Goal: Information Seeking & Learning: Learn about a topic

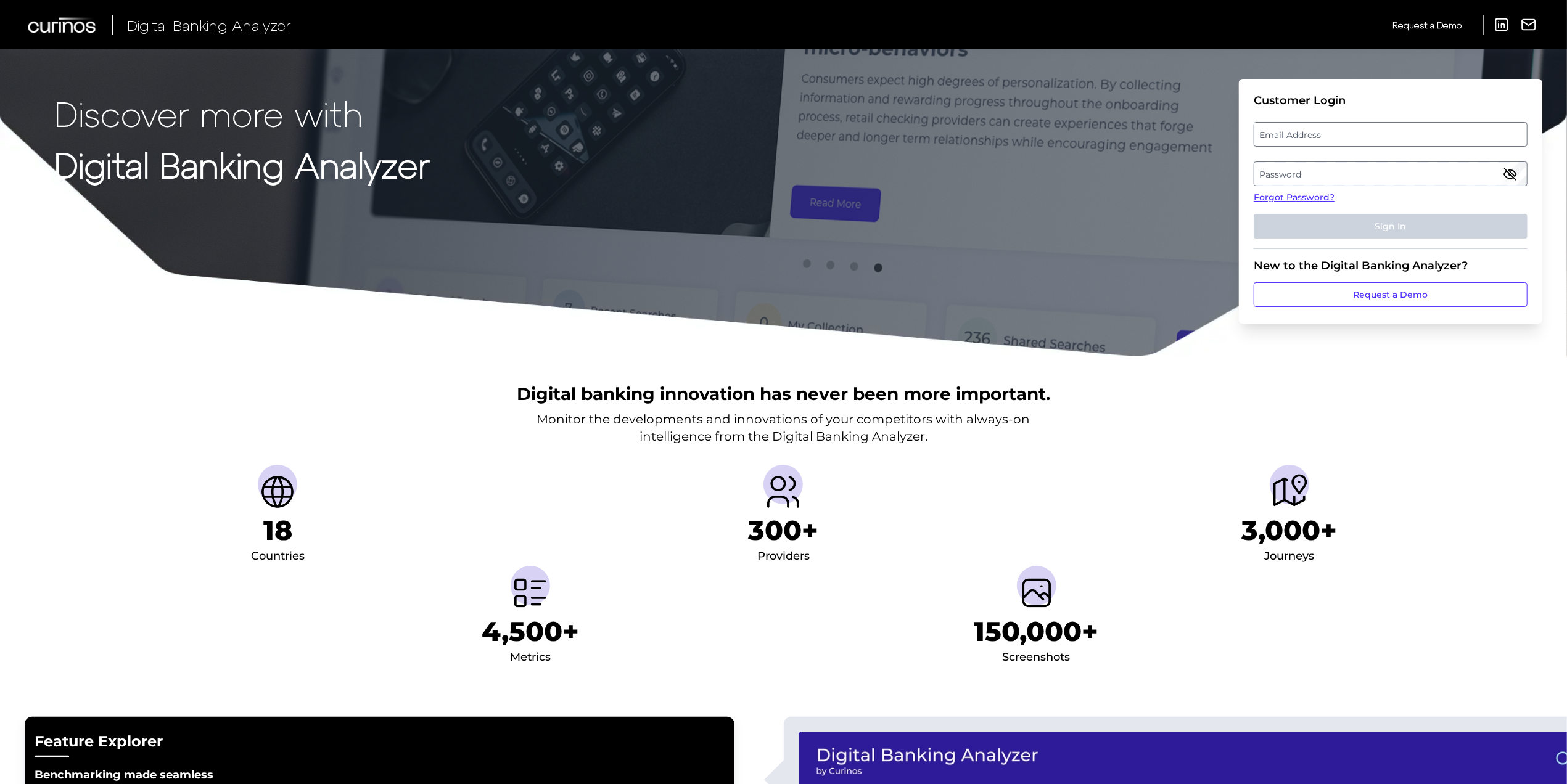
drag, startPoint x: 1342, startPoint y: 130, endPoint x: 1351, endPoint y: 130, distance: 9.0
click at [1349, 130] on label "Email Address" at bounding box center [1390, 134] width 272 height 22
click at [1349, 130] on input "email" at bounding box center [1391, 134] width 274 height 25
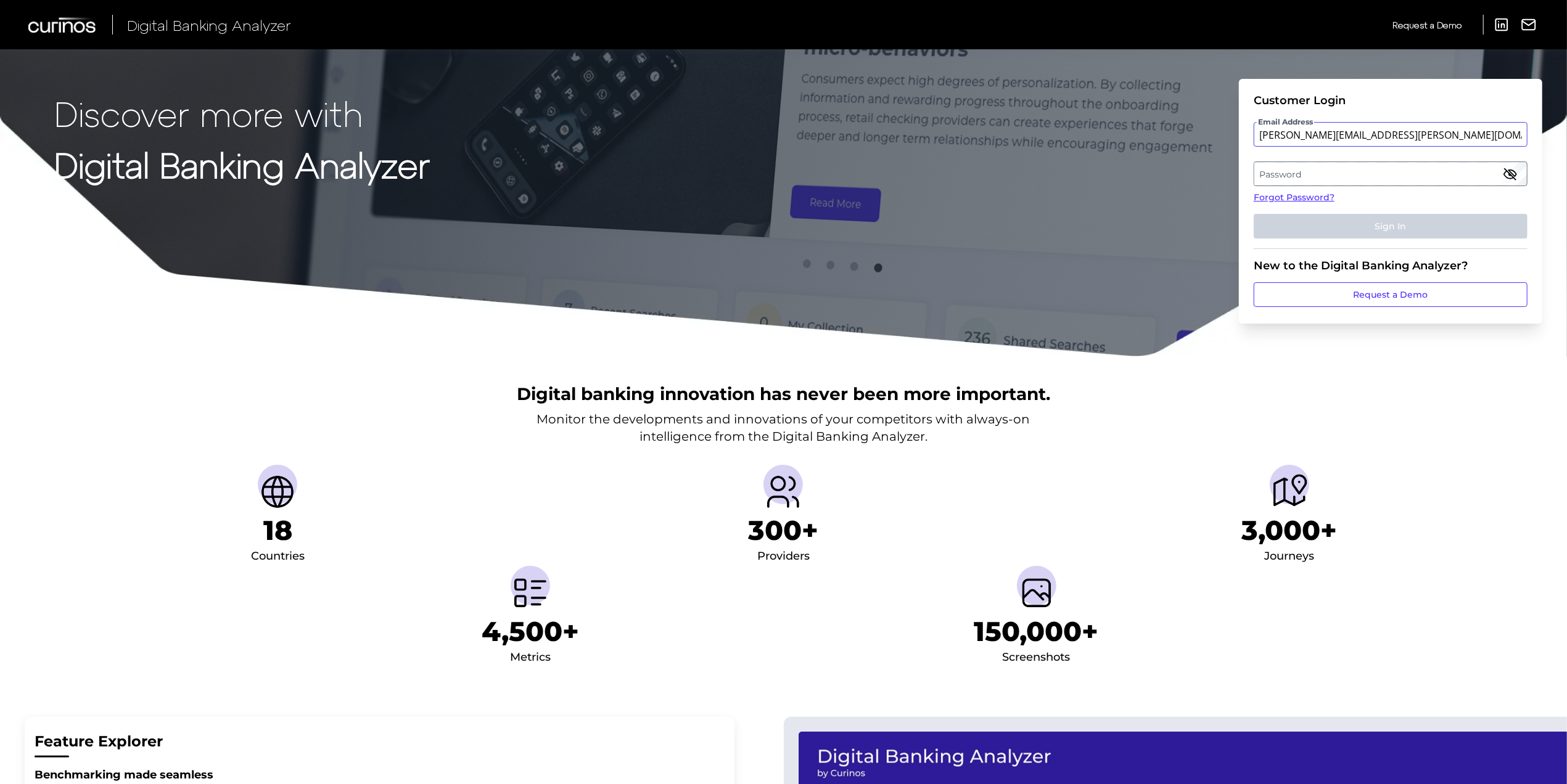
type input "[PERSON_NAME][EMAIL_ADDRESS][PERSON_NAME][DOMAIN_NAME]"
click at [1323, 174] on label "Password" at bounding box center [1390, 174] width 272 height 22
click at [1366, 220] on button "Sign In" at bounding box center [1391, 226] width 274 height 25
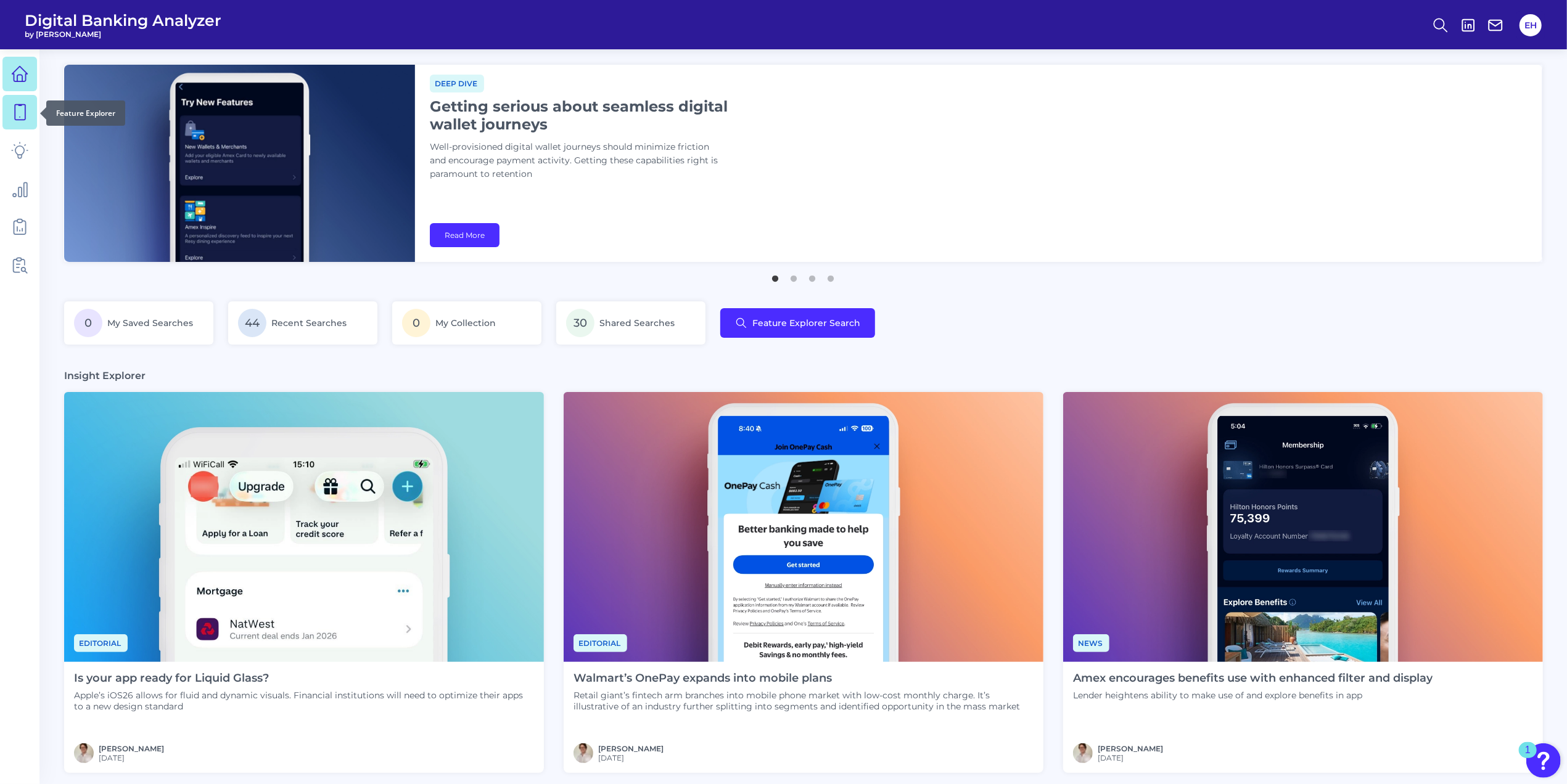
click at [15, 106] on icon at bounding box center [20, 112] width 10 height 15
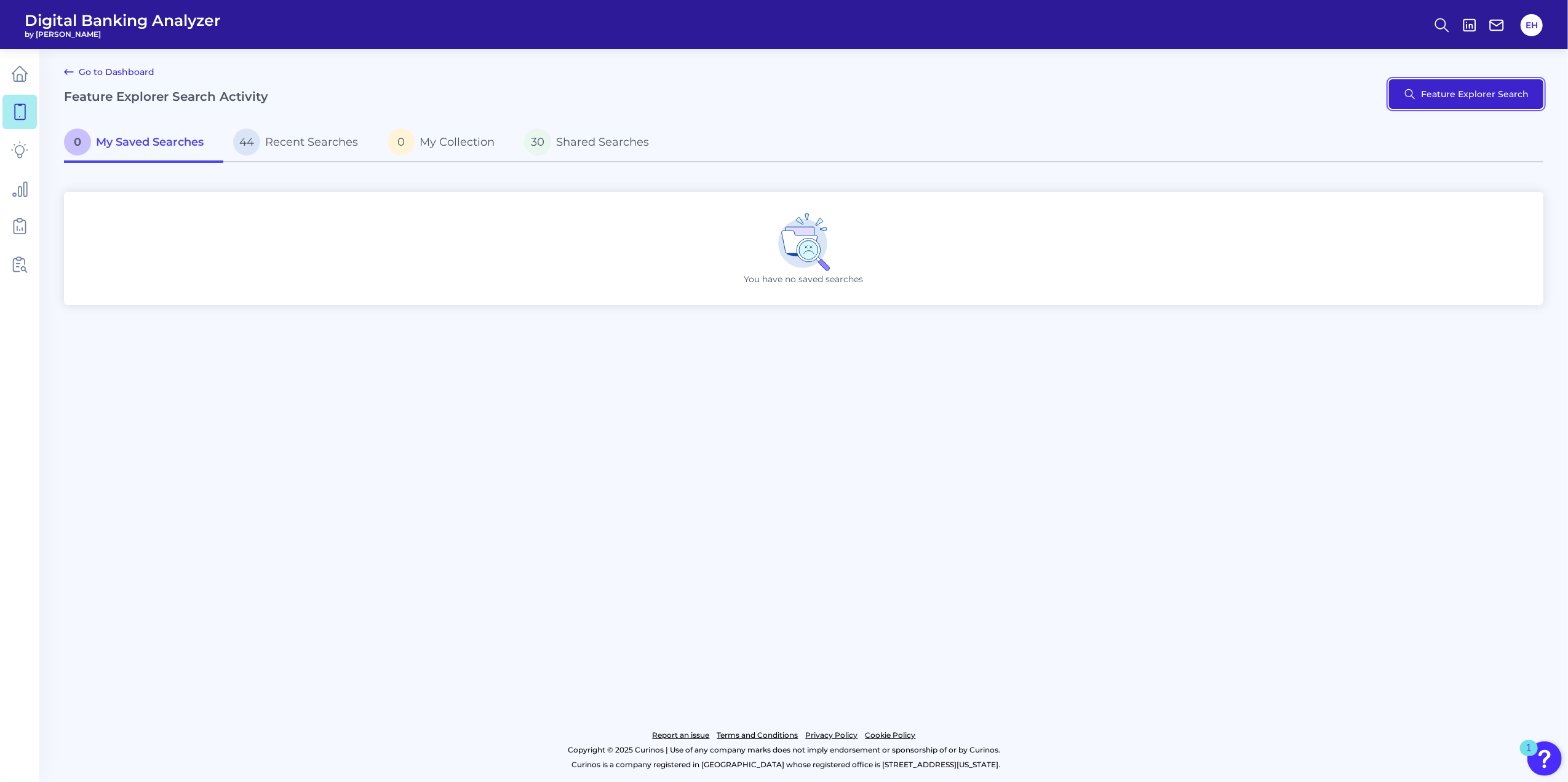
click at [1445, 93] on button "Feature Explorer Search" at bounding box center [1466, 94] width 155 height 30
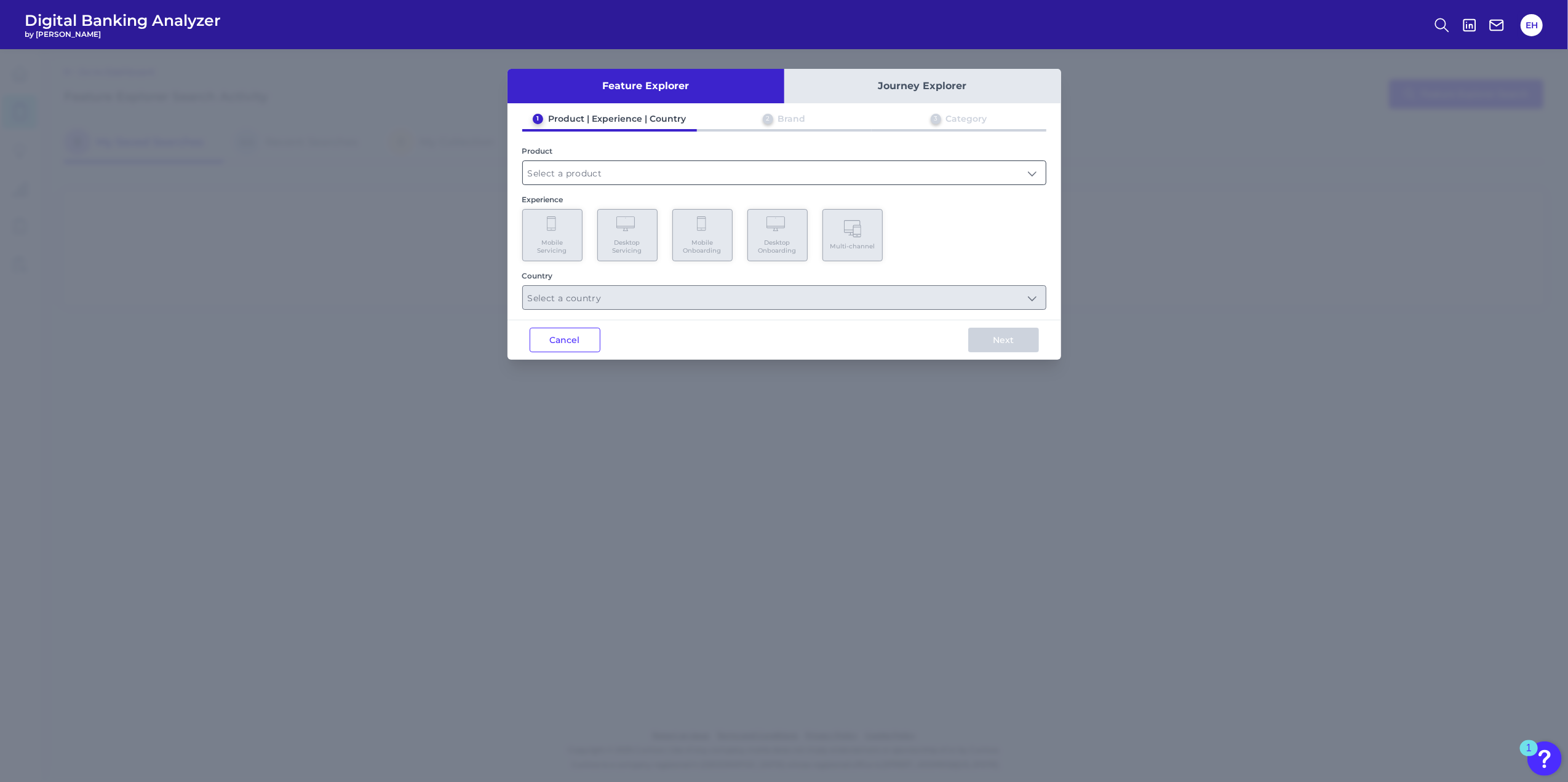
click at [931, 171] on input "text" at bounding box center [784, 172] width 523 height 23
click at [631, 207] on span "Checking / Current Account" at bounding box center [592, 202] width 120 height 11
type input "Checking / Current Account"
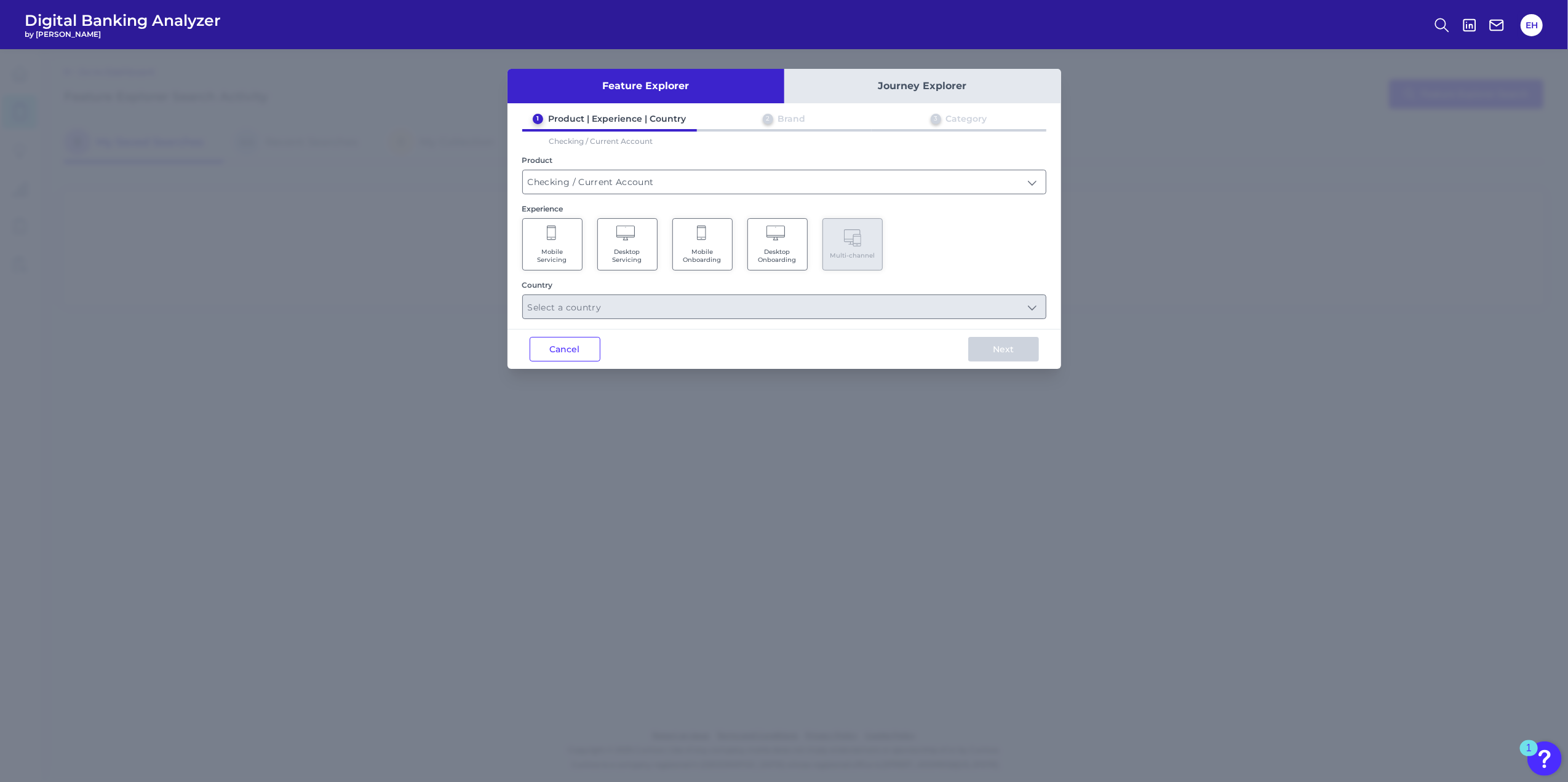
click at [695, 245] on Onboarding "Mobile Onboarding" at bounding box center [703, 244] width 61 height 52
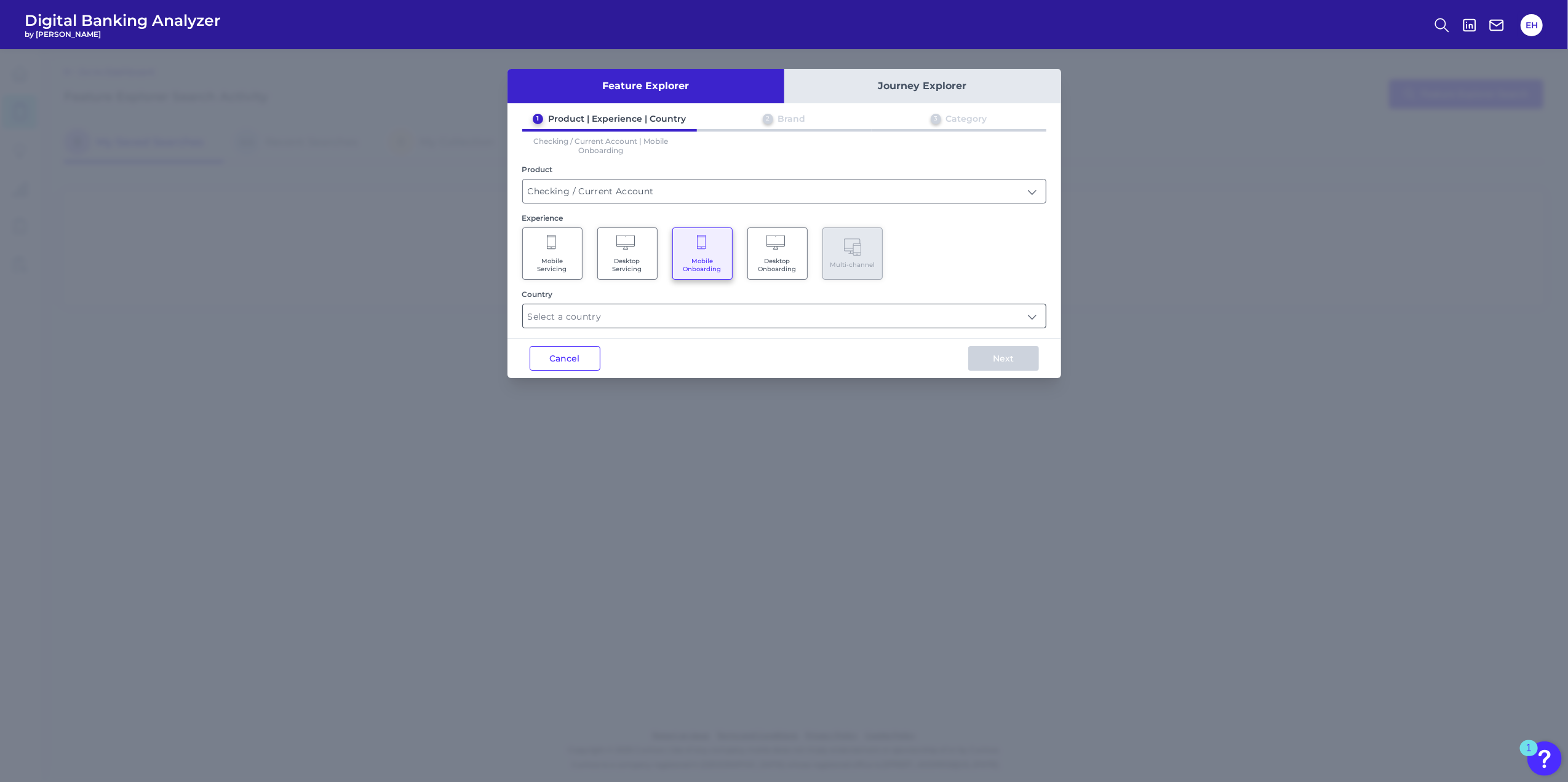
click at [759, 322] on input "text" at bounding box center [784, 316] width 523 height 23
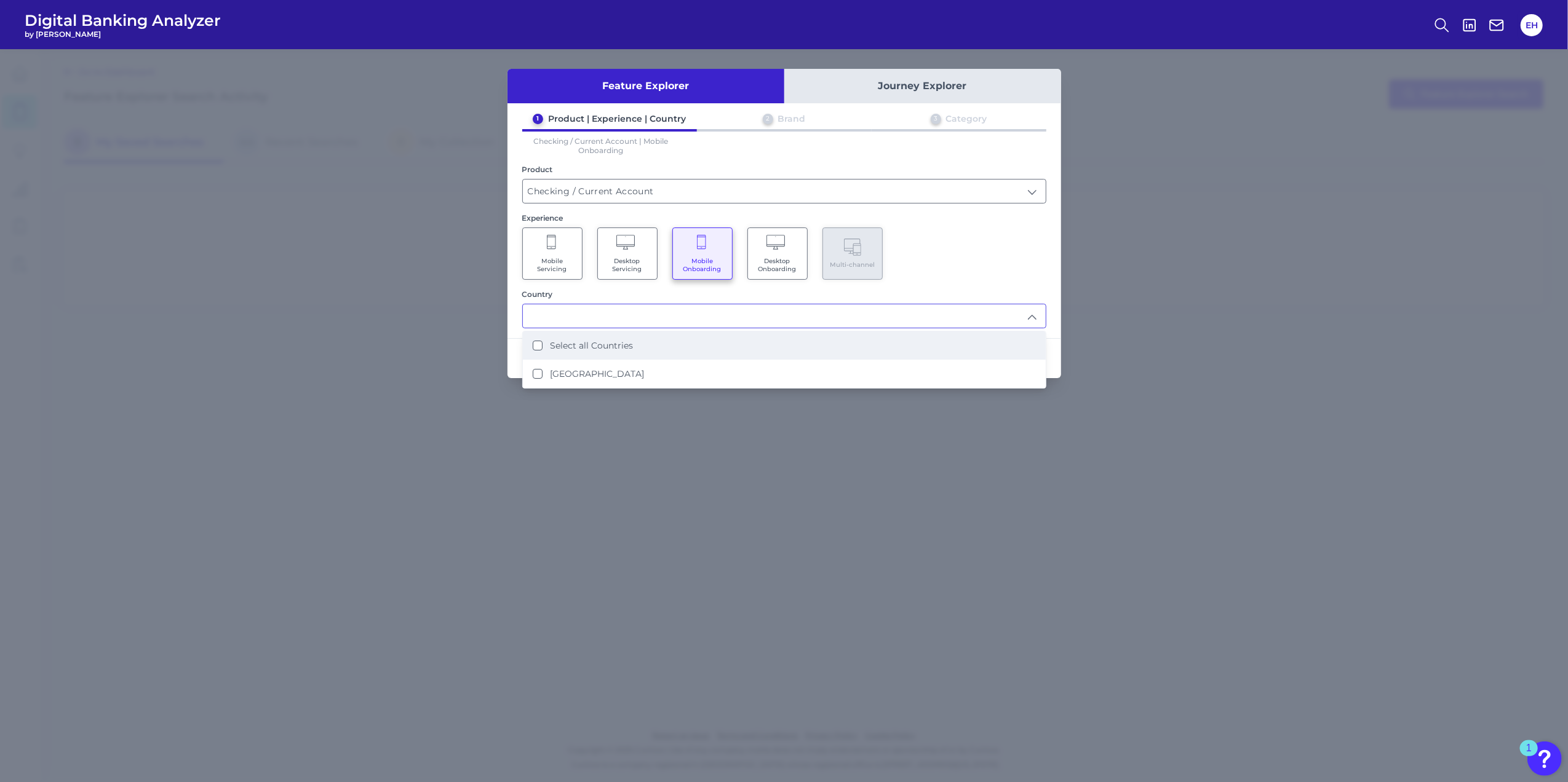
click at [630, 340] on label "Select all Countries" at bounding box center [591, 345] width 83 height 11
type input "Select all Countries"
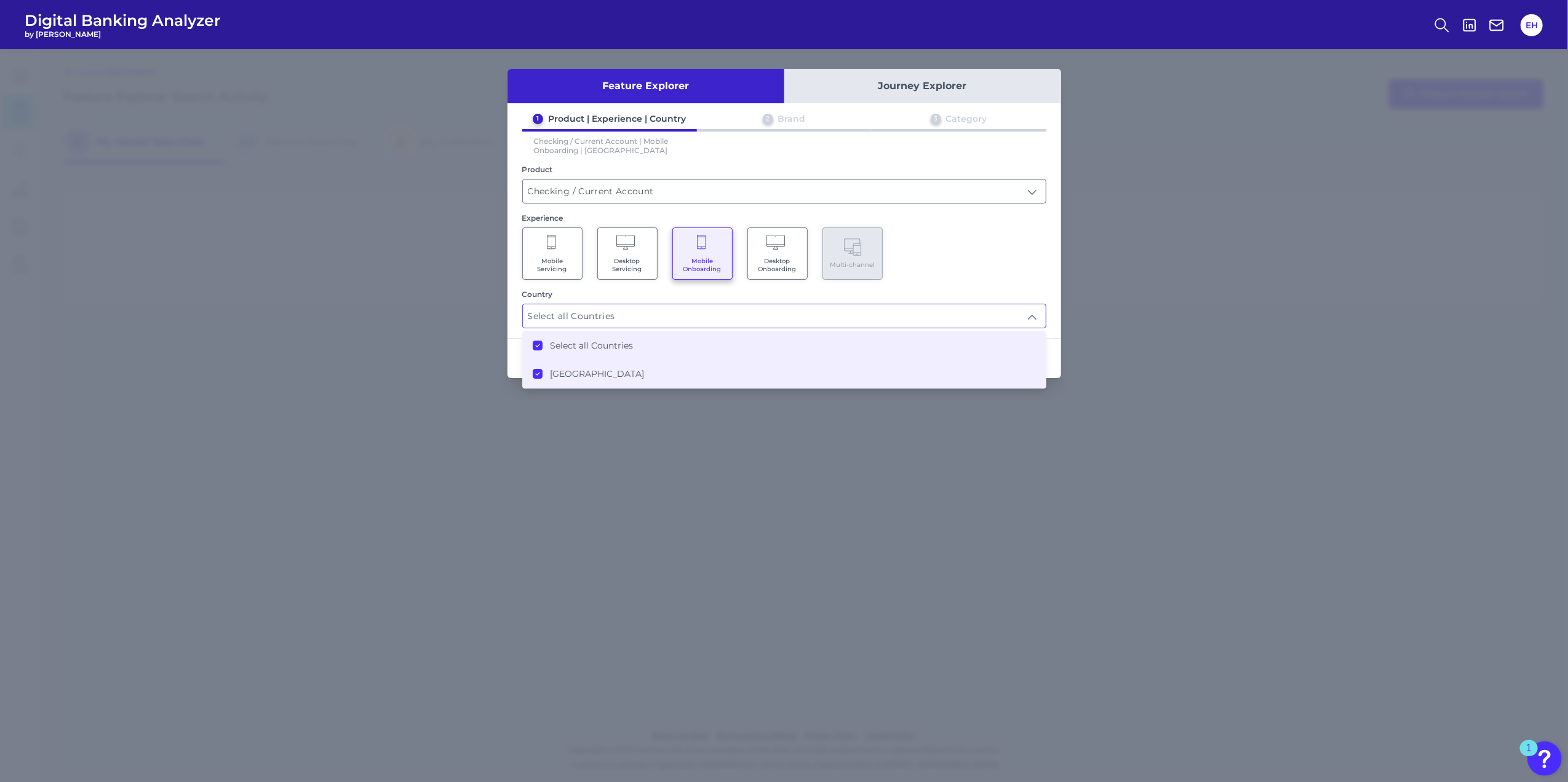
click at [1002, 246] on div "Mobile Servicing Desktop Servicing Mobile Onboarding Desktop Onboarding Multi-c…" at bounding box center [784, 253] width 524 height 52
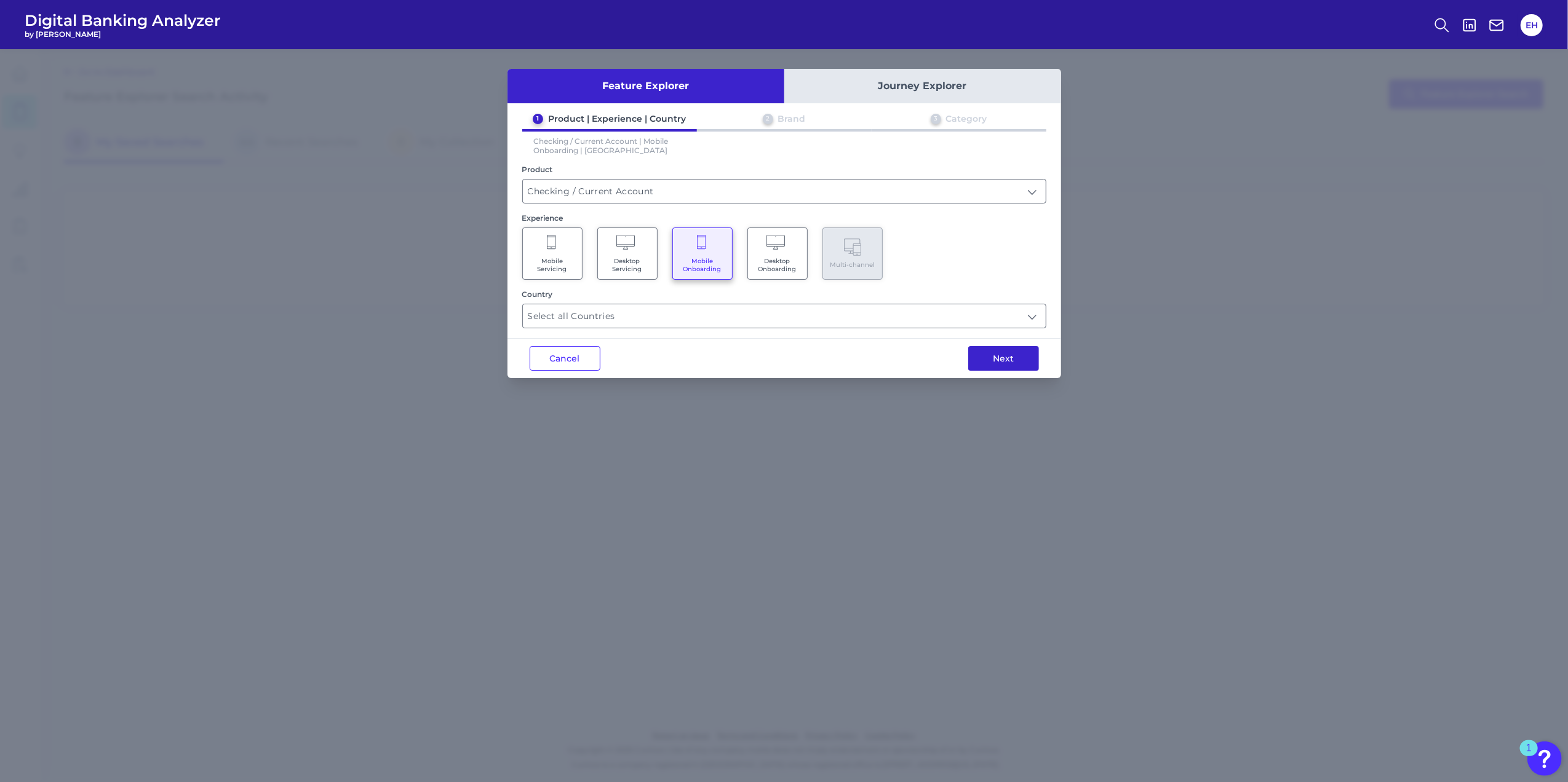
click at [1004, 352] on button "Next" at bounding box center [1003, 358] width 71 height 24
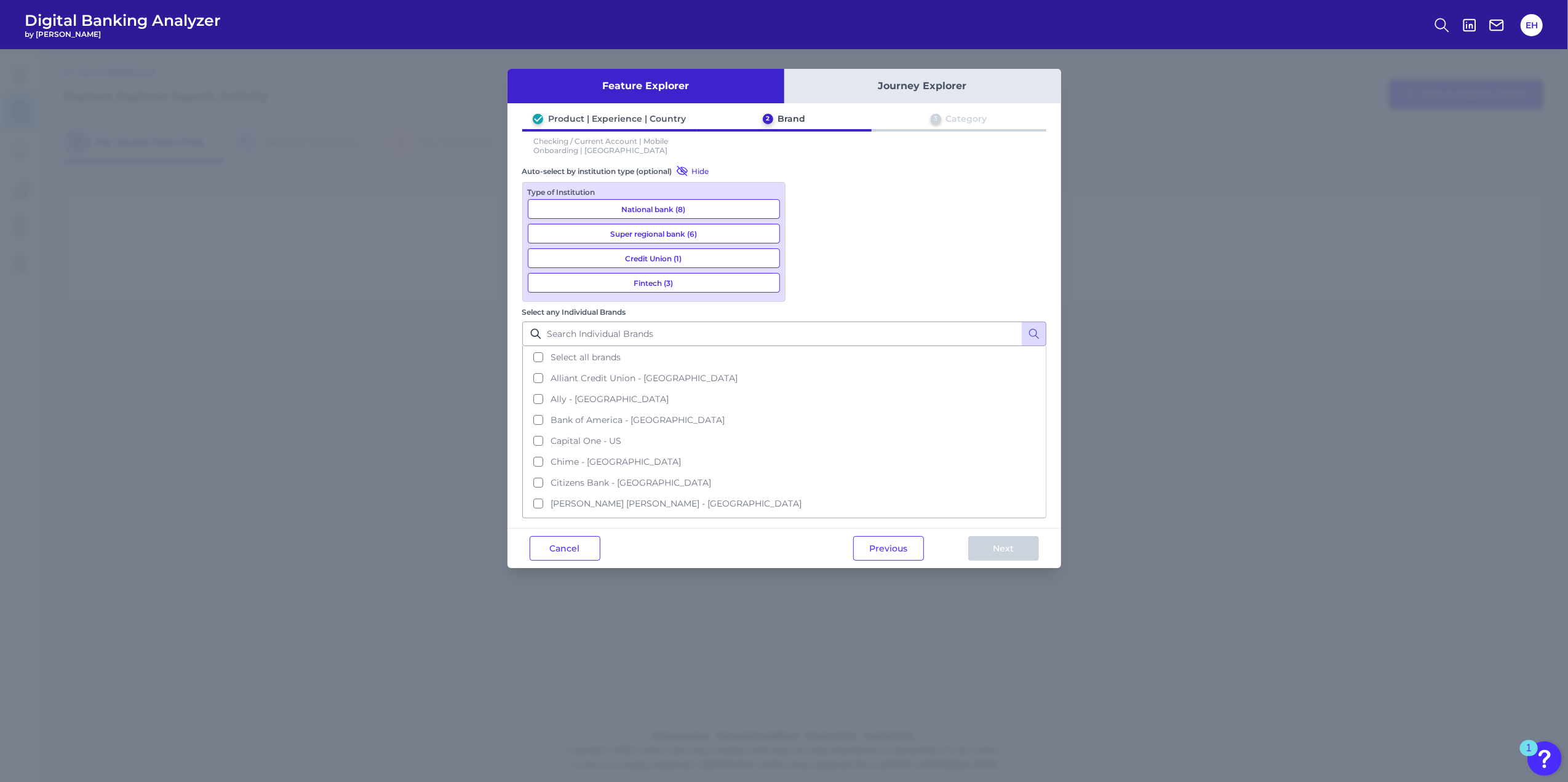
click at [639, 205] on button "National bank (8)" at bounding box center [654, 209] width 252 height 20
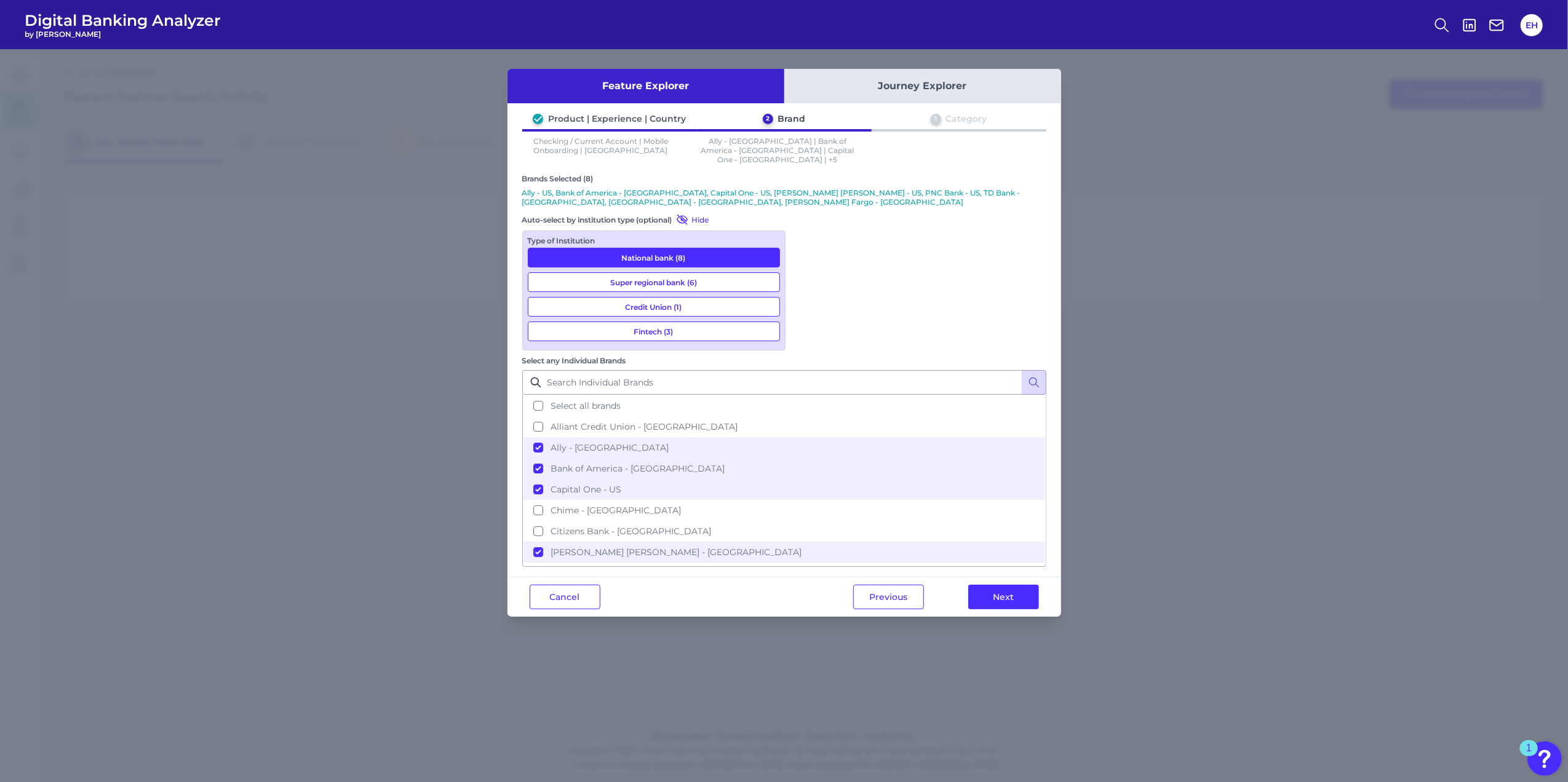
click at [657, 272] on button "Super regional bank (6)" at bounding box center [654, 282] width 252 height 20
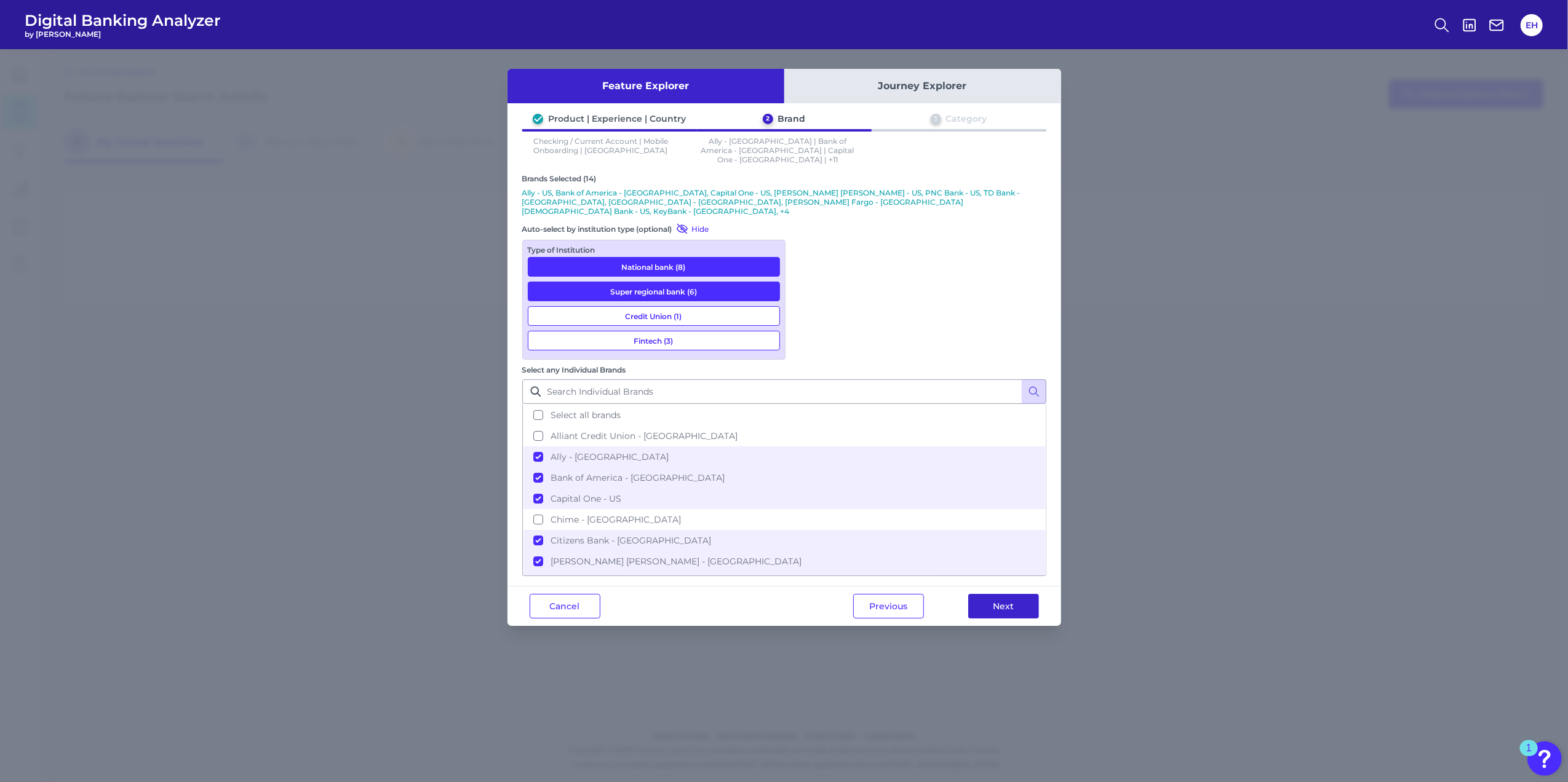
click at [1010, 594] on button "Next" at bounding box center [1003, 606] width 71 height 24
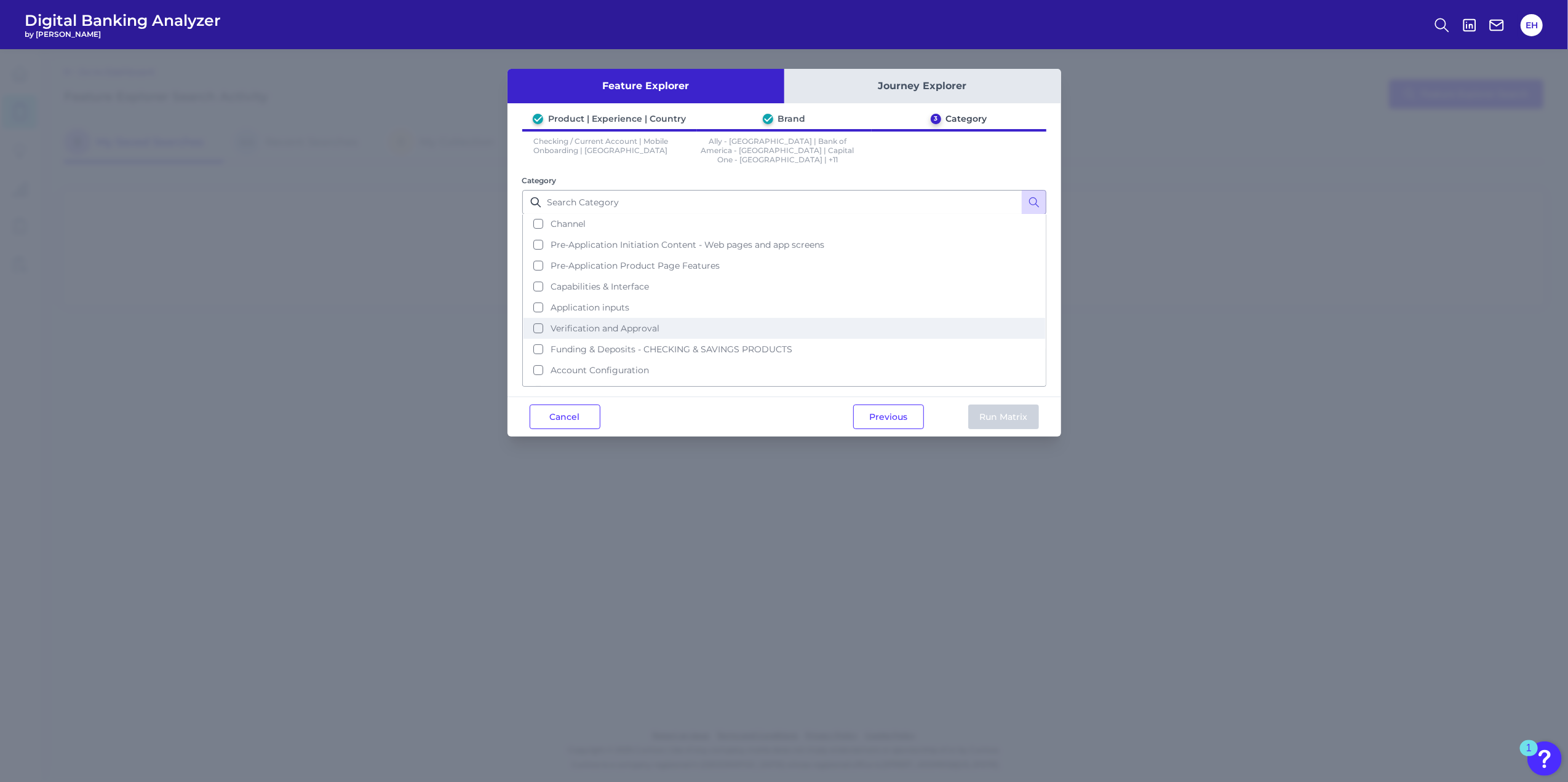
scroll to position [35, 0]
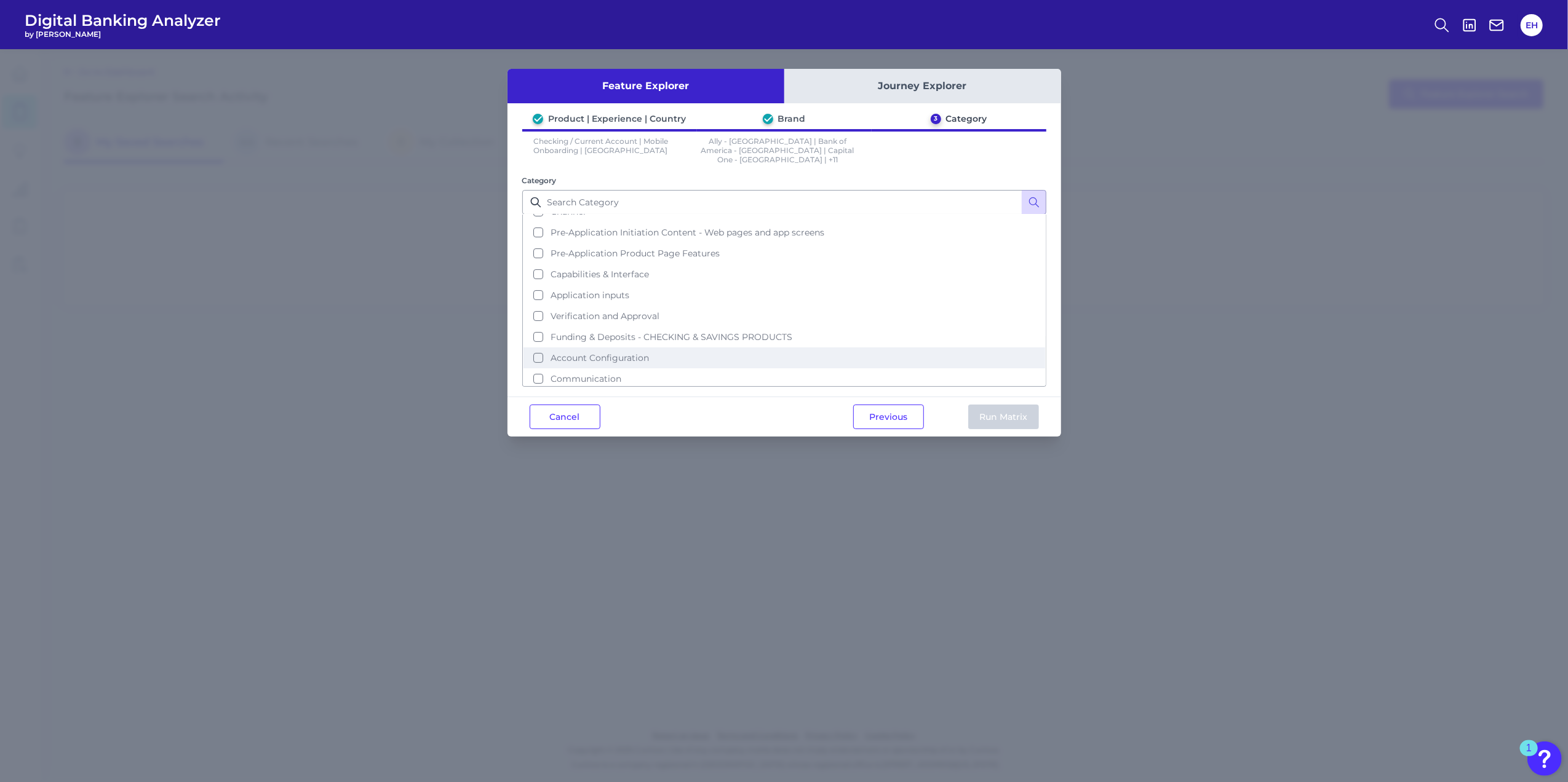
click at [542, 348] on button "Account Configuration" at bounding box center [784, 358] width 522 height 21
click at [1016, 406] on button "Run Matrix" at bounding box center [1003, 416] width 71 height 24
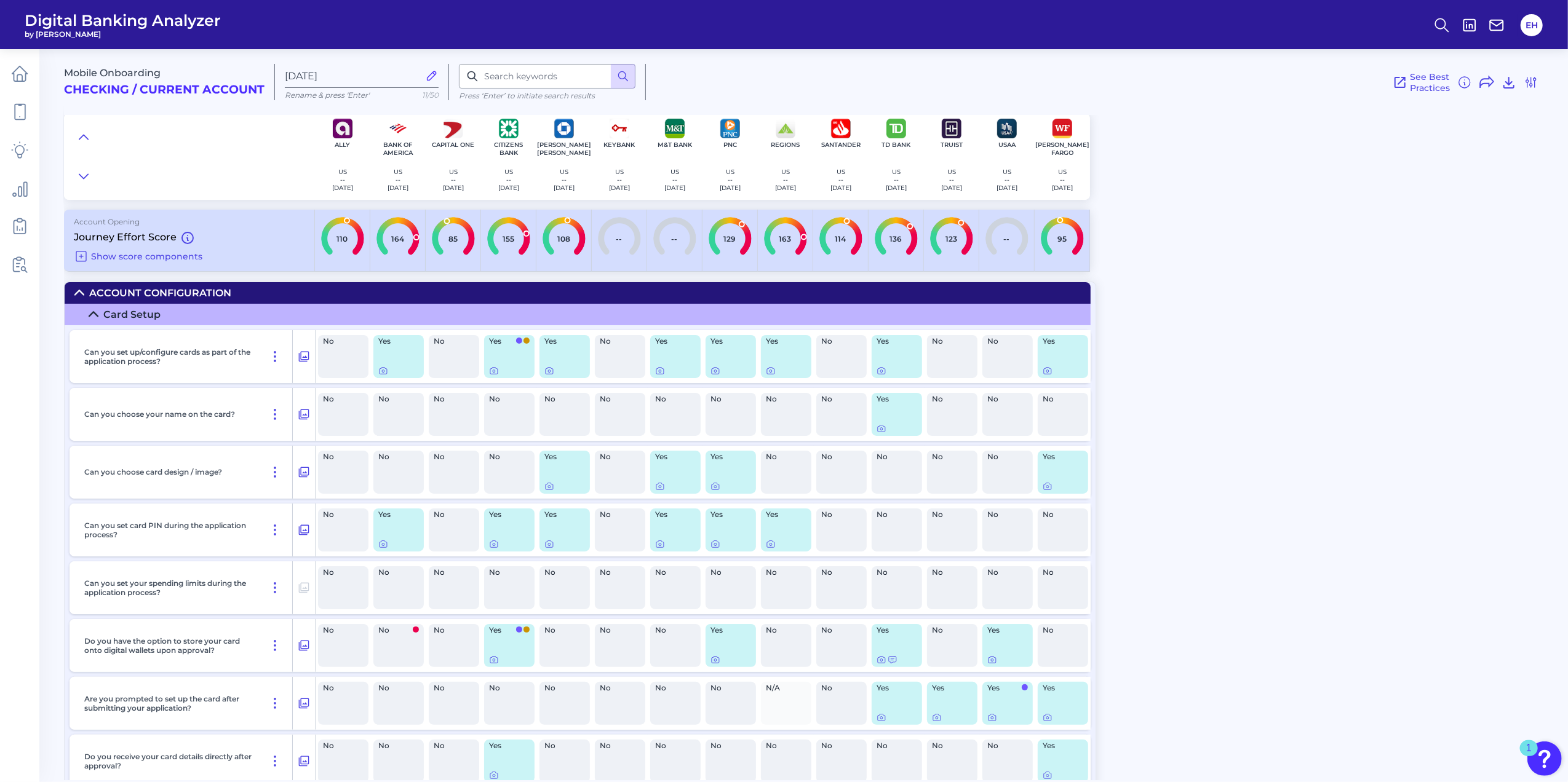
click at [82, 297] on icon at bounding box center [79, 292] width 10 height 10
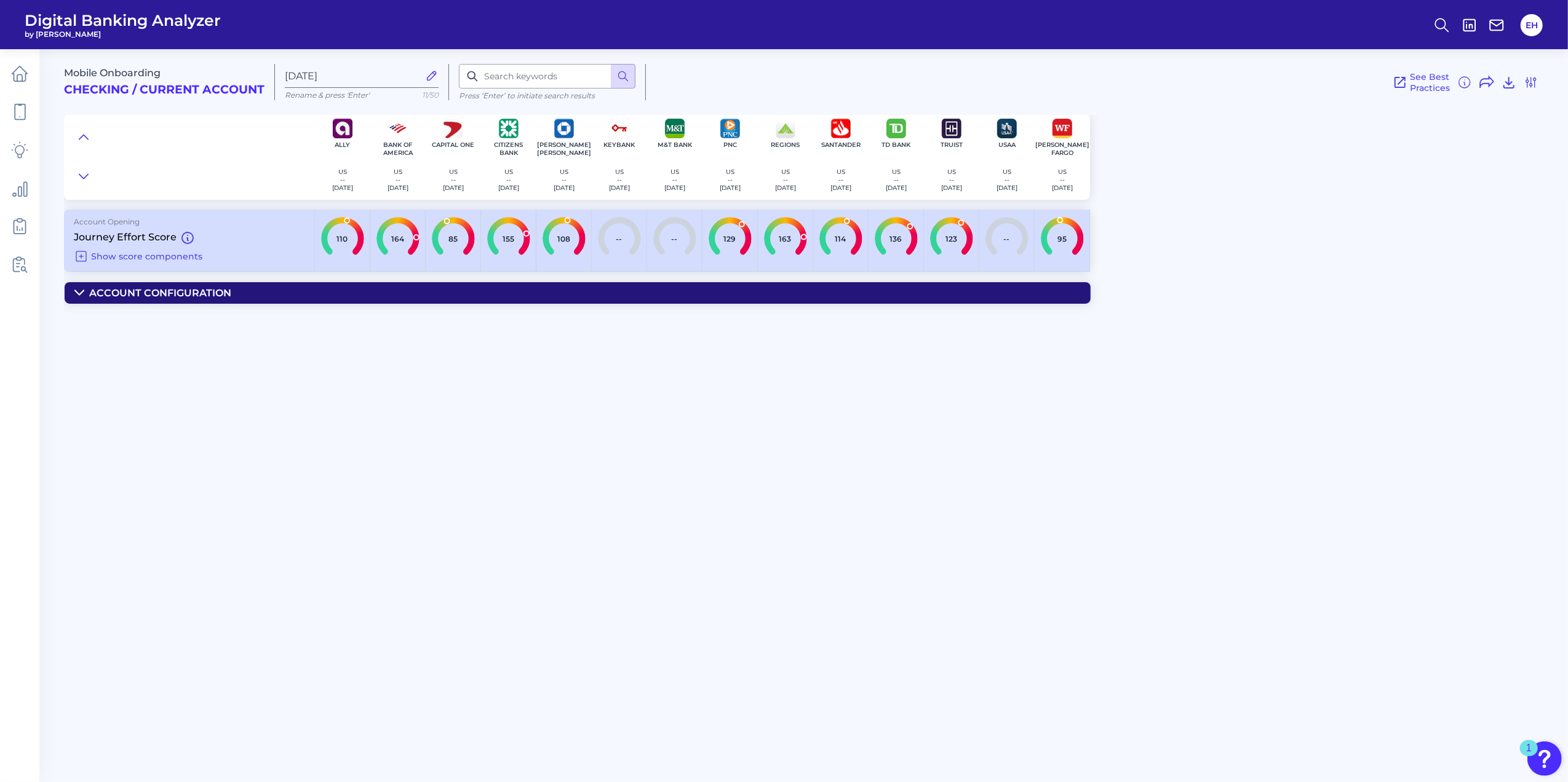
click at [75, 299] on summary "Account Configuration" at bounding box center [577, 292] width 1026 height 21
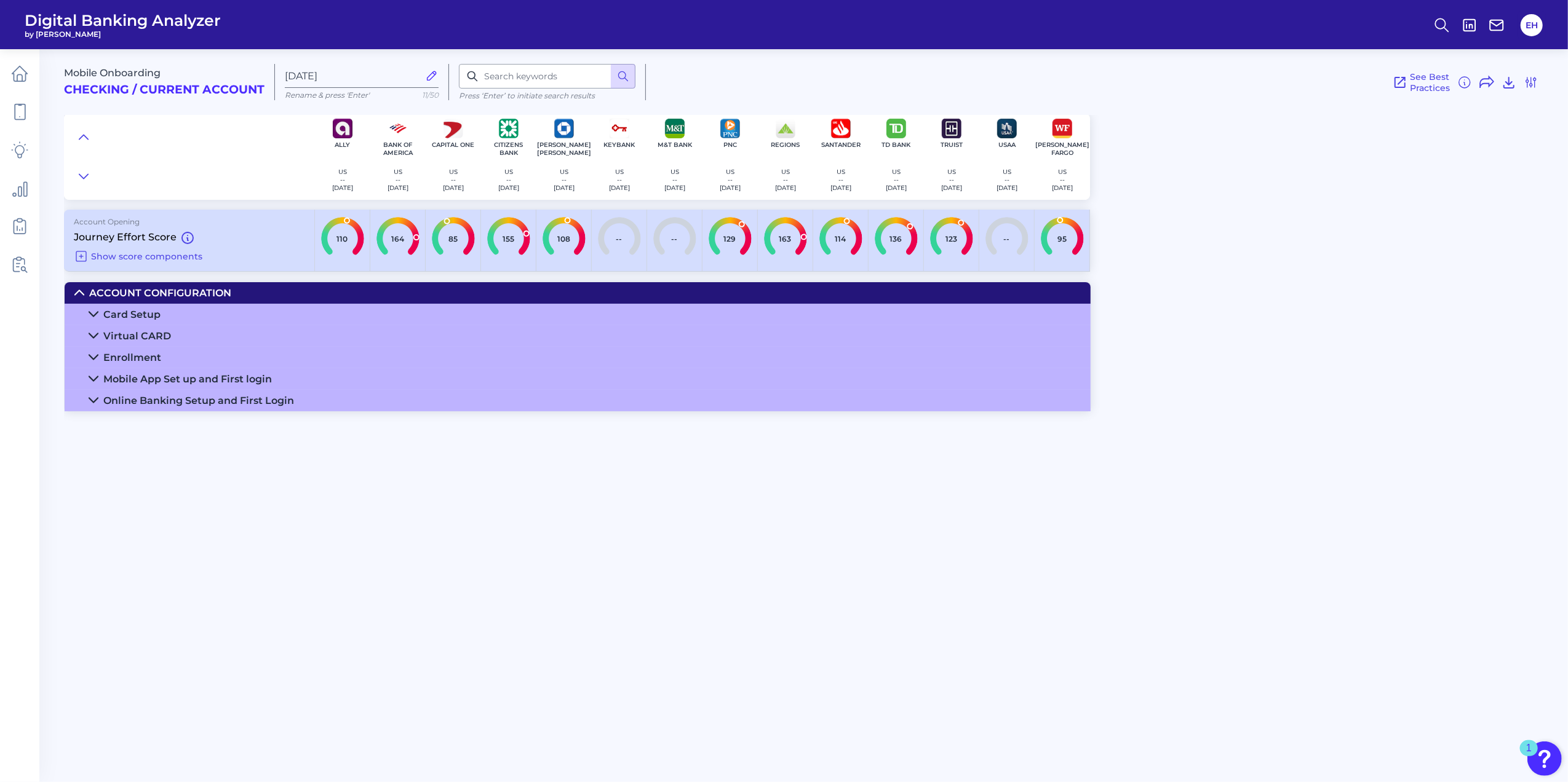
click at [90, 384] on icon at bounding box center [93, 378] width 10 height 10
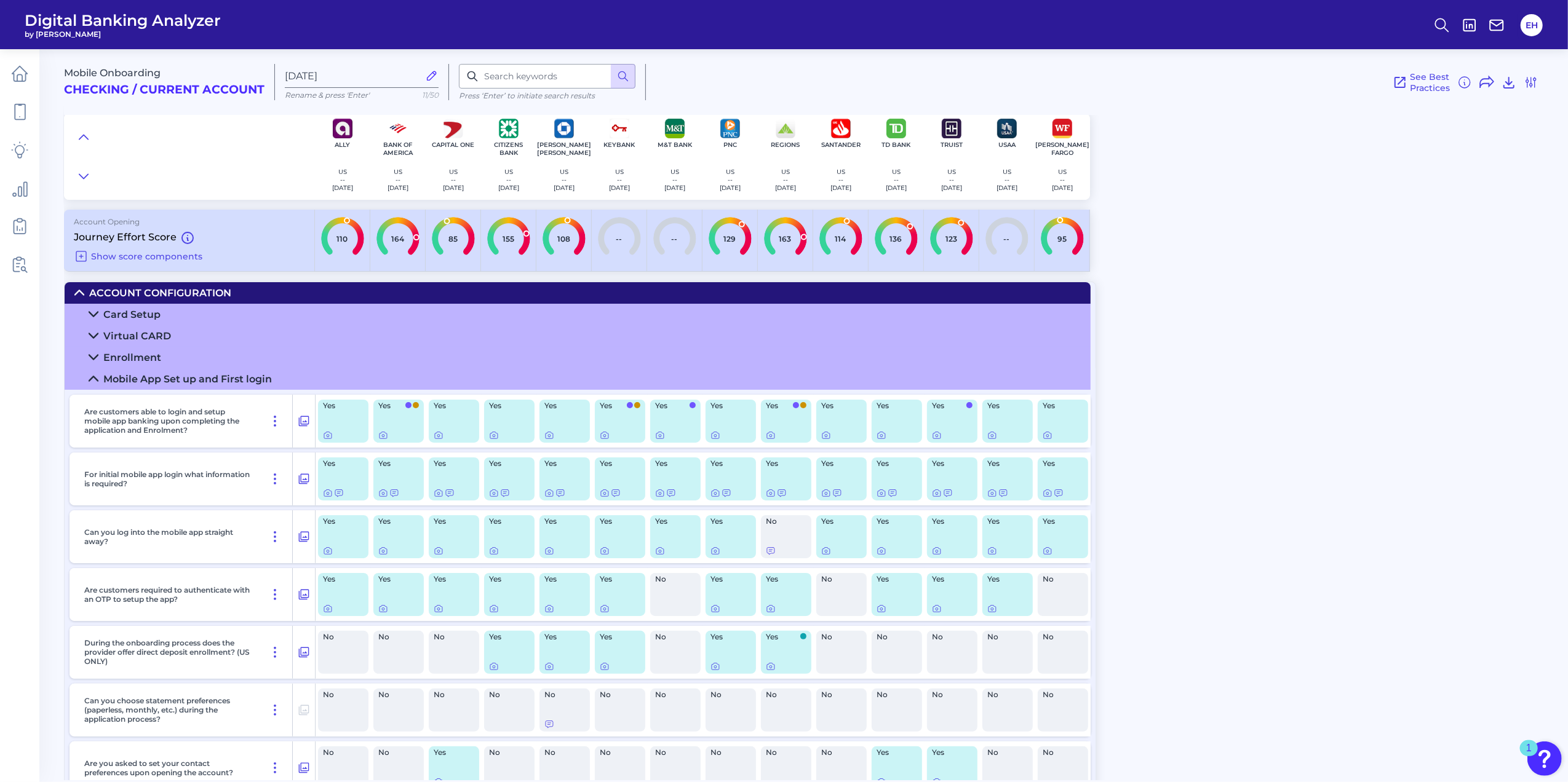
click at [90, 384] on icon at bounding box center [93, 378] width 10 height 10
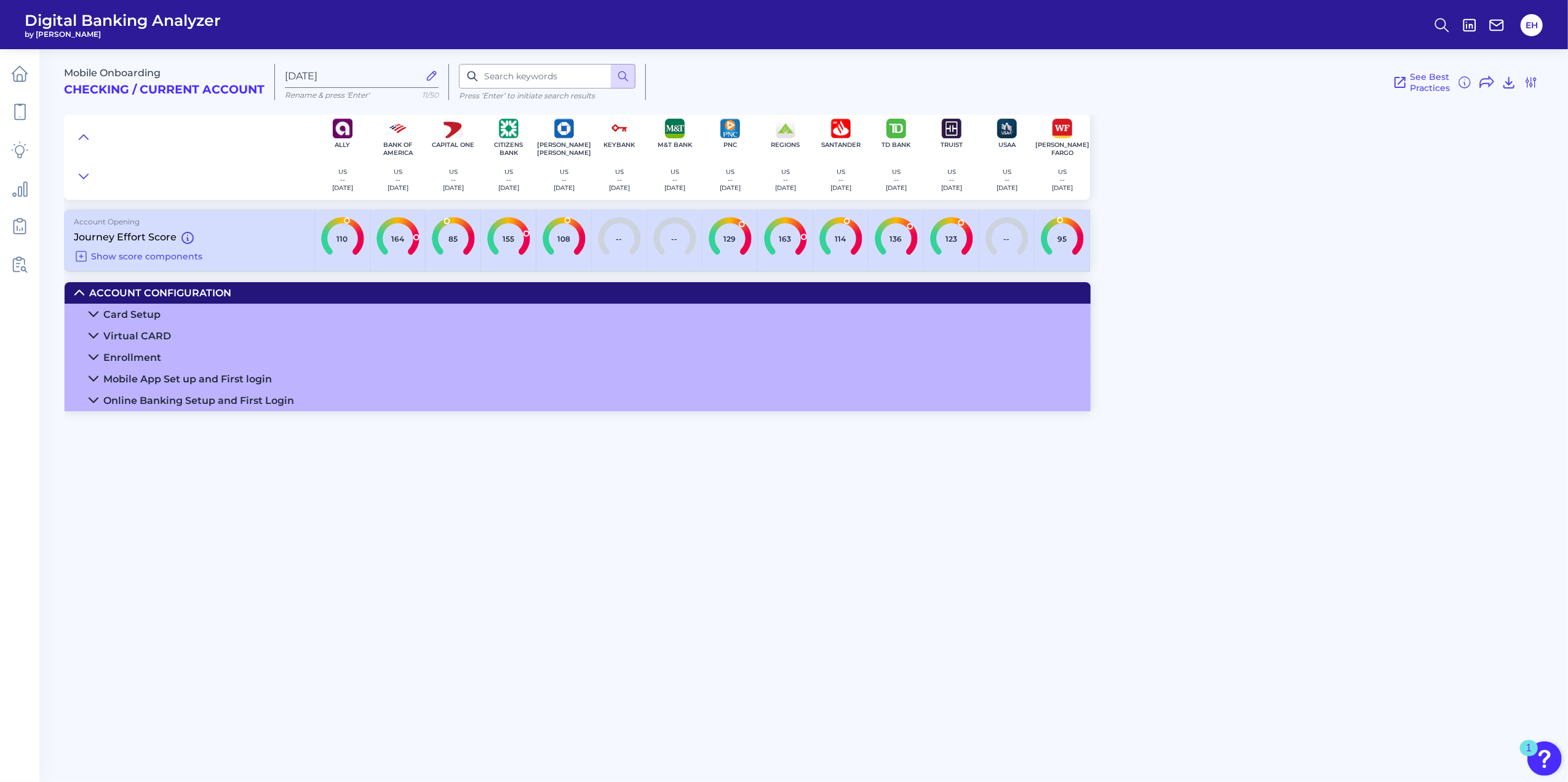
click at [99, 407] on summary "Online Banking Setup and First Login" at bounding box center [577, 400] width 1026 height 21
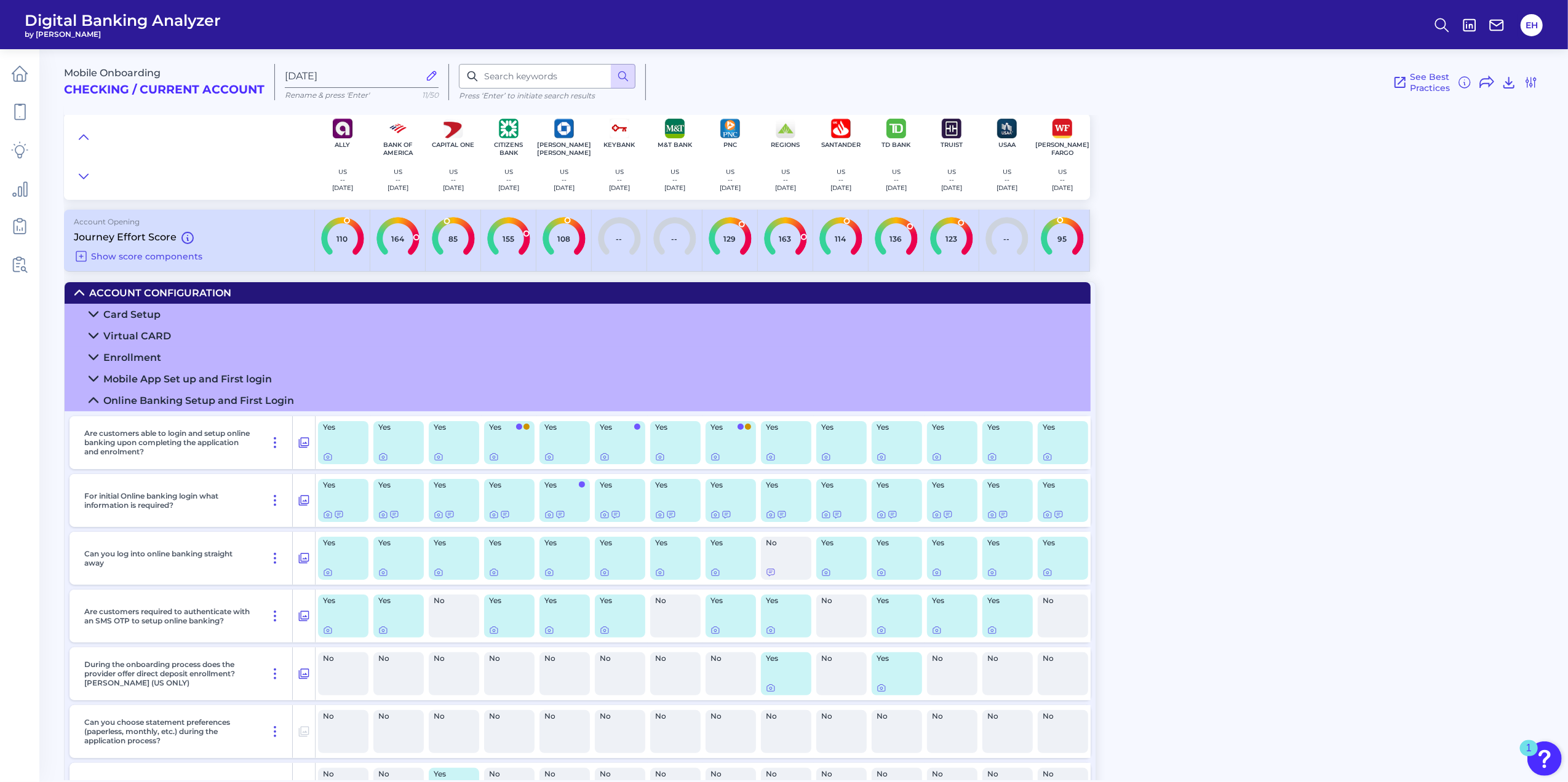
click at [99, 407] on summary "Online Banking Setup and First Login" at bounding box center [577, 400] width 1026 height 21
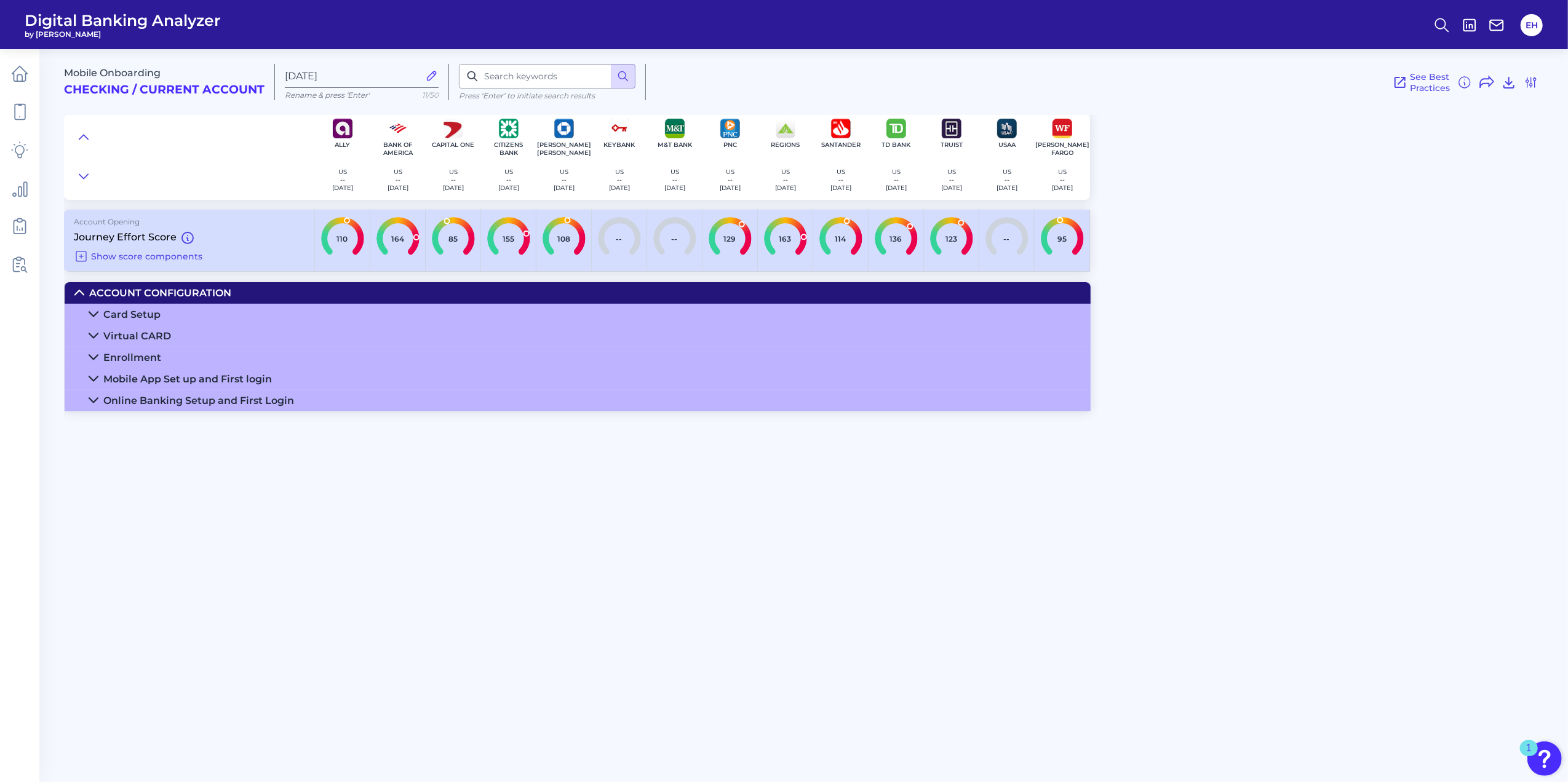
click at [89, 357] on icon at bounding box center [93, 357] width 10 height 10
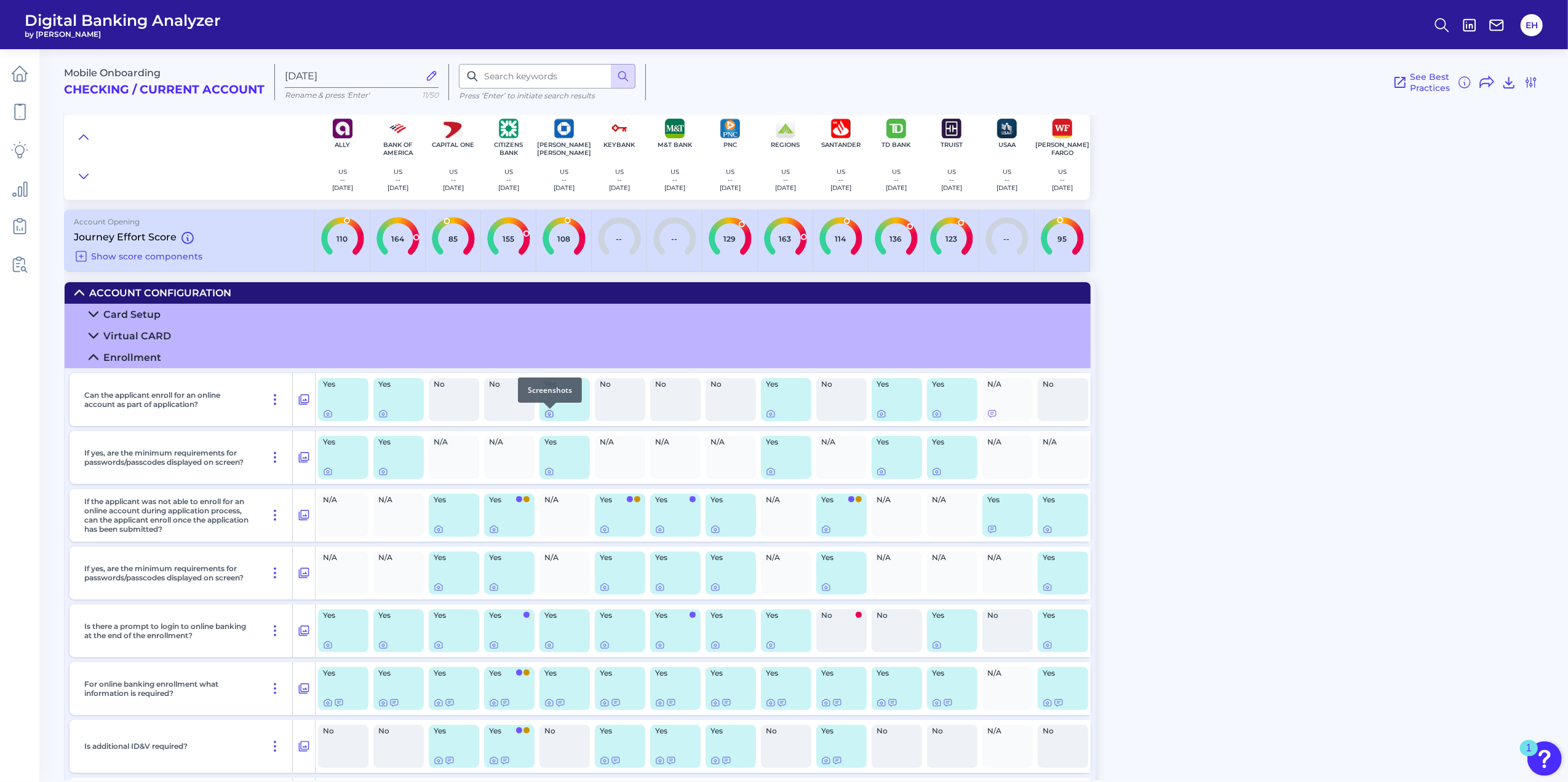
click at [551, 418] on icon at bounding box center [549, 413] width 10 height 10
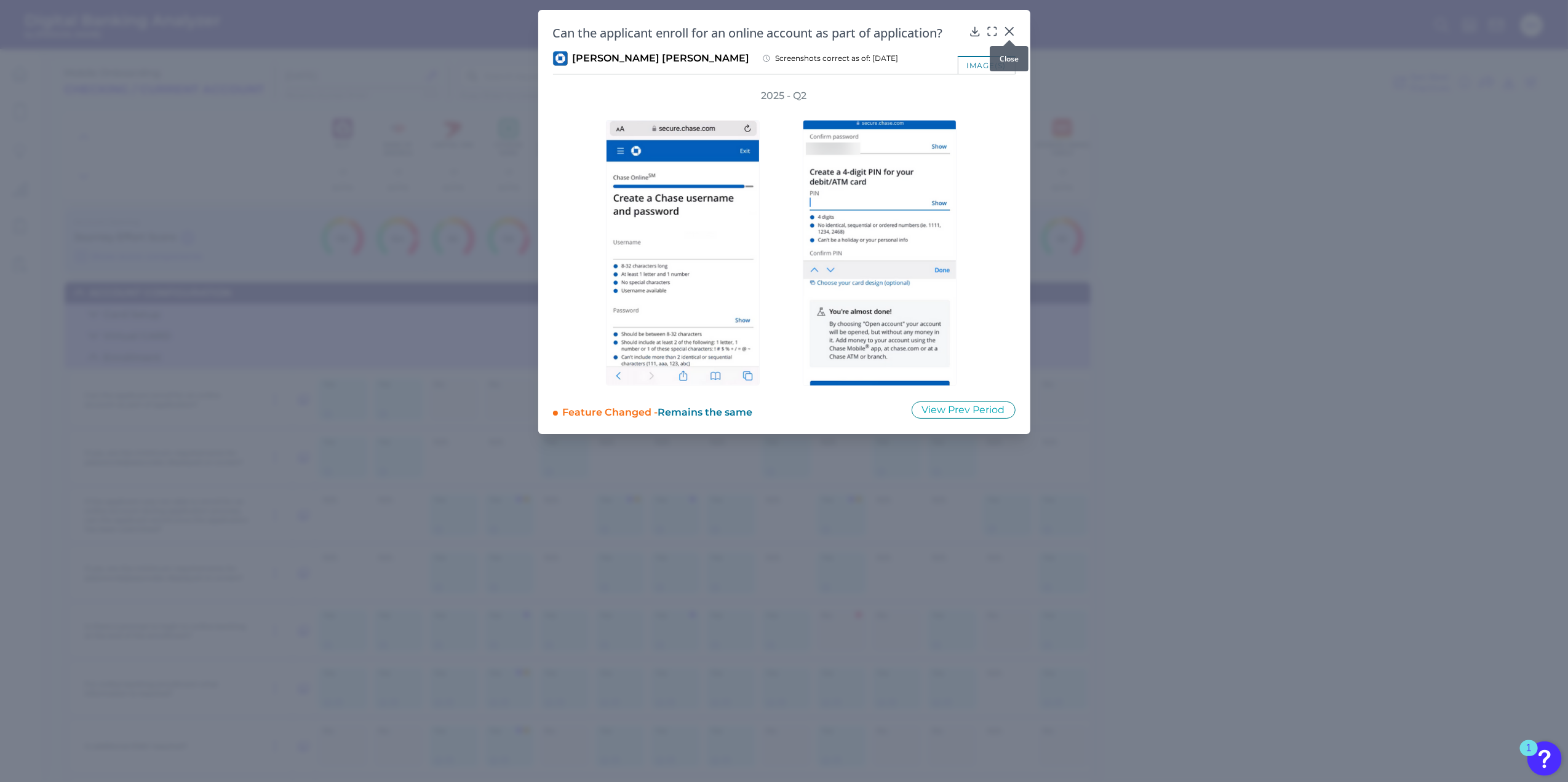
click at [1007, 33] on icon at bounding box center [1008, 31] width 7 height 7
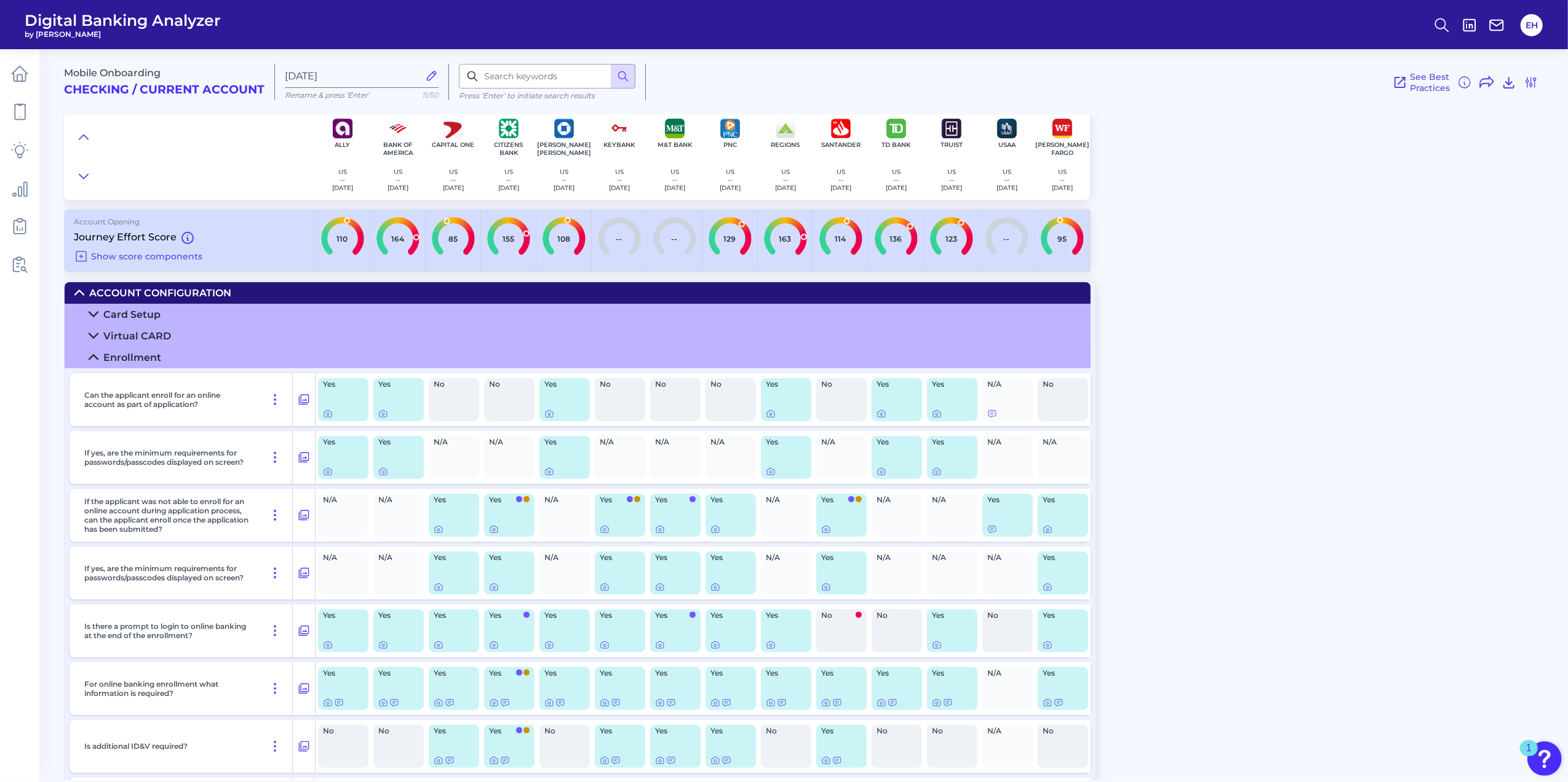
click at [71, 295] on summary "Account Configuration" at bounding box center [577, 292] width 1026 height 21
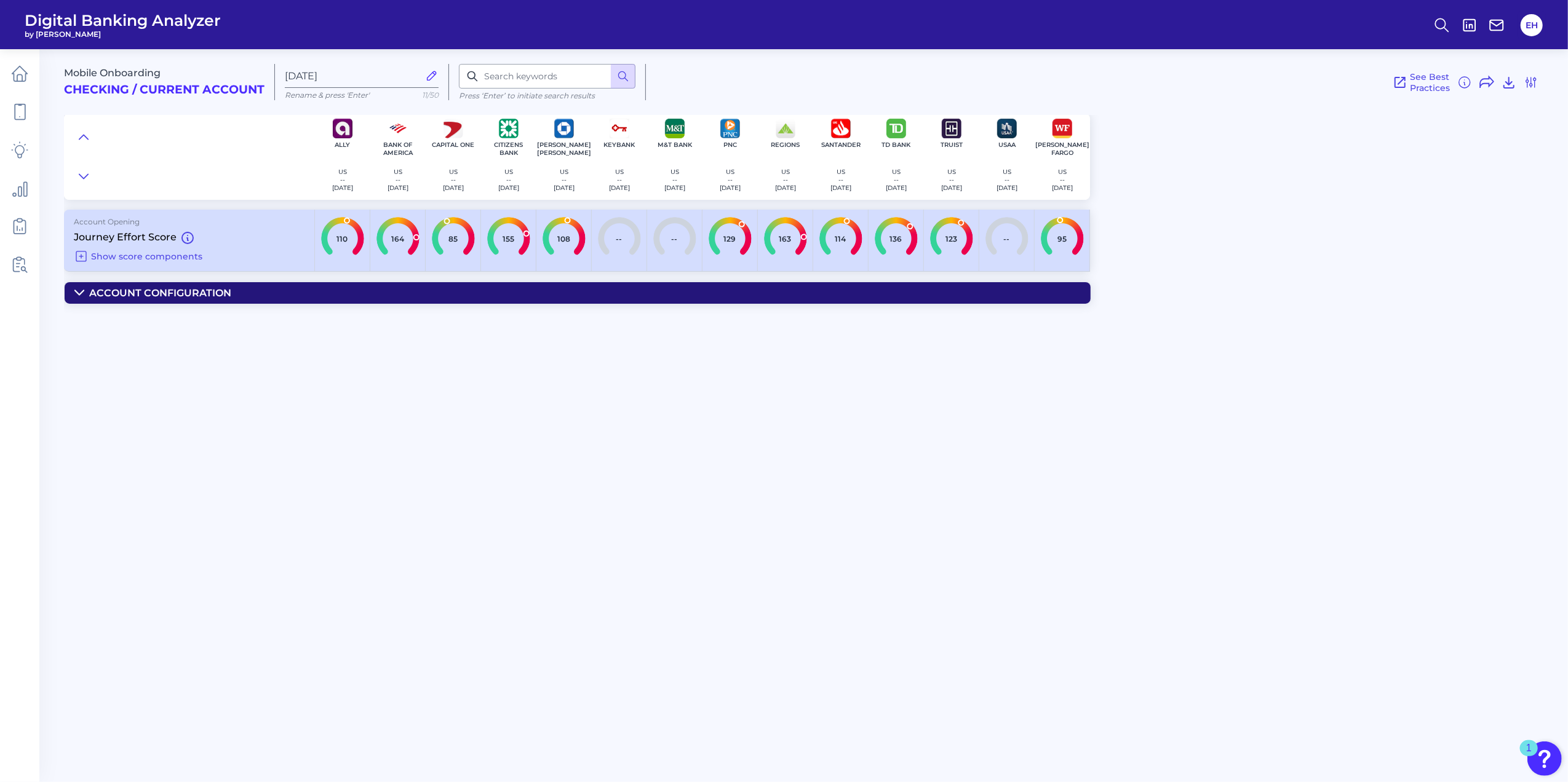
click at [71, 295] on summary "Account Configuration" at bounding box center [577, 292] width 1026 height 21
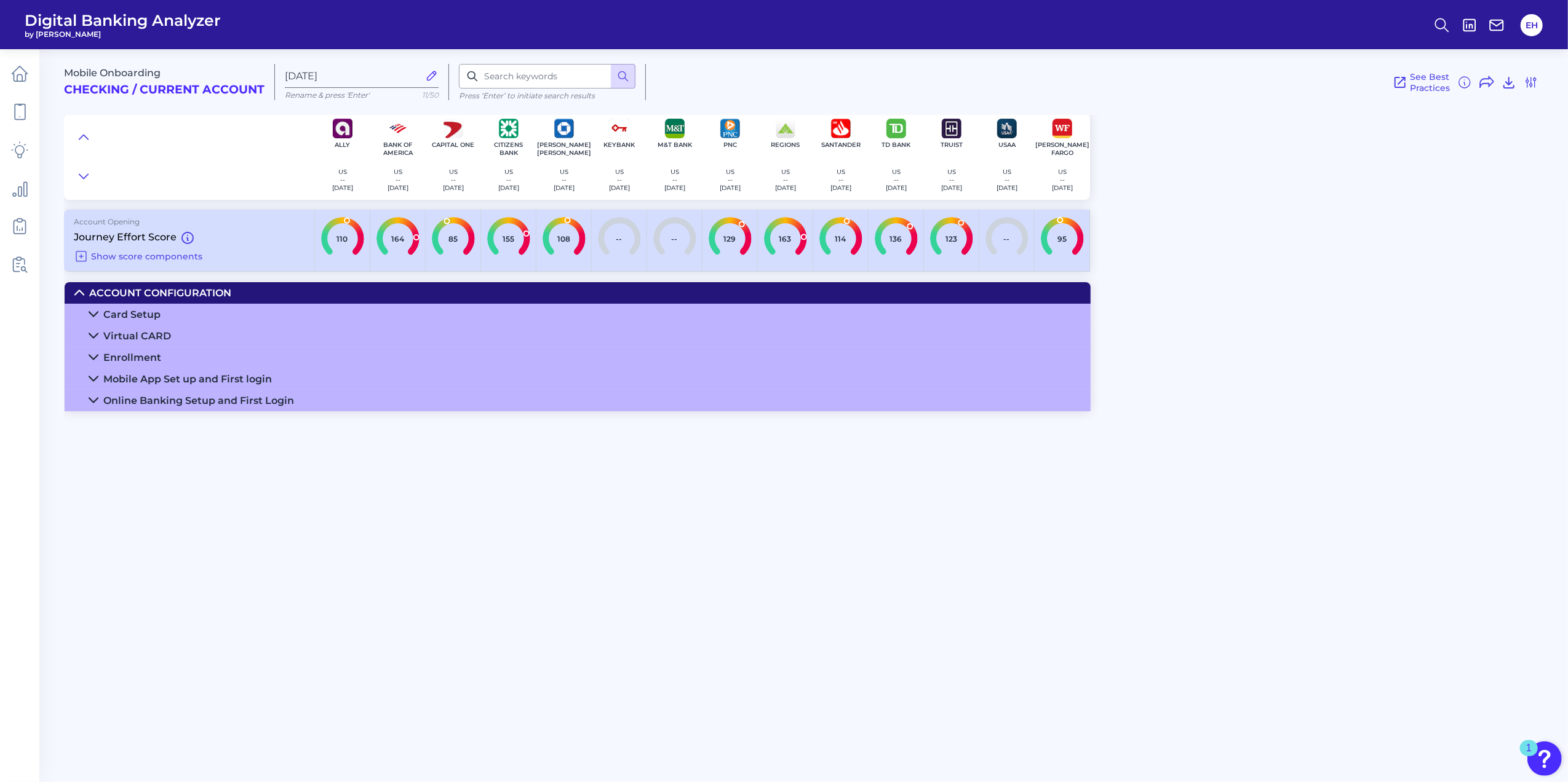
click at [91, 340] on icon at bounding box center [93, 335] width 10 height 10
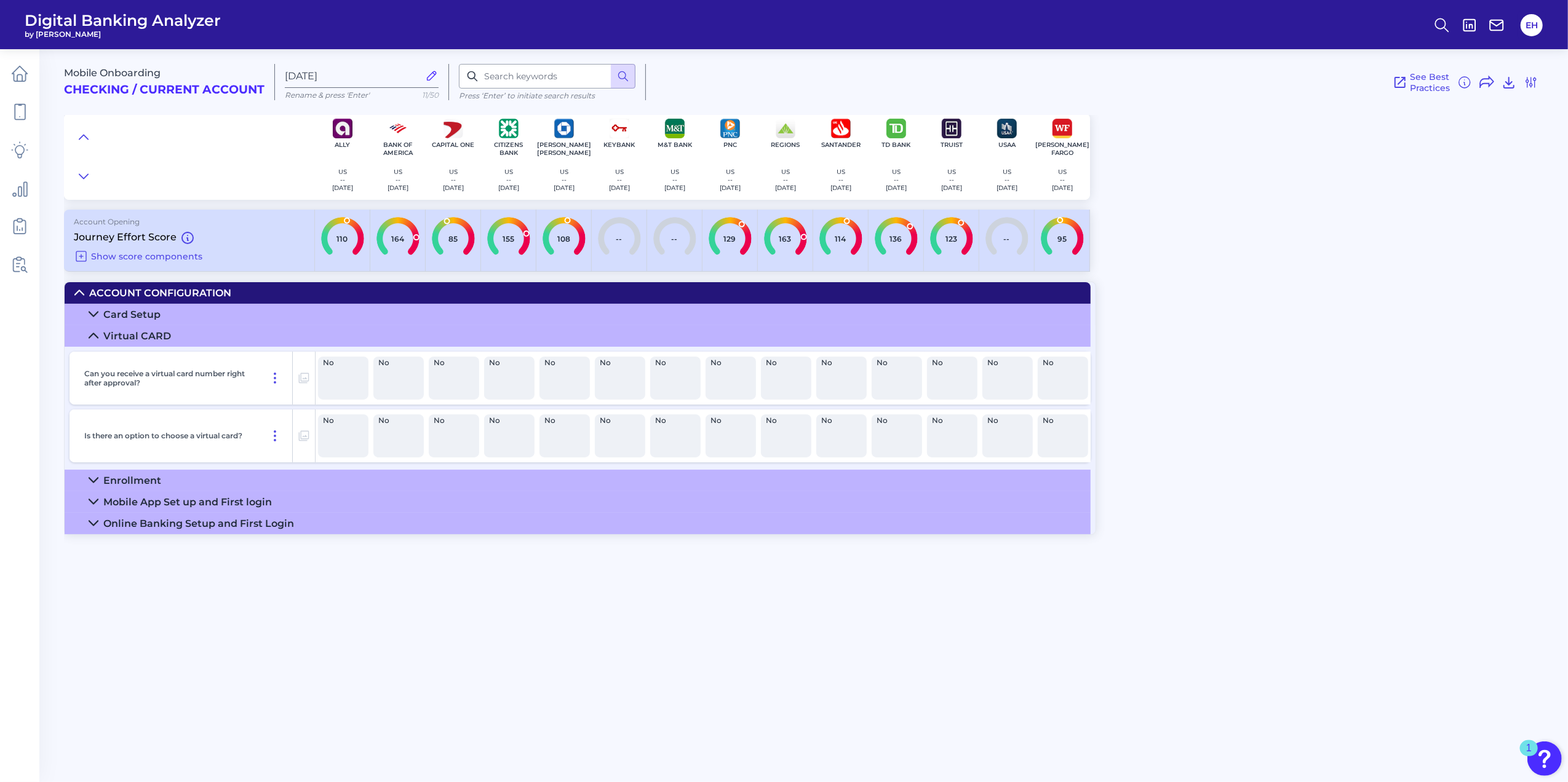
click at [91, 340] on icon at bounding box center [93, 335] width 10 height 10
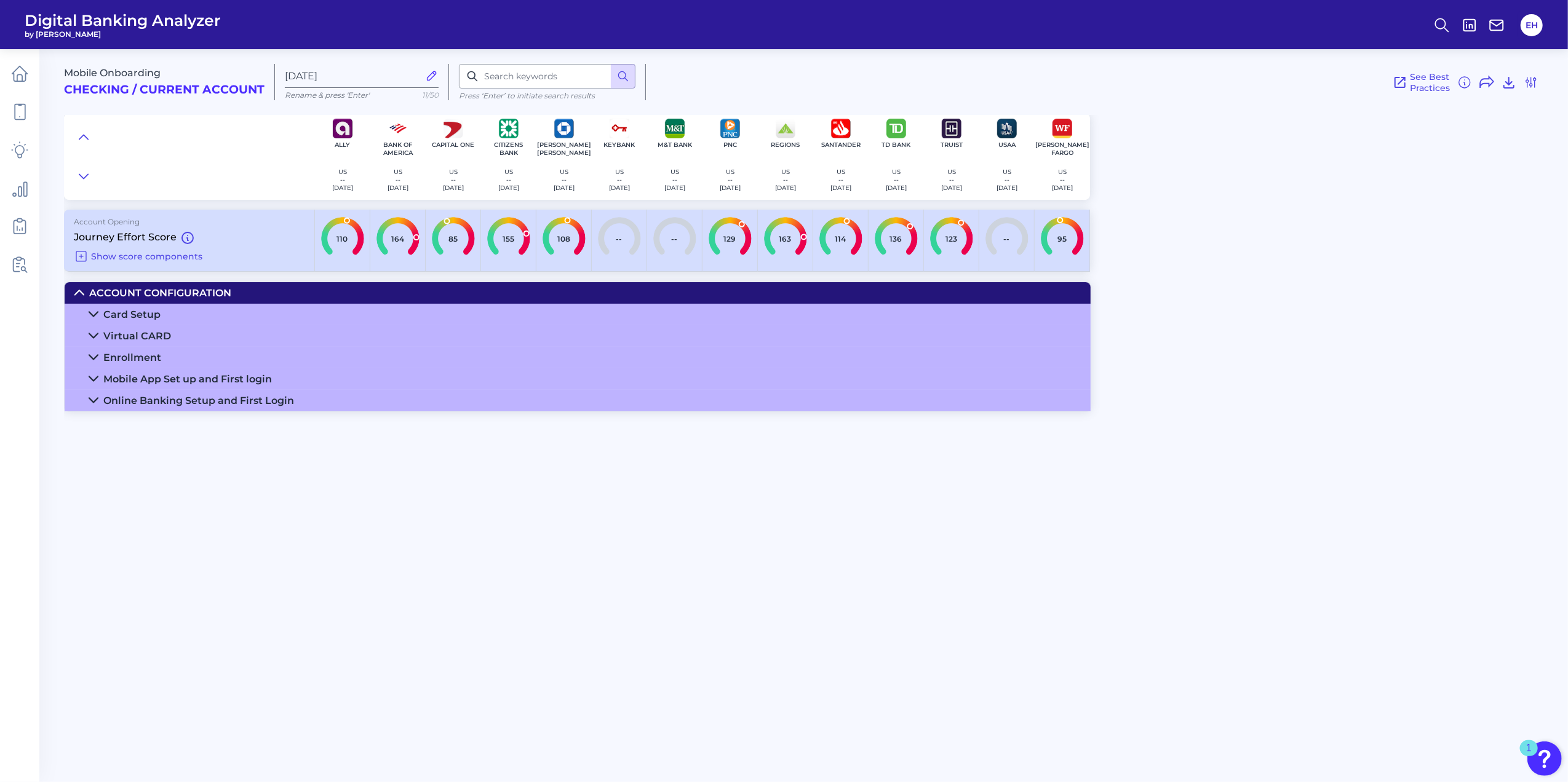
click at [89, 313] on icon at bounding box center [93, 314] width 8 height 5
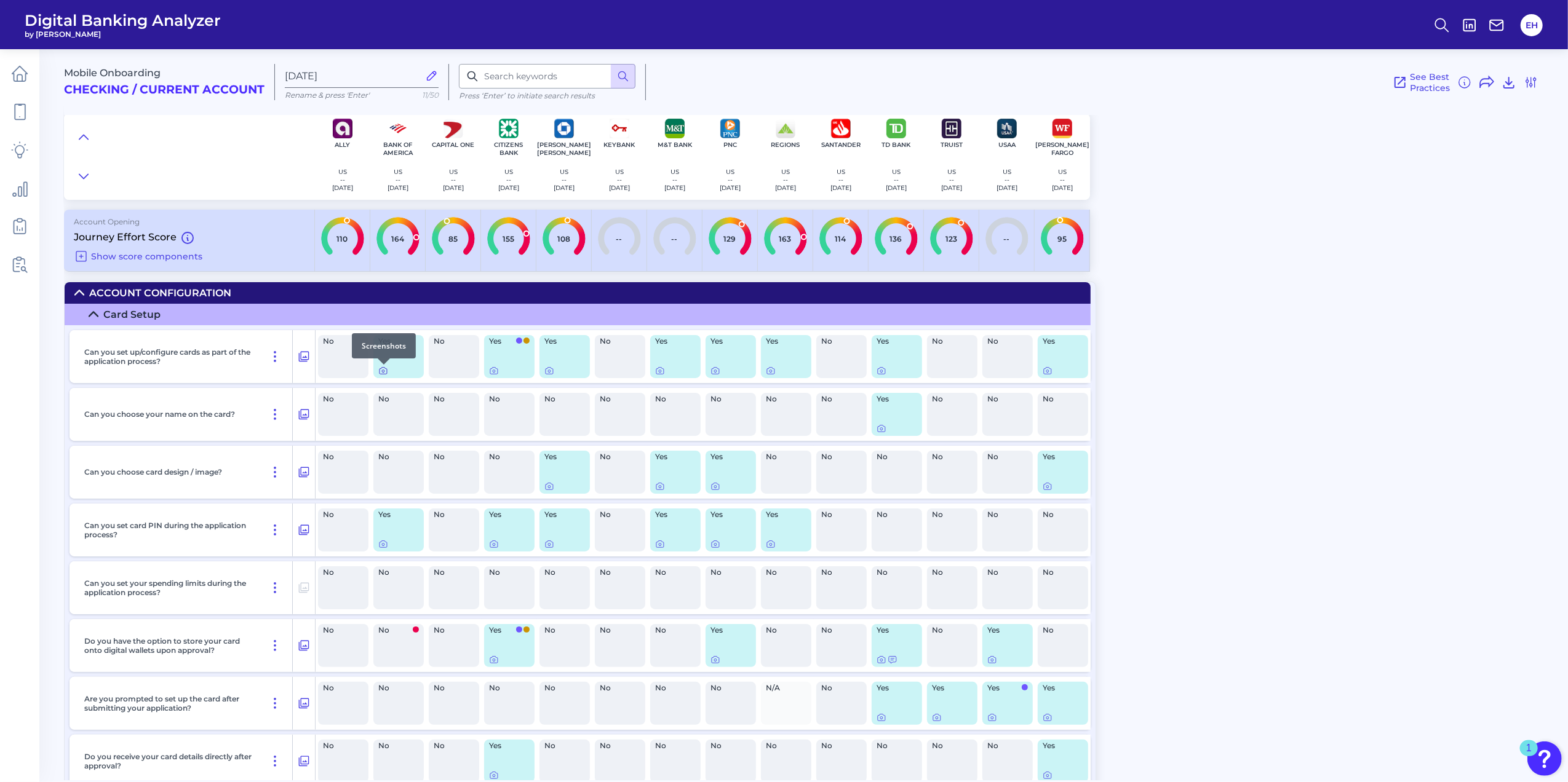
click at [382, 372] on icon at bounding box center [383, 371] width 3 height 3
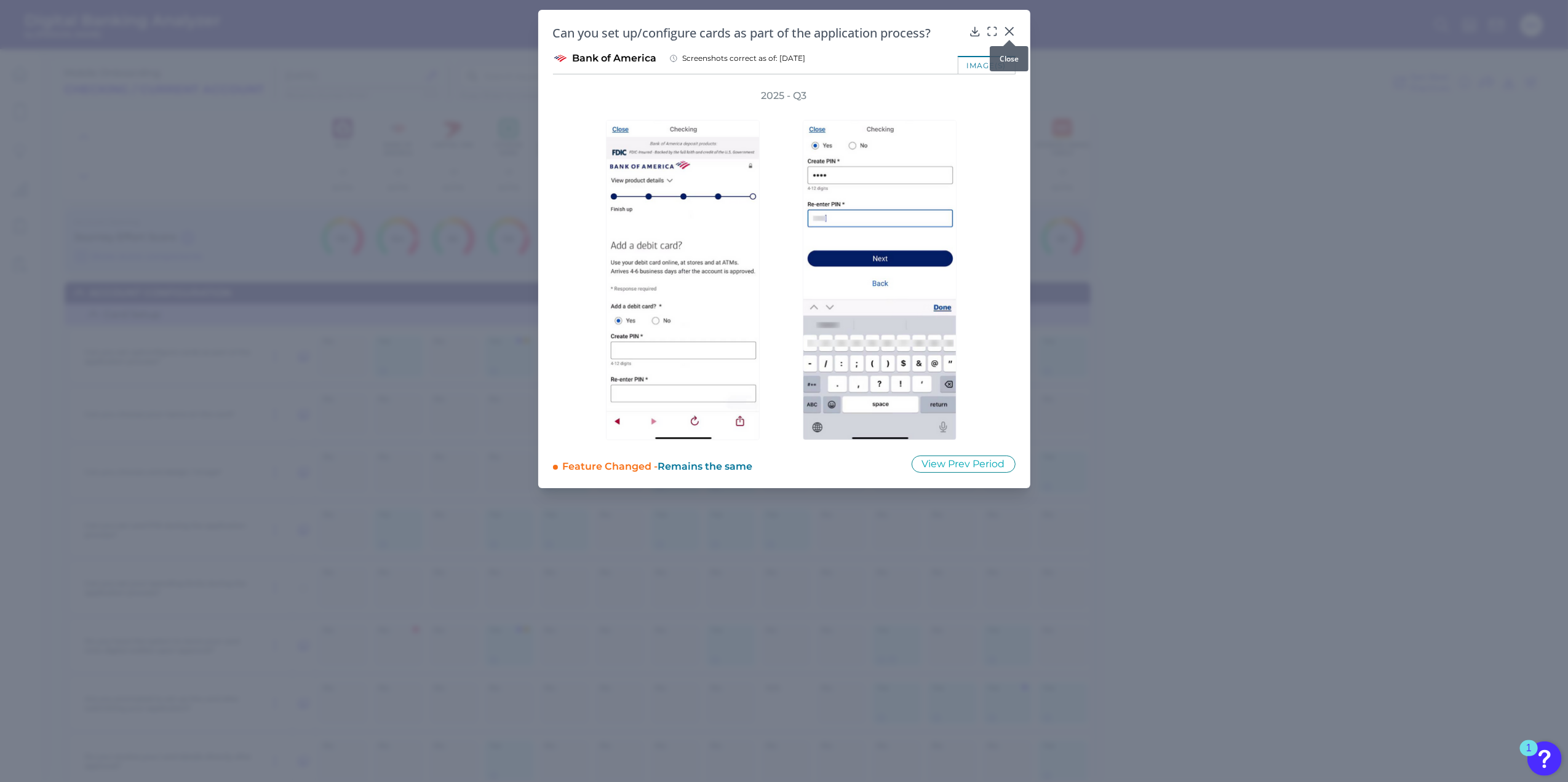
click at [1003, 30] on icon at bounding box center [1009, 31] width 12 height 12
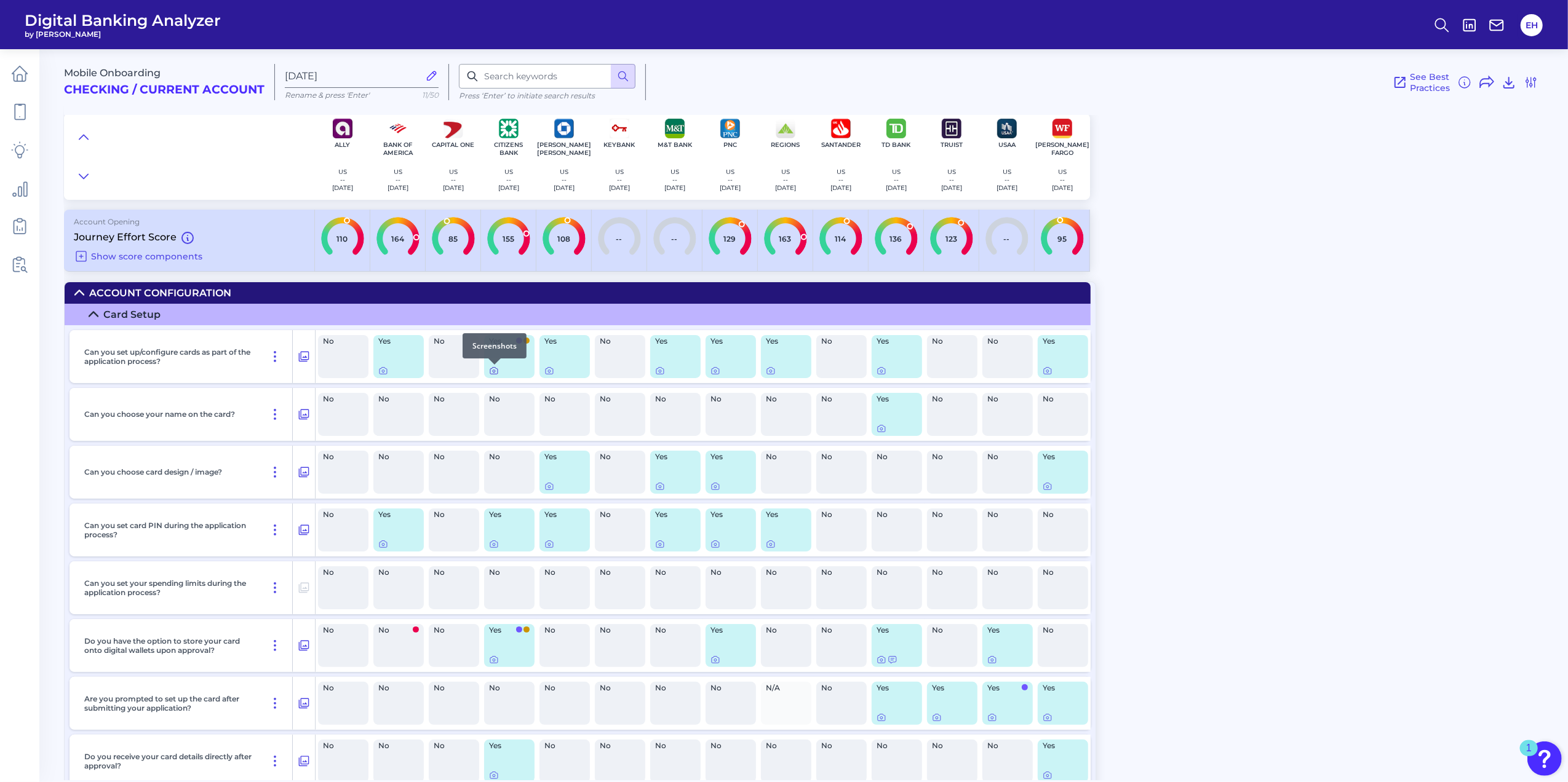
click at [495, 376] on icon at bounding box center [493, 370] width 10 height 10
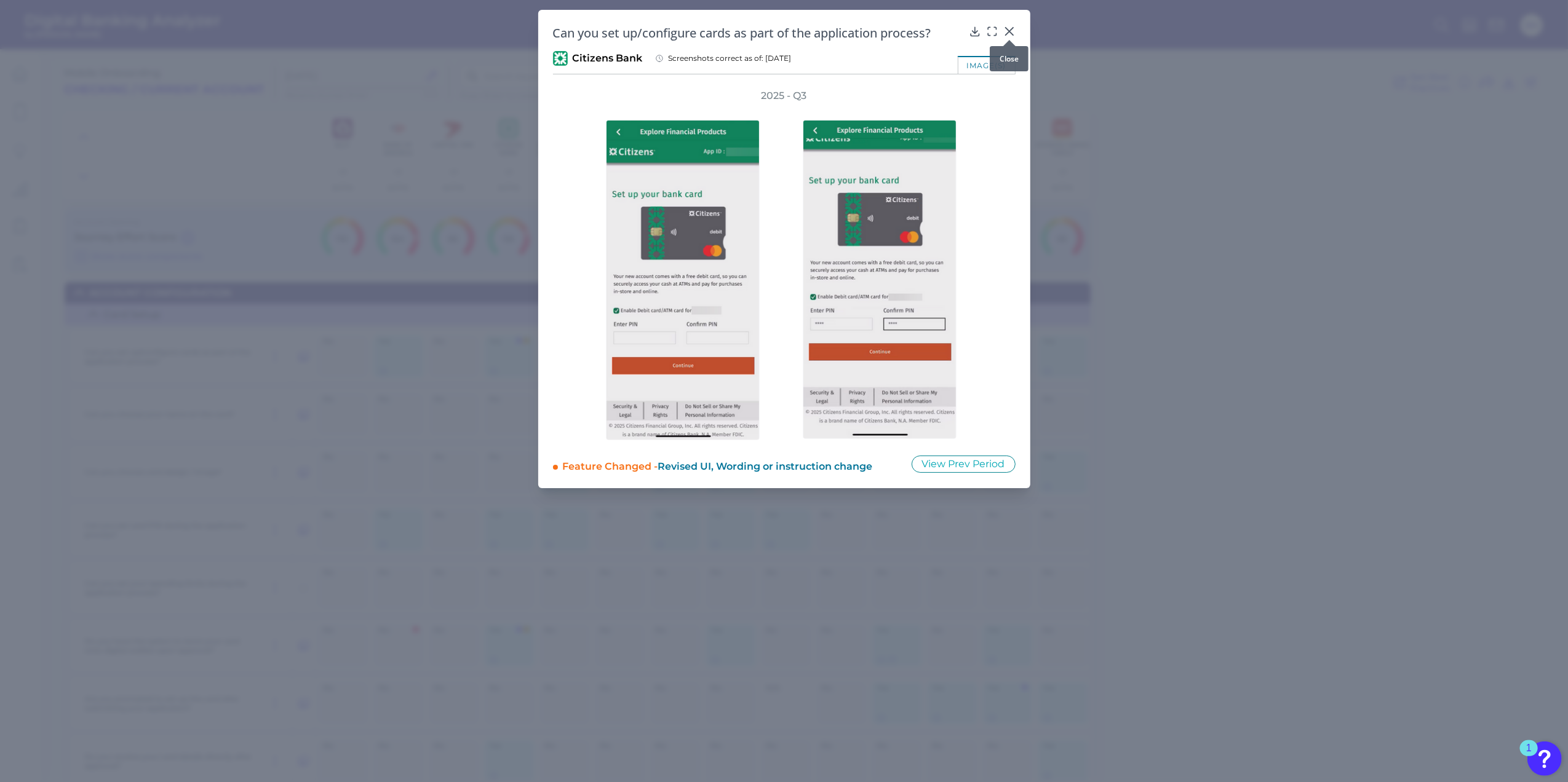
click at [1006, 30] on icon at bounding box center [1008, 31] width 7 height 7
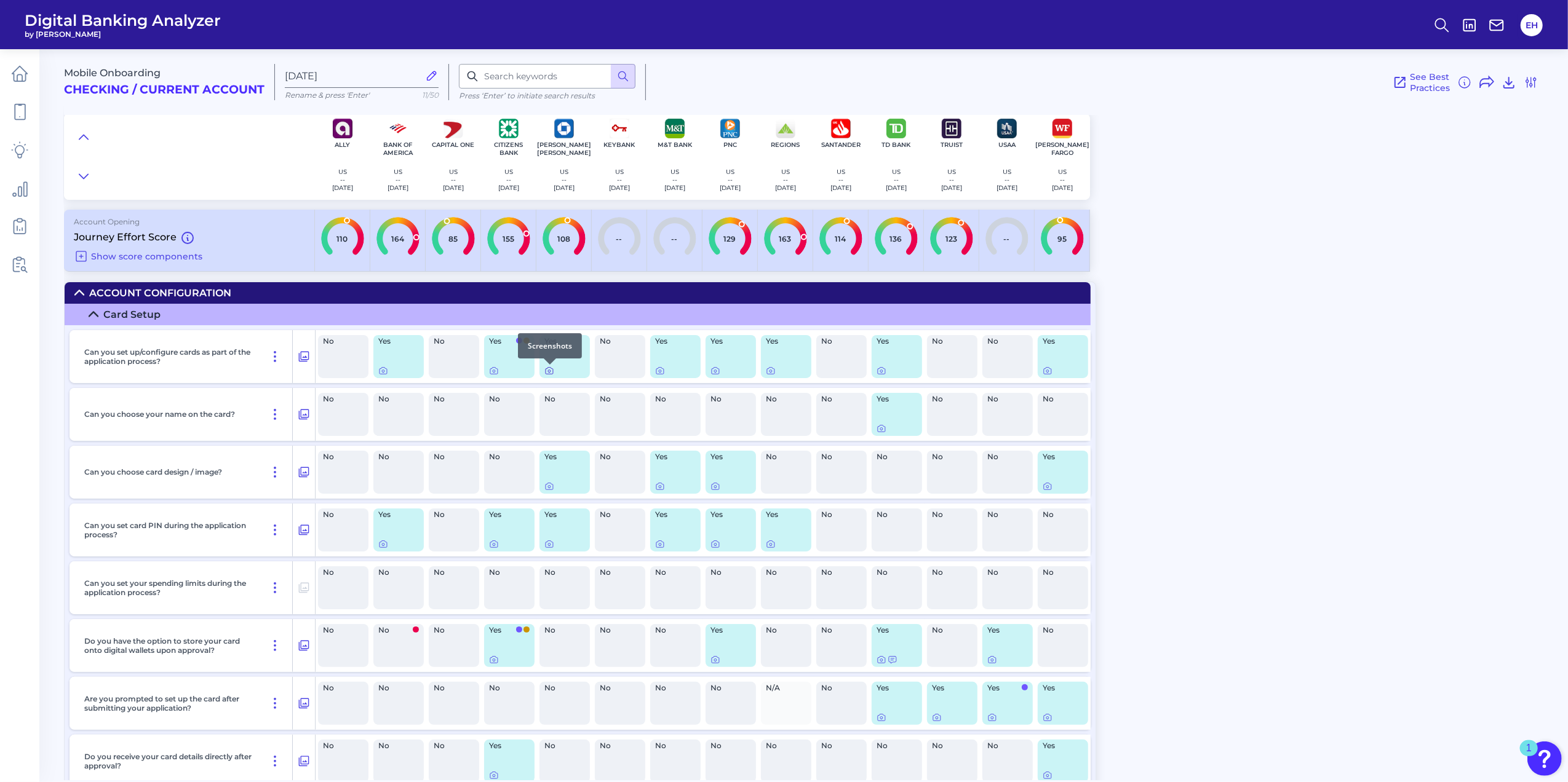
click at [549, 375] on icon at bounding box center [549, 370] width 10 height 10
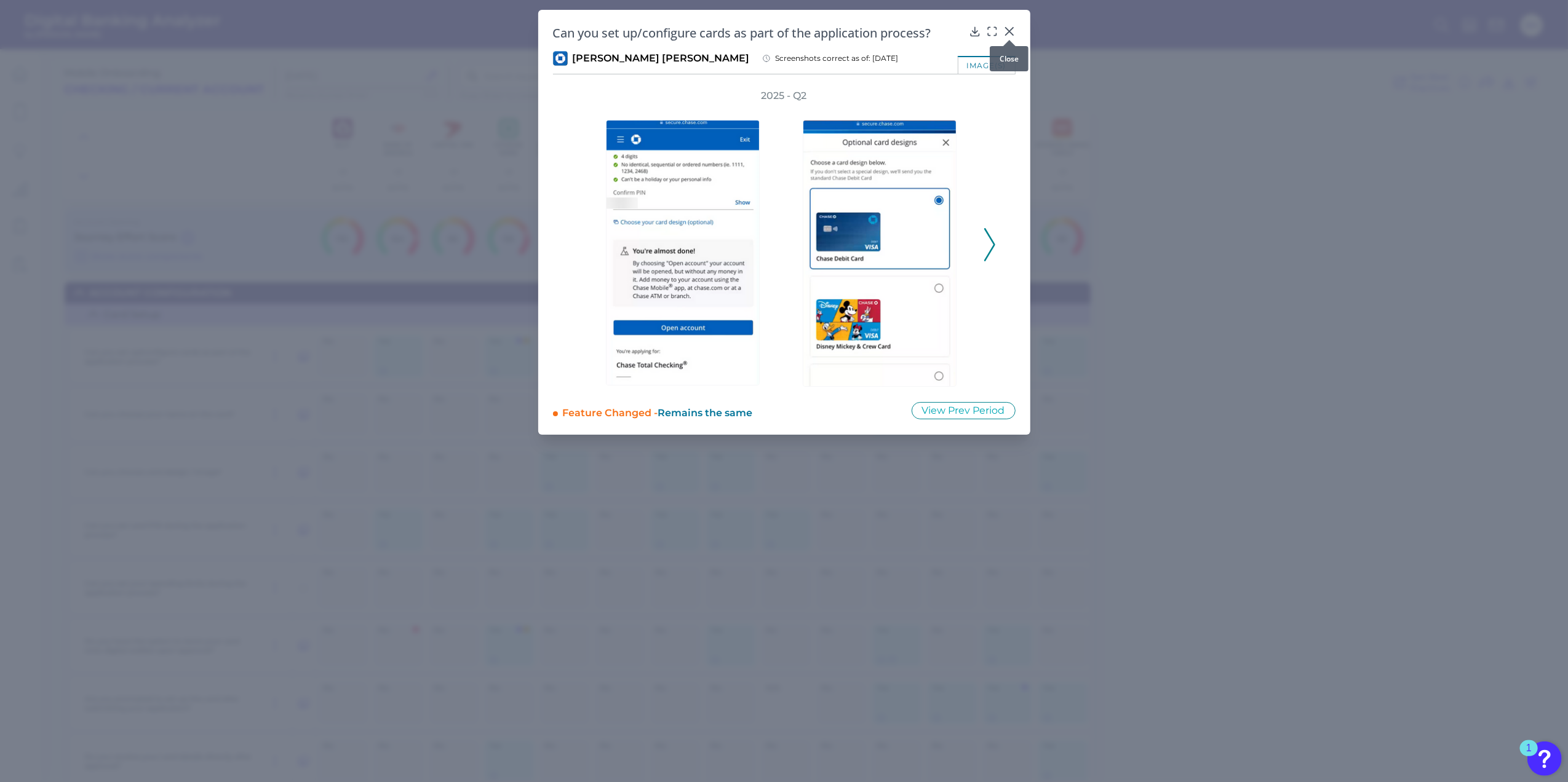
click at [1005, 28] on icon at bounding box center [1009, 31] width 12 height 12
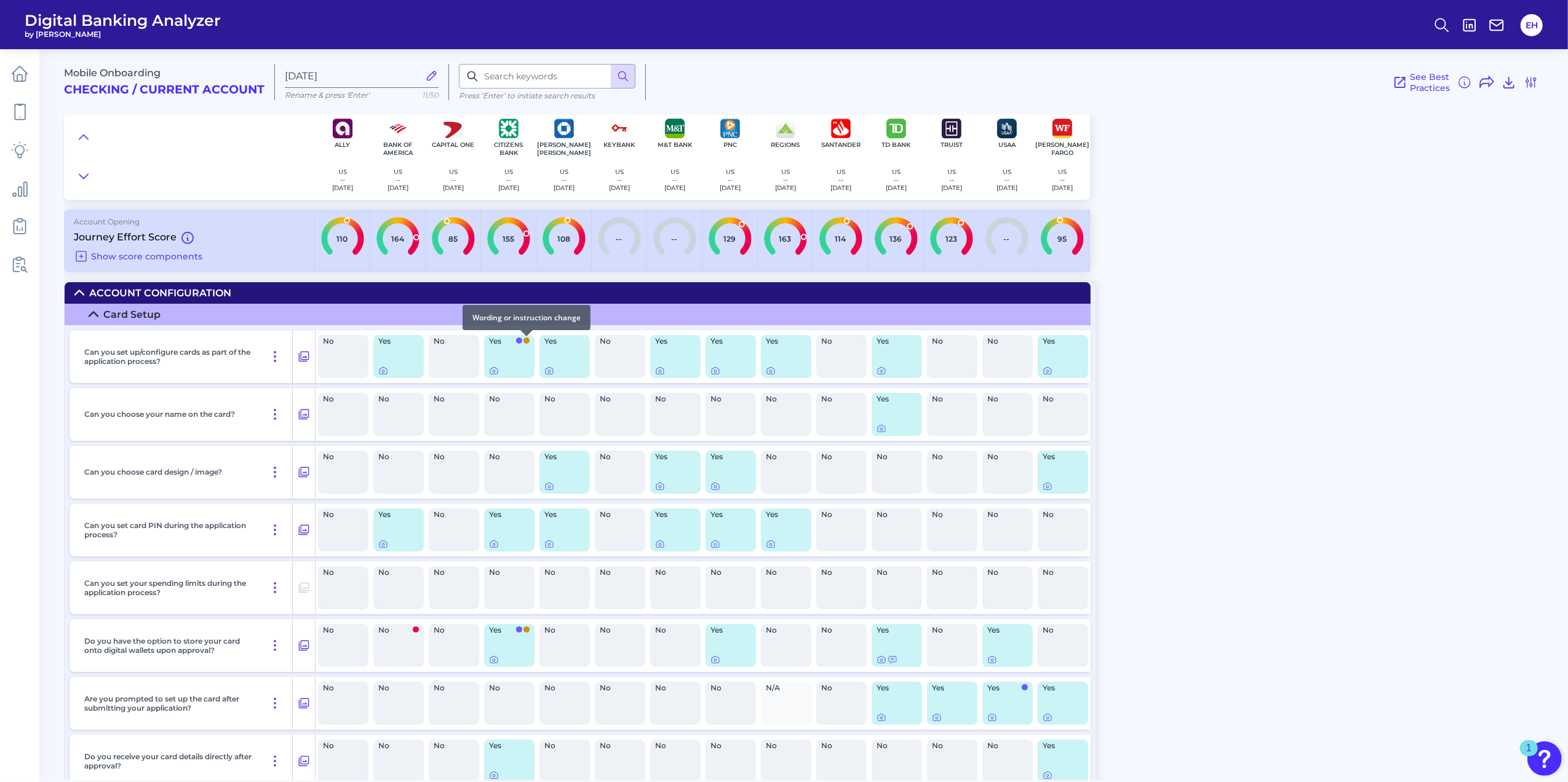
click at [527, 342] on span at bounding box center [527, 340] width 6 height 6
click at [496, 370] on icon at bounding box center [493, 371] width 7 height 7
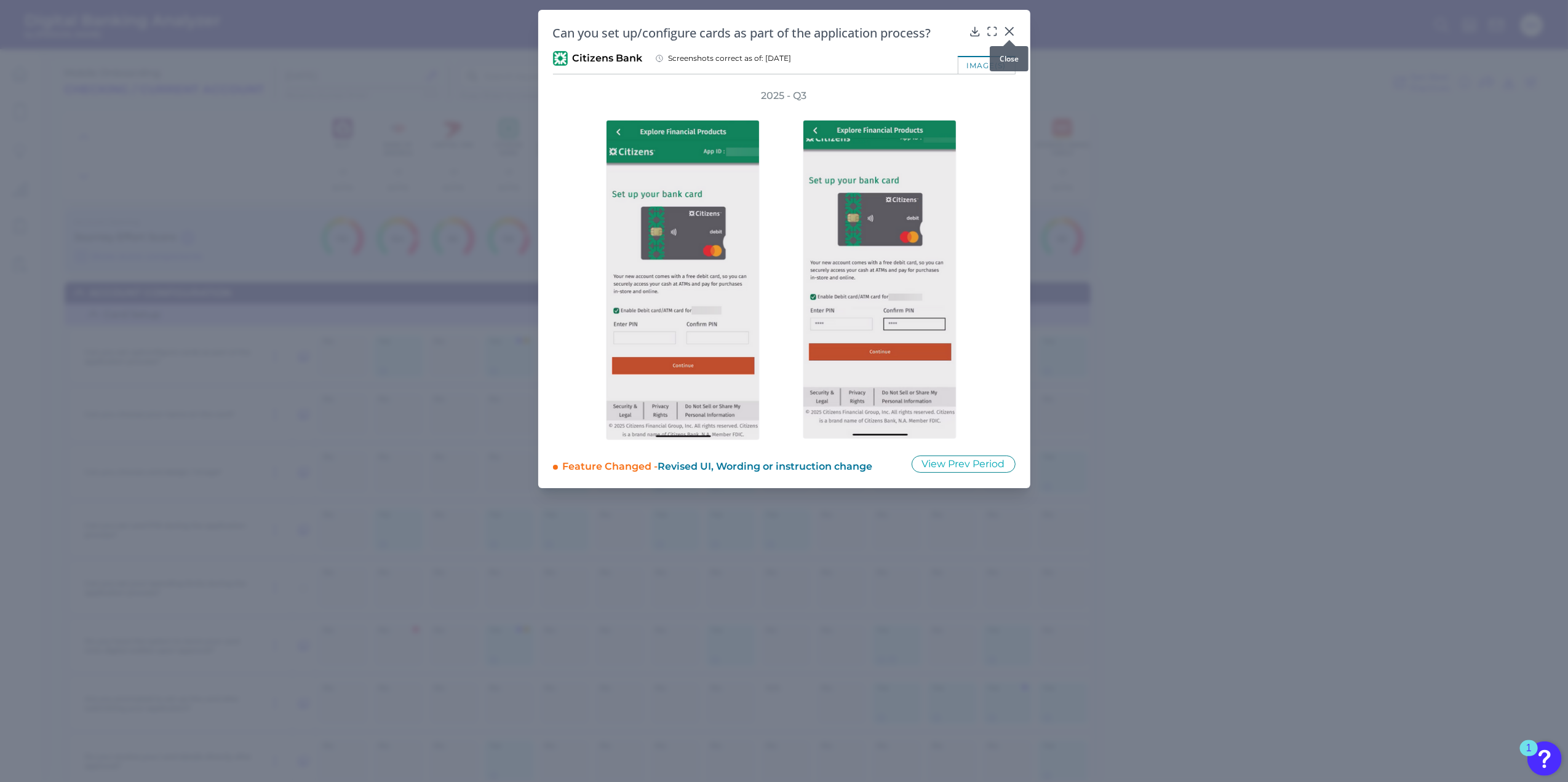
click at [1014, 32] on icon at bounding box center [1009, 31] width 12 height 12
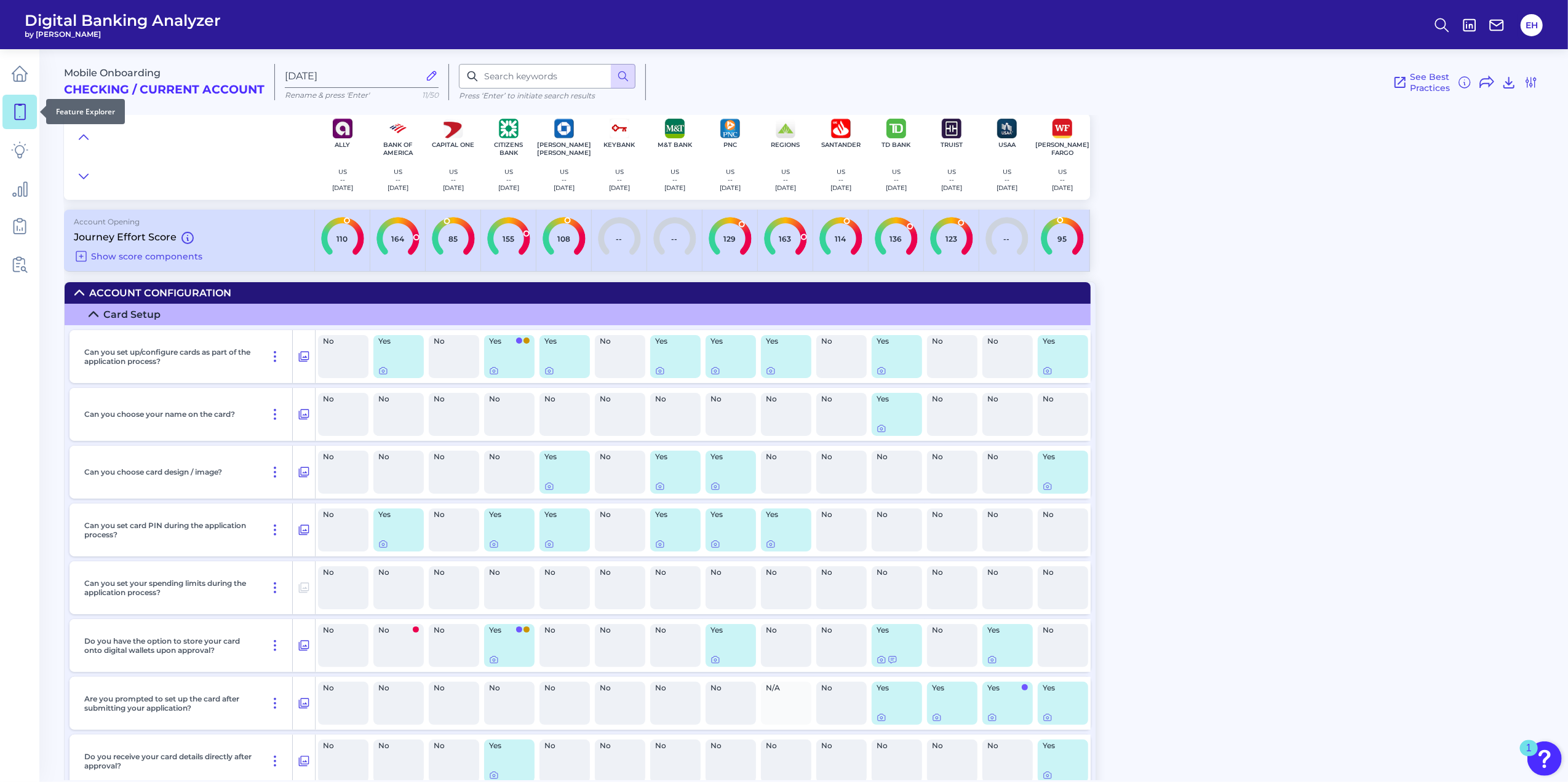
click at [14, 108] on icon at bounding box center [19, 111] width 17 height 17
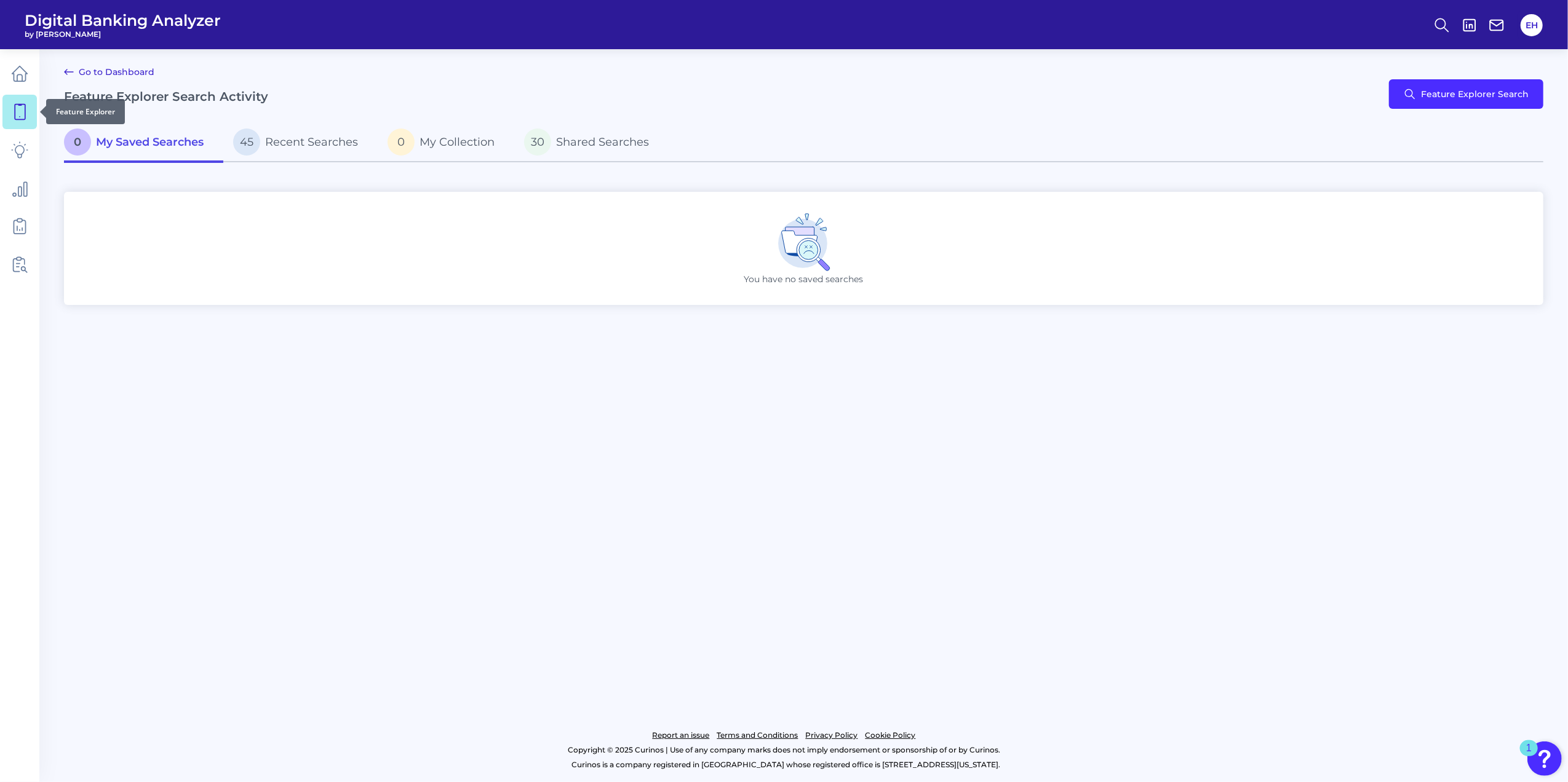
click at [16, 112] on icon at bounding box center [19, 111] width 17 height 17
click at [1464, 93] on button "Feature Explorer Search" at bounding box center [1466, 94] width 155 height 30
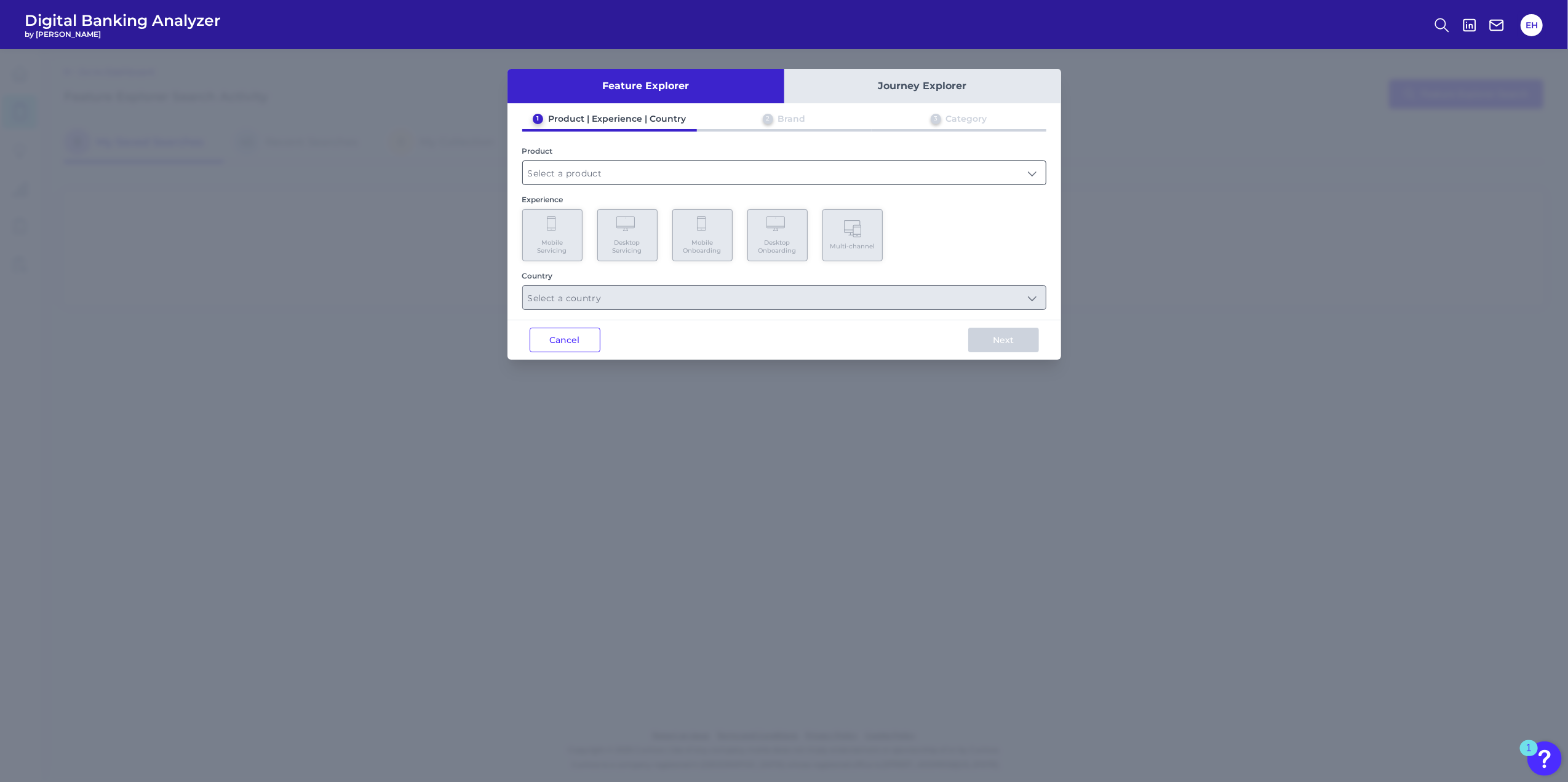
click at [792, 173] on input "text" at bounding box center [784, 172] width 523 height 23
click at [599, 204] on span "Checking / Current Account" at bounding box center [592, 202] width 120 height 11
type input "Checking / Current Account"
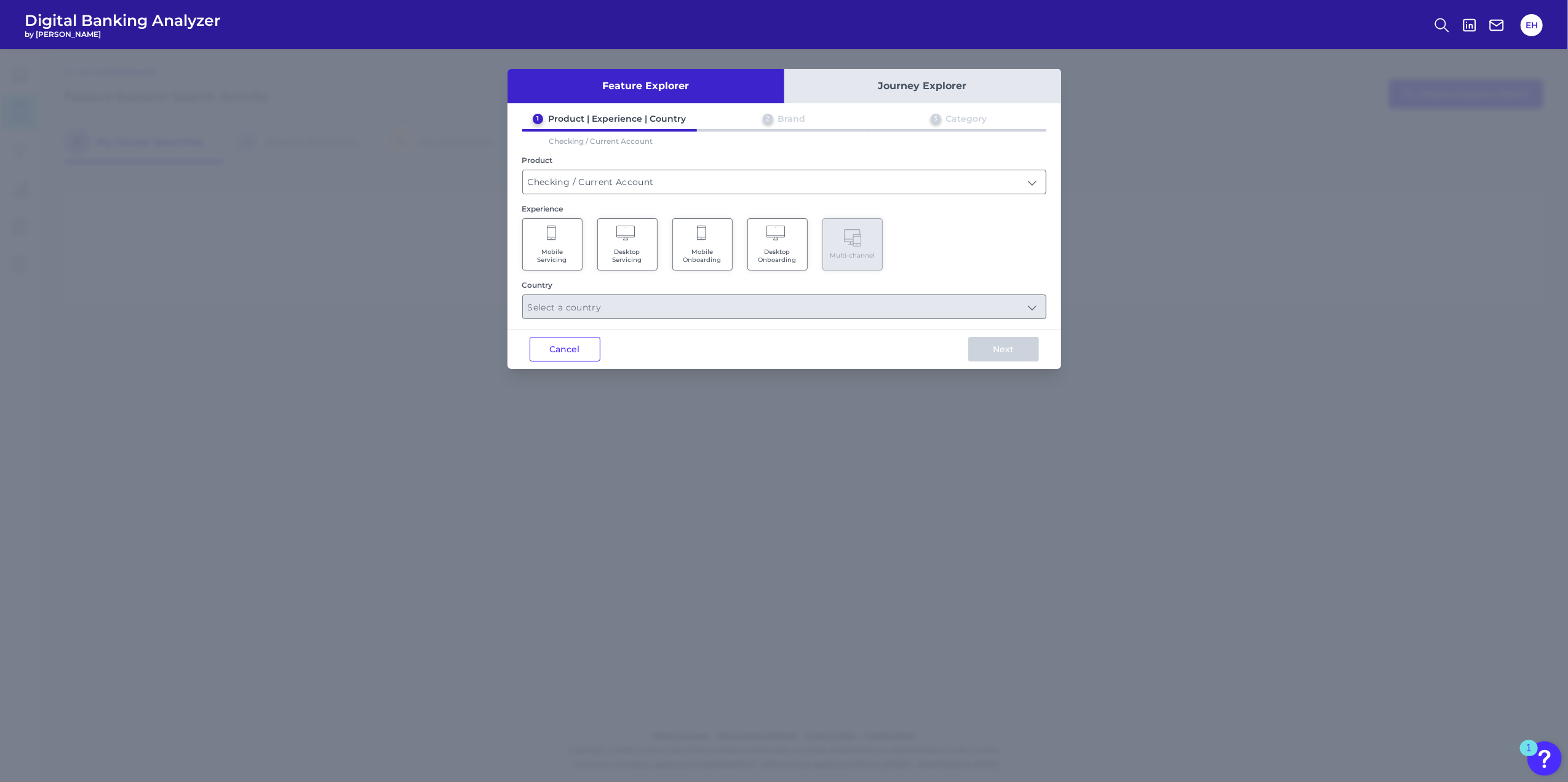
click at [715, 241] on Onboarding "Mobile Onboarding" at bounding box center [703, 244] width 61 height 52
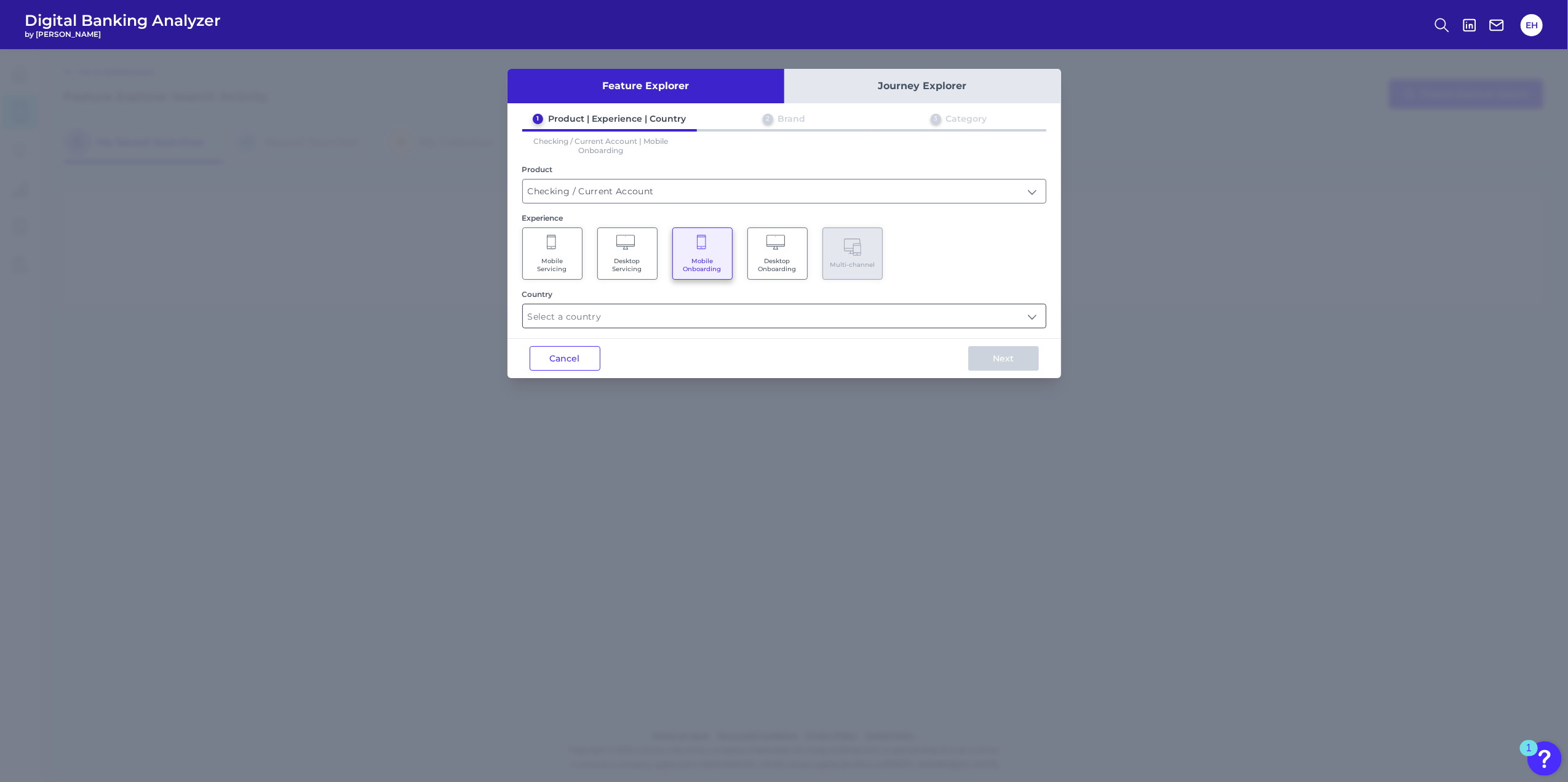
click at [806, 317] on input "text" at bounding box center [784, 316] width 523 height 23
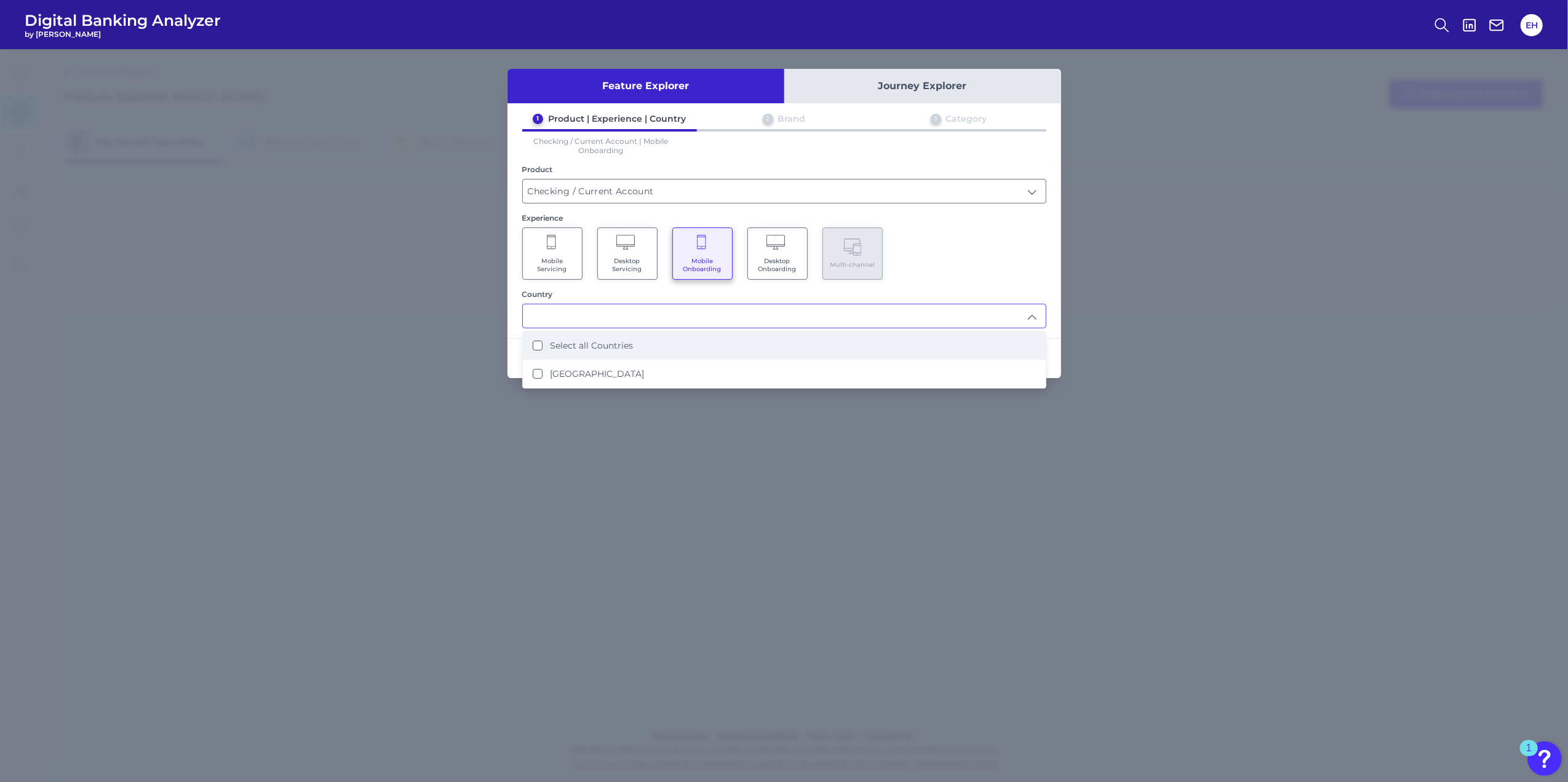
click at [607, 351] on li "Select all Countries" at bounding box center [784, 346] width 523 height 28
type input "Select all Countries"
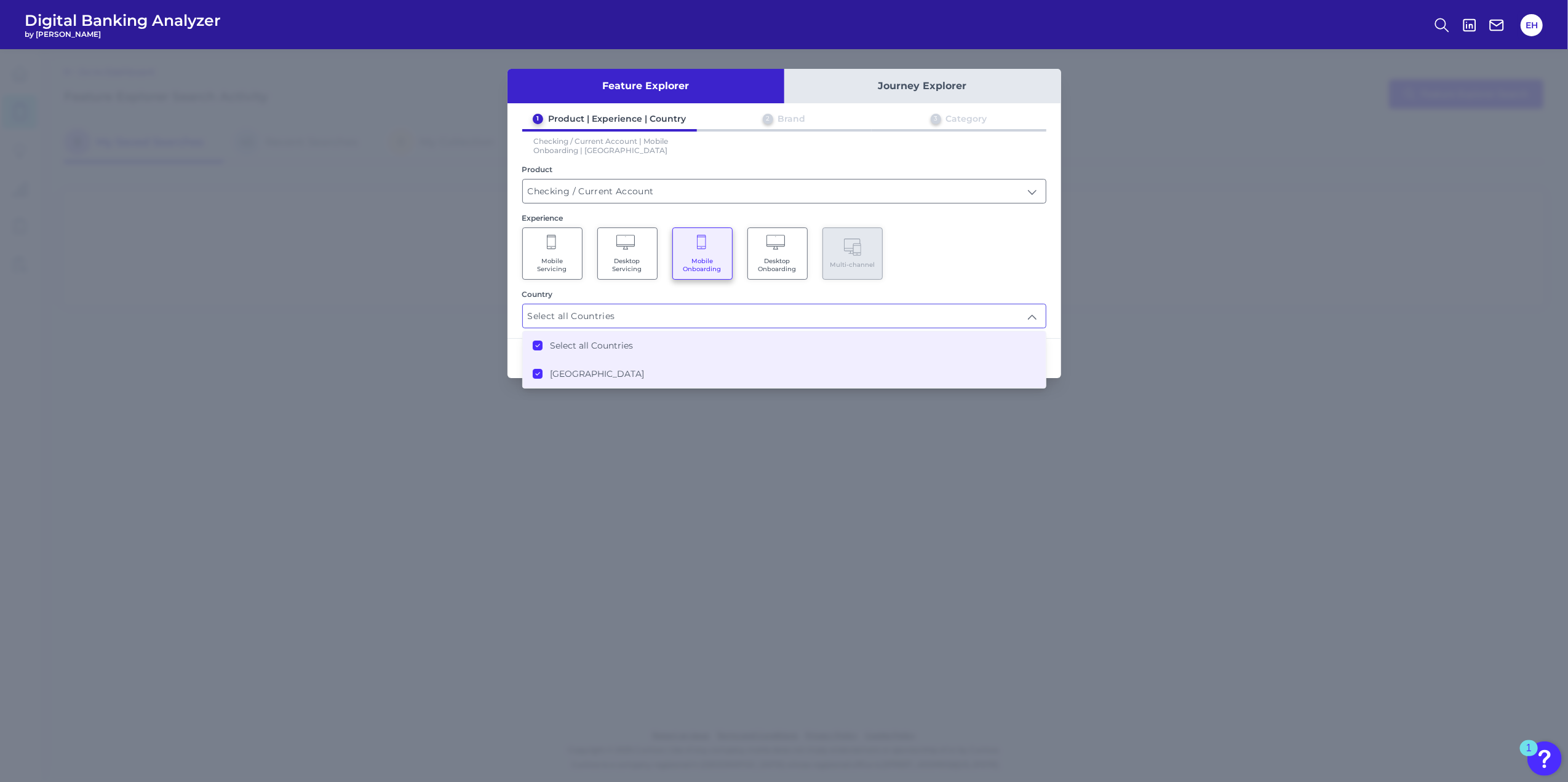
click at [962, 243] on div "Mobile Servicing Desktop Servicing Mobile Onboarding Desktop Onboarding Multi-c…" at bounding box center [784, 253] width 524 height 52
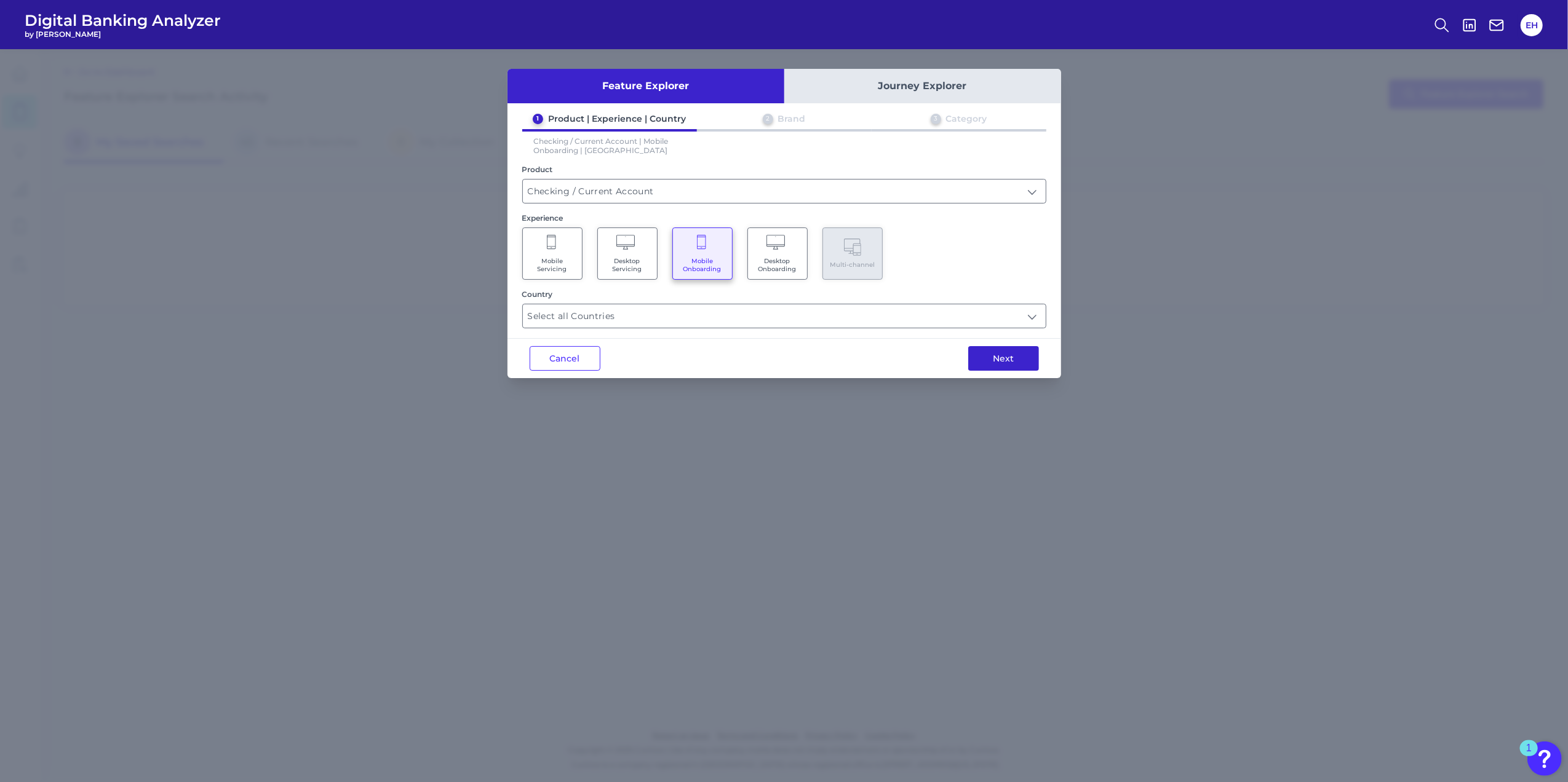
click at [1007, 357] on button "Next" at bounding box center [1003, 358] width 71 height 24
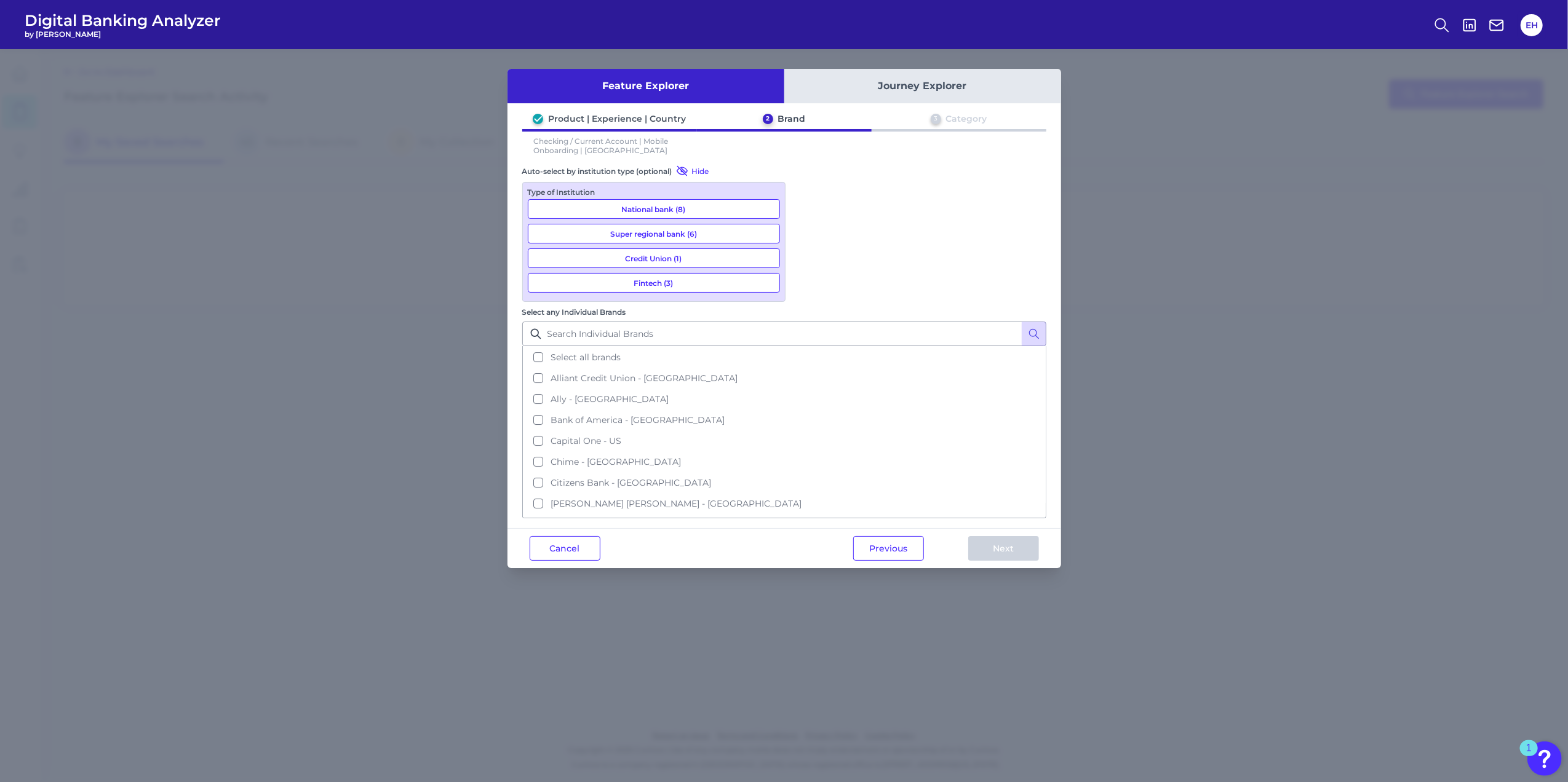
click at [675, 209] on button "National bank (8)" at bounding box center [654, 209] width 252 height 20
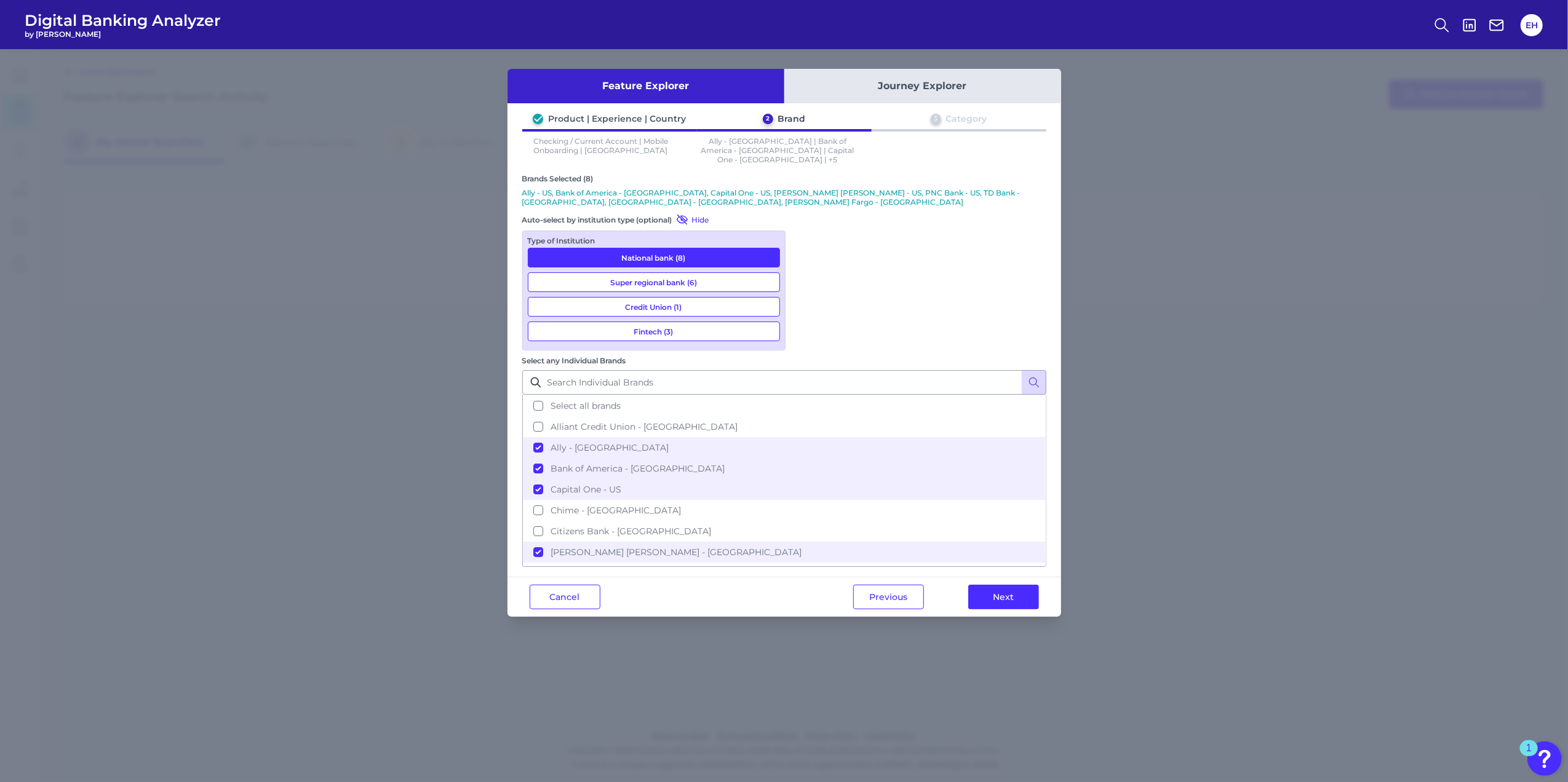
click at [677, 272] on button "Super regional bank (6)" at bounding box center [654, 282] width 252 height 20
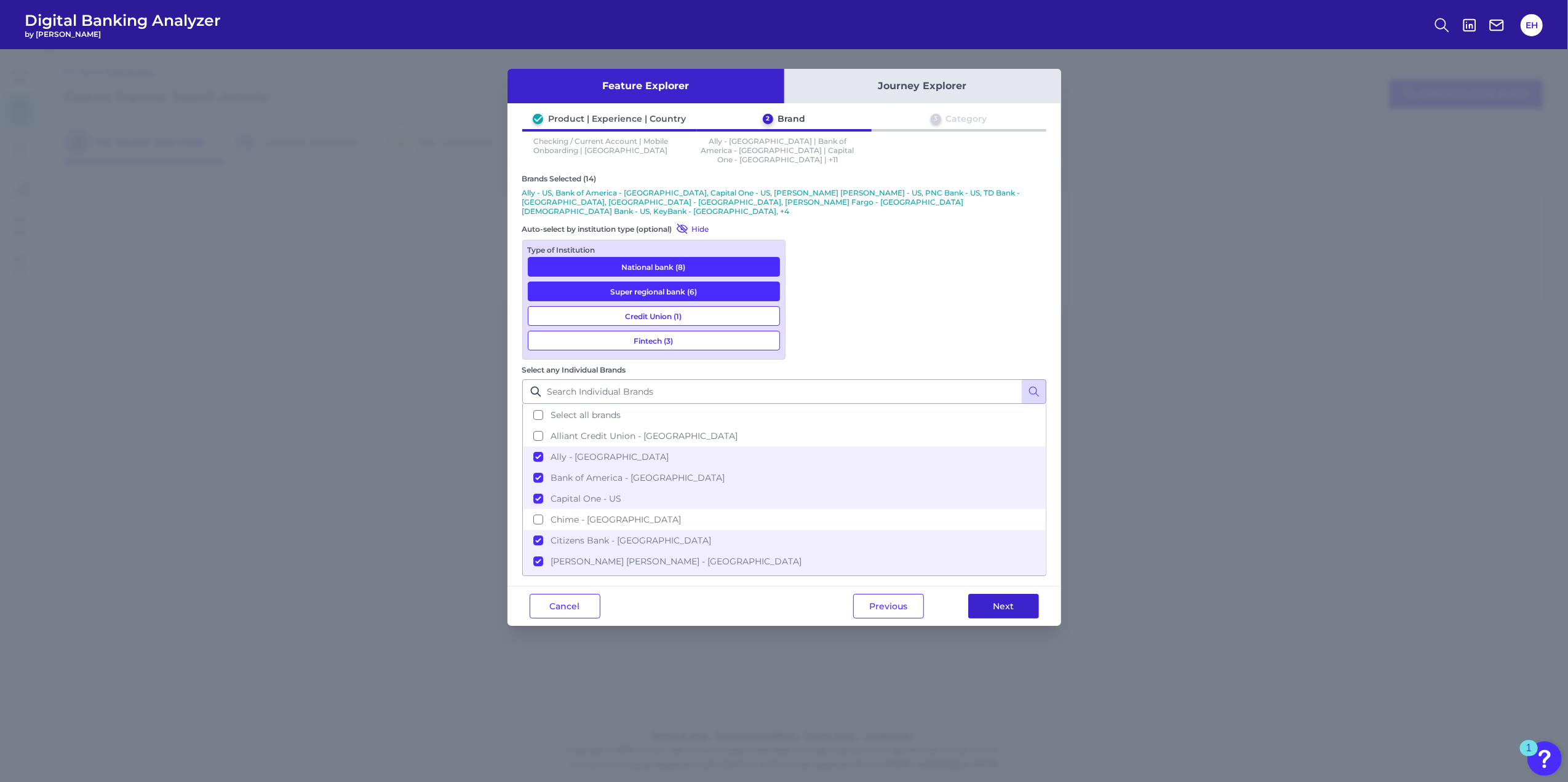
click at [1014, 594] on button "Next" at bounding box center [1003, 606] width 71 height 24
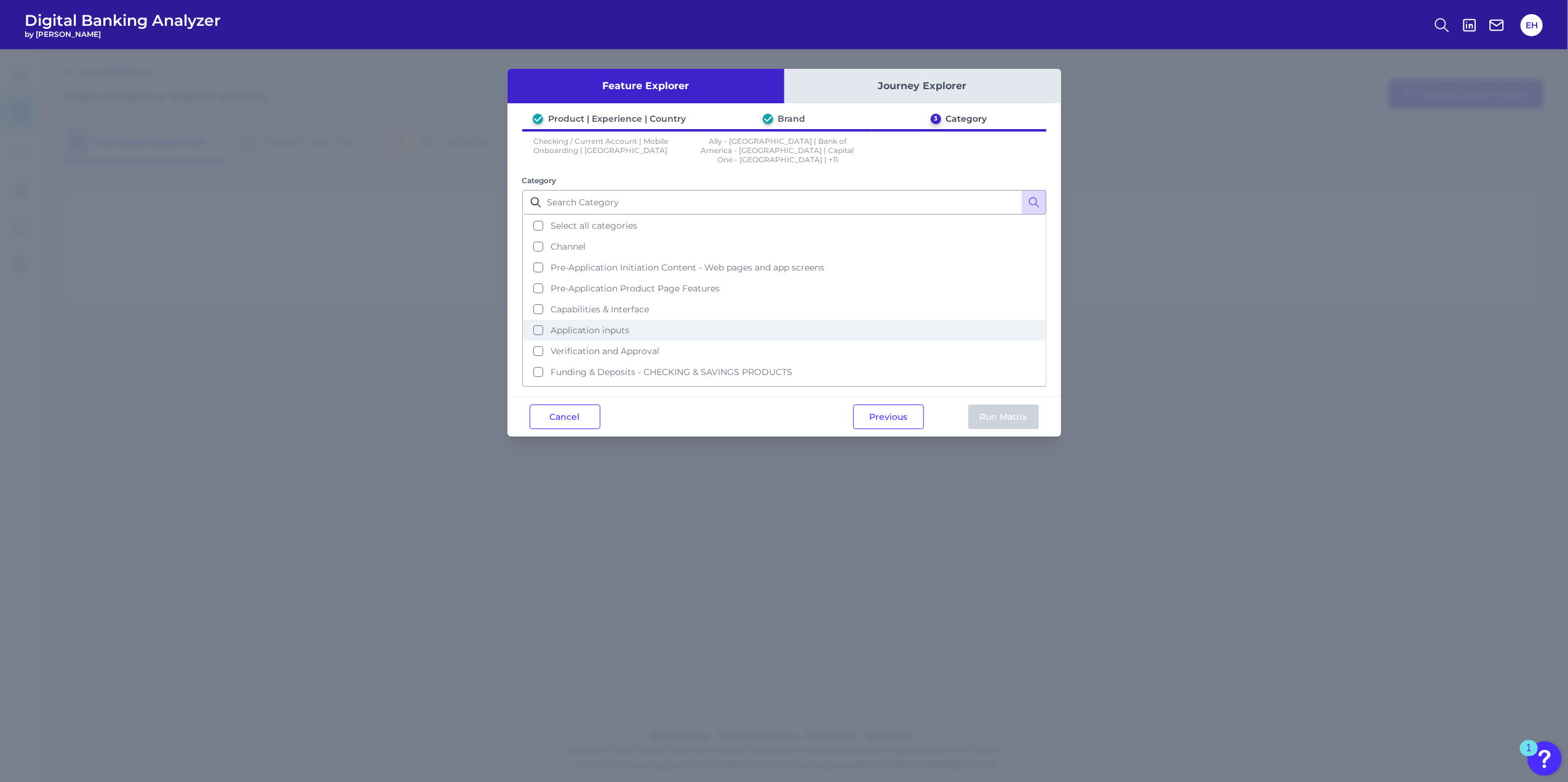
scroll to position [35, 0]
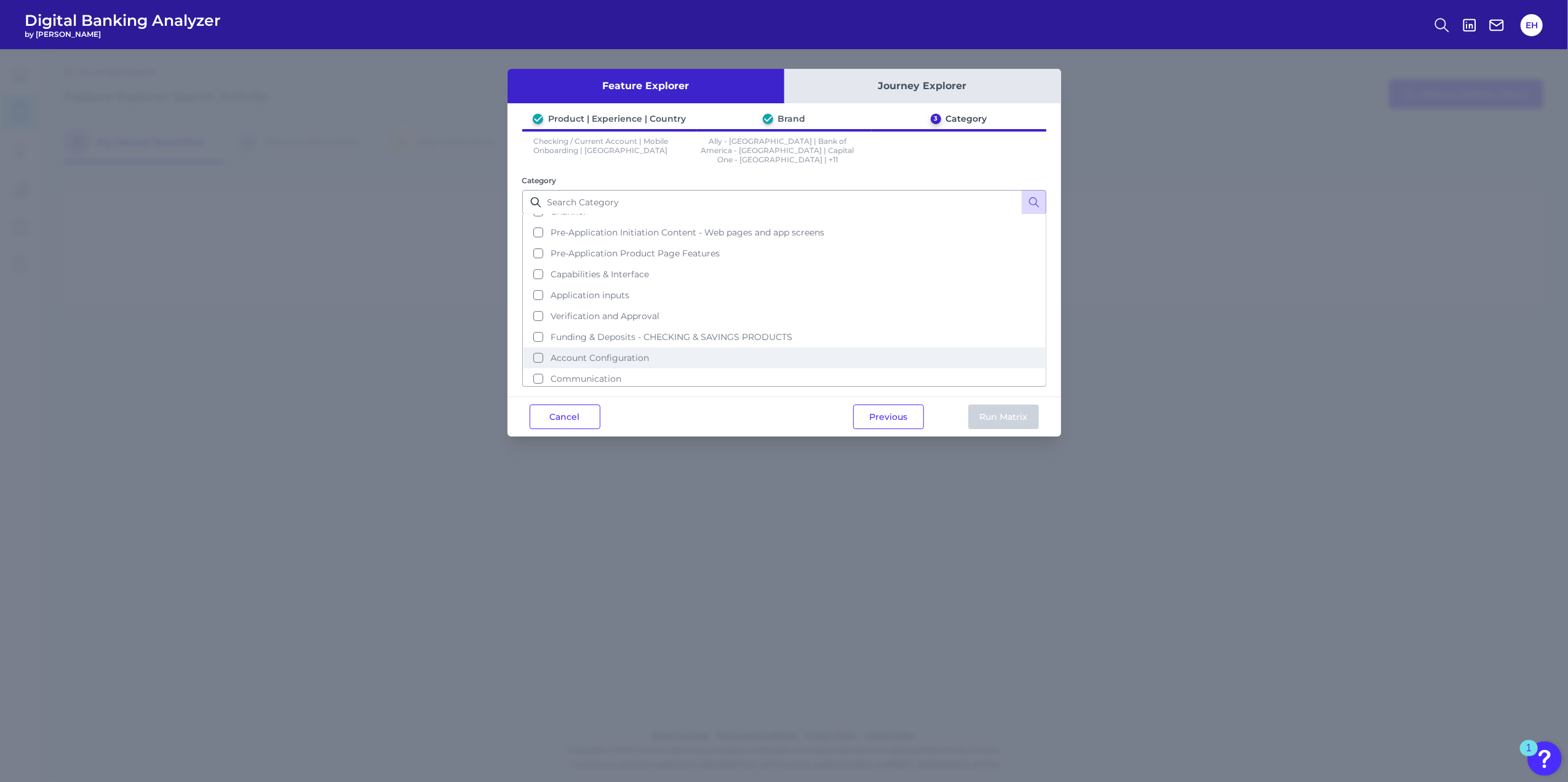
click at [539, 348] on button "Account Configuration" at bounding box center [784, 358] width 522 height 21
click at [1006, 409] on button "Run Matrix" at bounding box center [1003, 416] width 71 height 24
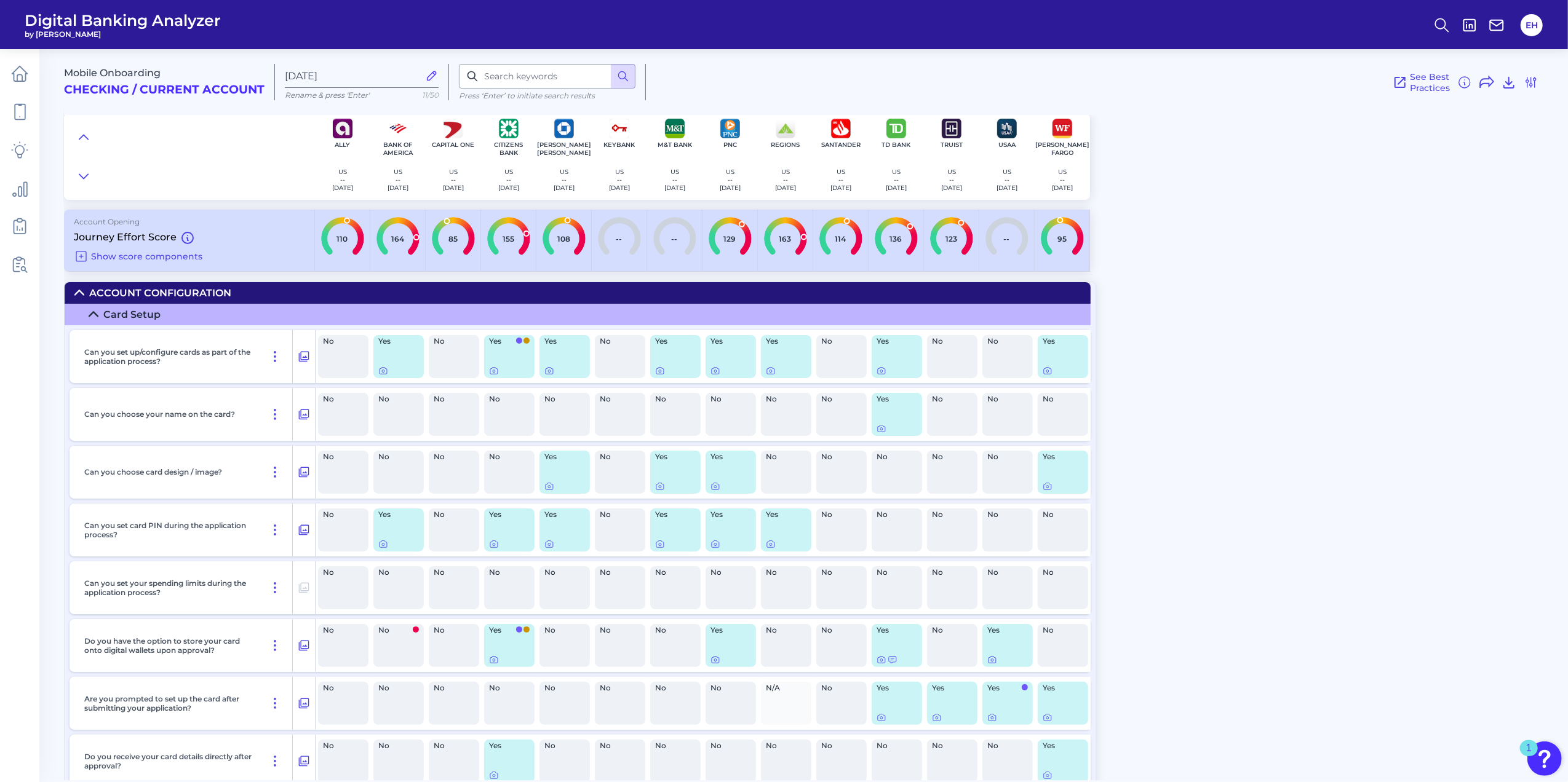
click at [82, 294] on icon at bounding box center [79, 293] width 8 height 5
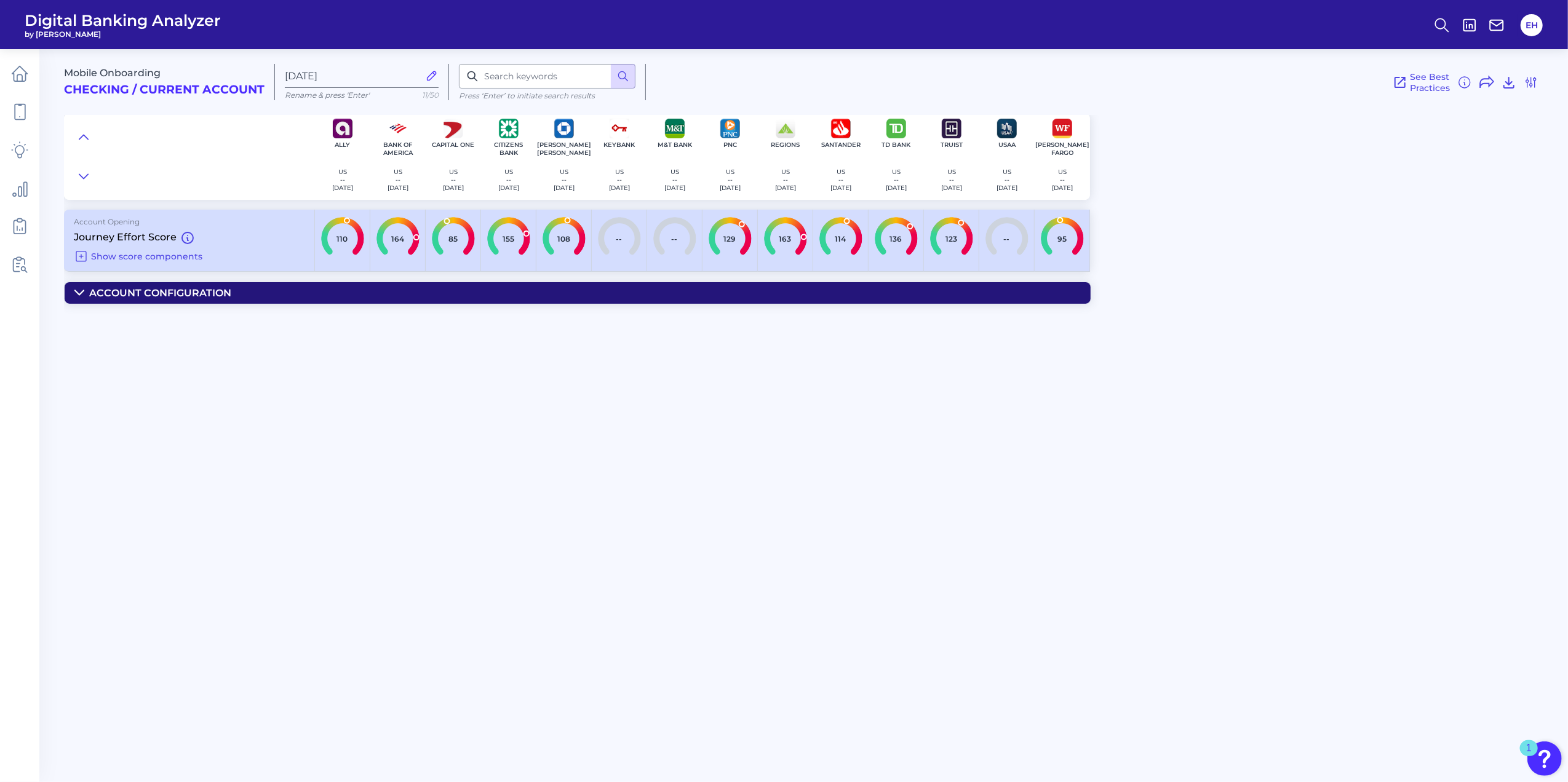
click at [82, 294] on icon at bounding box center [79, 293] width 8 height 5
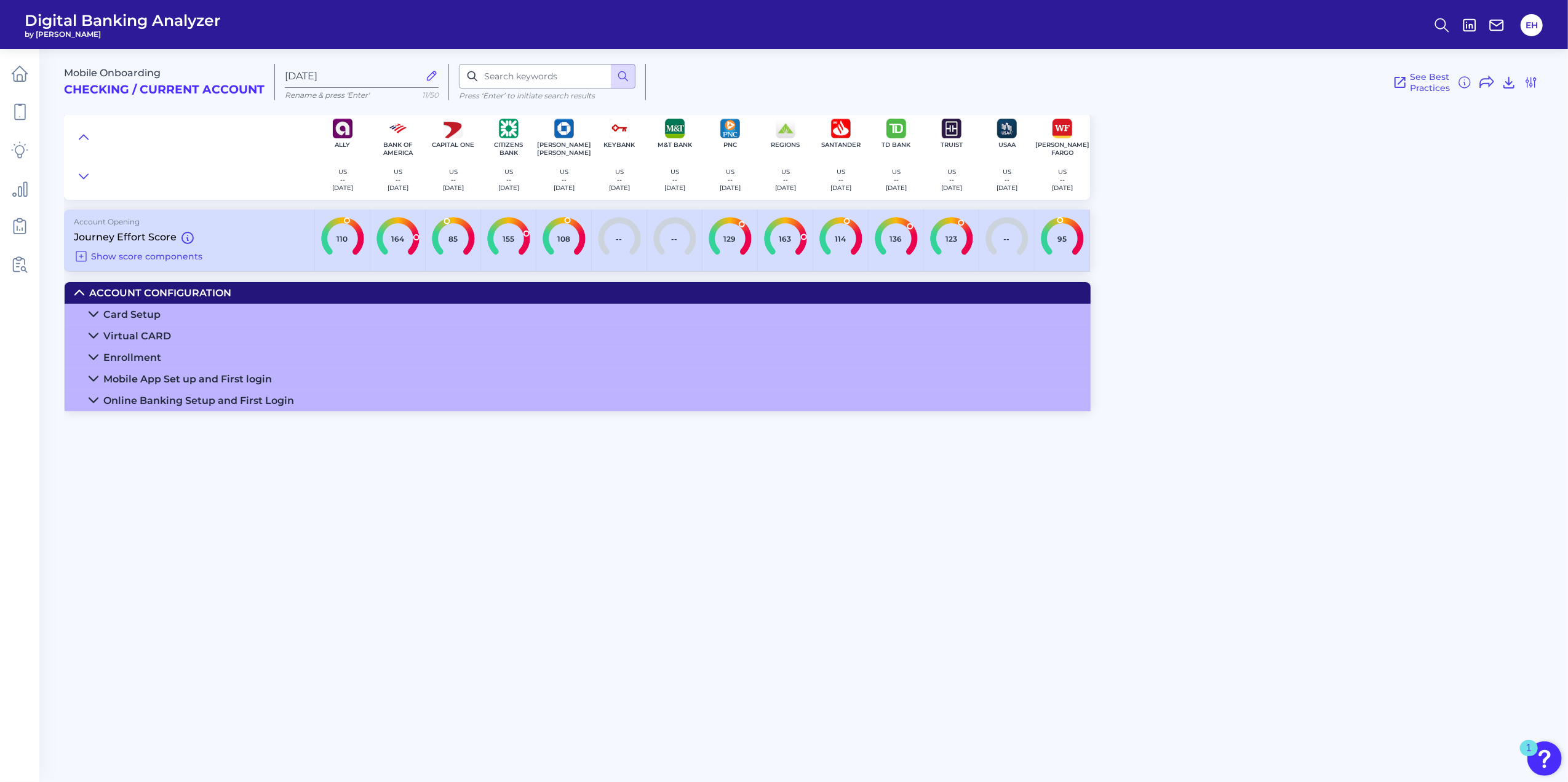
click at [91, 358] on icon at bounding box center [93, 357] width 10 height 10
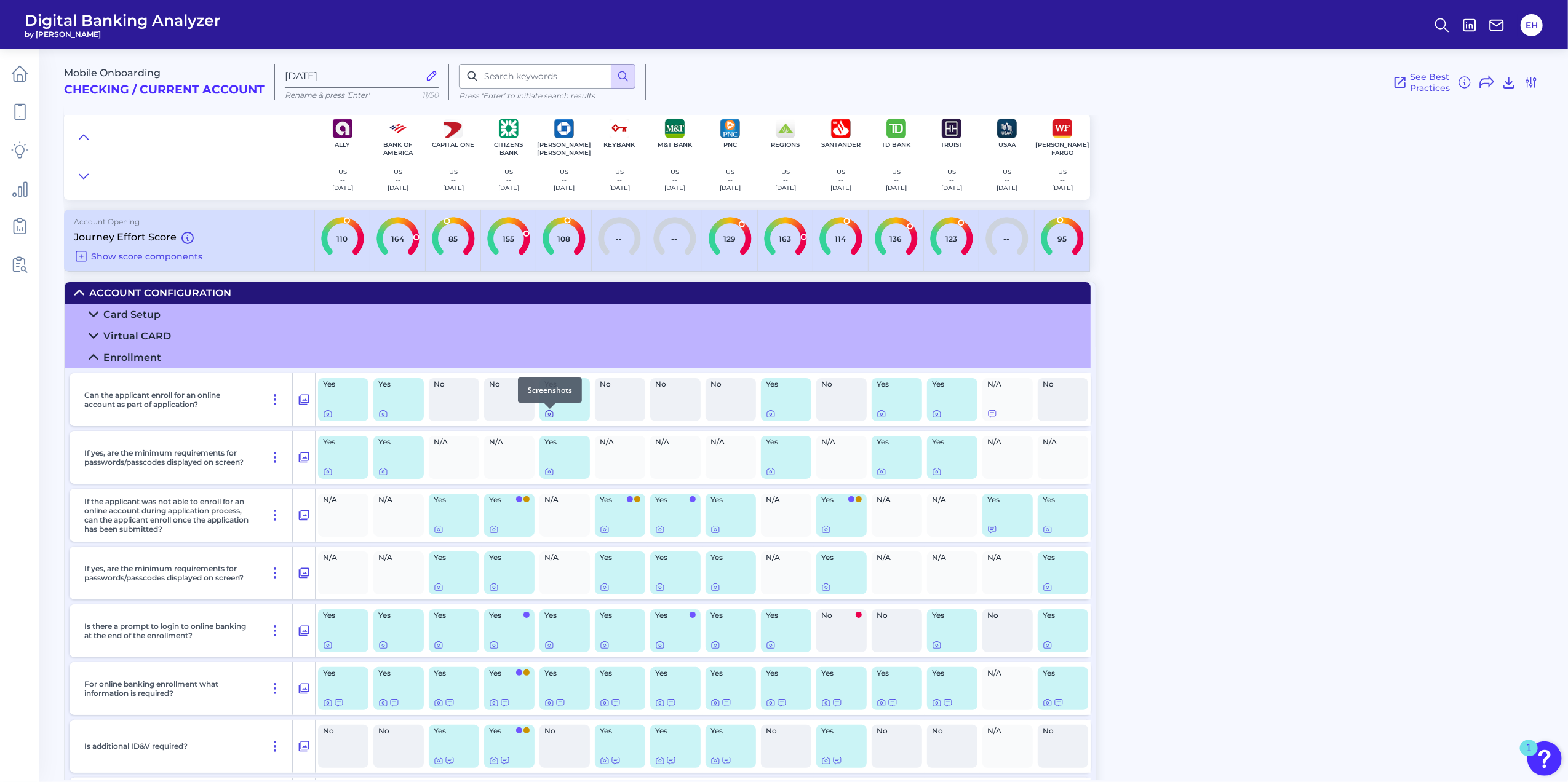
click at [554, 418] on icon at bounding box center [549, 413] width 10 height 10
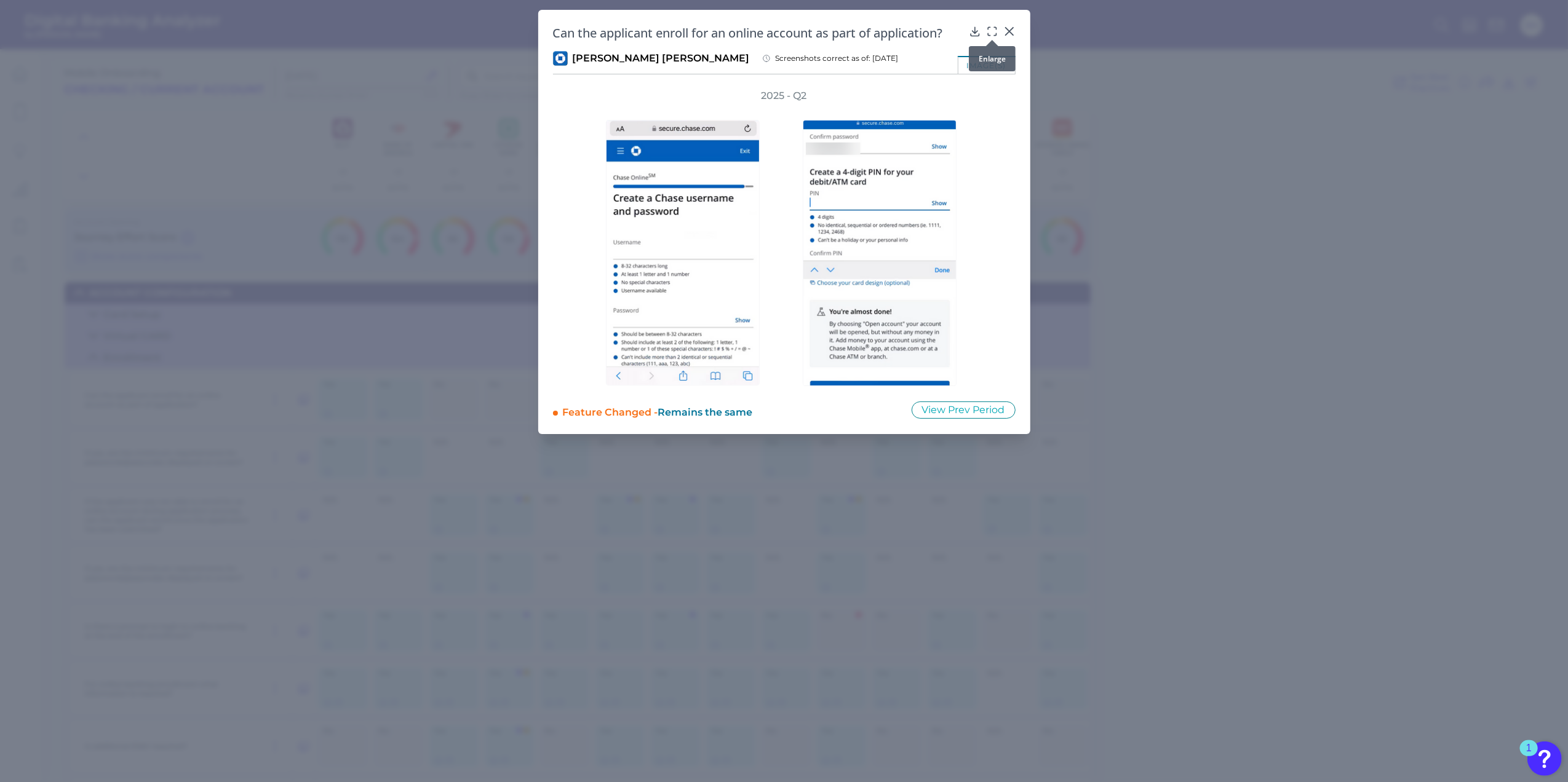
click at [994, 32] on icon at bounding box center [992, 31] width 12 height 12
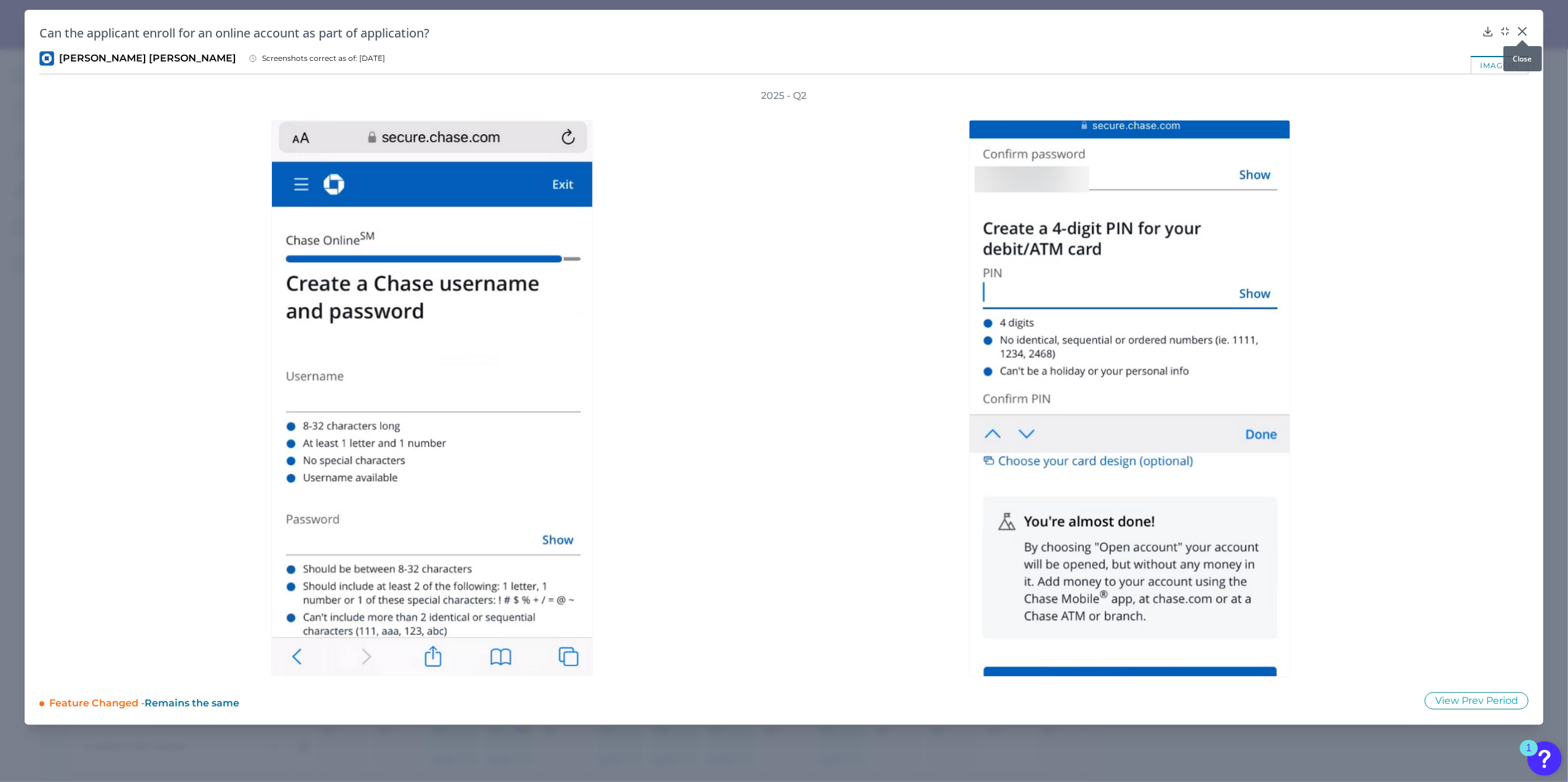
click at [1521, 30] on icon at bounding box center [1522, 31] width 7 height 7
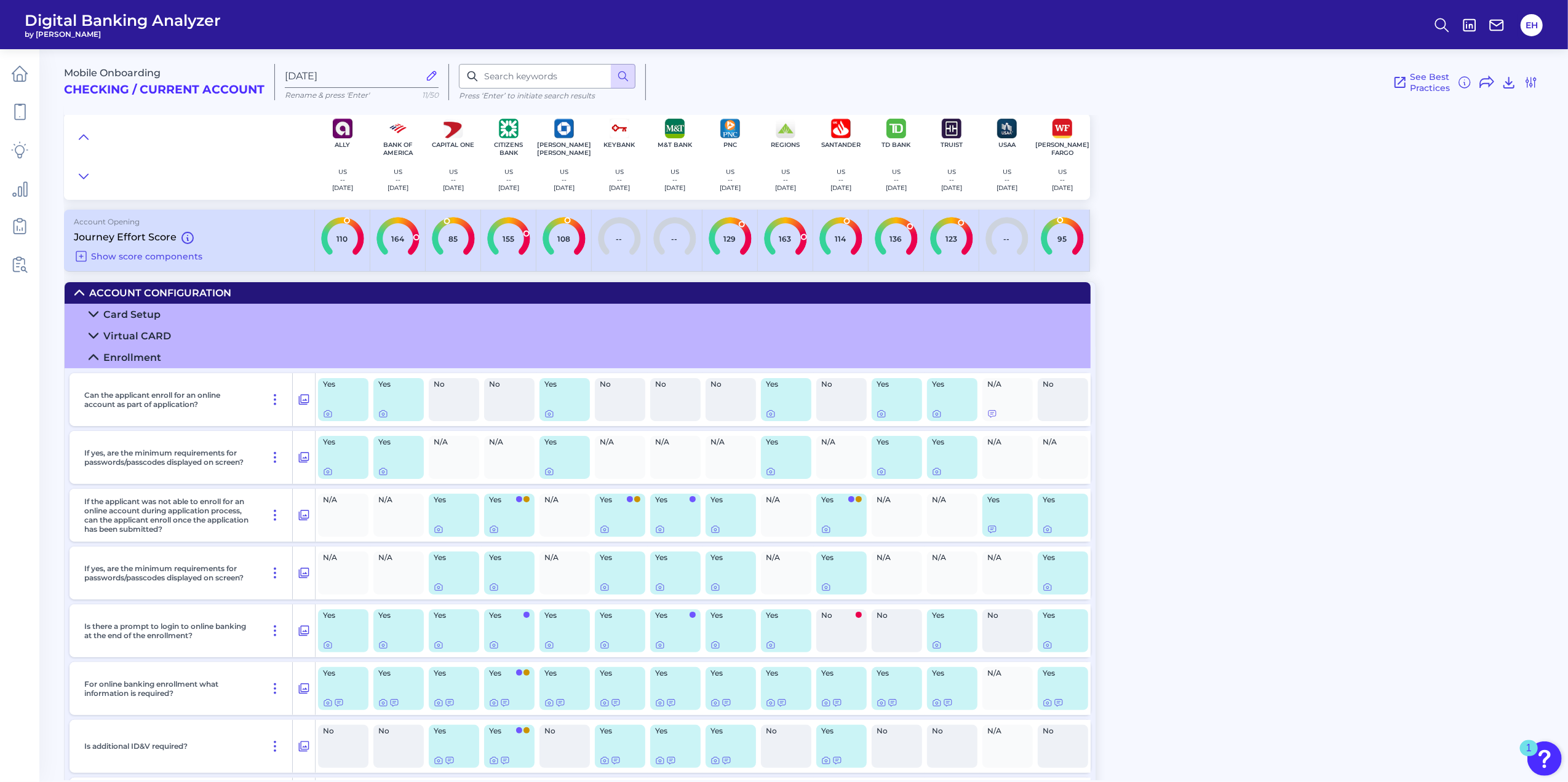
click at [90, 360] on icon at bounding box center [93, 357] width 8 height 5
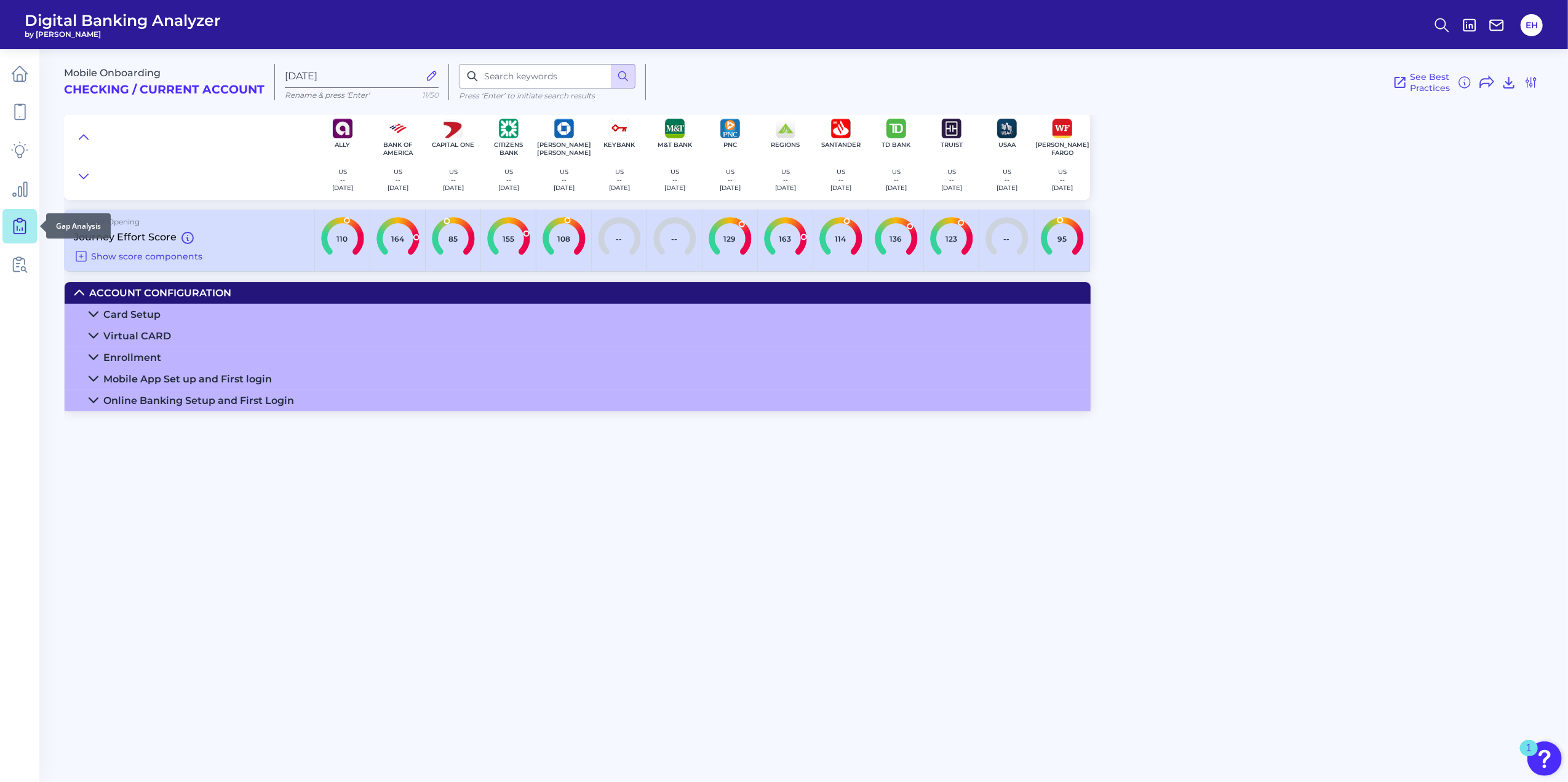
click at [23, 226] on icon at bounding box center [19, 226] width 17 height 17
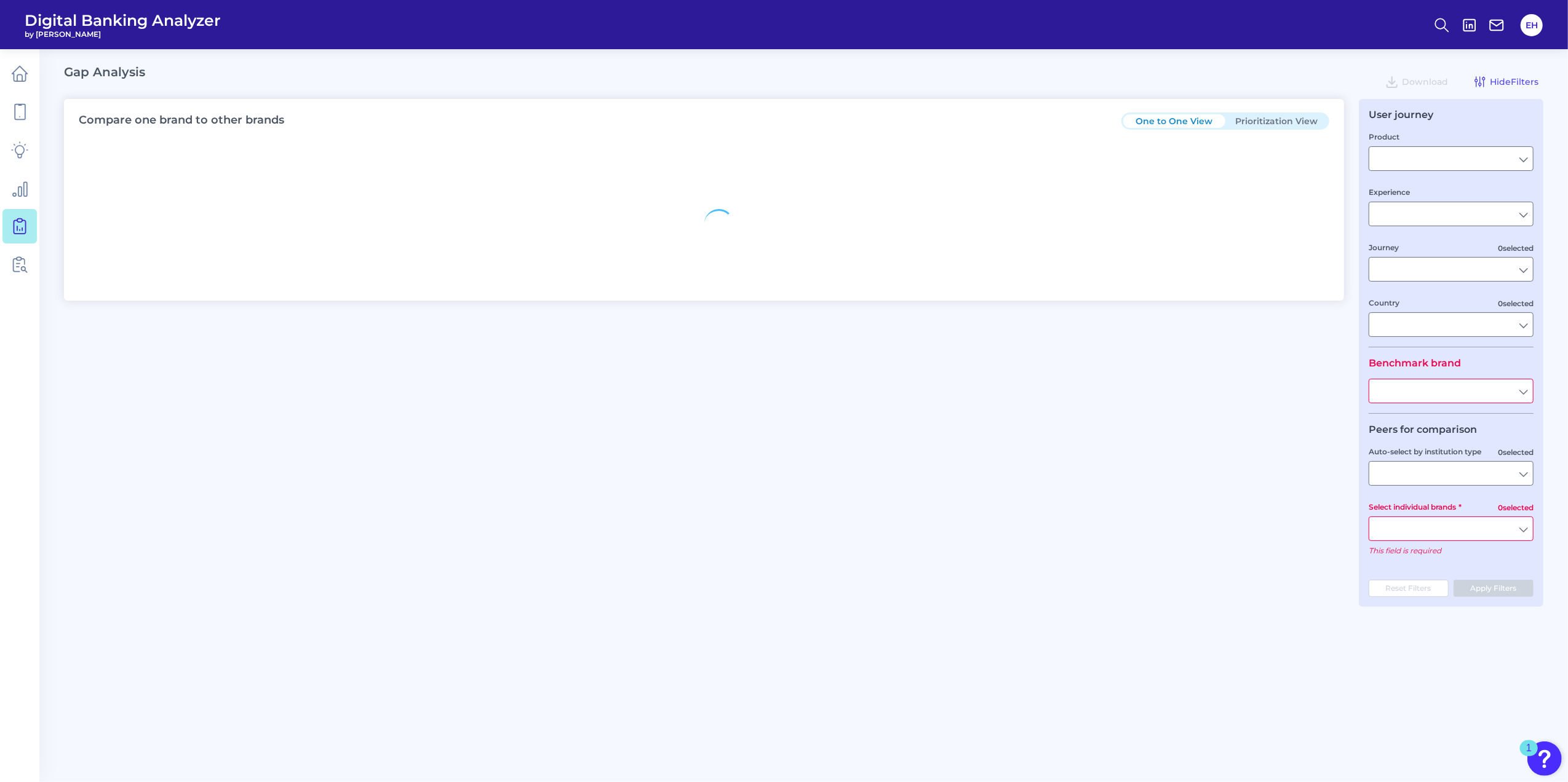
type input "Checking / Current Account"
type input "Mobile Servicing"
type input "Pre-Login Area, New Customer Onboarding, Login & Authentication, Accounts and t…"
type input "[GEOGRAPHIC_DATA]"
type input "Citizens Bank"
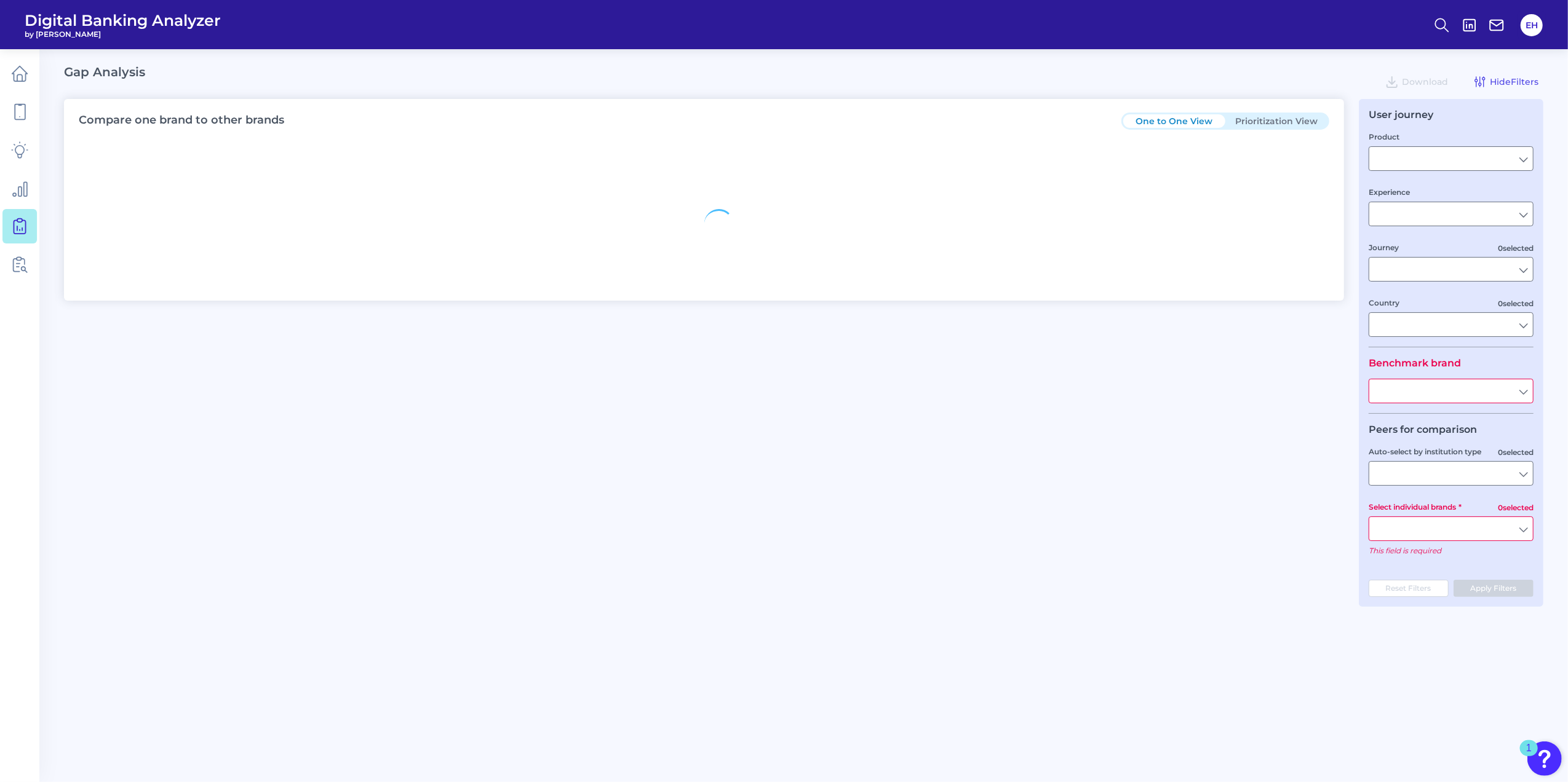
type input "All Select individual brands"
type input "All Journeys"
type input "All Countries"
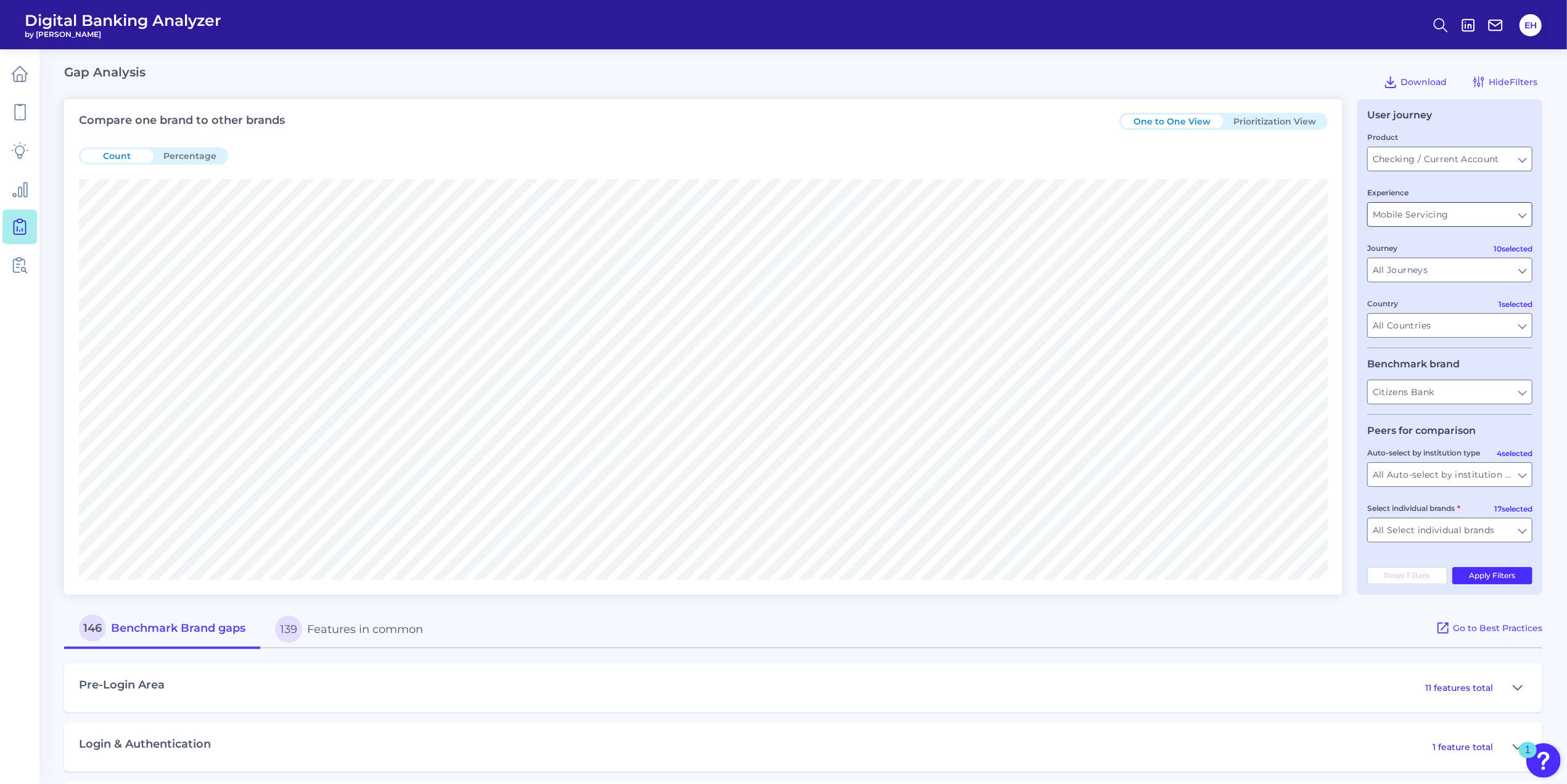
click at [1523, 217] on input "Mobile Servicing" at bounding box center [1449, 214] width 164 height 23
click at [970, 73] on div "Gap Analysis Download Hide Filters" at bounding box center [803, 81] width 1478 height 34
type input "Mobile Servicing"
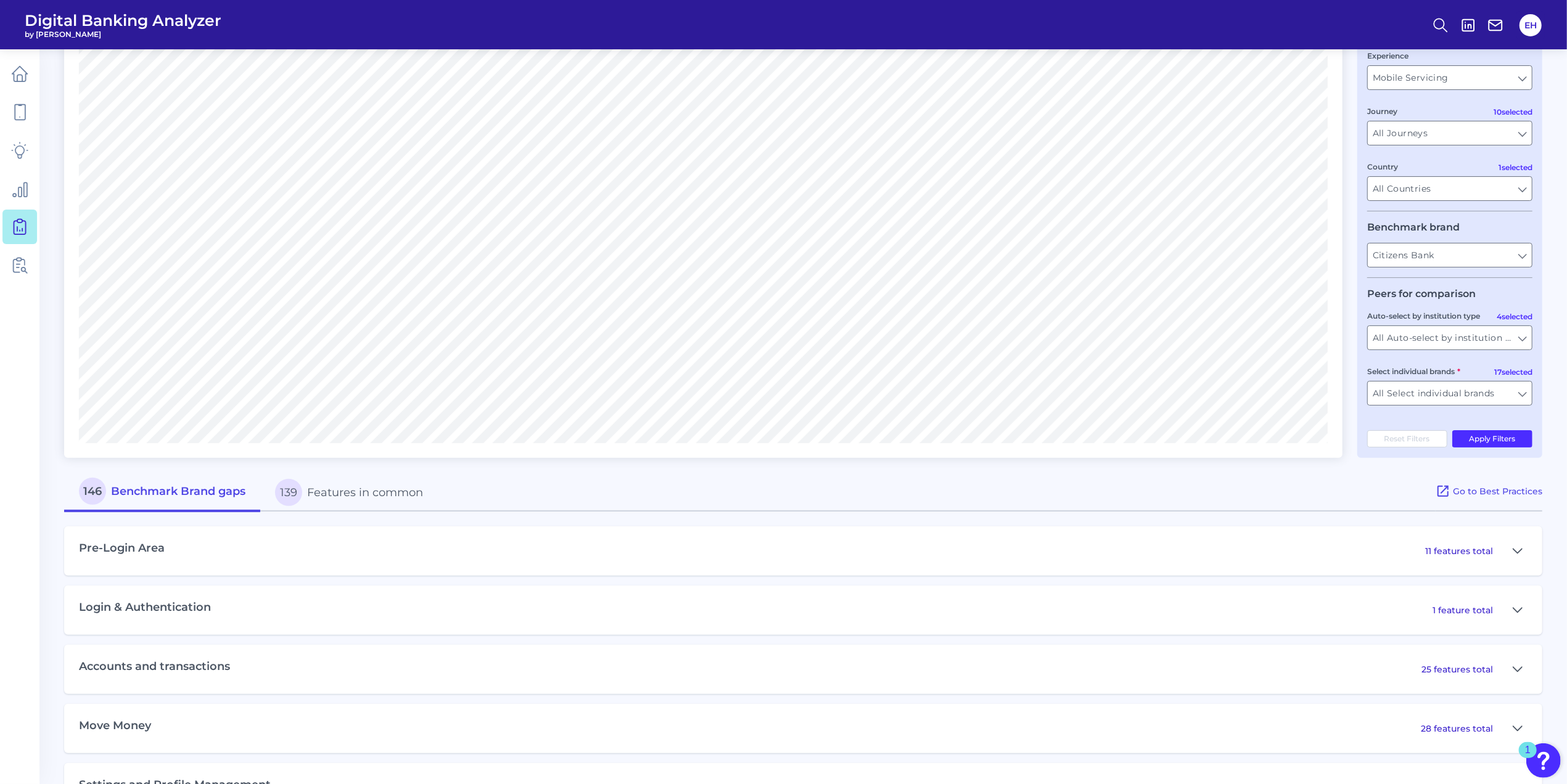
scroll to position [164, 0]
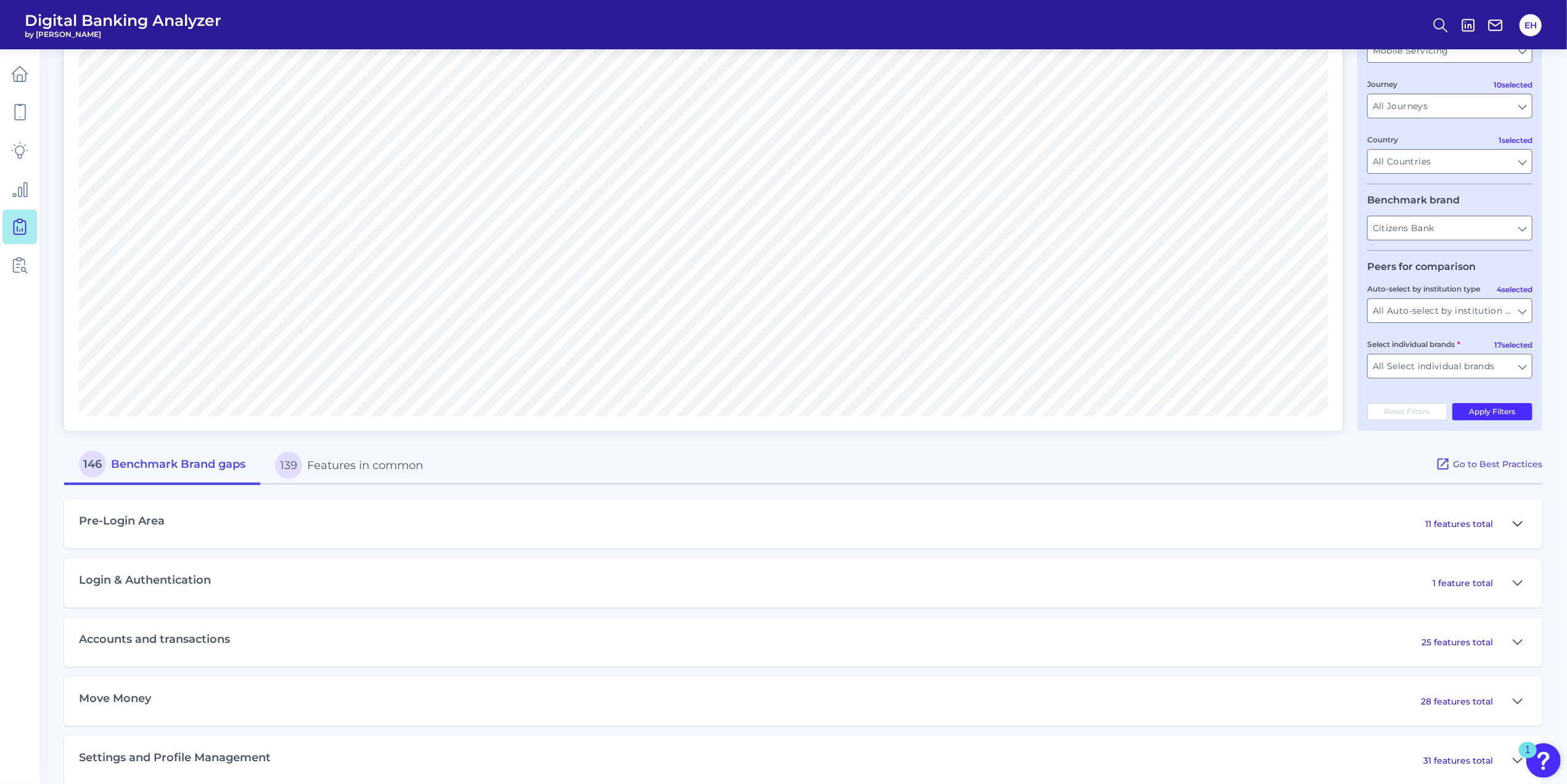
click at [1518, 524] on icon at bounding box center [1517, 523] width 10 height 15
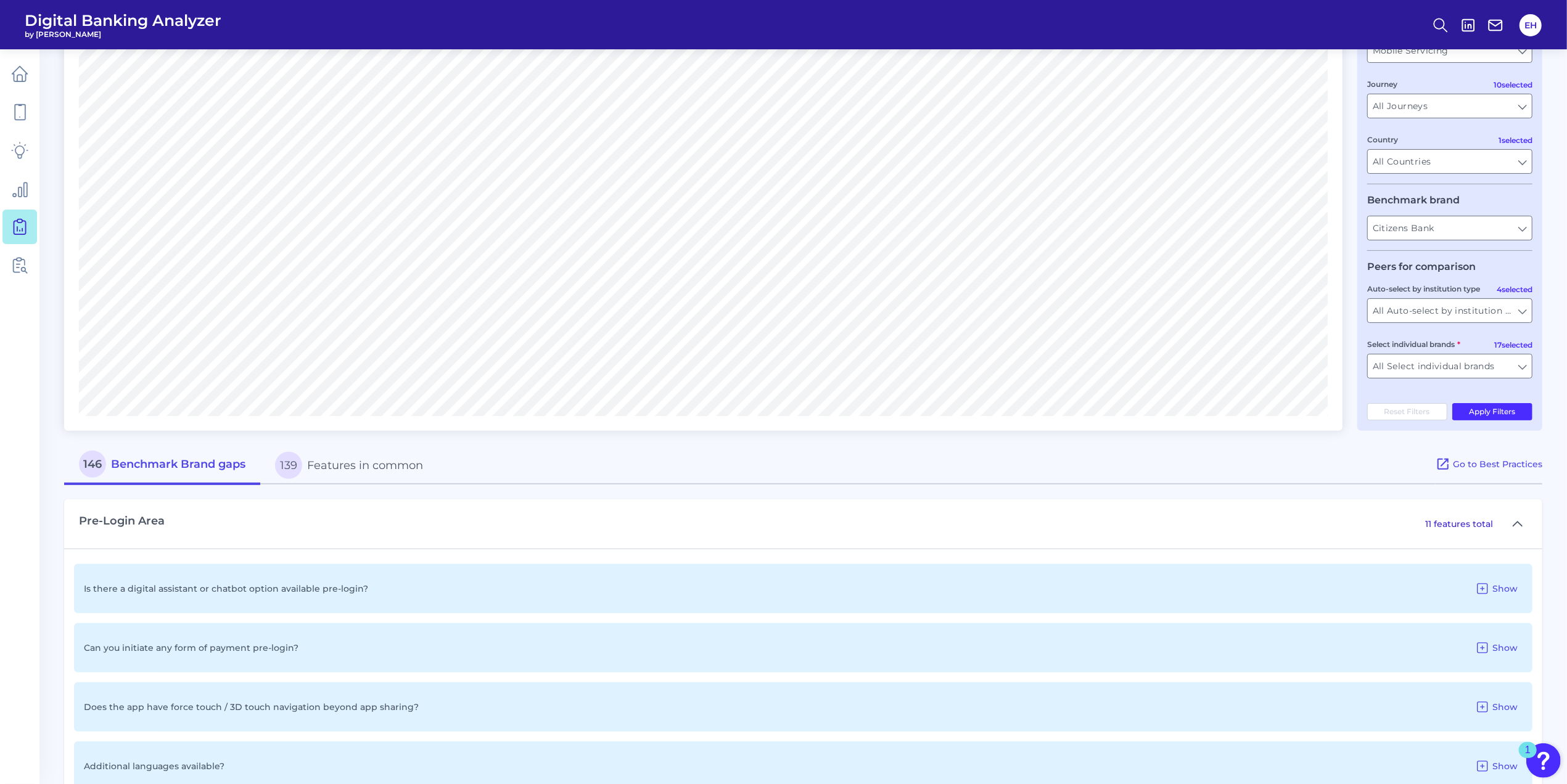
scroll to position [246, 0]
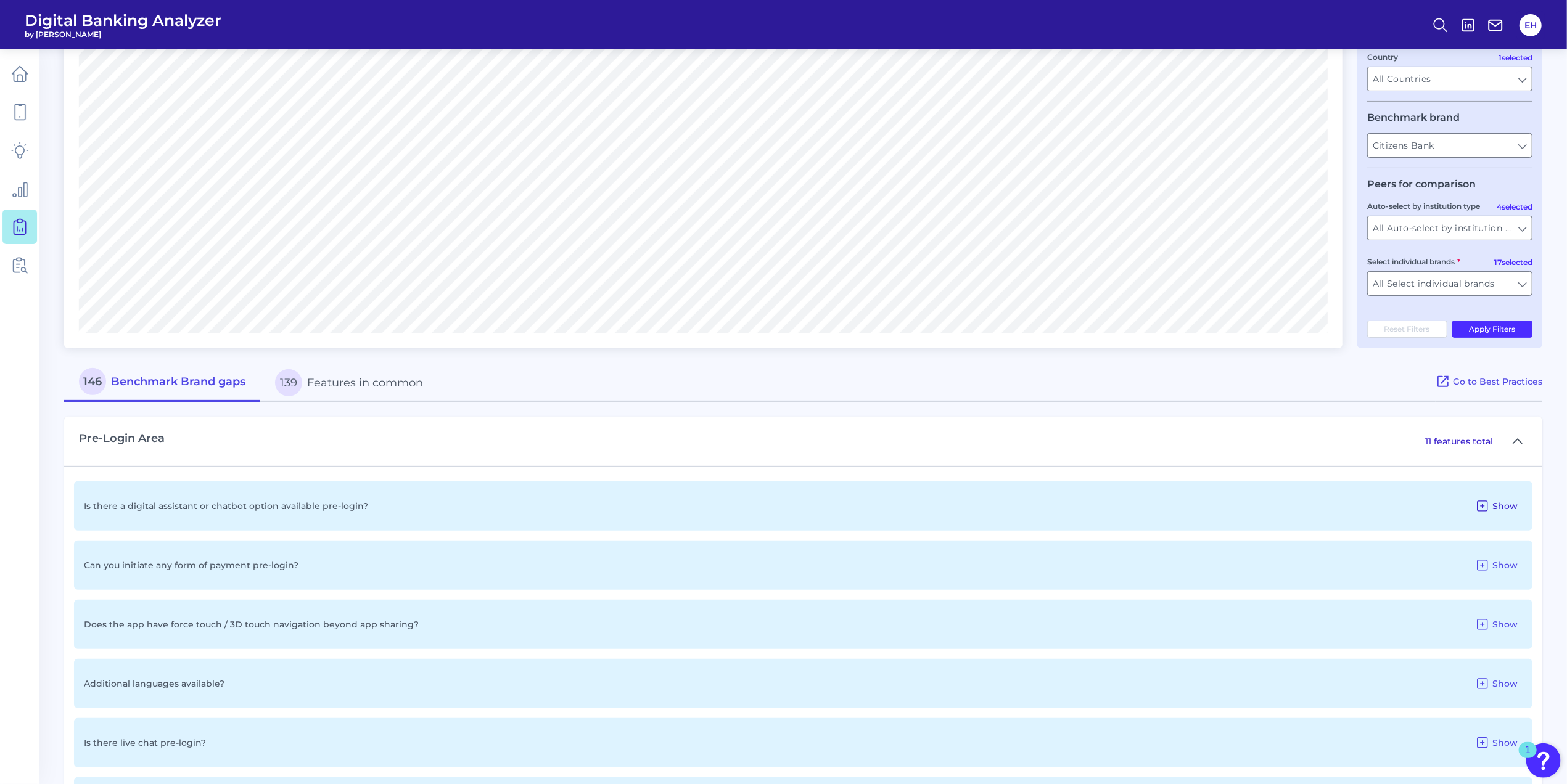
click at [1510, 516] on button "Show" at bounding box center [1496, 506] width 52 height 20
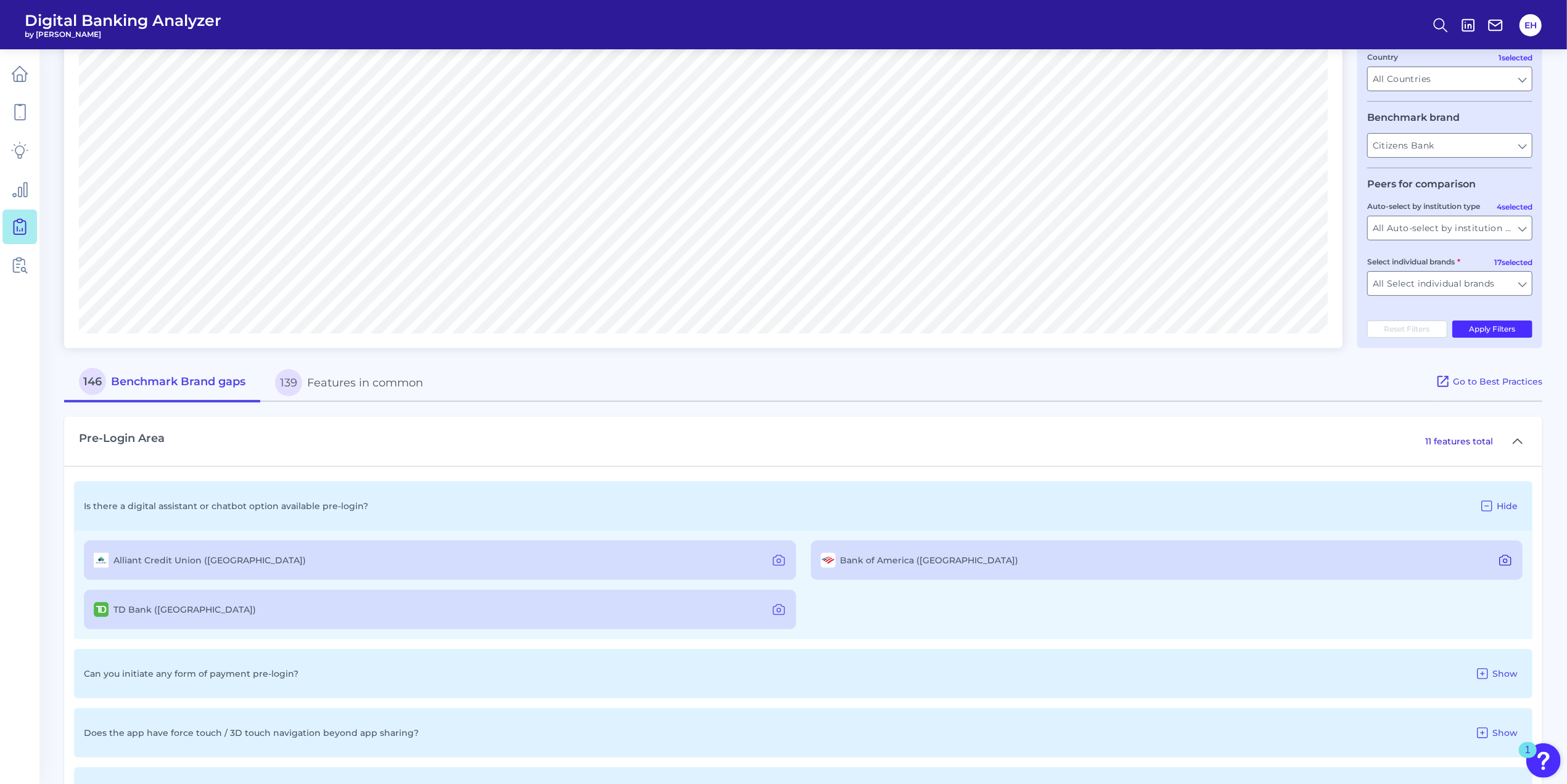
click at [1504, 563] on icon at bounding box center [1506, 561] width 4 height 4
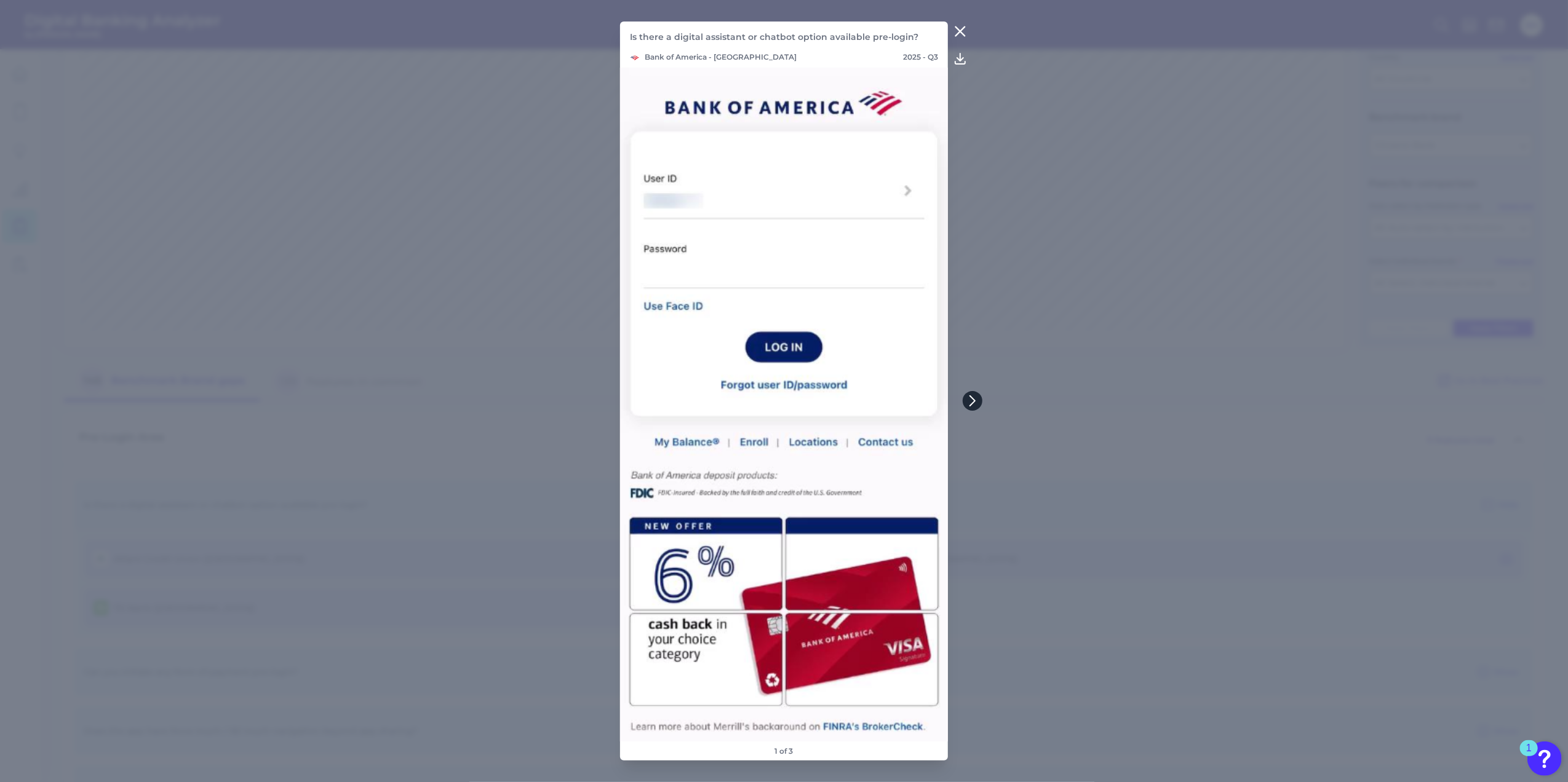
click at [972, 404] on icon at bounding box center [972, 400] width 5 height 10
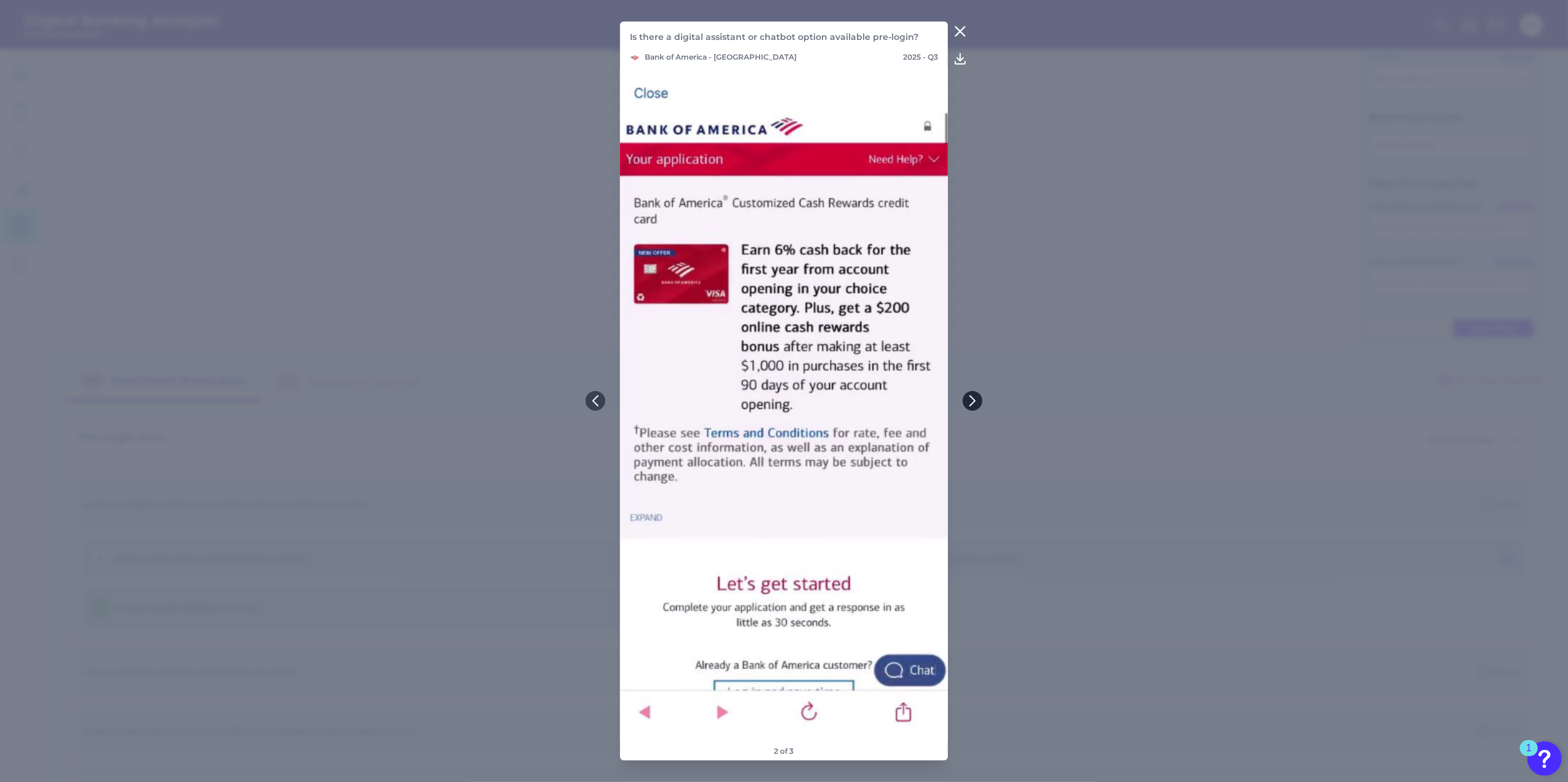
click at [972, 404] on icon at bounding box center [972, 400] width 5 height 10
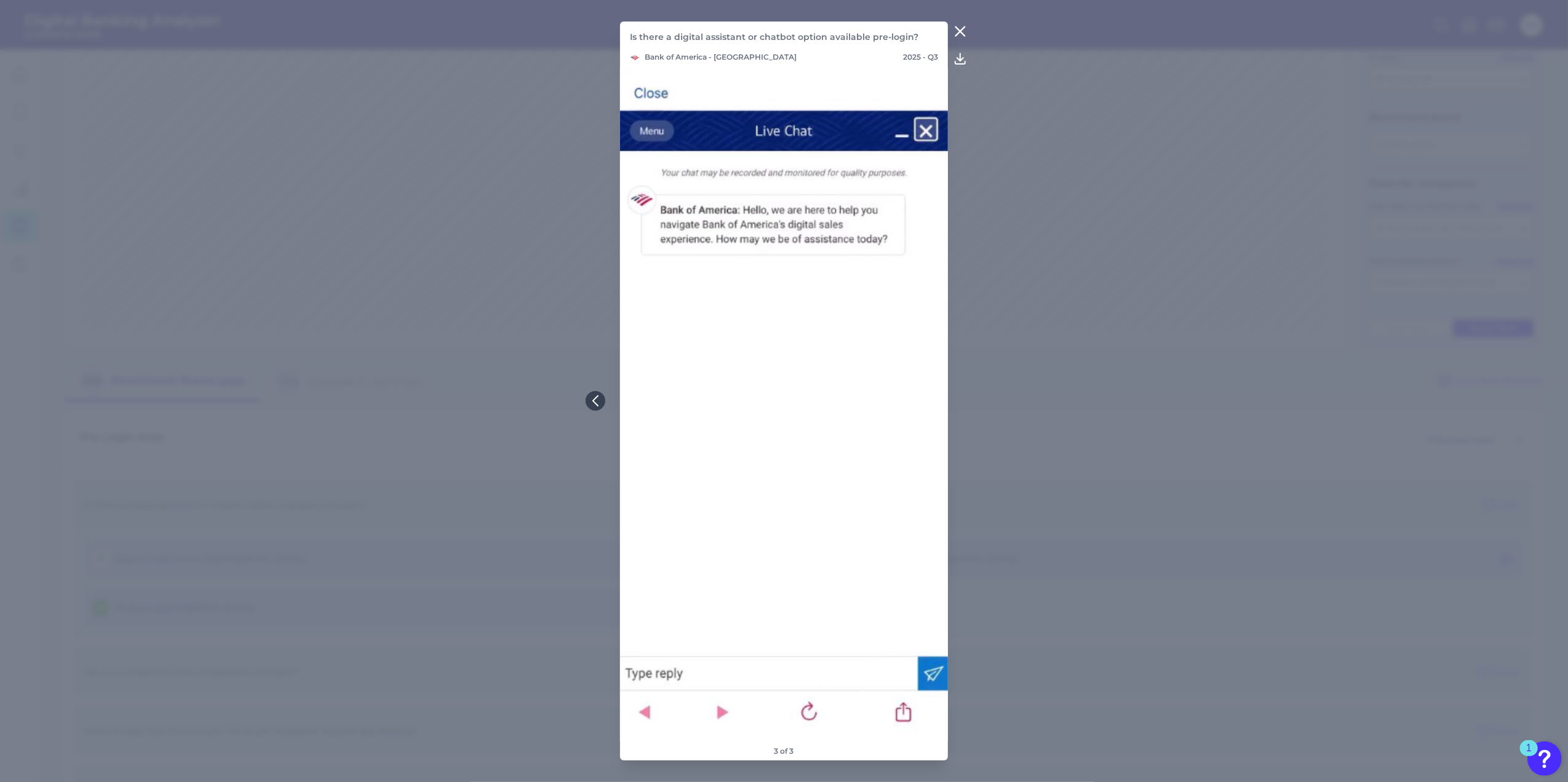
click at [961, 30] on icon at bounding box center [959, 31] width 15 height 15
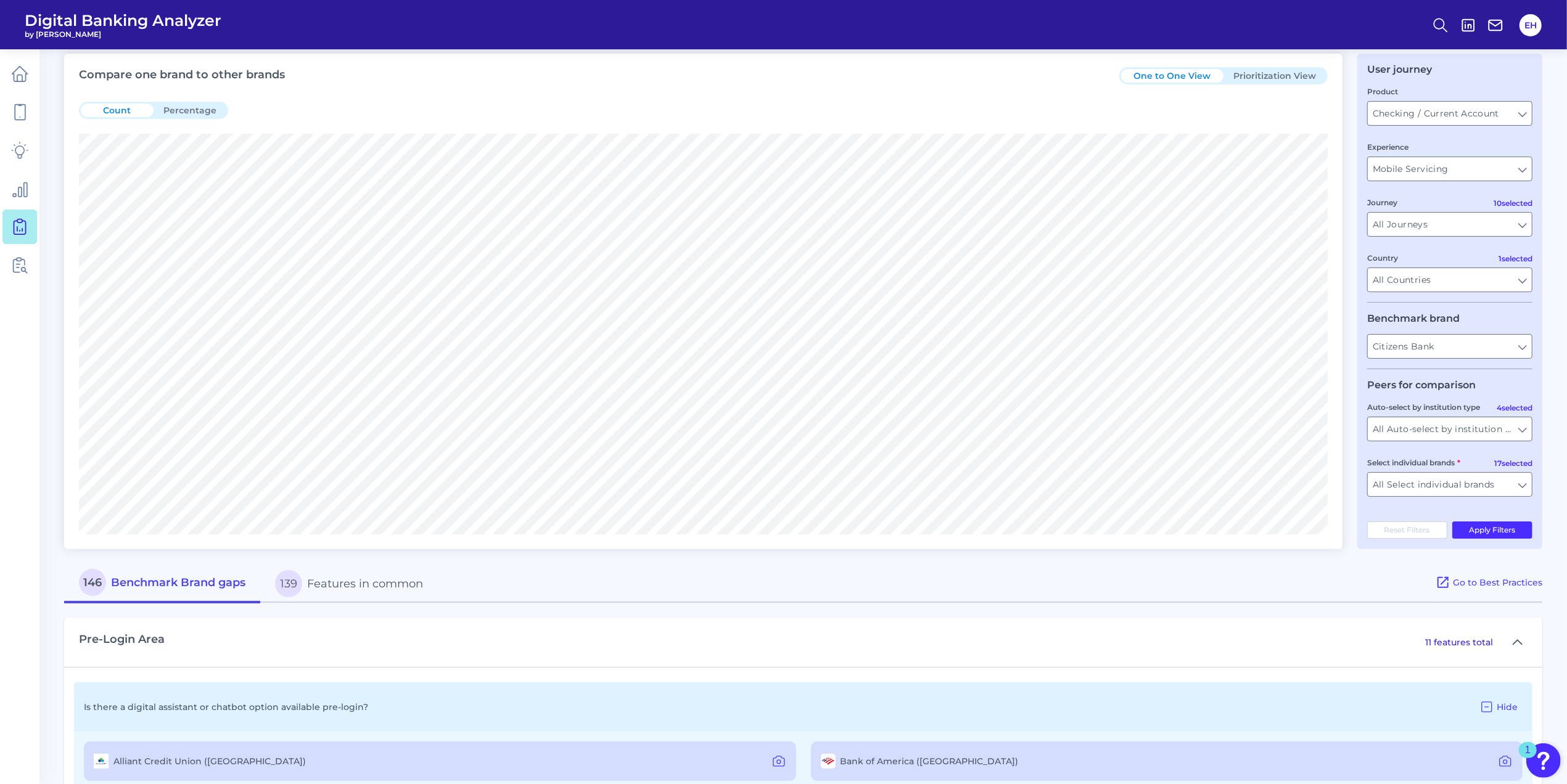
scroll to position [0, 0]
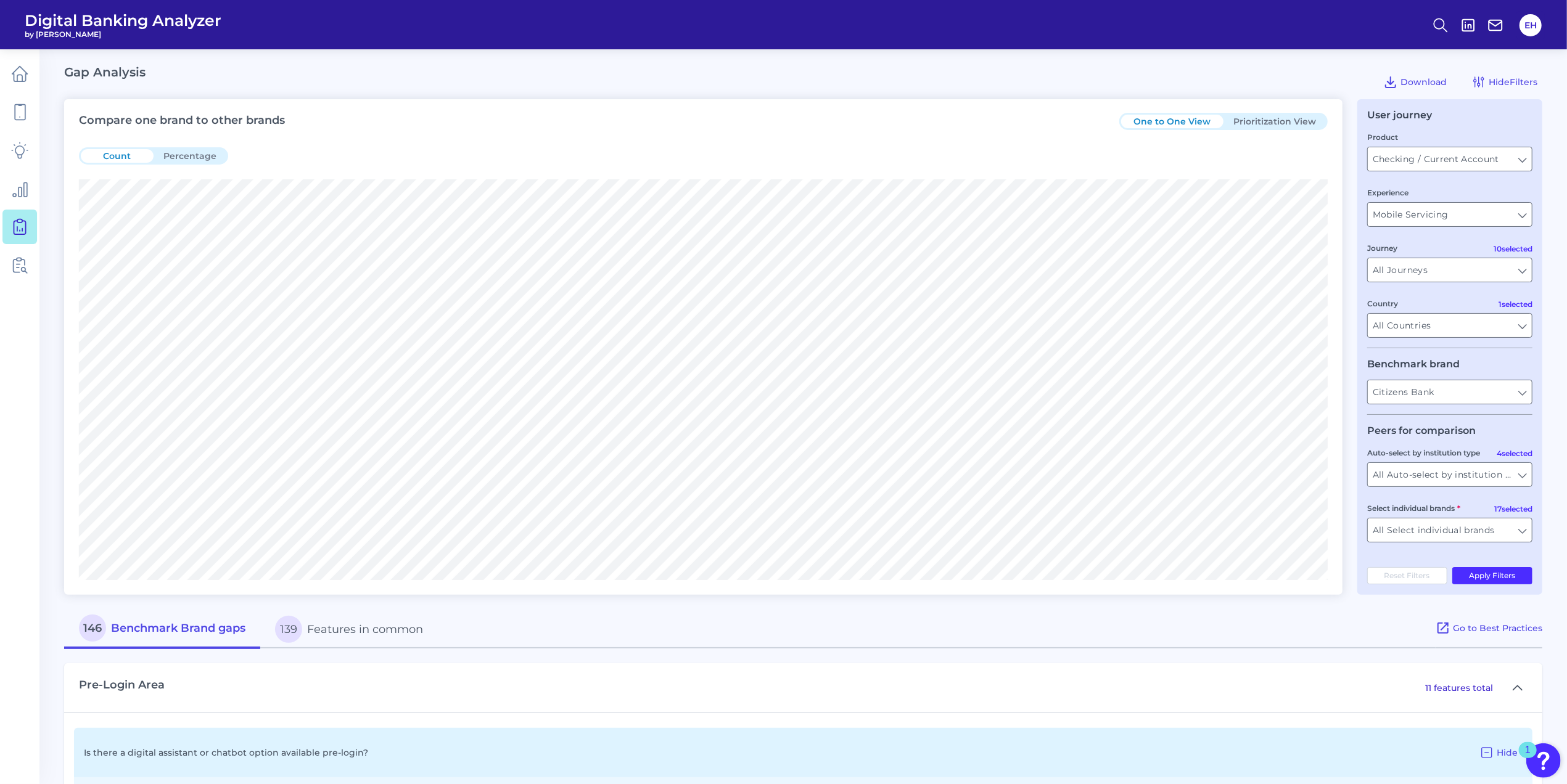
click at [1285, 124] on button "Prioritization View" at bounding box center [1275, 121] width 103 height 14
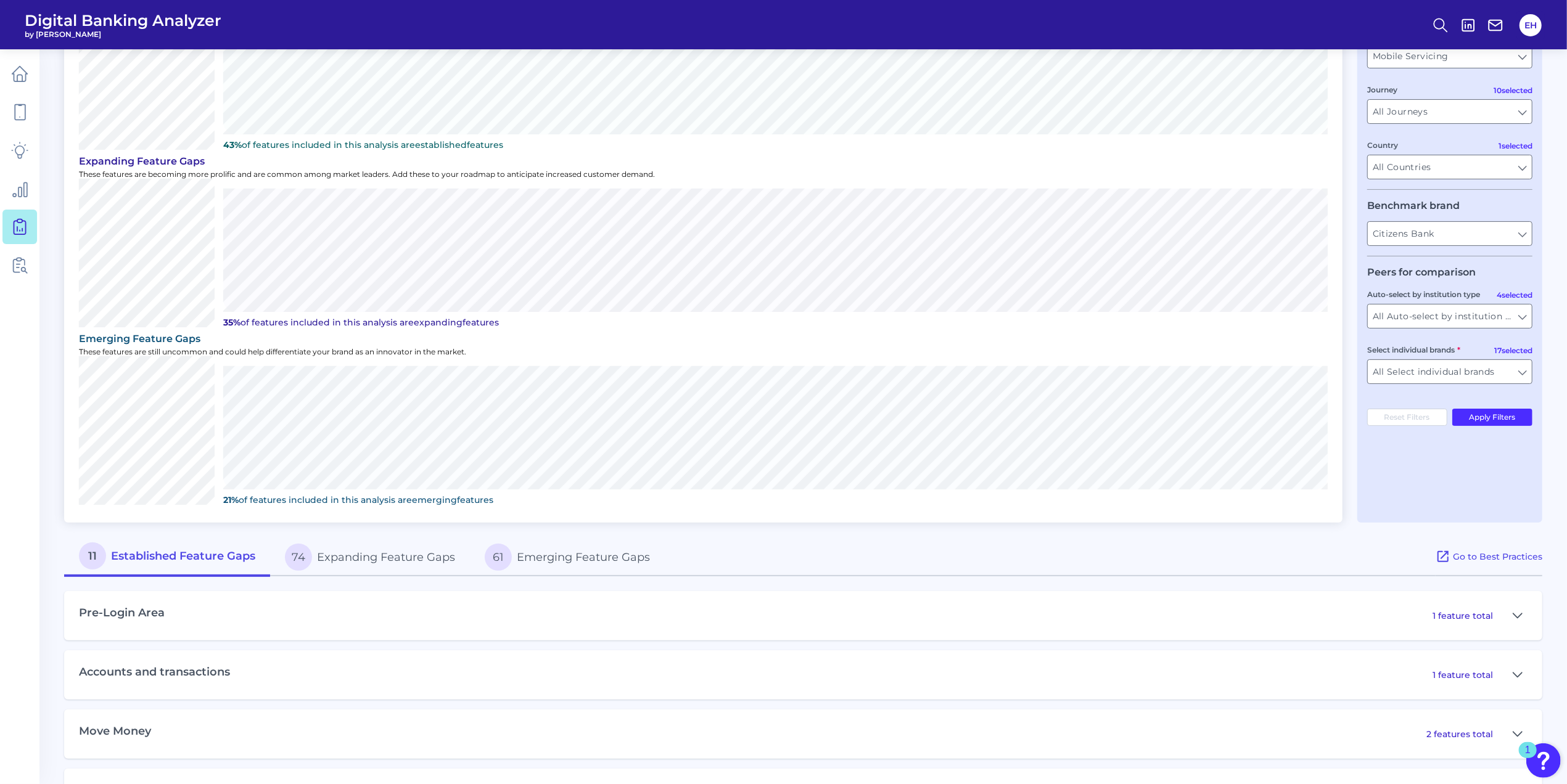
scroll to position [164, 0]
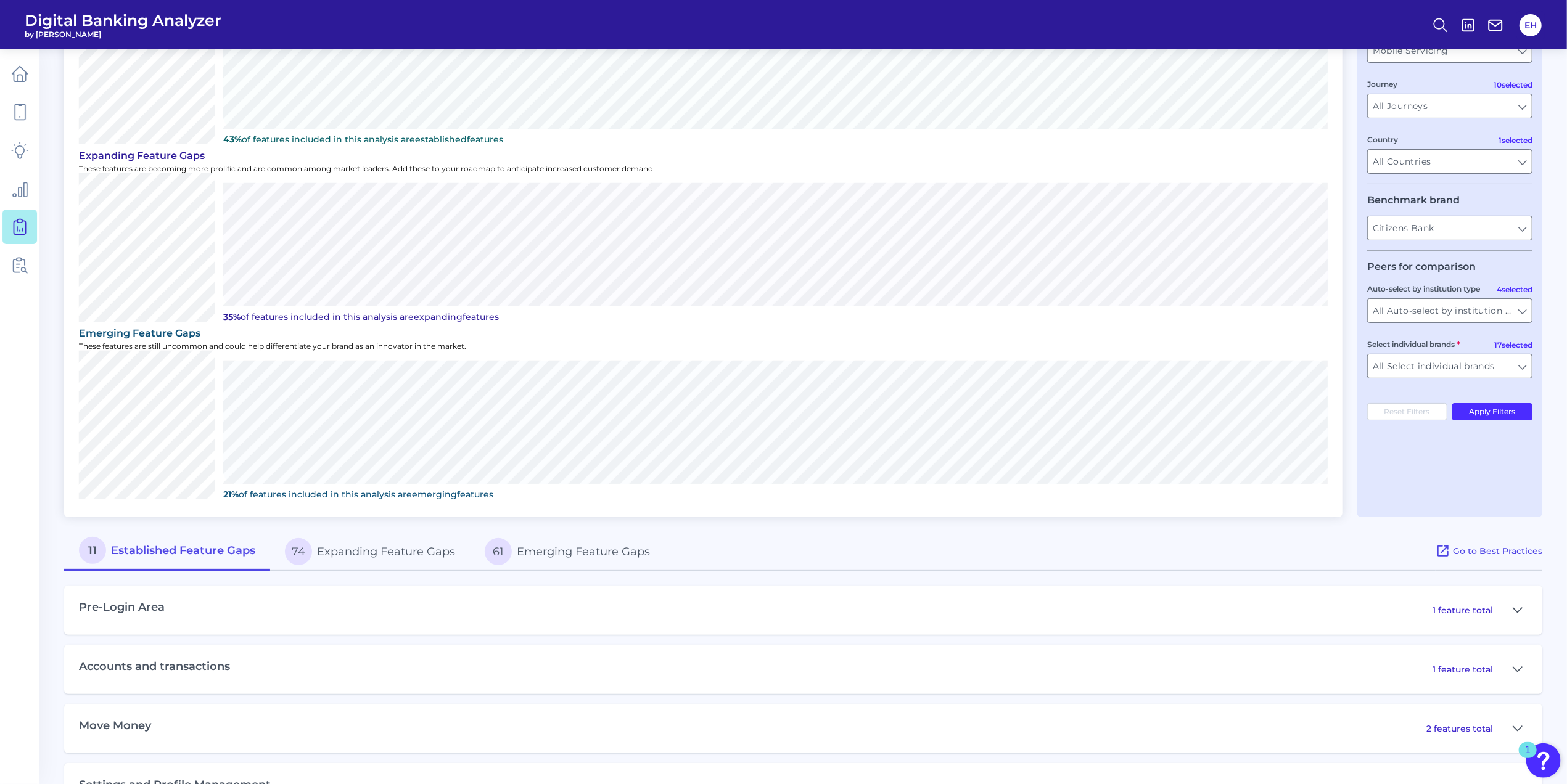
click at [602, 550] on button "61 Emerging Feature Gaps" at bounding box center [568, 551] width 195 height 39
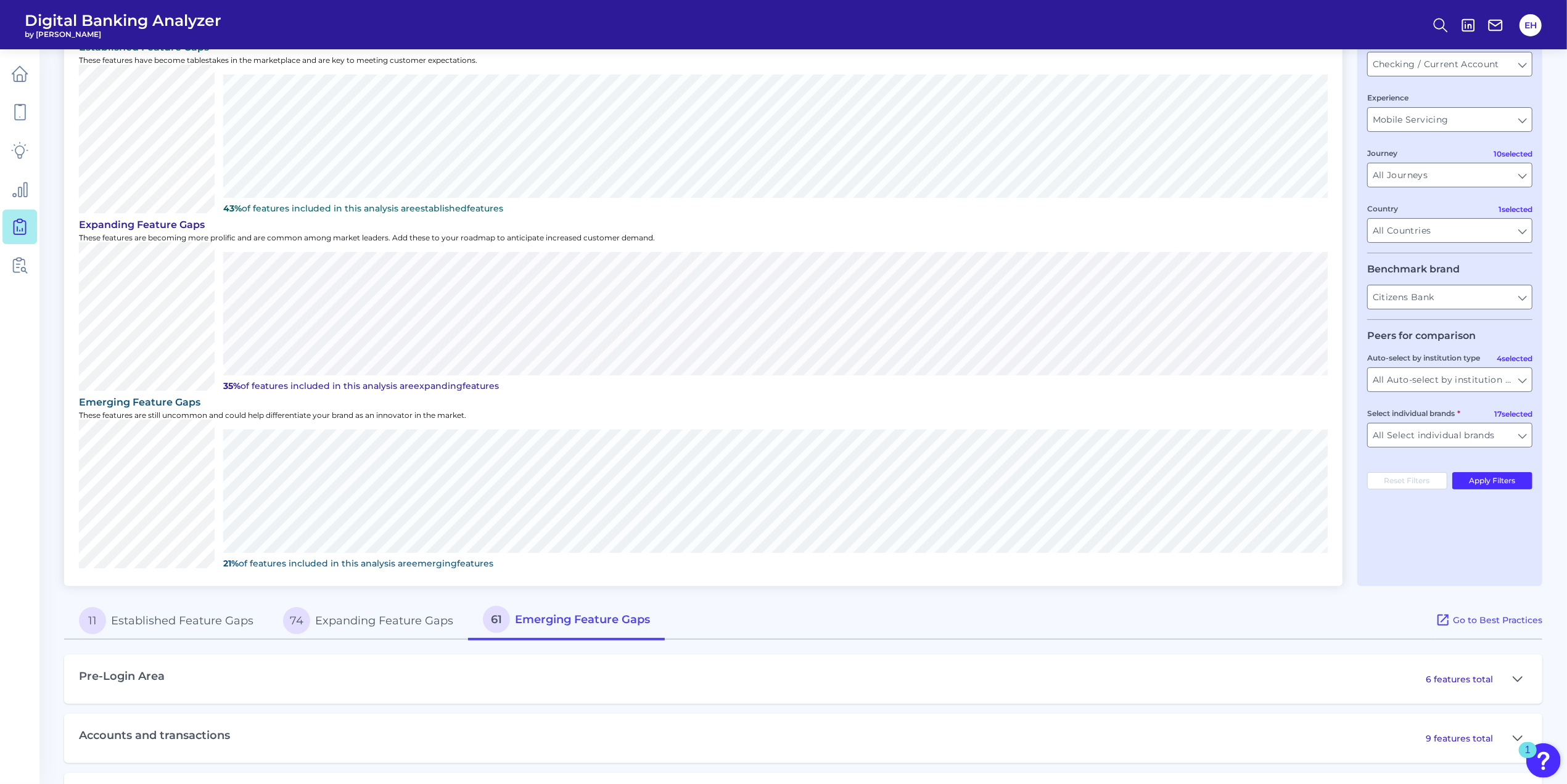
scroll to position [0, 0]
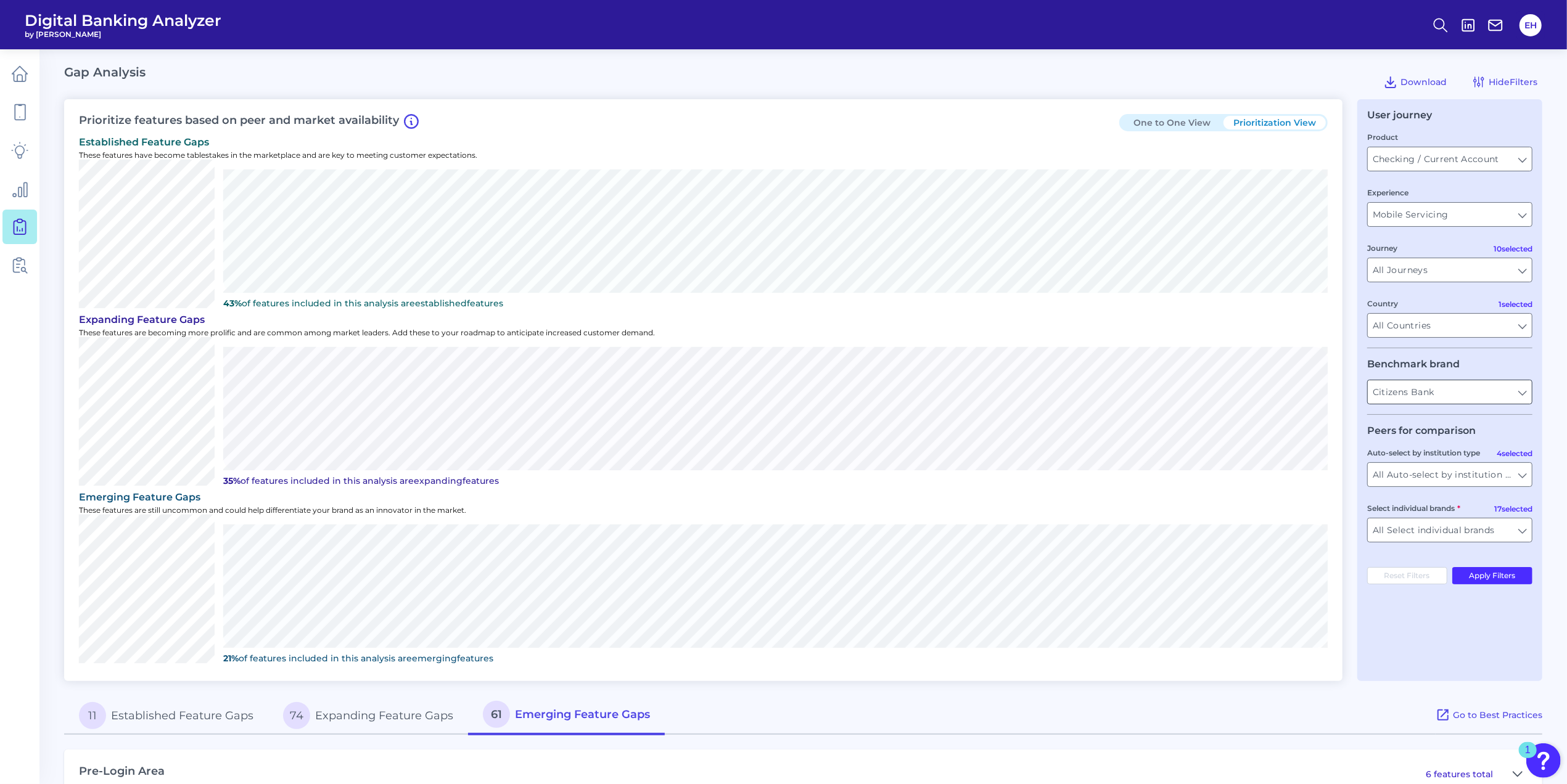
click at [1524, 396] on input "Citizens Bank" at bounding box center [1449, 392] width 164 height 23
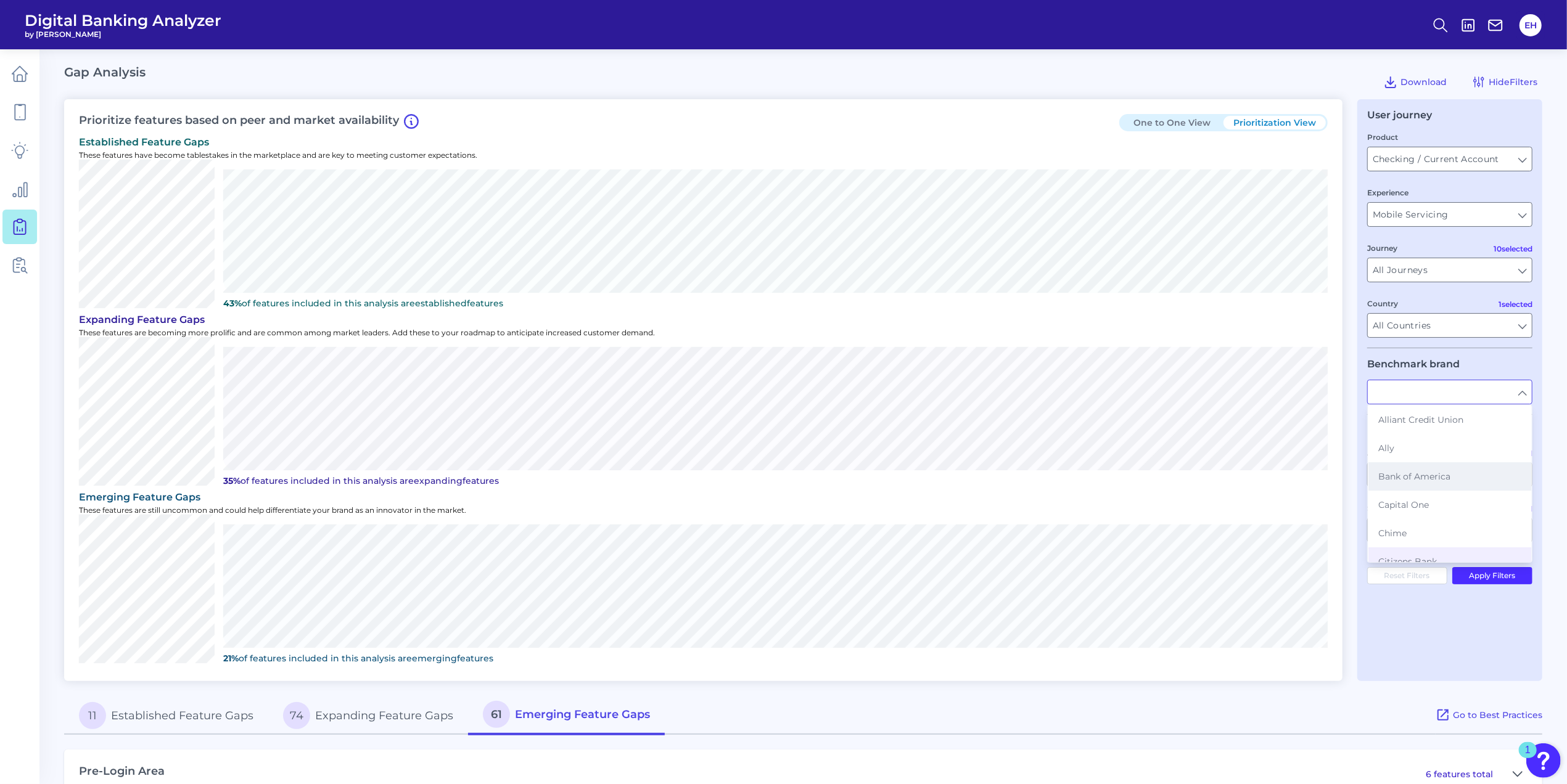
click at [1469, 484] on button "Bank of America" at bounding box center [1449, 476] width 163 height 28
type input "Bank of America"
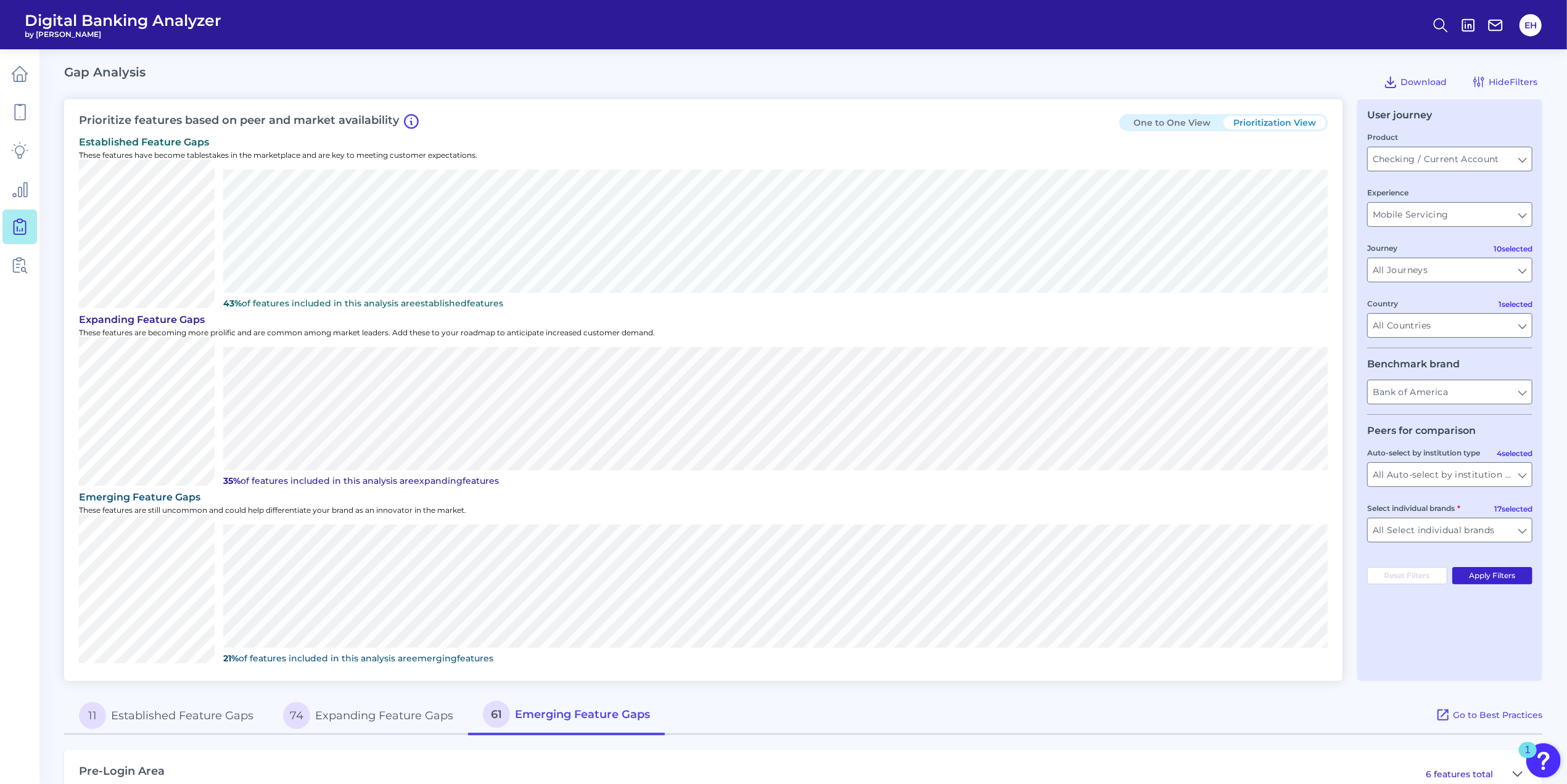
click at [1510, 584] on button "Apply Filters" at bounding box center [1492, 576] width 81 height 17
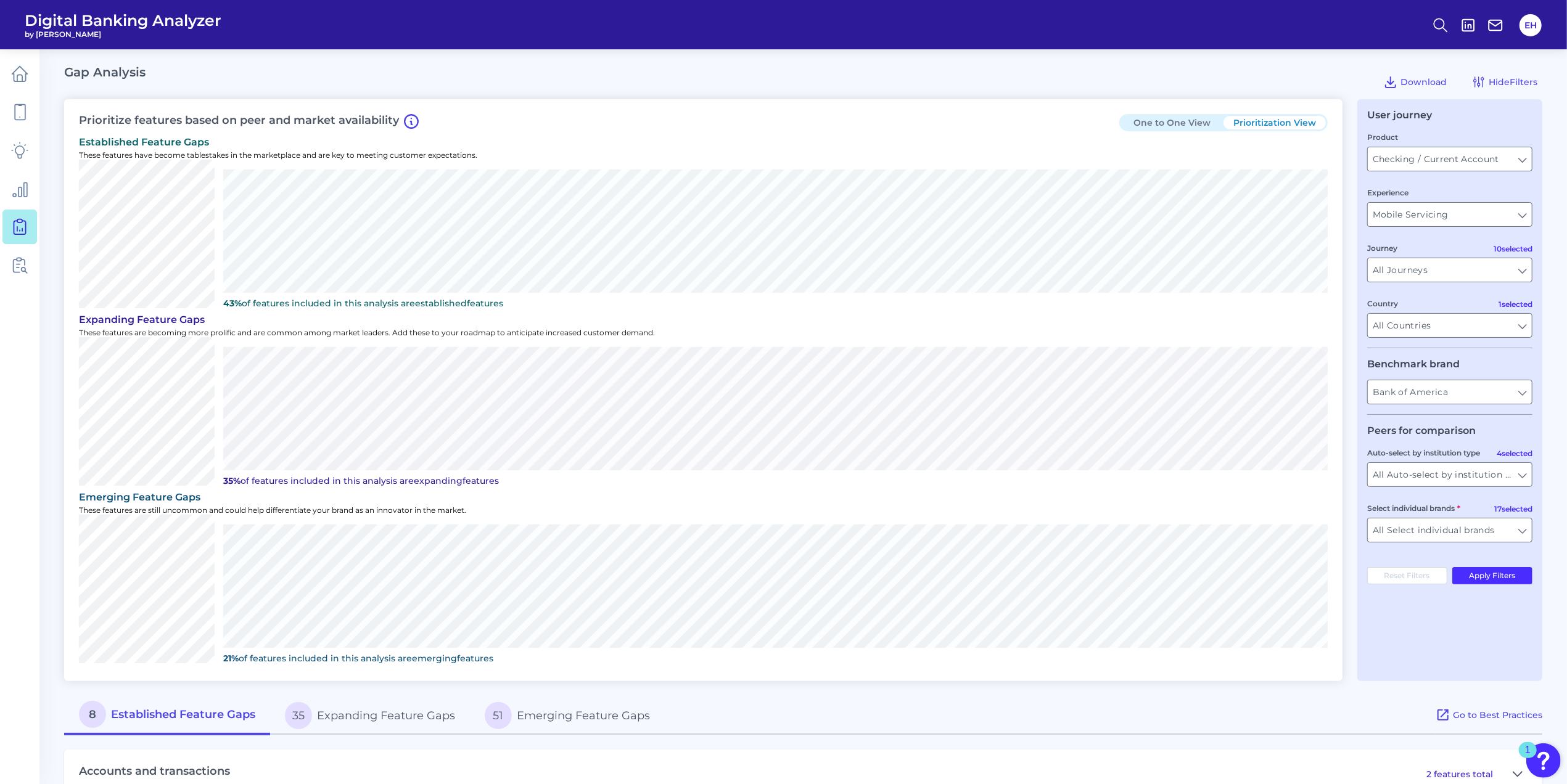
click at [1167, 126] on button "One to One View" at bounding box center [1172, 123] width 103 height 14
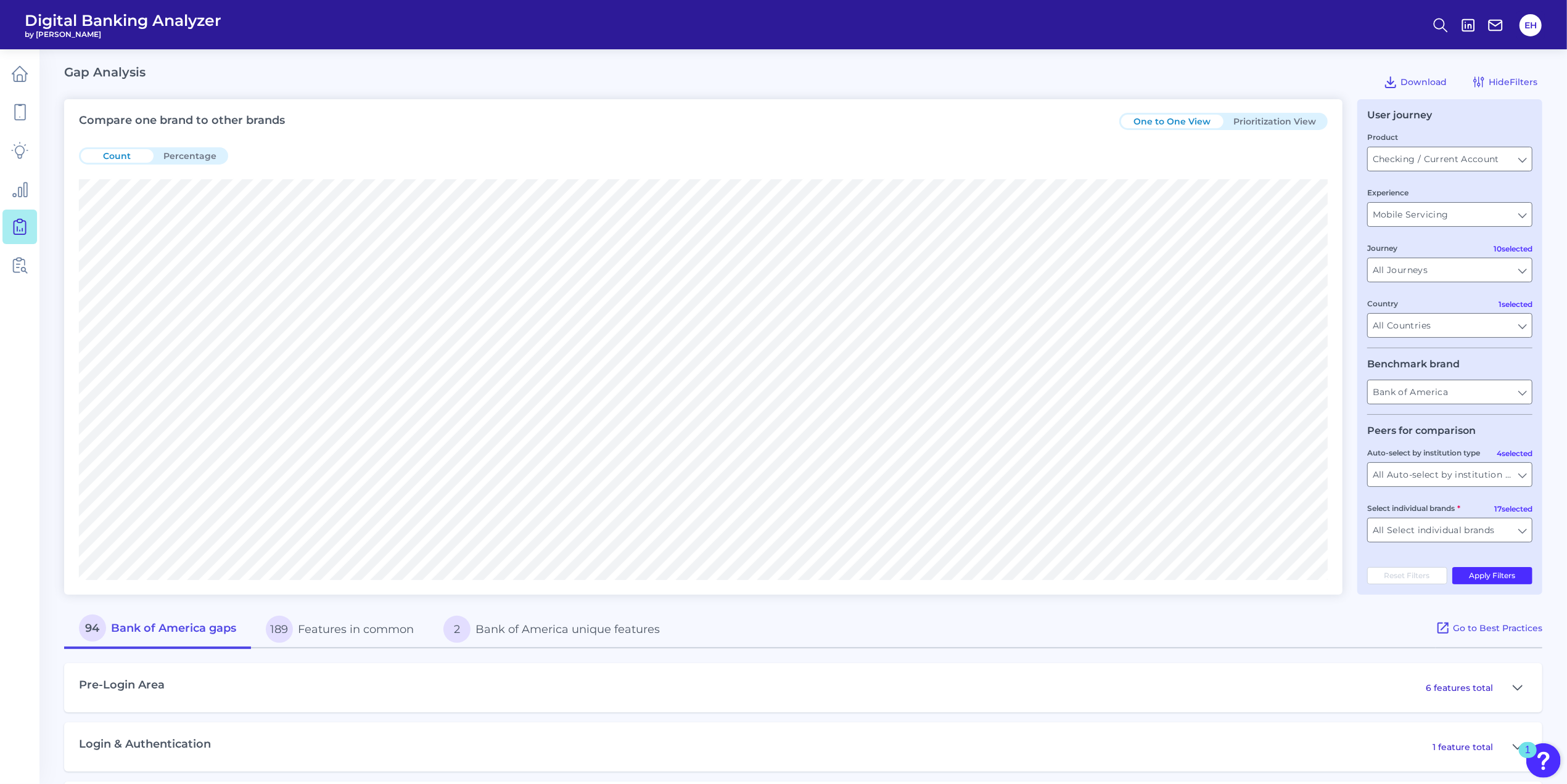
click at [528, 638] on button "2 Bank of America unique features" at bounding box center [551, 629] width 246 height 39
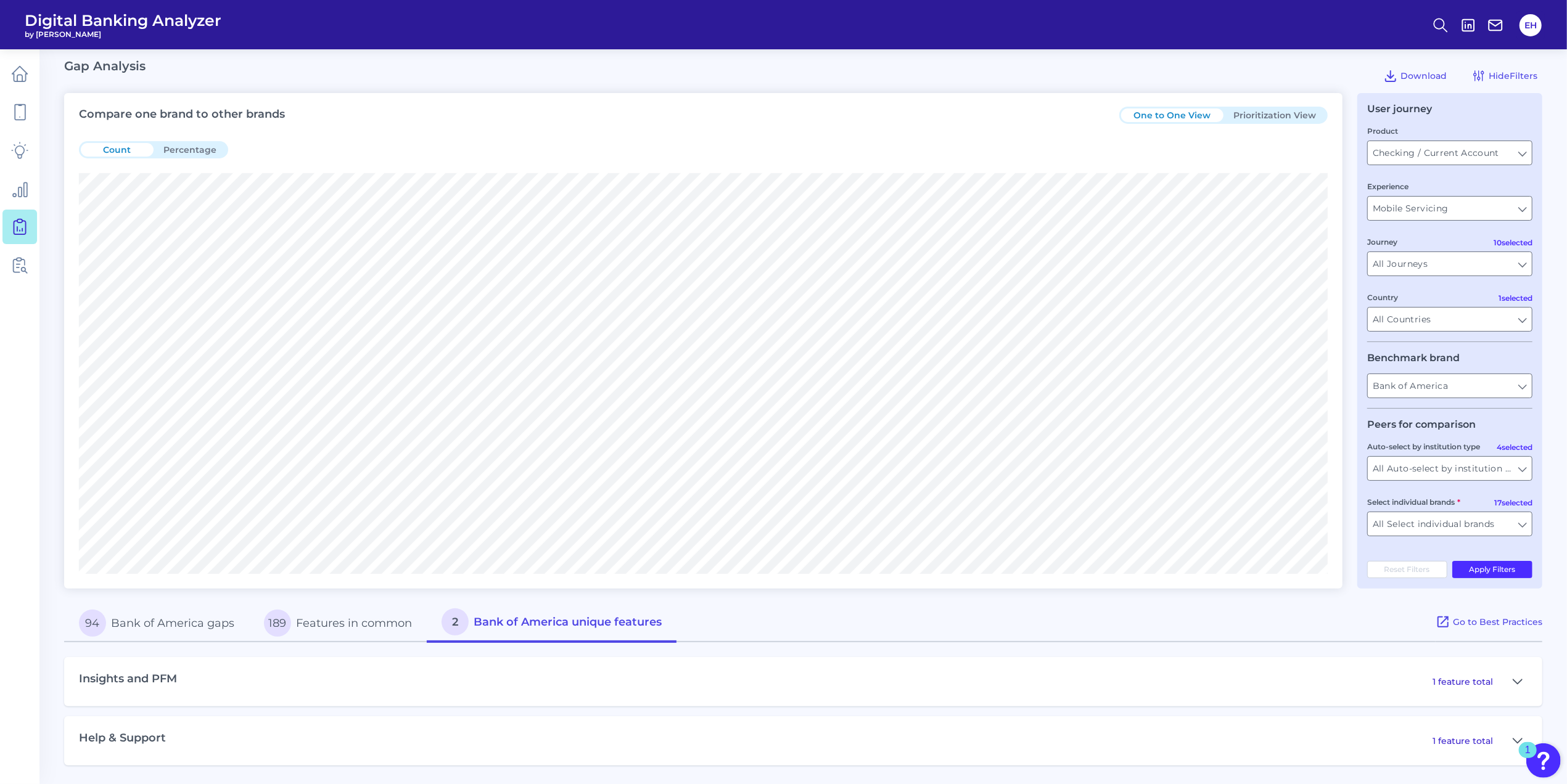
scroll to position [11, 0]
click at [1448, 686] on p "1 feature total" at bounding box center [1463, 681] width 61 height 11
click at [1510, 677] on button at bounding box center [1517, 681] width 20 height 20
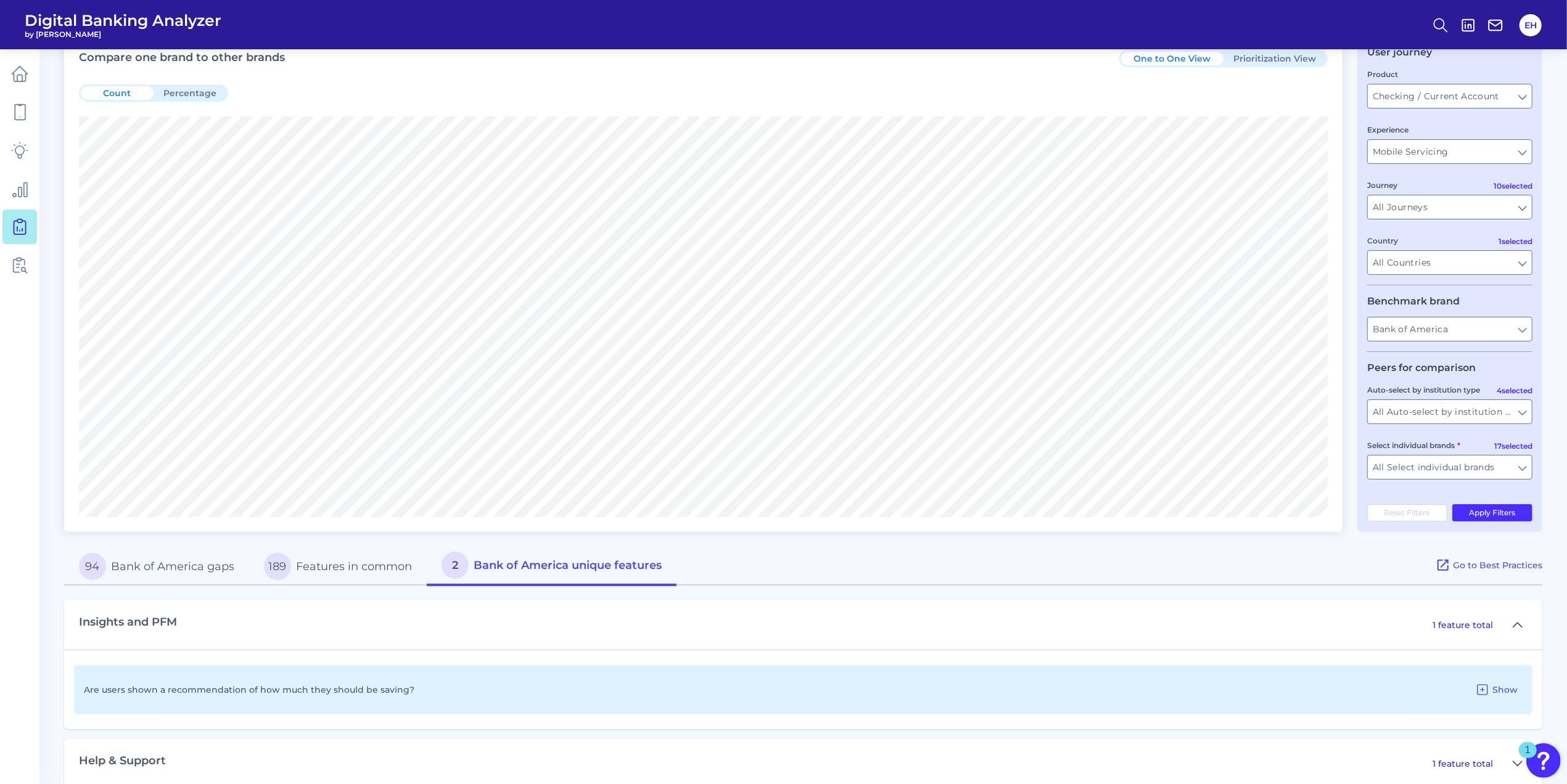
scroll to position [91, 0]
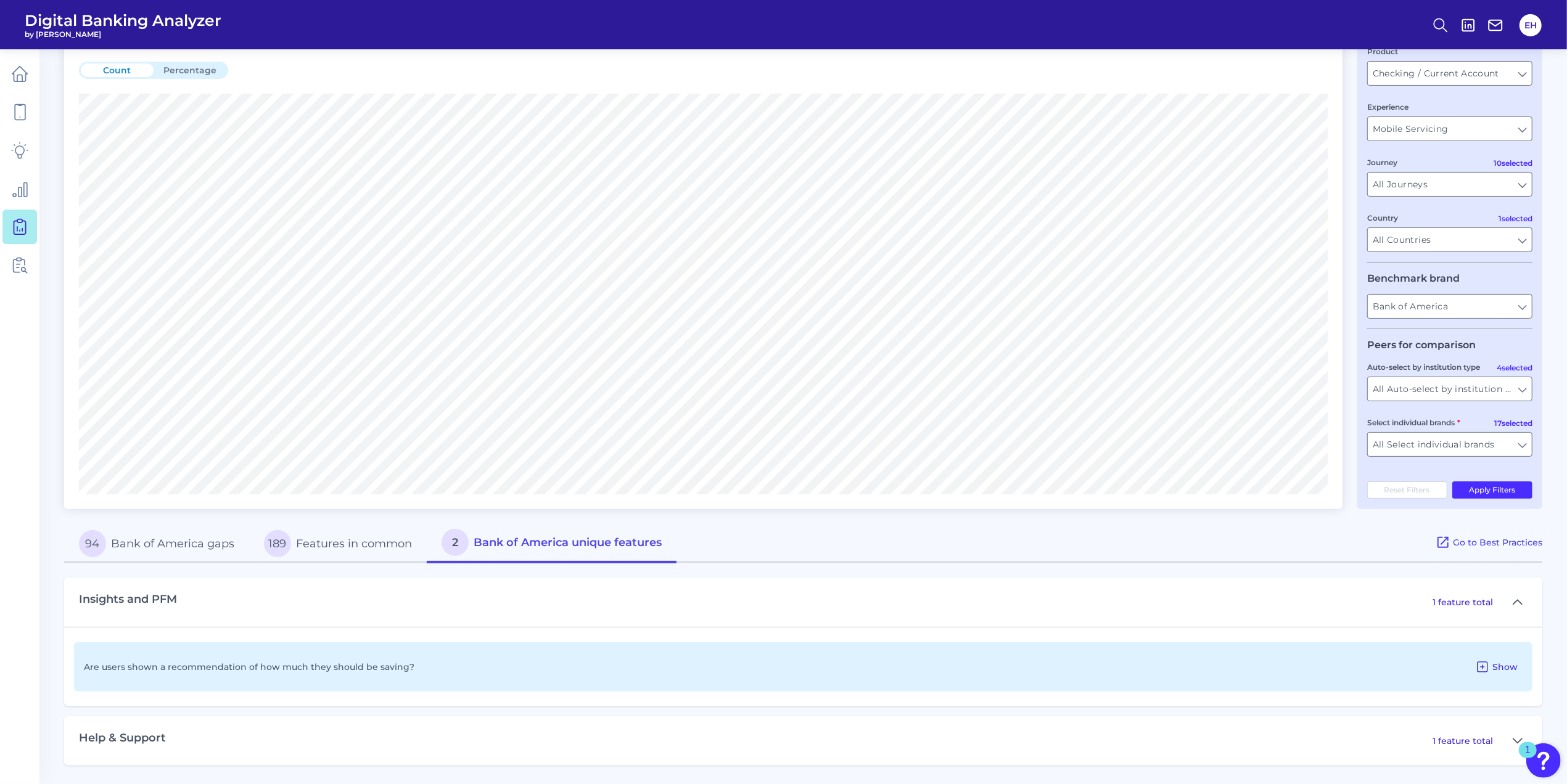
click at [1498, 667] on span "Show" at bounding box center [1504, 667] width 25 height 11
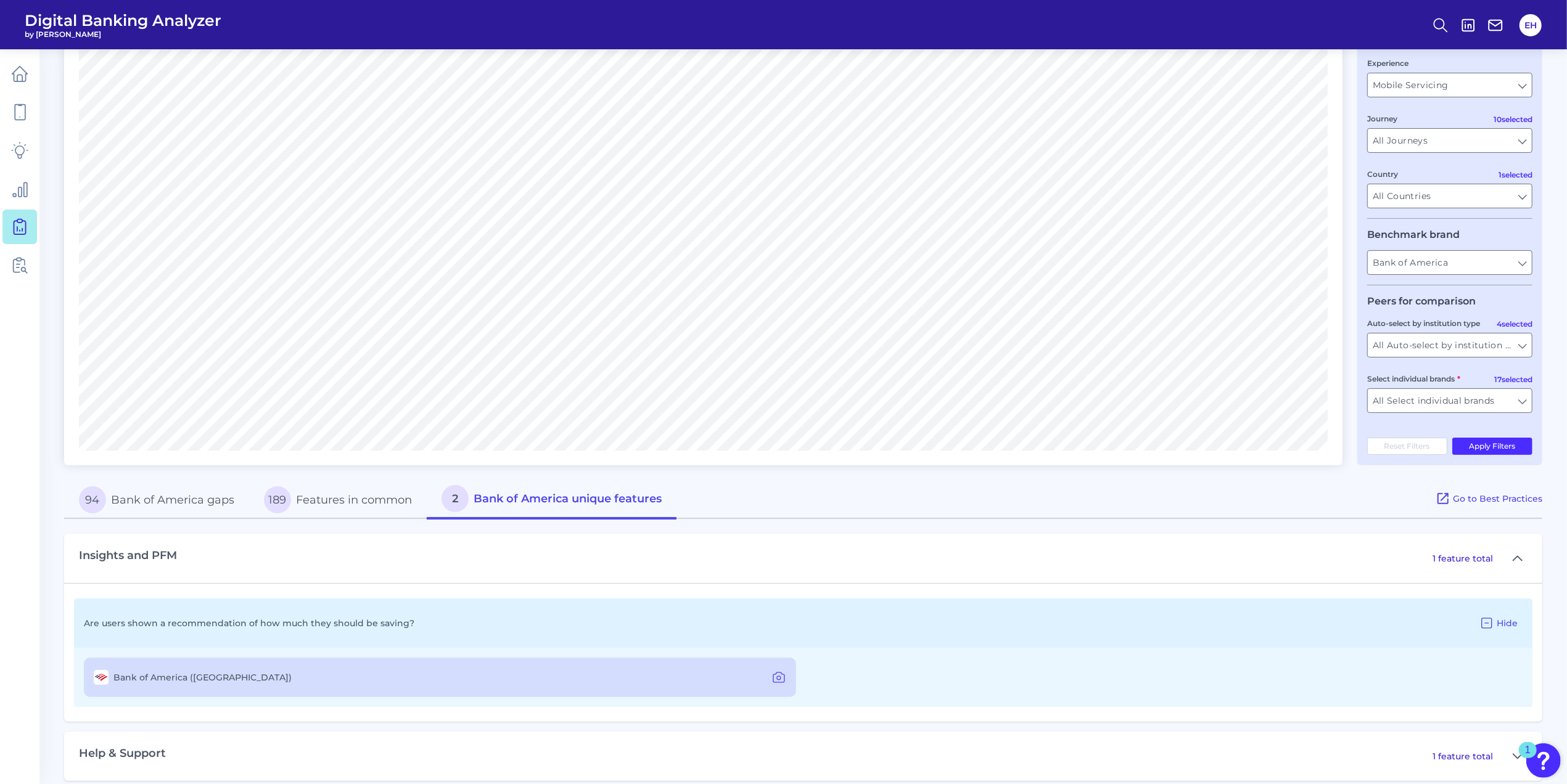
scroll to position [150, 0]
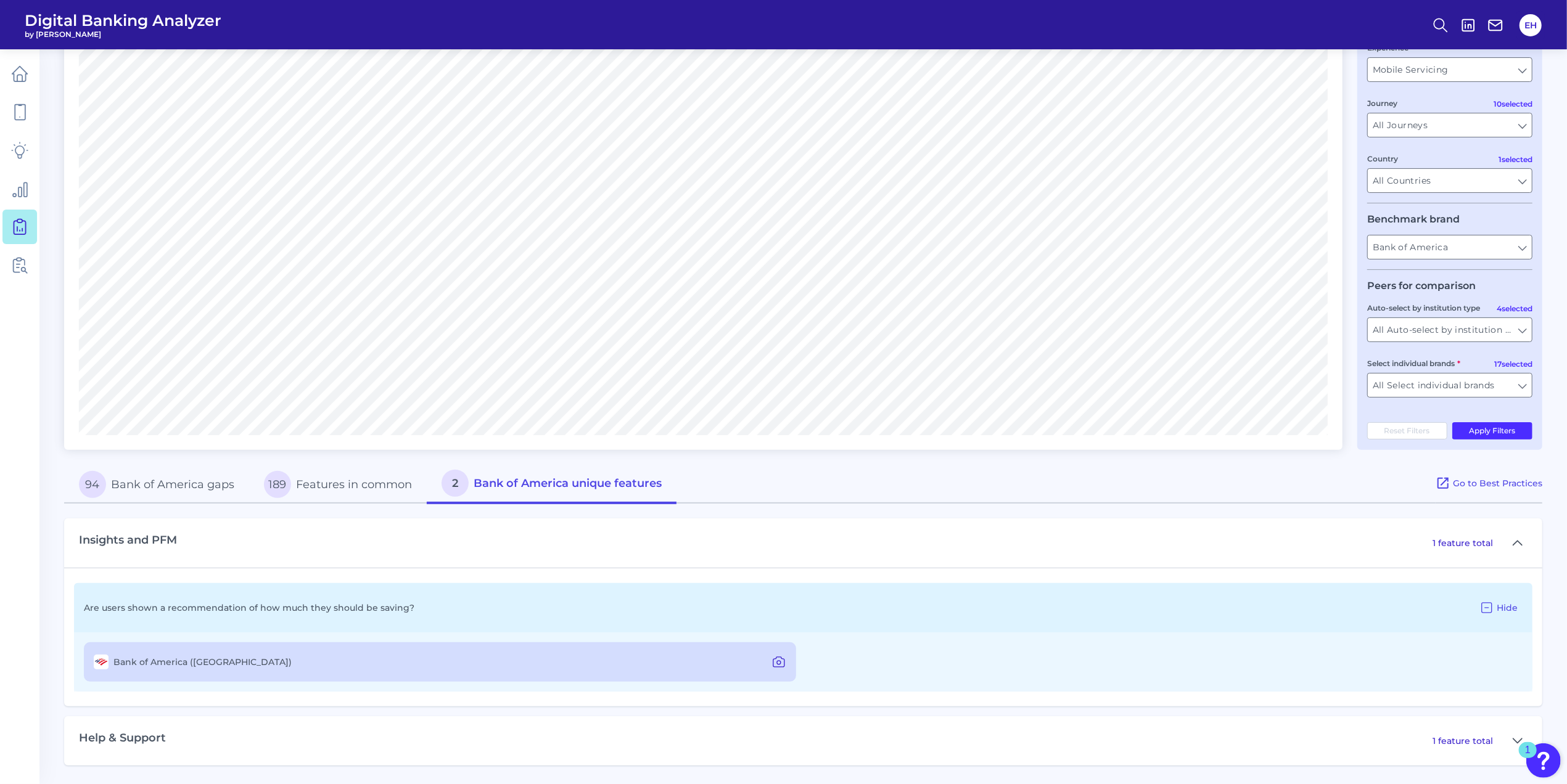
click at [785, 663] on icon at bounding box center [779, 661] width 15 height 15
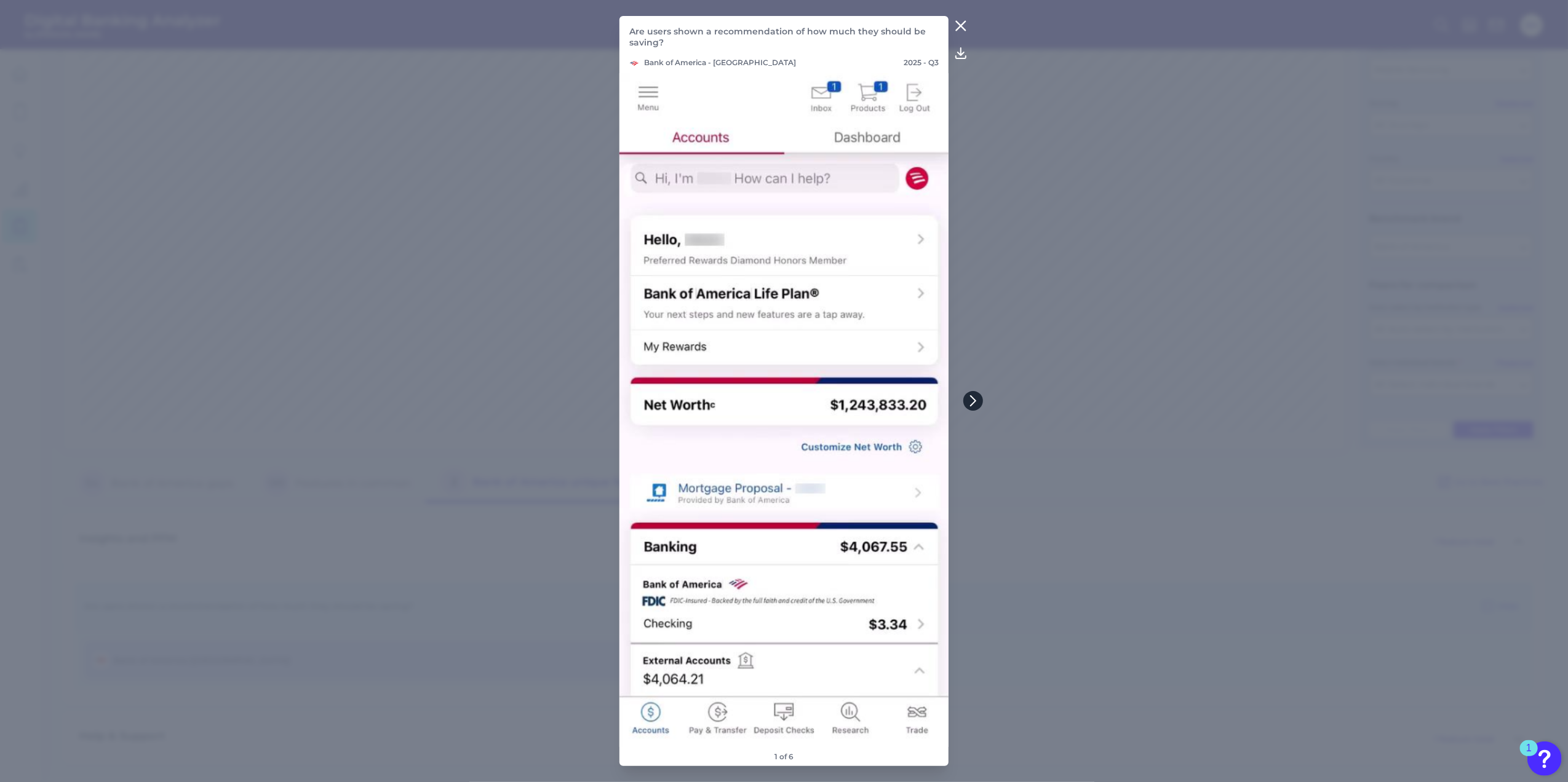
click at [974, 400] on icon at bounding box center [973, 400] width 5 height 10
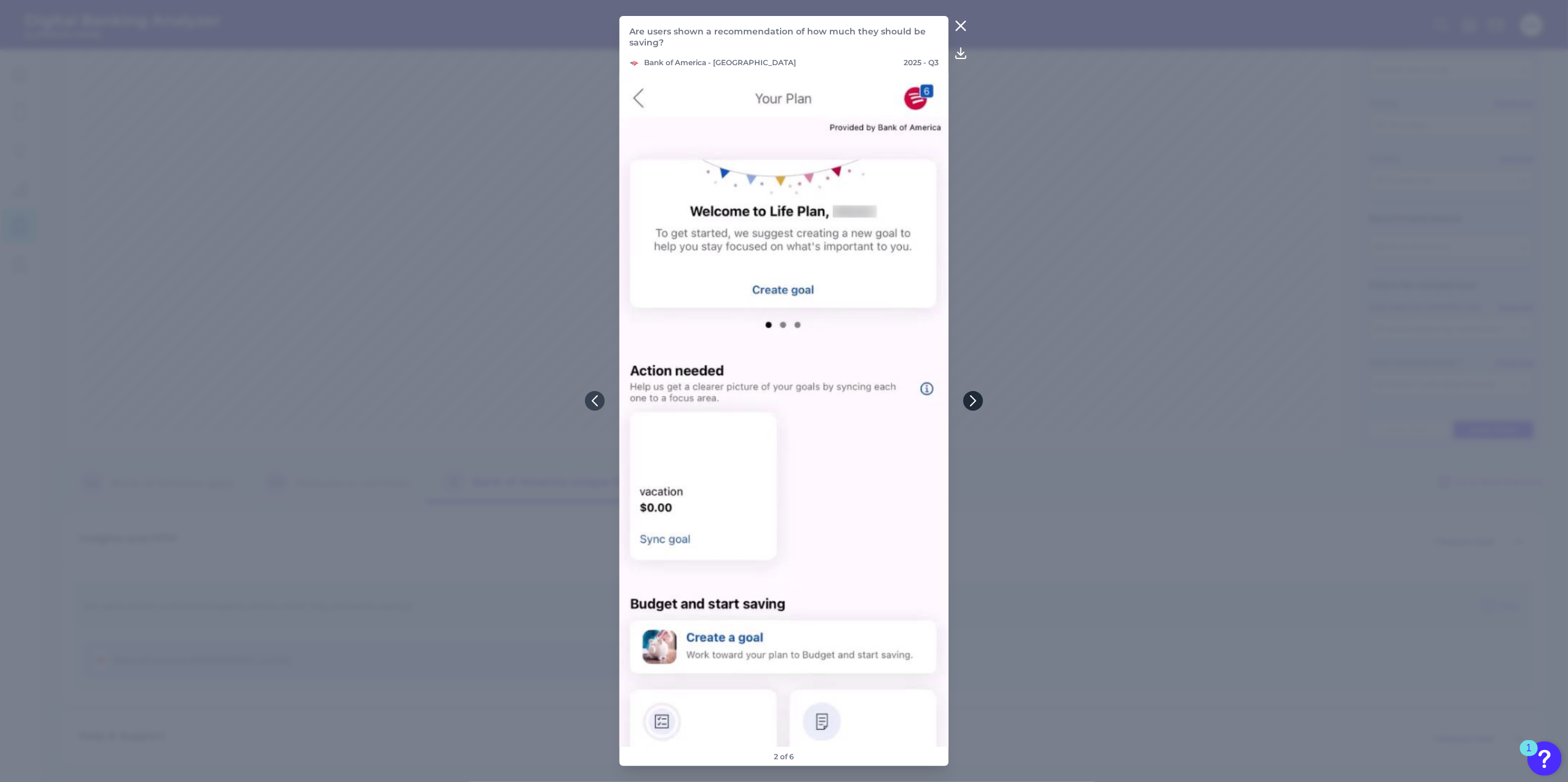
click at [974, 400] on icon at bounding box center [973, 400] width 5 height 10
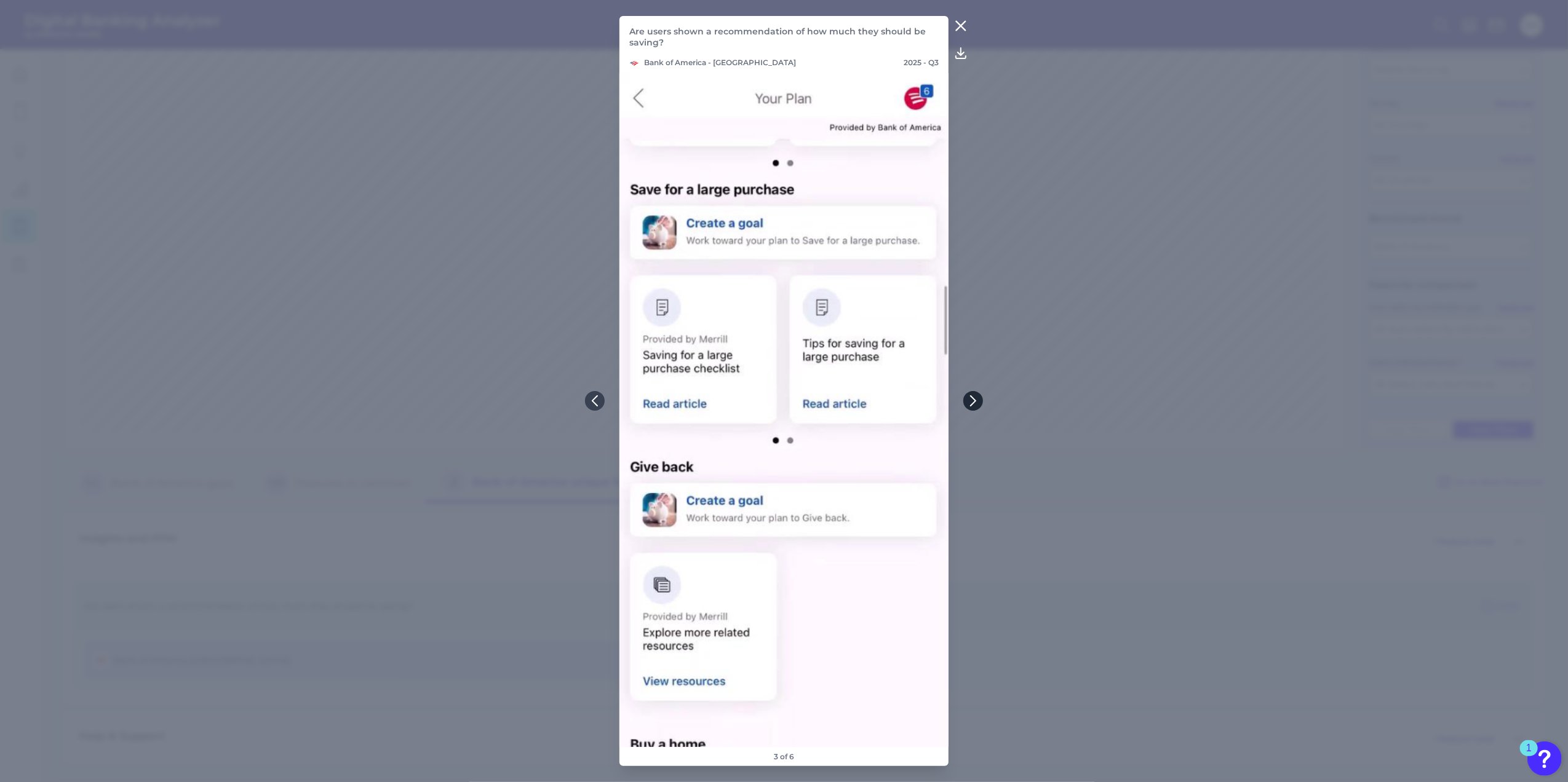
click at [974, 400] on icon at bounding box center [973, 400] width 5 height 10
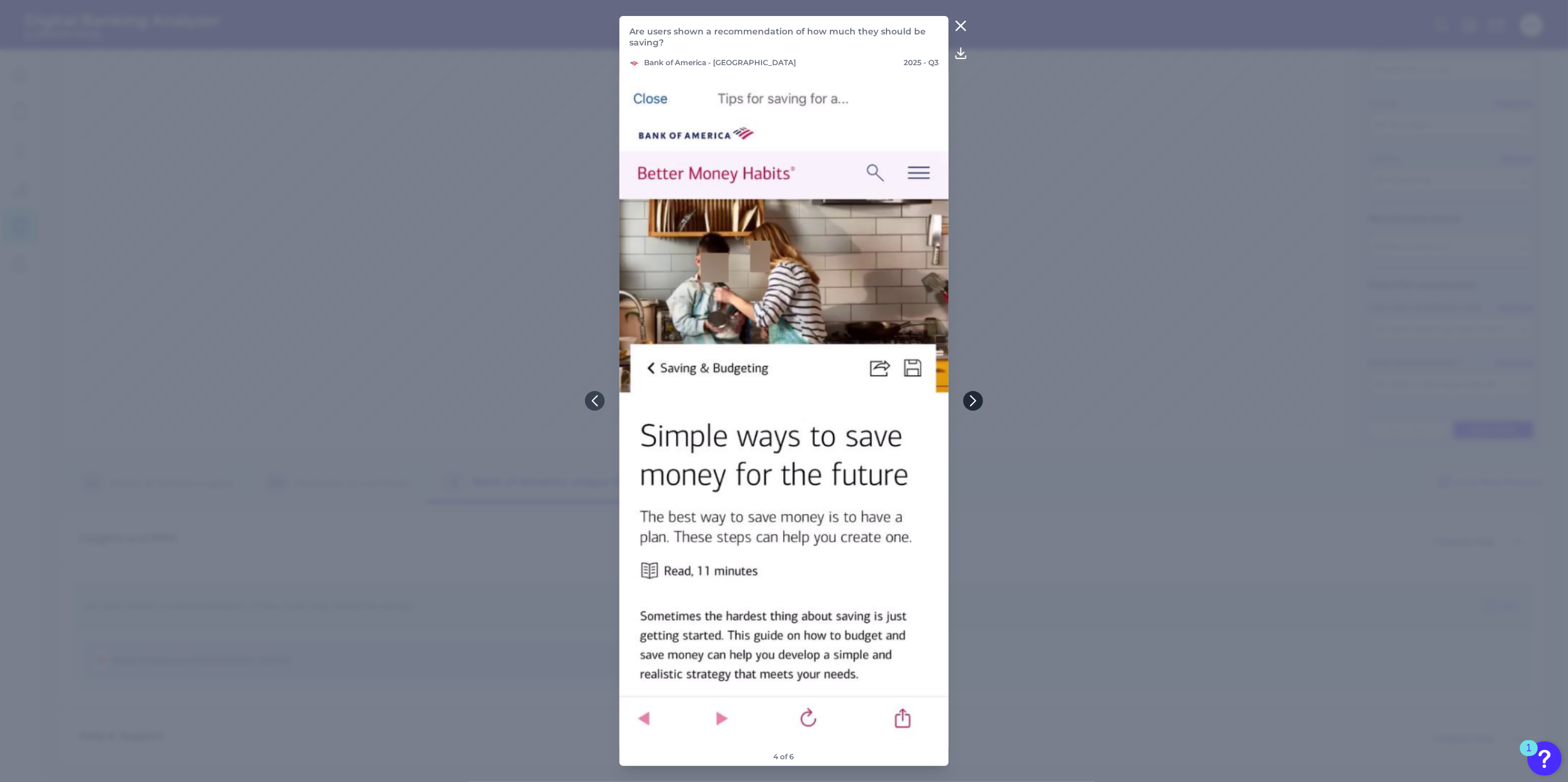
click at [974, 400] on icon at bounding box center [973, 400] width 5 height 10
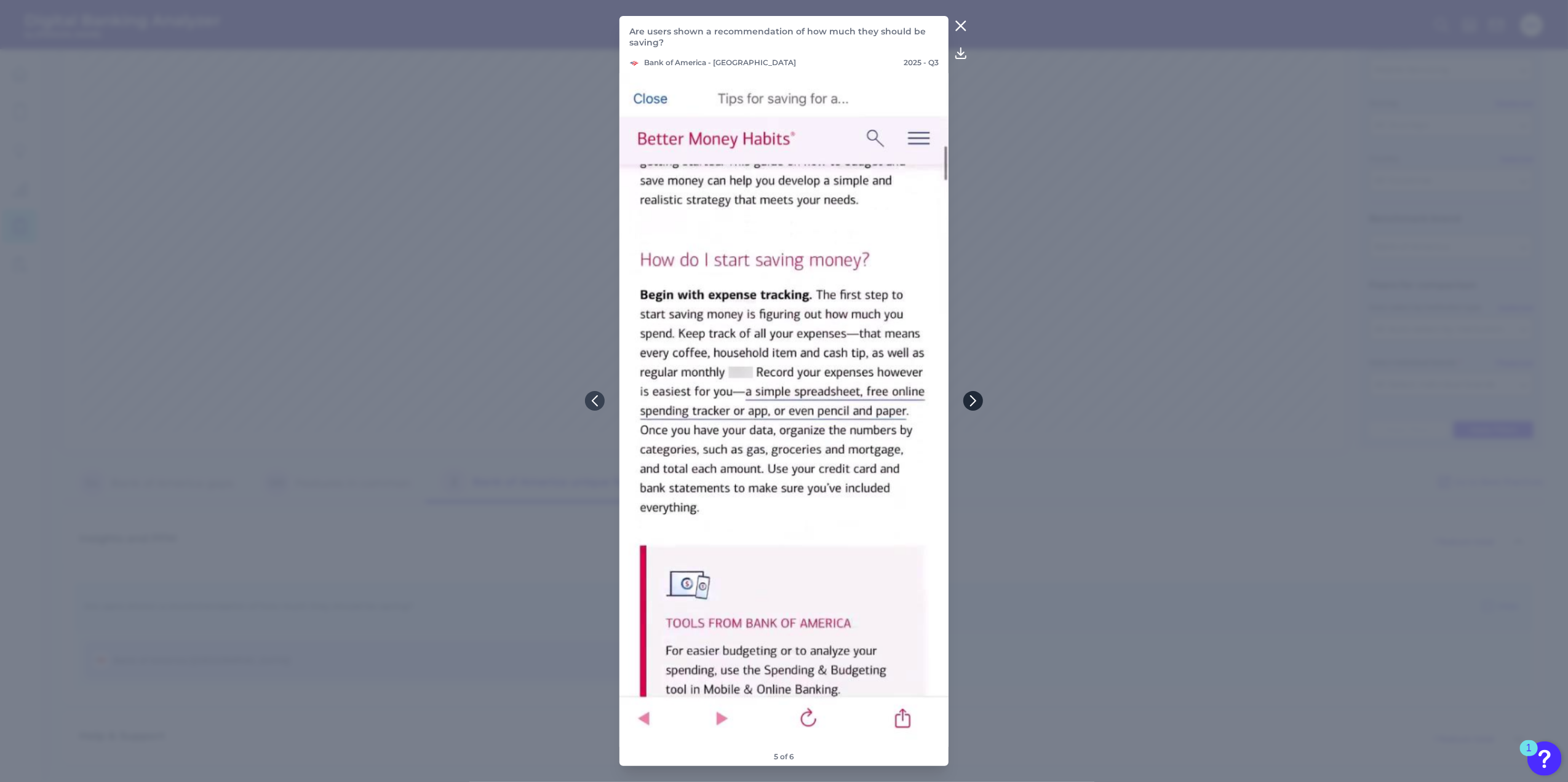
click at [974, 400] on icon at bounding box center [973, 400] width 5 height 10
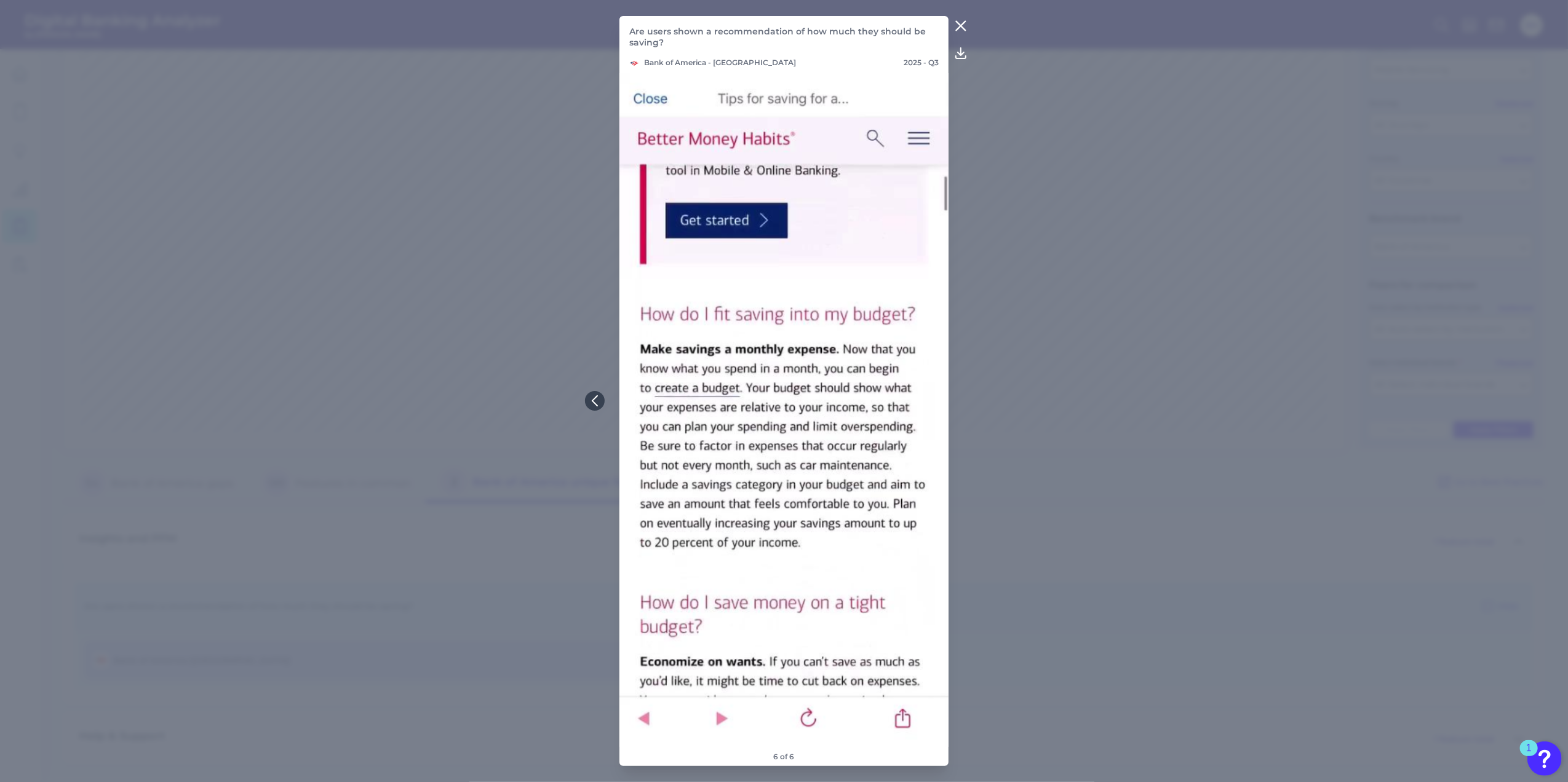
click at [955, 22] on icon at bounding box center [960, 26] width 15 height 15
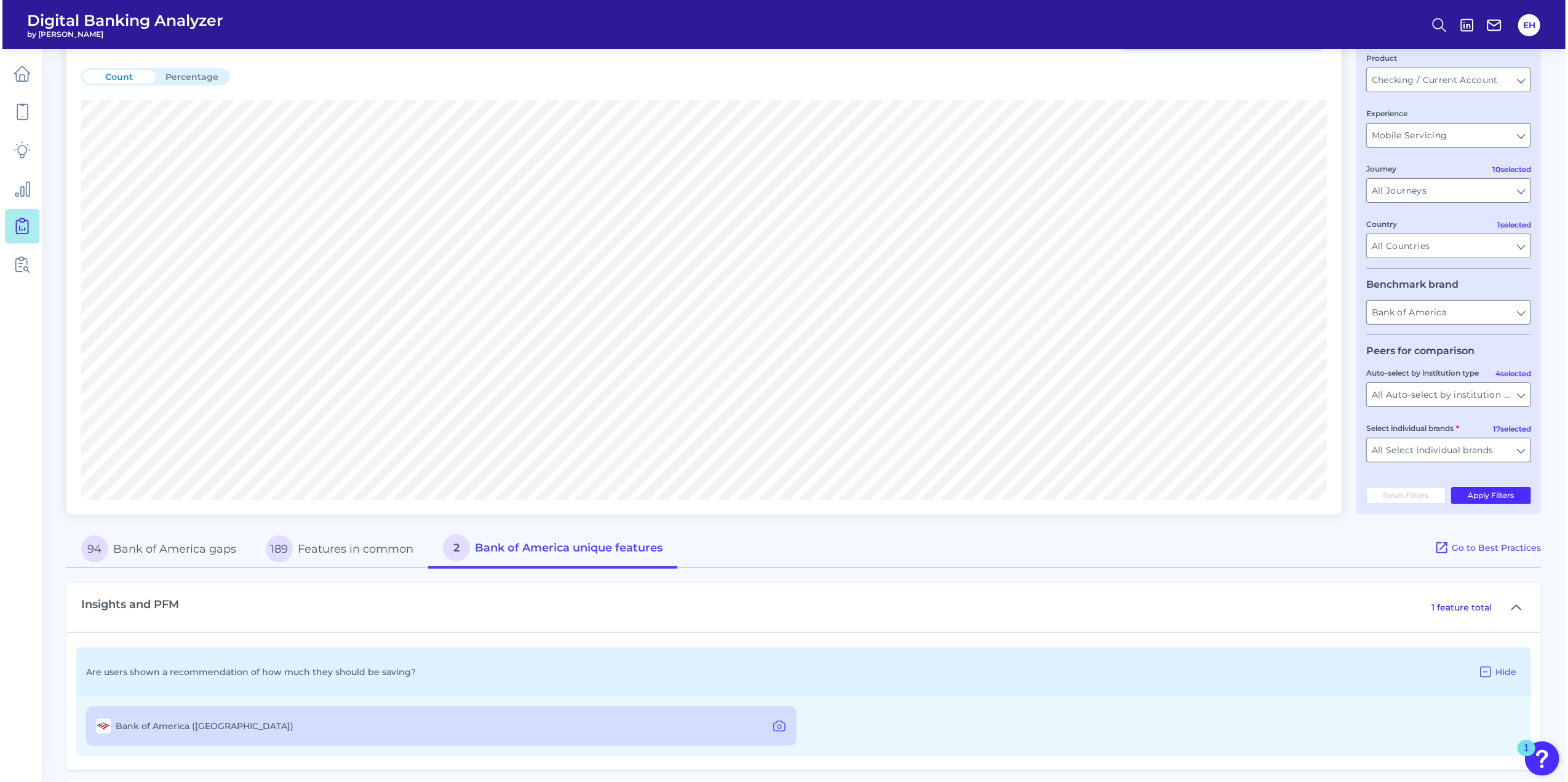
scroll to position [0, 0]
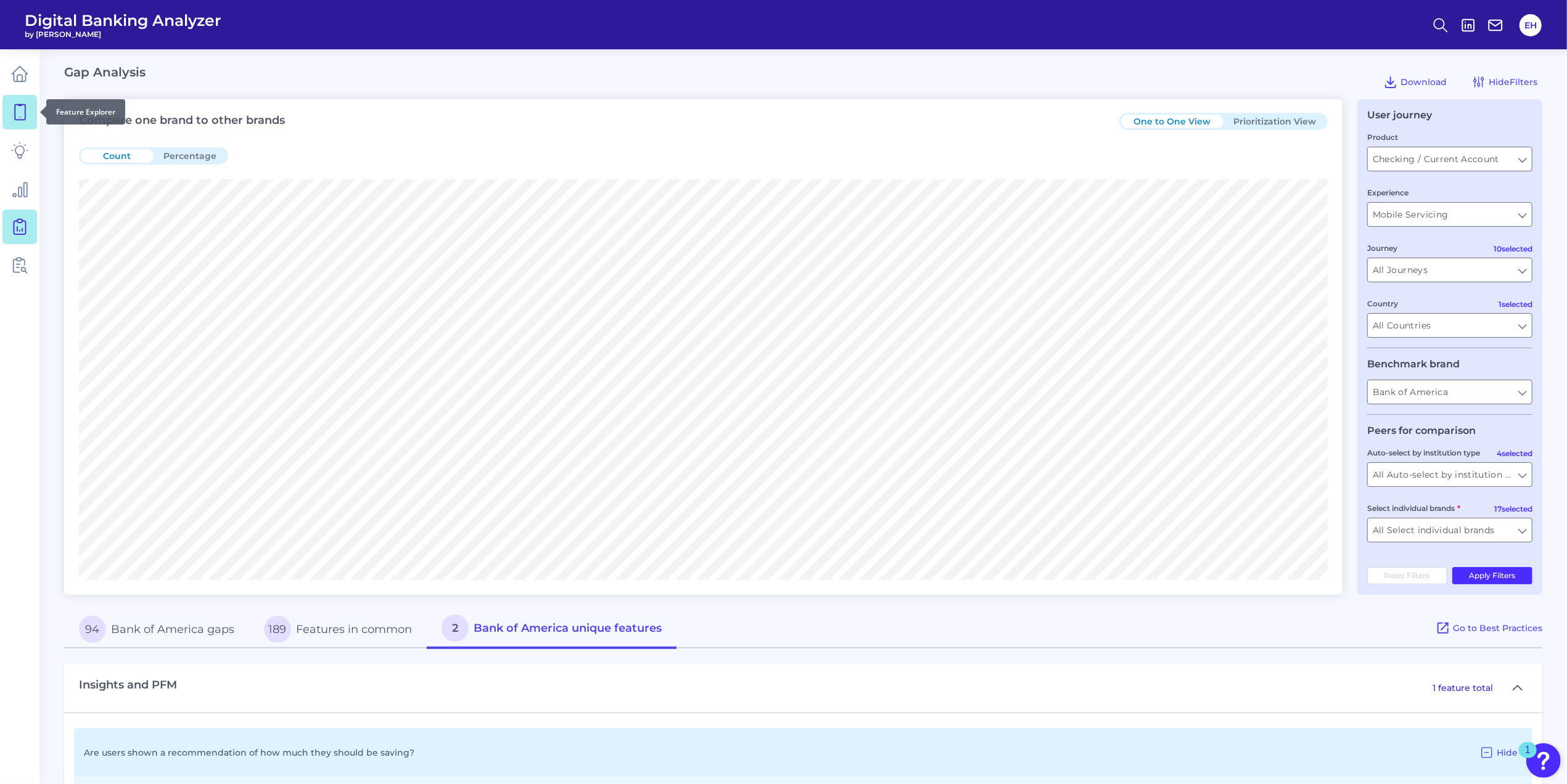
click at [23, 117] on icon at bounding box center [19, 112] width 17 height 17
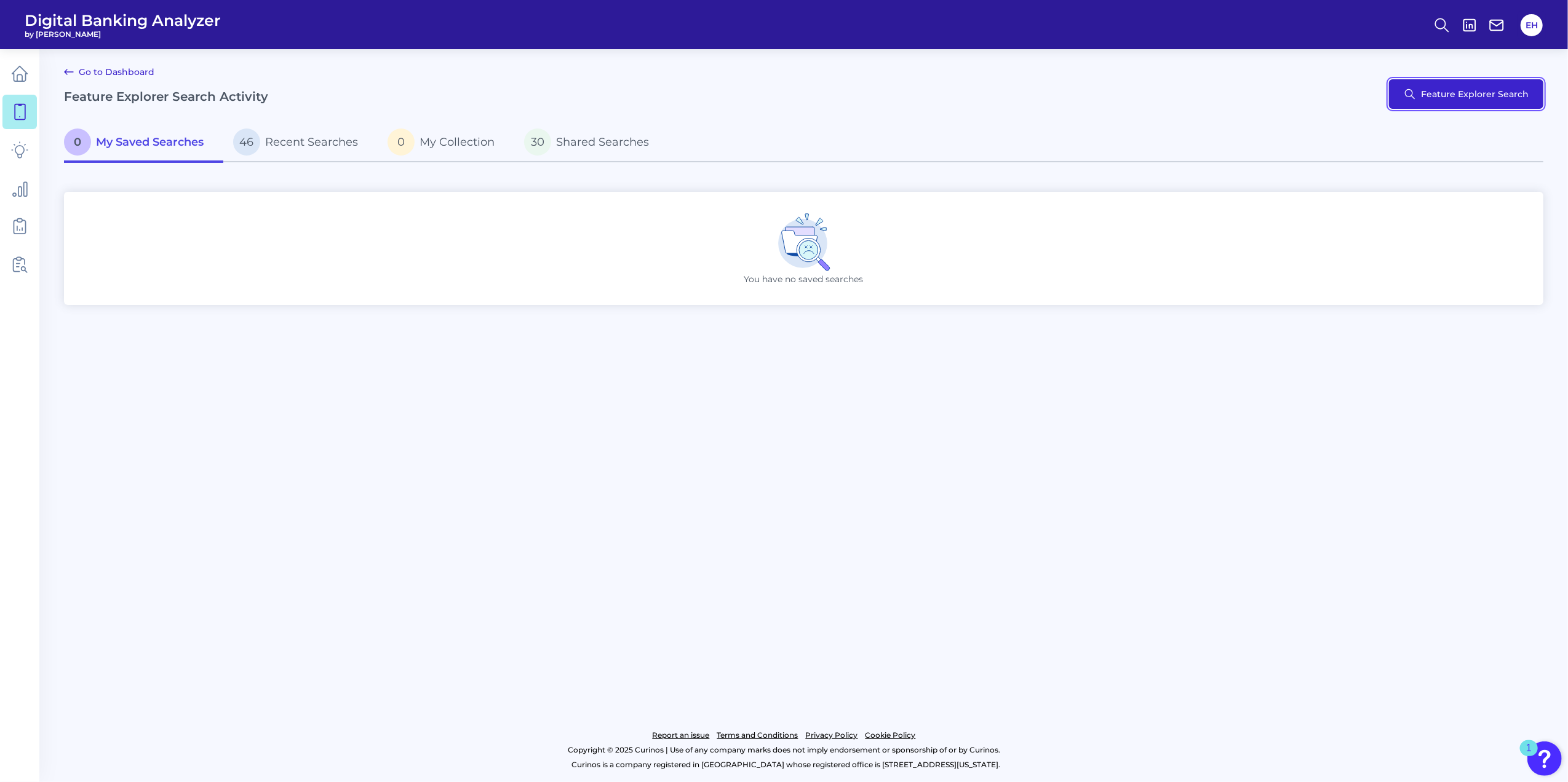
click at [1462, 93] on button "Feature Explorer Search" at bounding box center [1466, 94] width 155 height 30
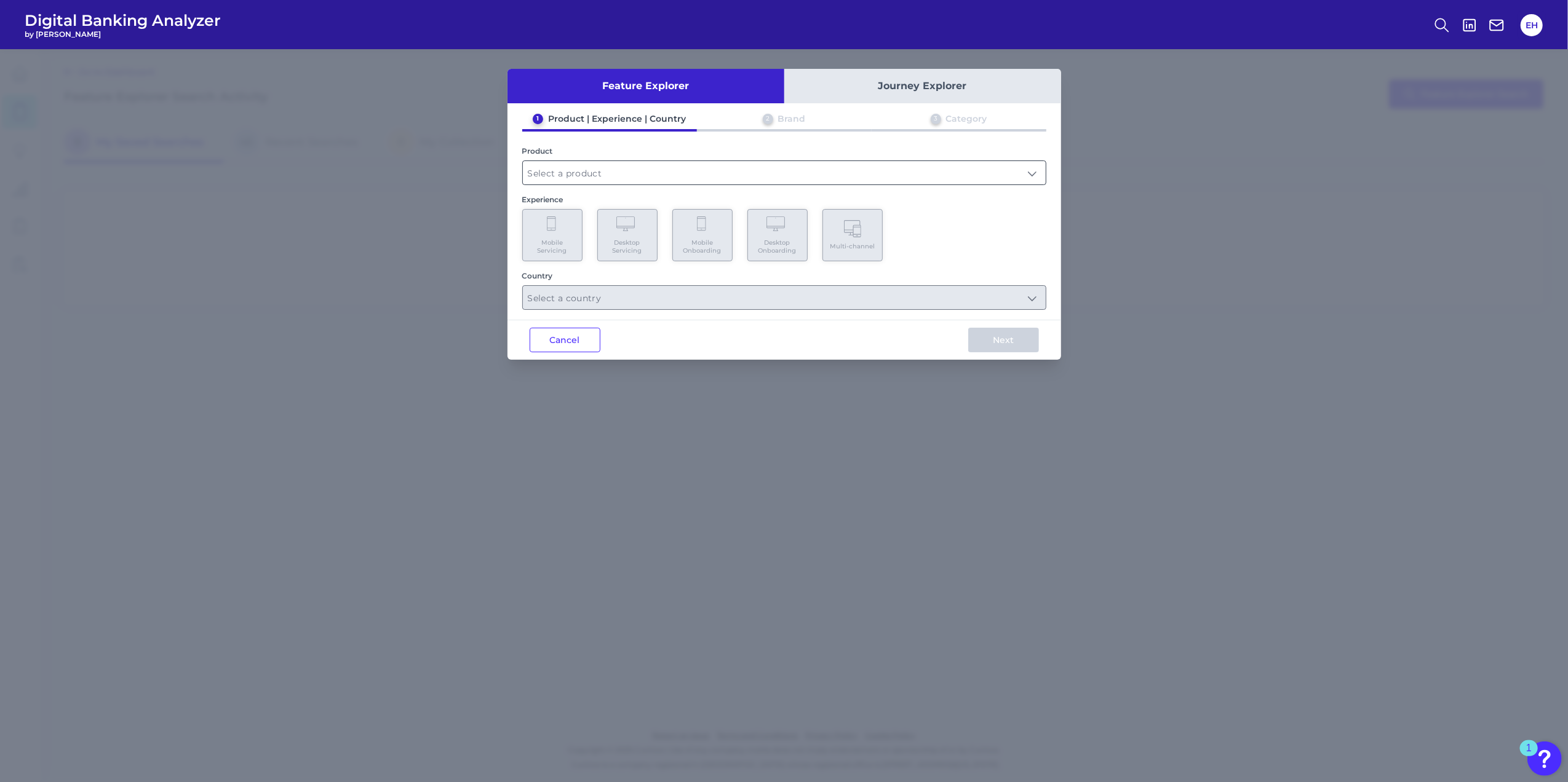
click at [608, 176] on input "text" at bounding box center [784, 172] width 523 height 23
click at [590, 207] on span "Checking / Current Account" at bounding box center [592, 202] width 120 height 11
type input "Checking / Current Account"
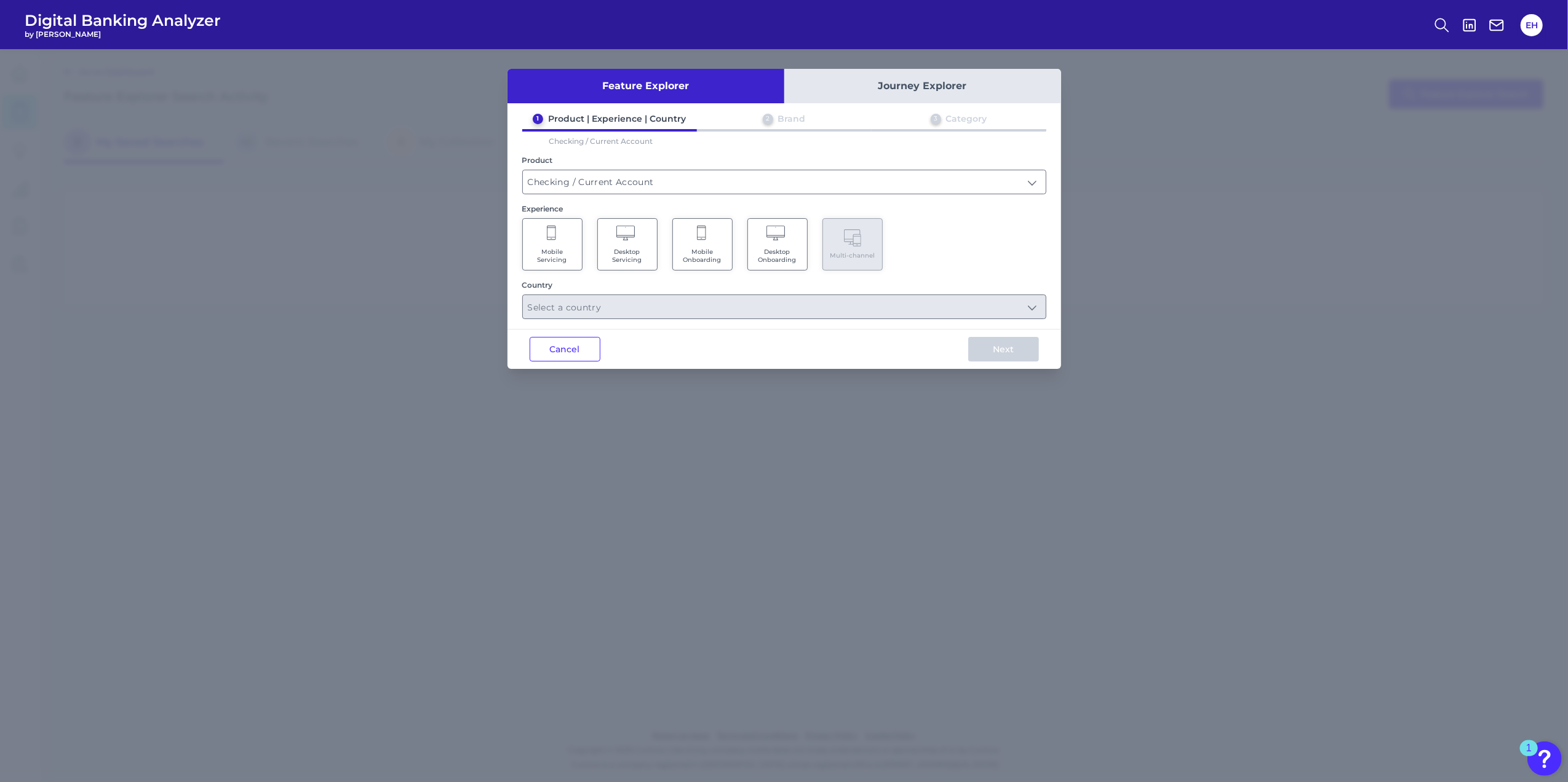
drag, startPoint x: 564, startPoint y: 246, endPoint x: 585, endPoint y: 247, distance: 21.0
click at [564, 246] on Servicing "Mobile Servicing" at bounding box center [553, 244] width 61 height 52
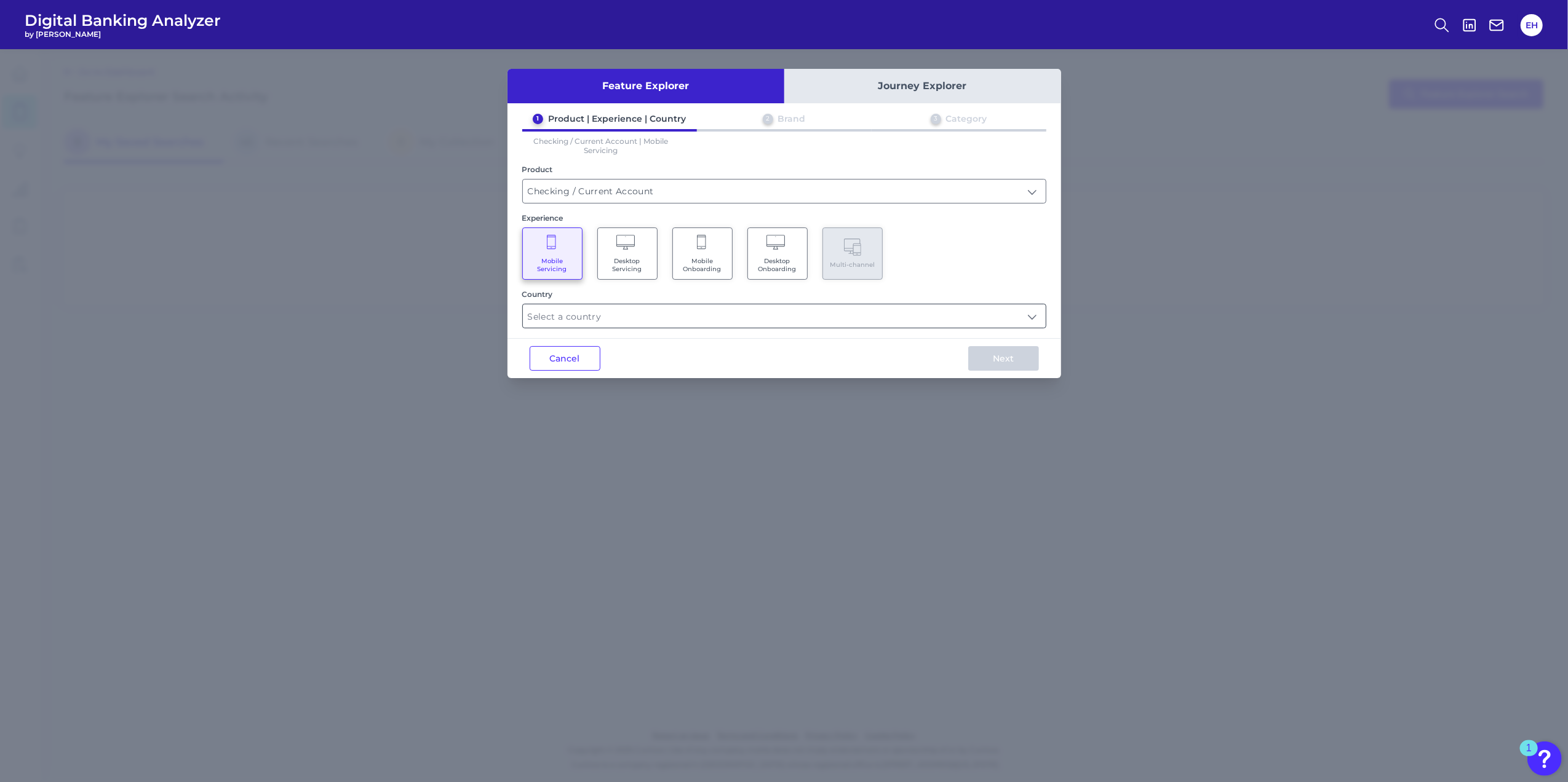
drag, startPoint x: 764, startPoint y: 321, endPoint x: 754, endPoint y: 321, distance: 10.0
click at [764, 321] on input "text" at bounding box center [784, 316] width 523 height 23
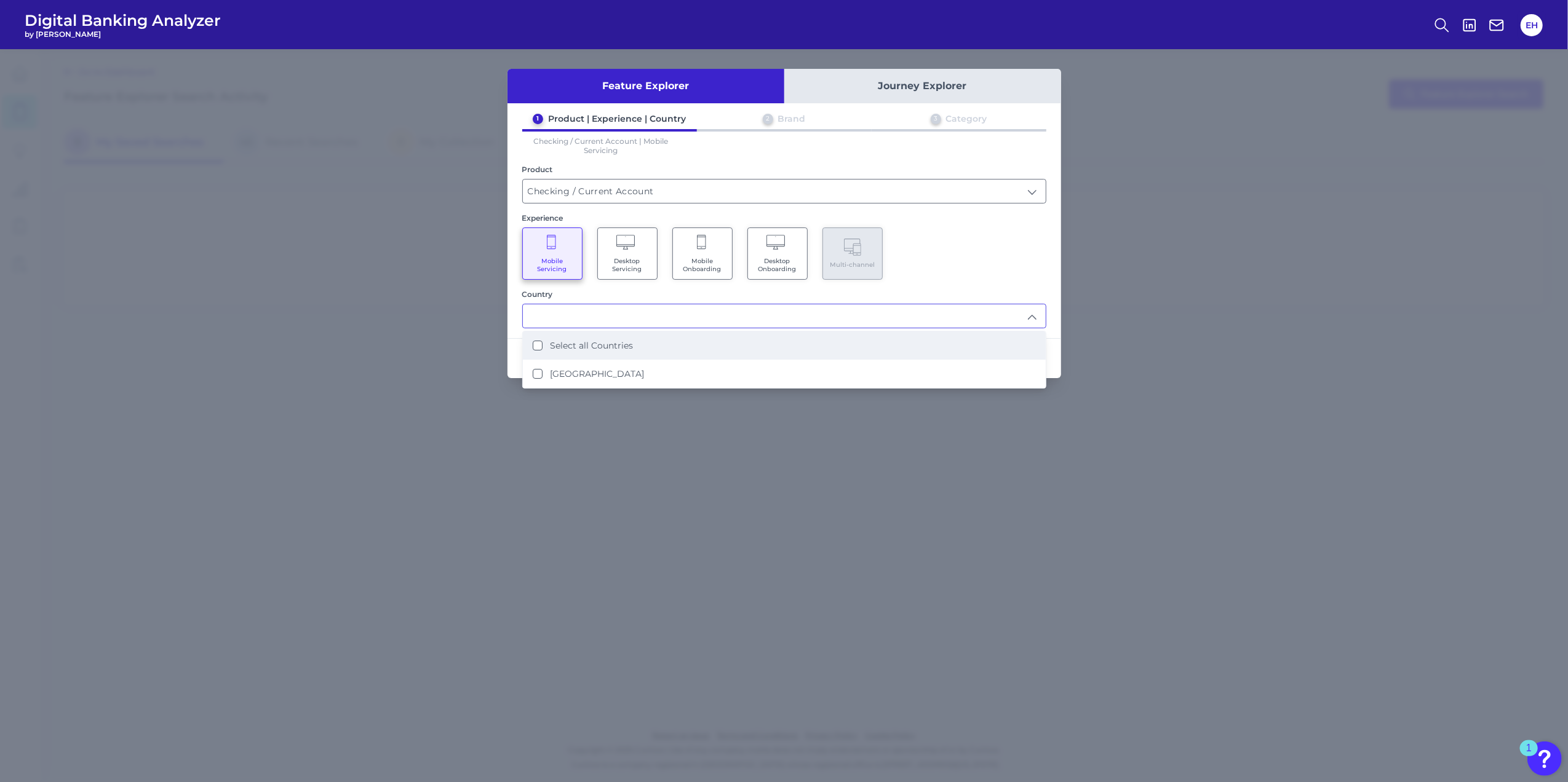
drag, startPoint x: 635, startPoint y: 349, endPoint x: 727, endPoint y: 354, distance: 92.1
click at [635, 349] on li "Select all Countries" at bounding box center [784, 346] width 523 height 28
type input "Select all Countries"
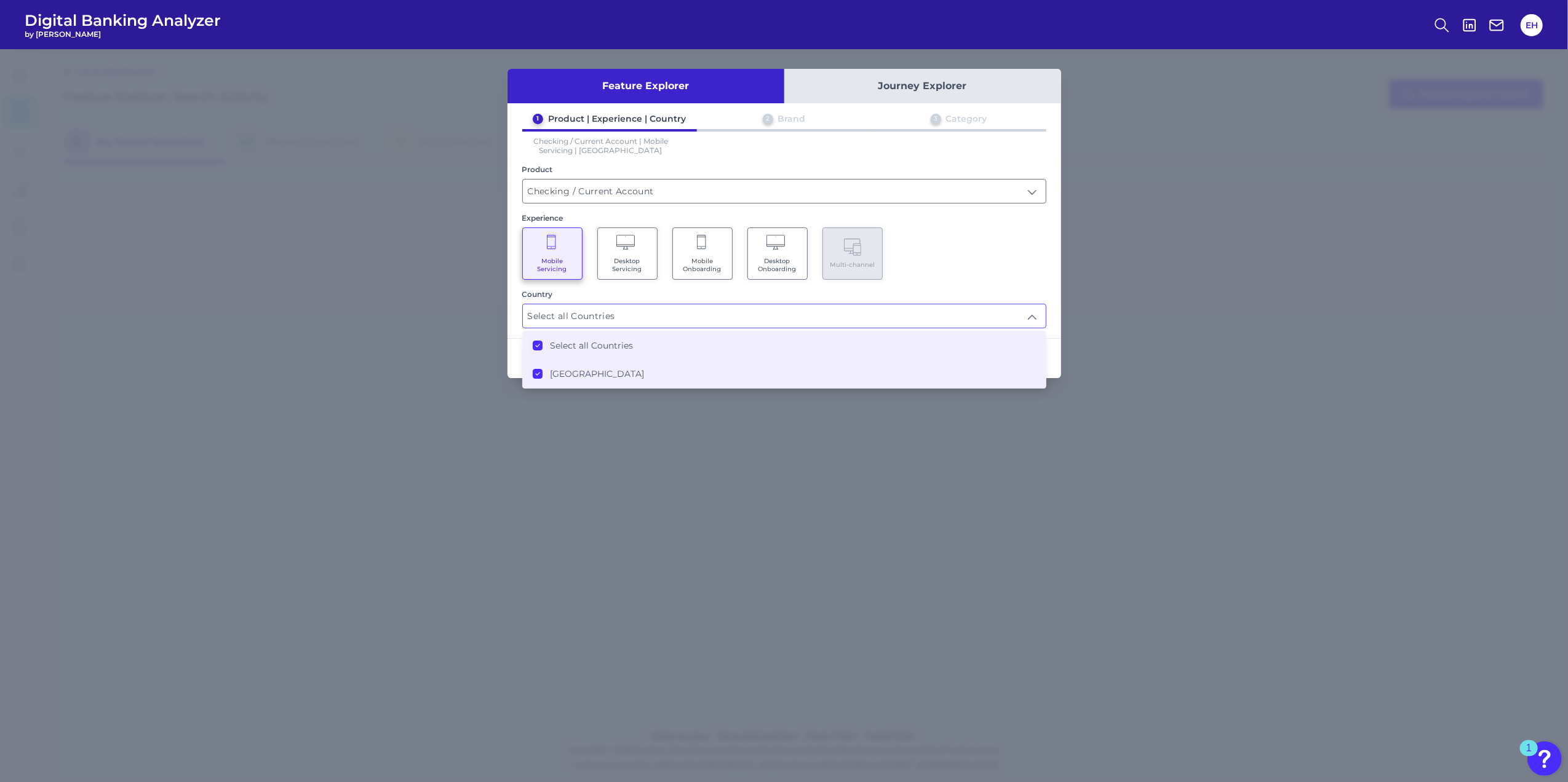
click at [1000, 265] on div "Mobile Servicing Desktop Servicing Mobile Onboarding Desktop Onboarding Multi-c…" at bounding box center [784, 253] width 524 height 52
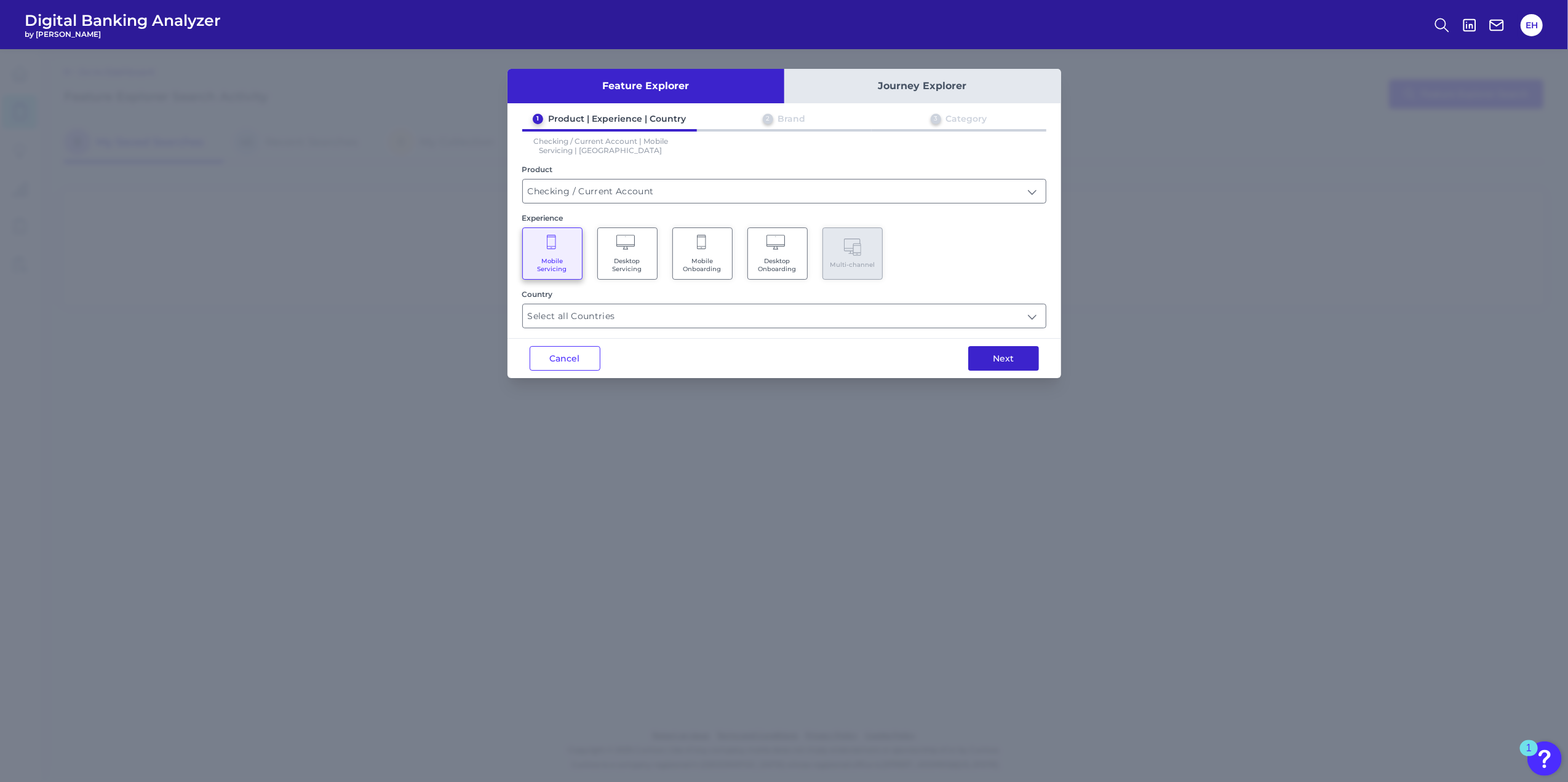
click at [1015, 358] on button "Next" at bounding box center [1003, 358] width 71 height 24
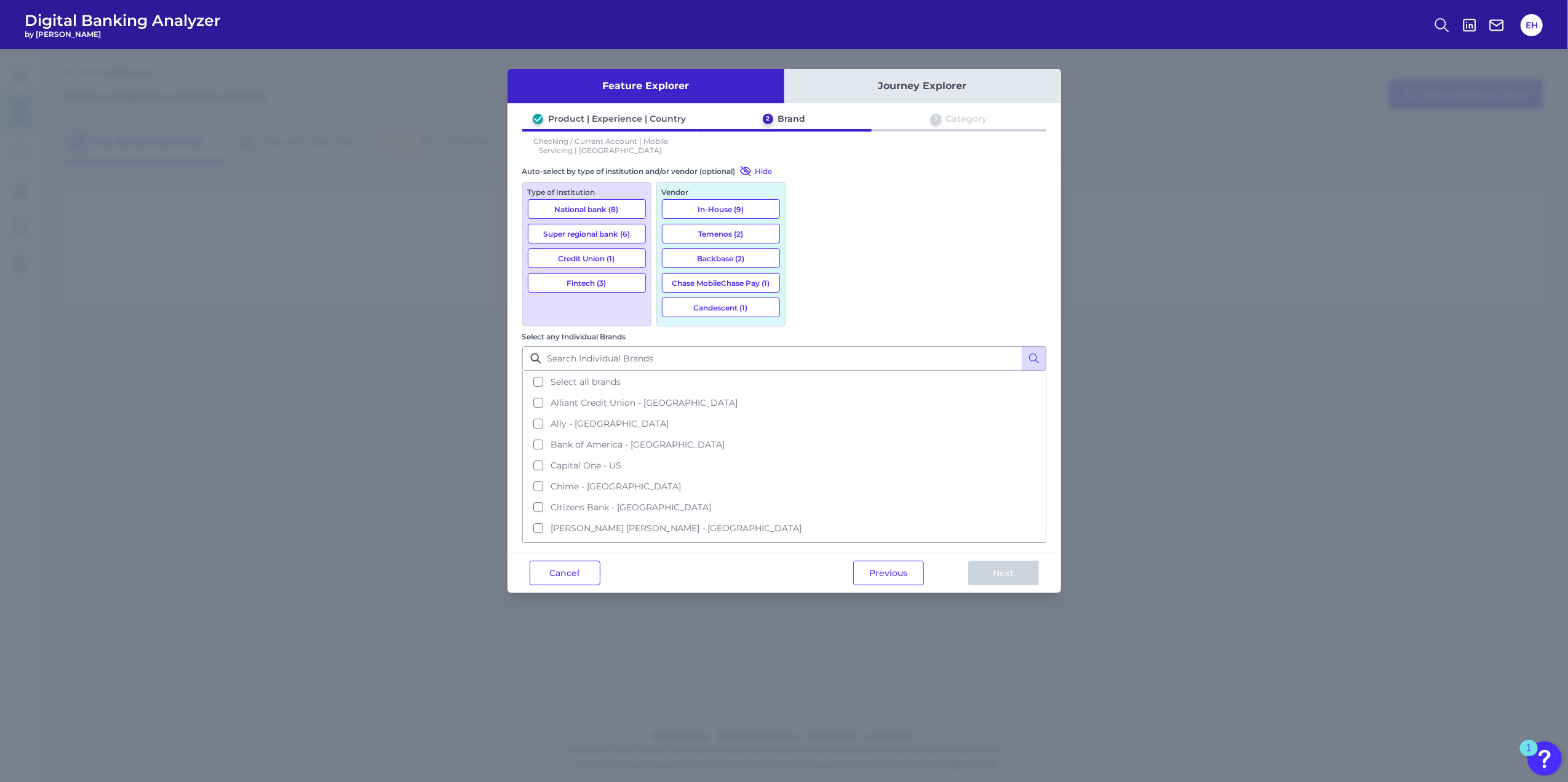
click at [598, 259] on button "Credit Union (1)" at bounding box center [586, 258] width 118 height 20
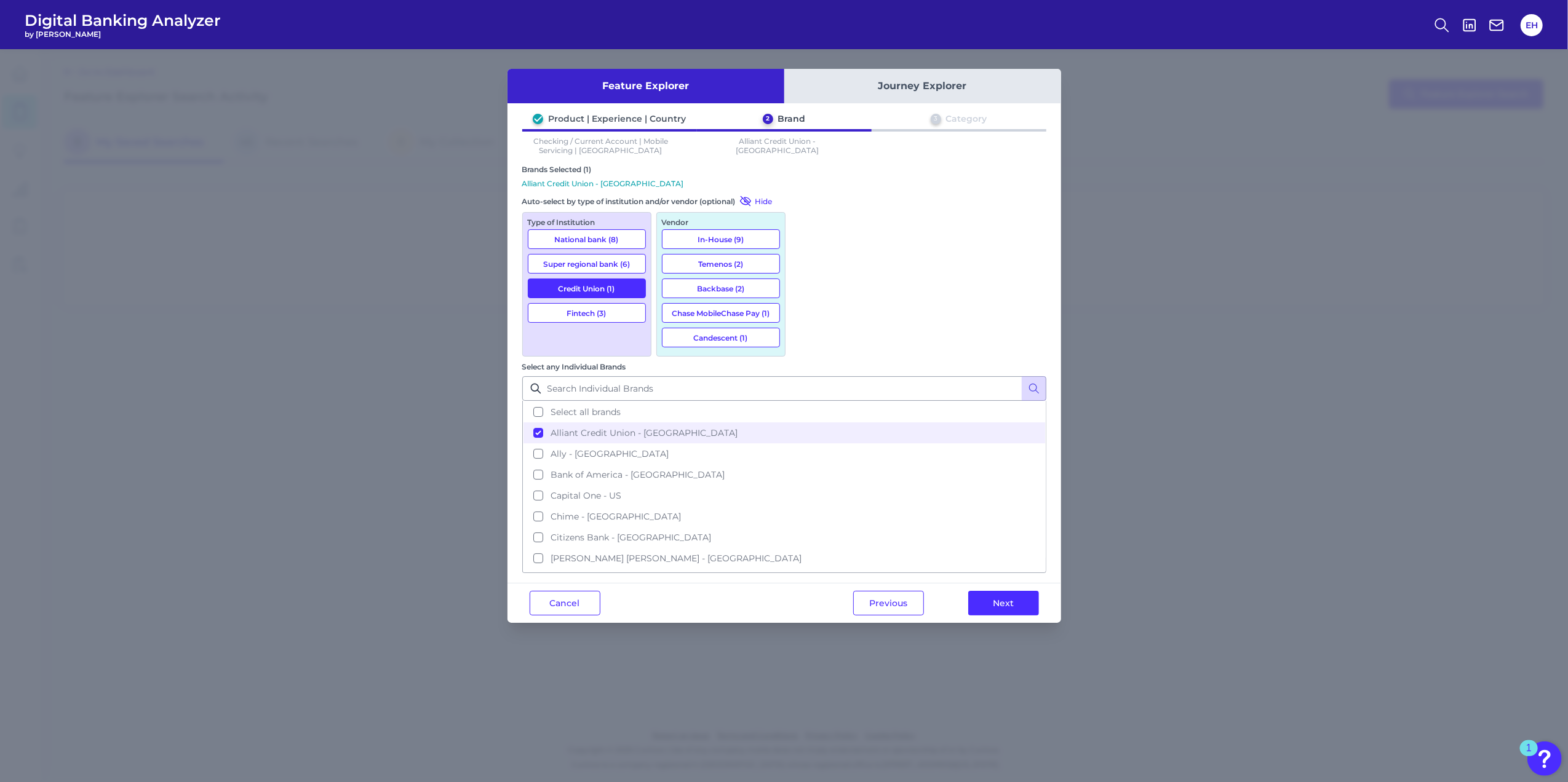
click at [606, 264] on button "Super regional bank (6)" at bounding box center [586, 263] width 118 height 20
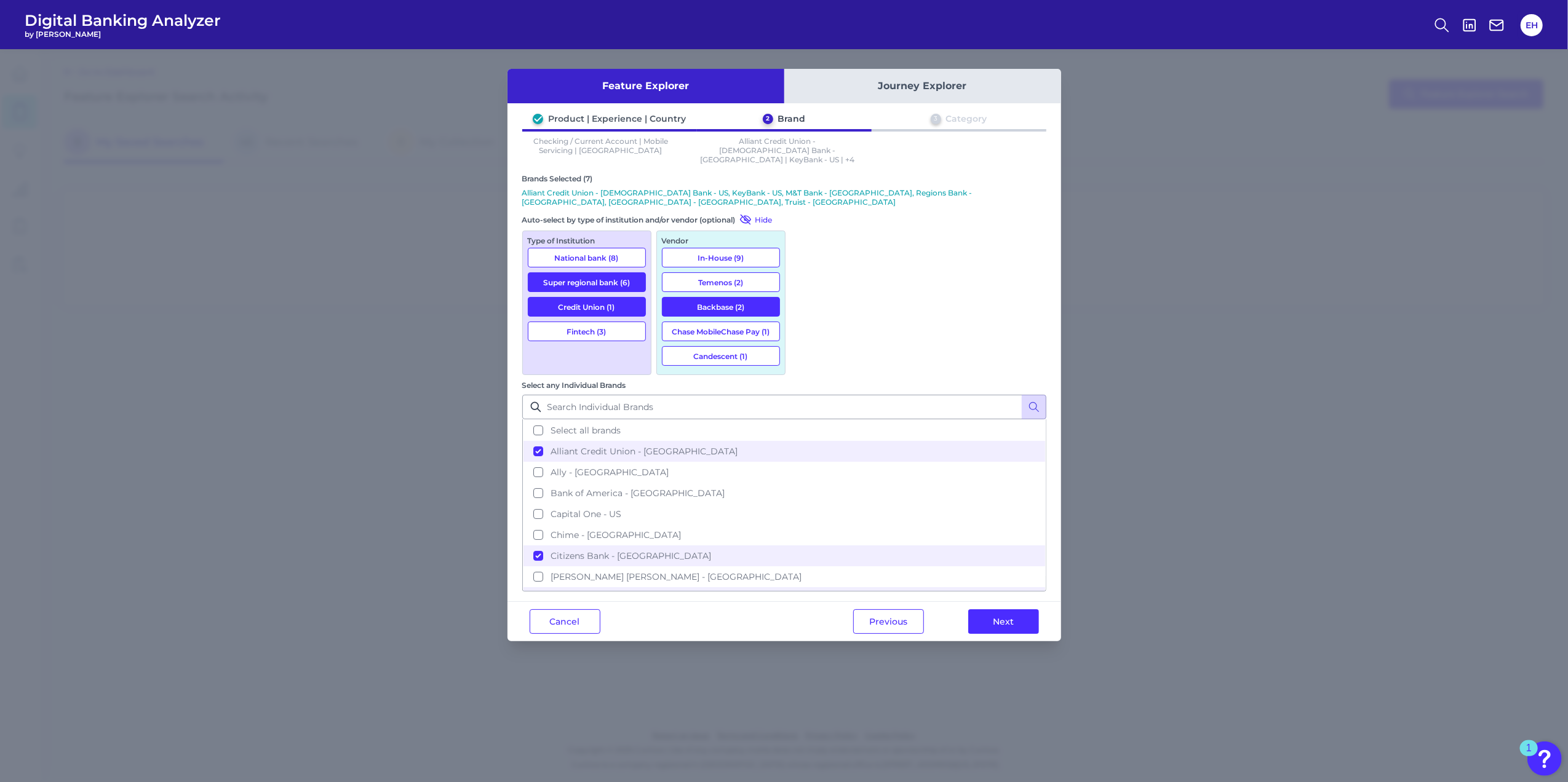
click at [592, 322] on button "Fintech (3)" at bounding box center [586, 331] width 118 height 20
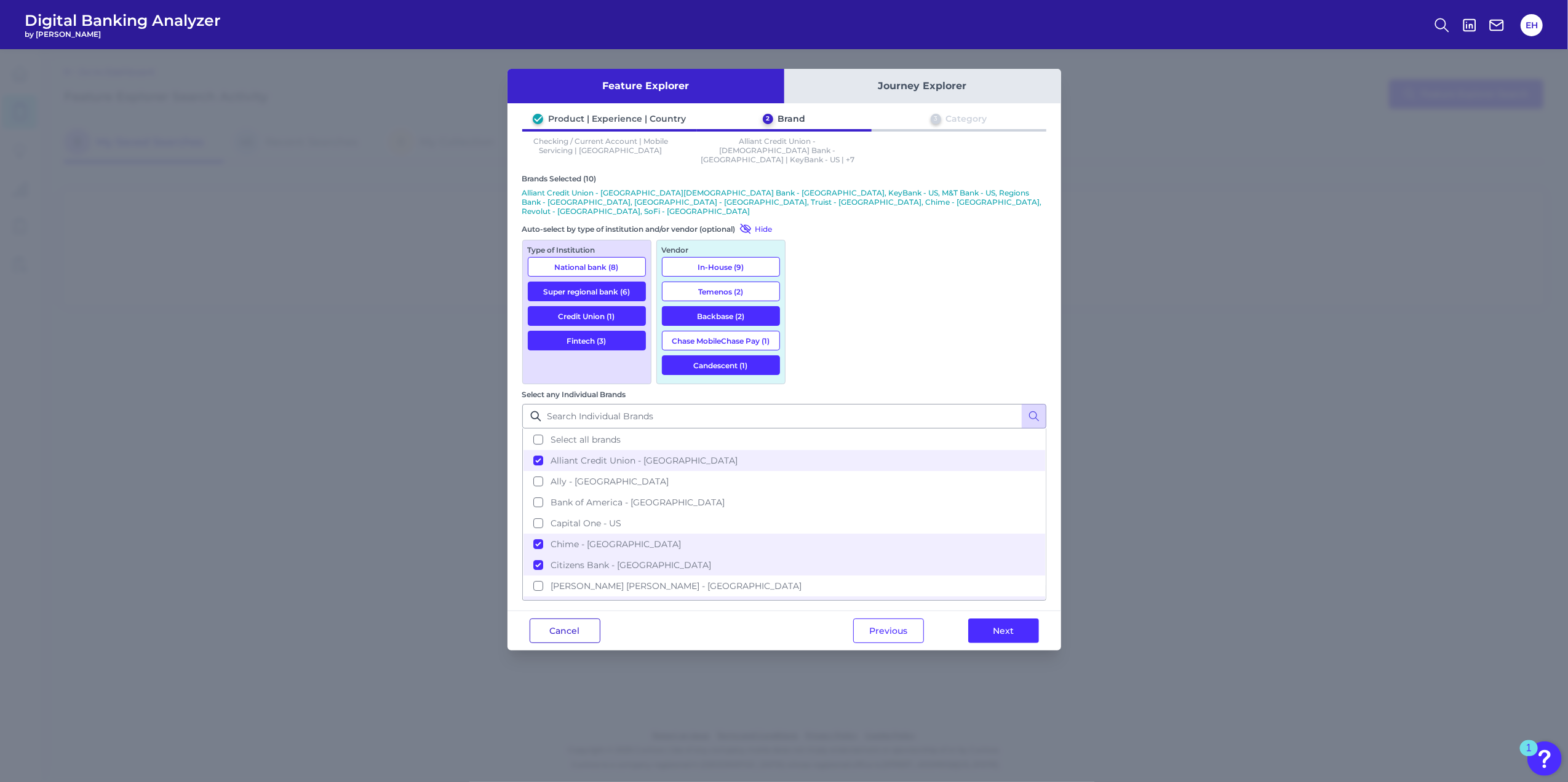
click at [585, 619] on button "Cancel" at bounding box center [565, 631] width 71 height 24
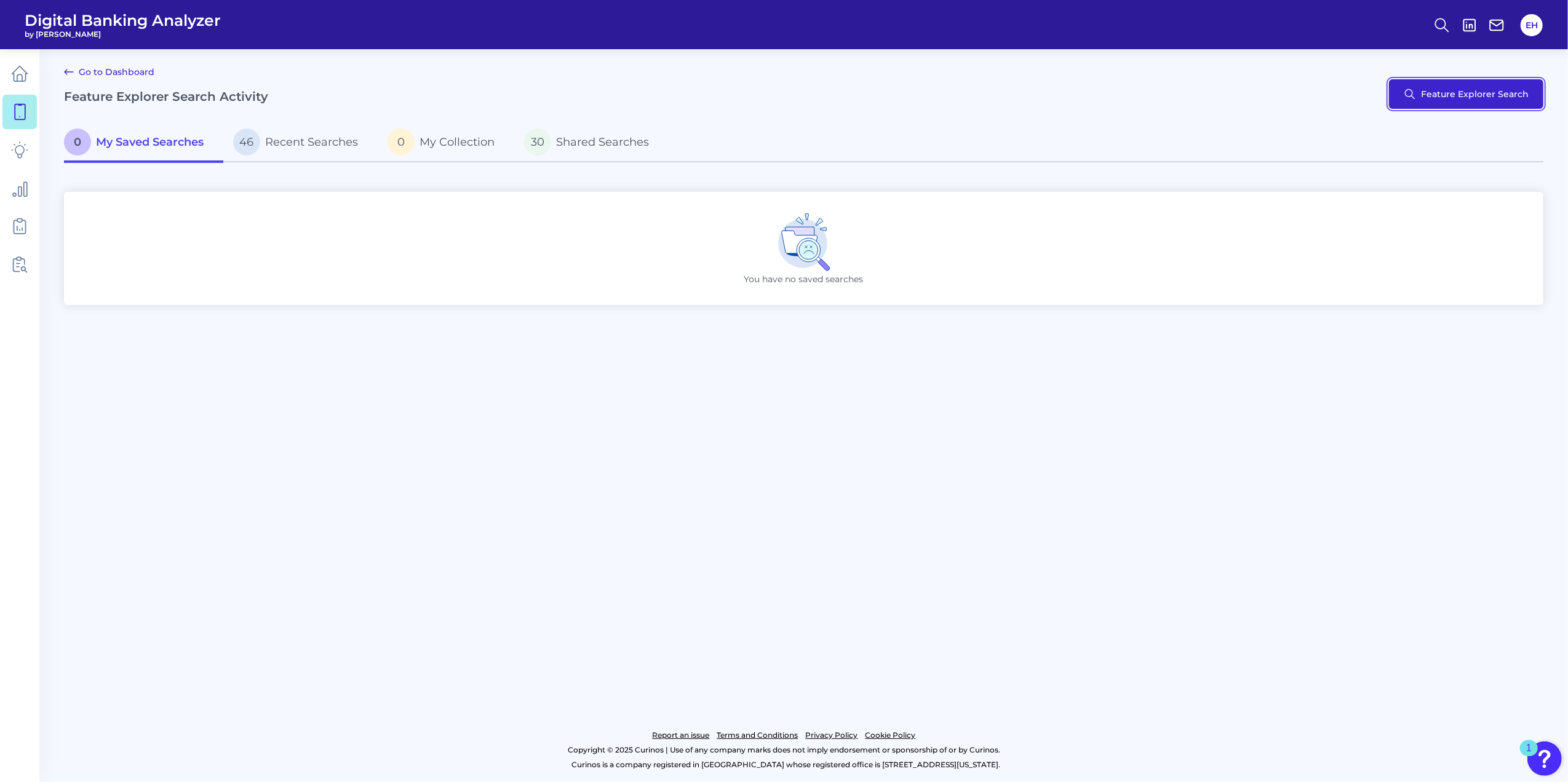
click at [1457, 93] on button "Feature Explorer Search" at bounding box center [1466, 94] width 155 height 30
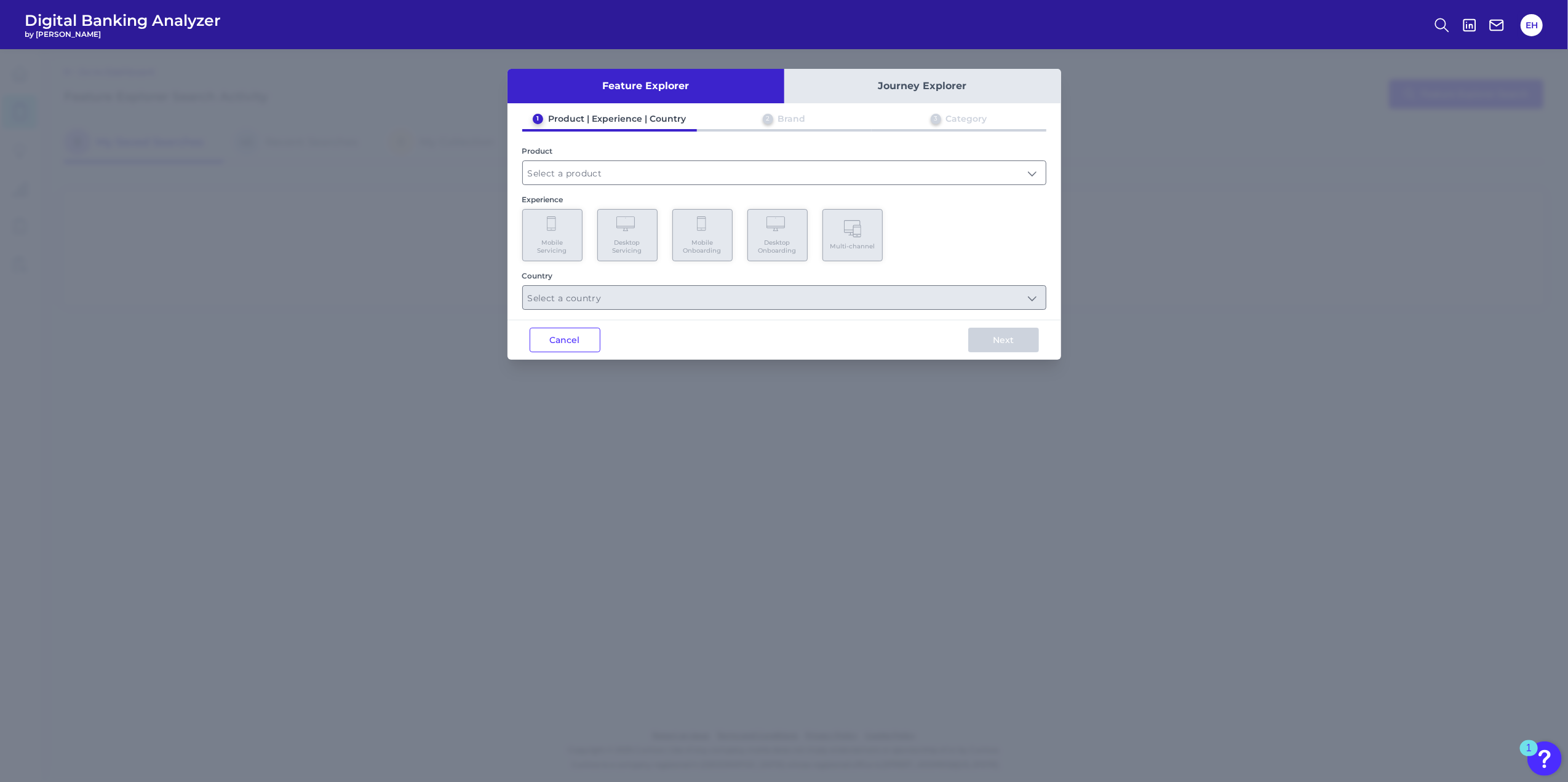
click at [842, 84] on button "Journey Explorer" at bounding box center [923, 86] width 277 height 34
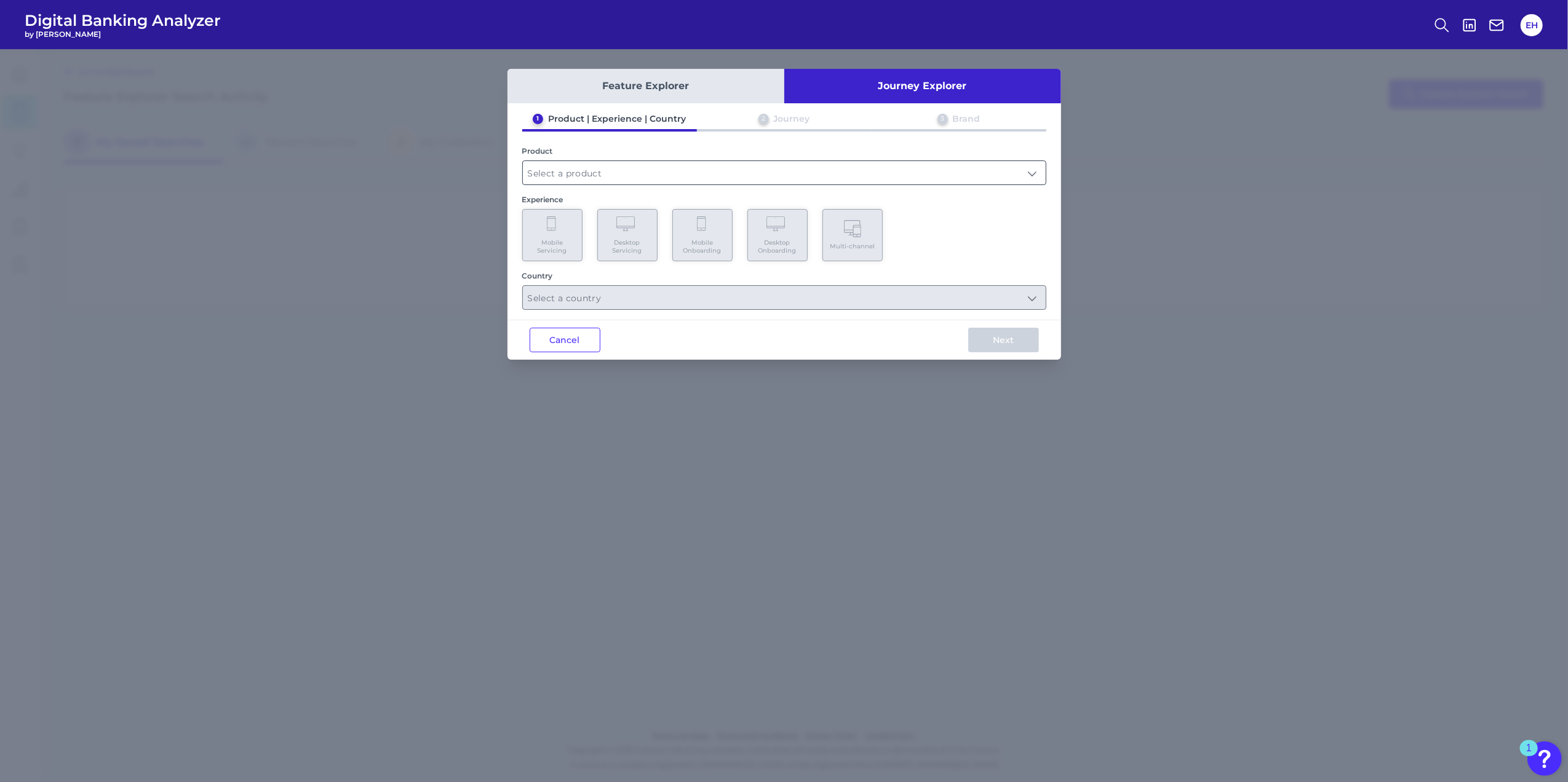
click at [898, 167] on input "text" at bounding box center [784, 172] width 523 height 23
click at [808, 163] on input "text" at bounding box center [784, 172] width 523 height 23
drag, startPoint x: 1034, startPoint y: 172, endPoint x: 1025, endPoint y: 172, distance: 9.0
click at [1034, 172] on input "text" at bounding box center [784, 172] width 523 height 23
click at [613, 203] on span "Checking / Current Account" at bounding box center [592, 202] width 120 height 11
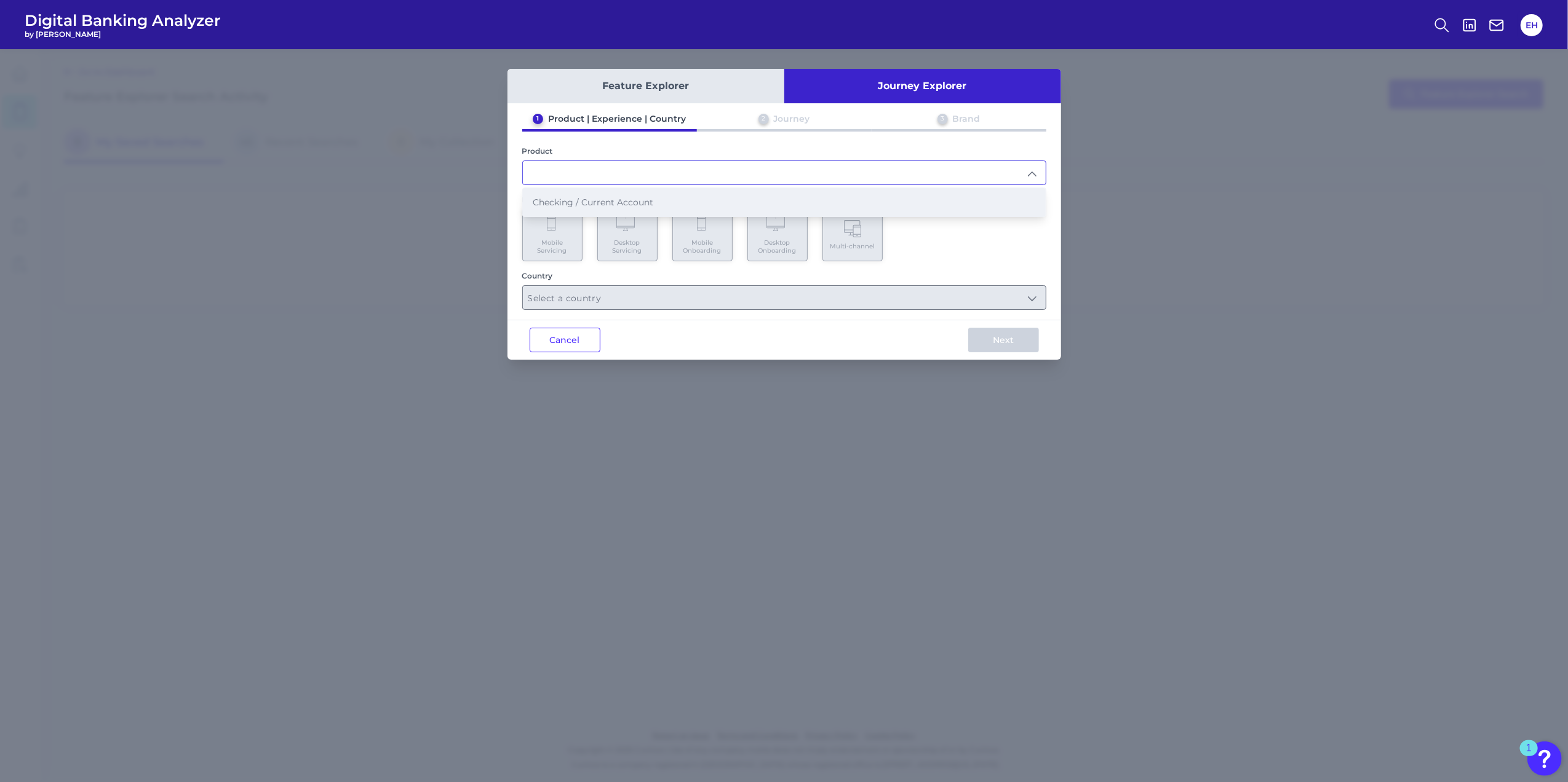
type input "Checking / Current Account"
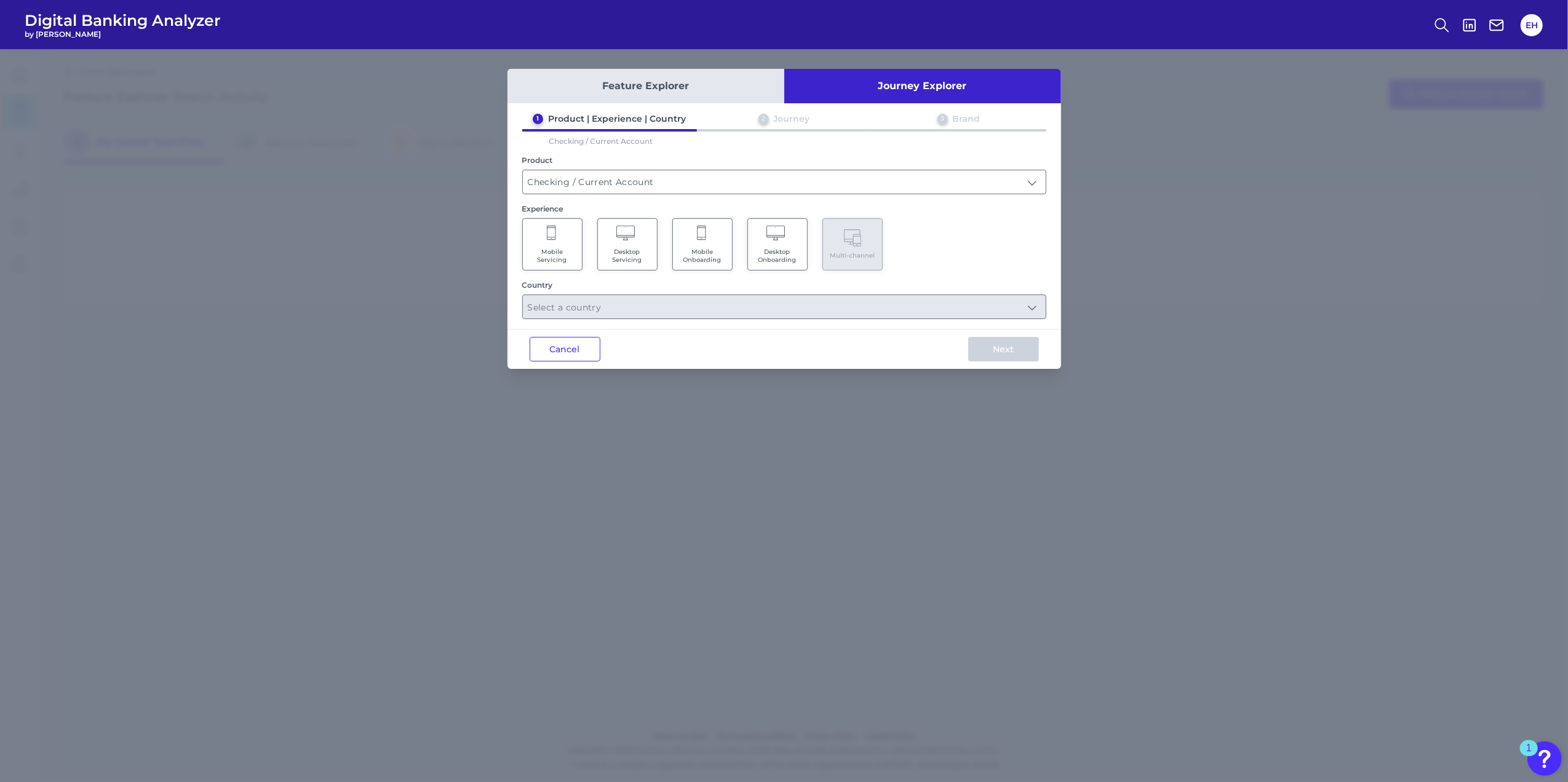
click at [551, 246] on Servicing "Mobile Servicing" at bounding box center [553, 244] width 61 height 52
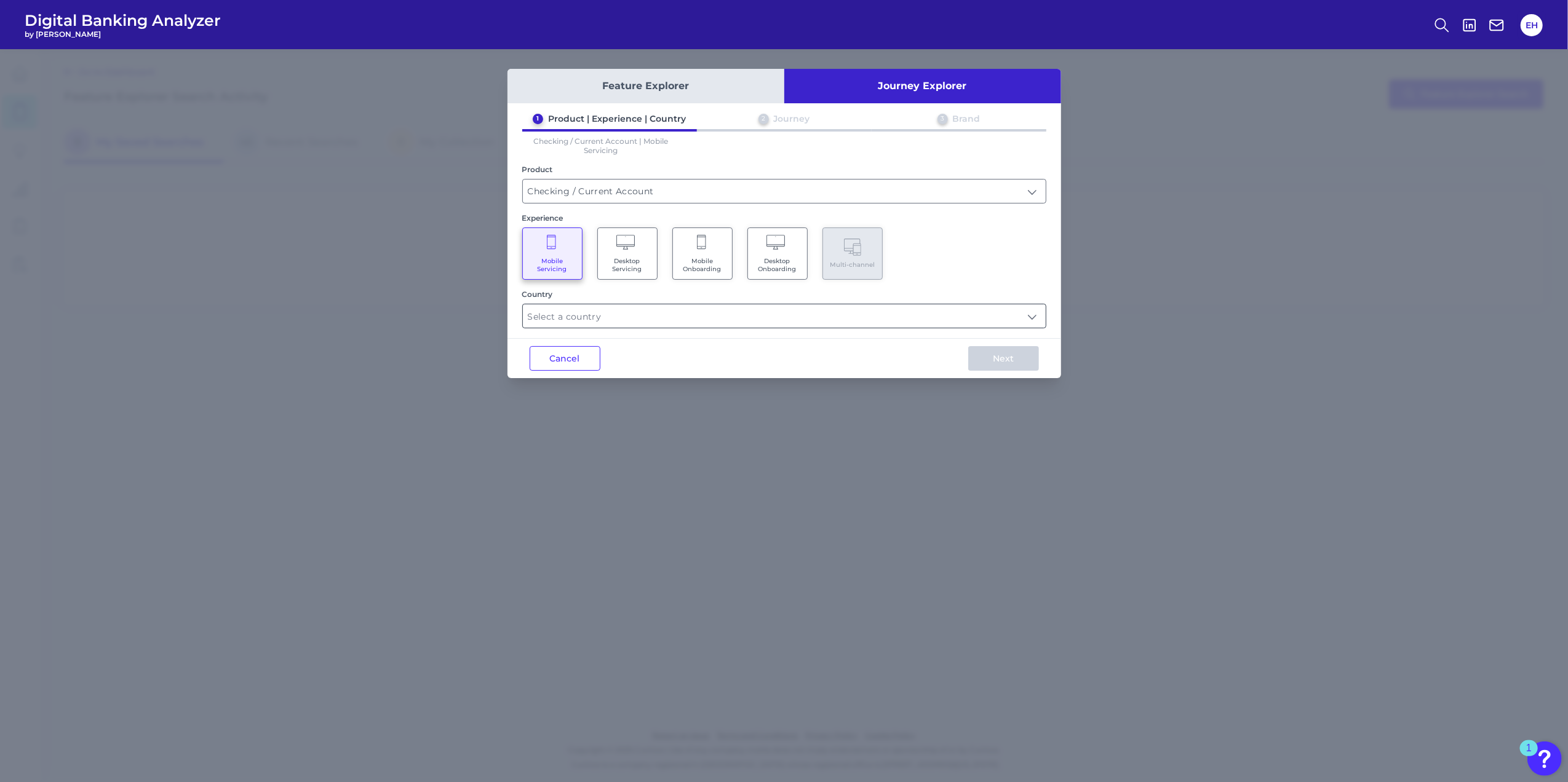
click at [727, 313] on input "text" at bounding box center [784, 316] width 523 height 23
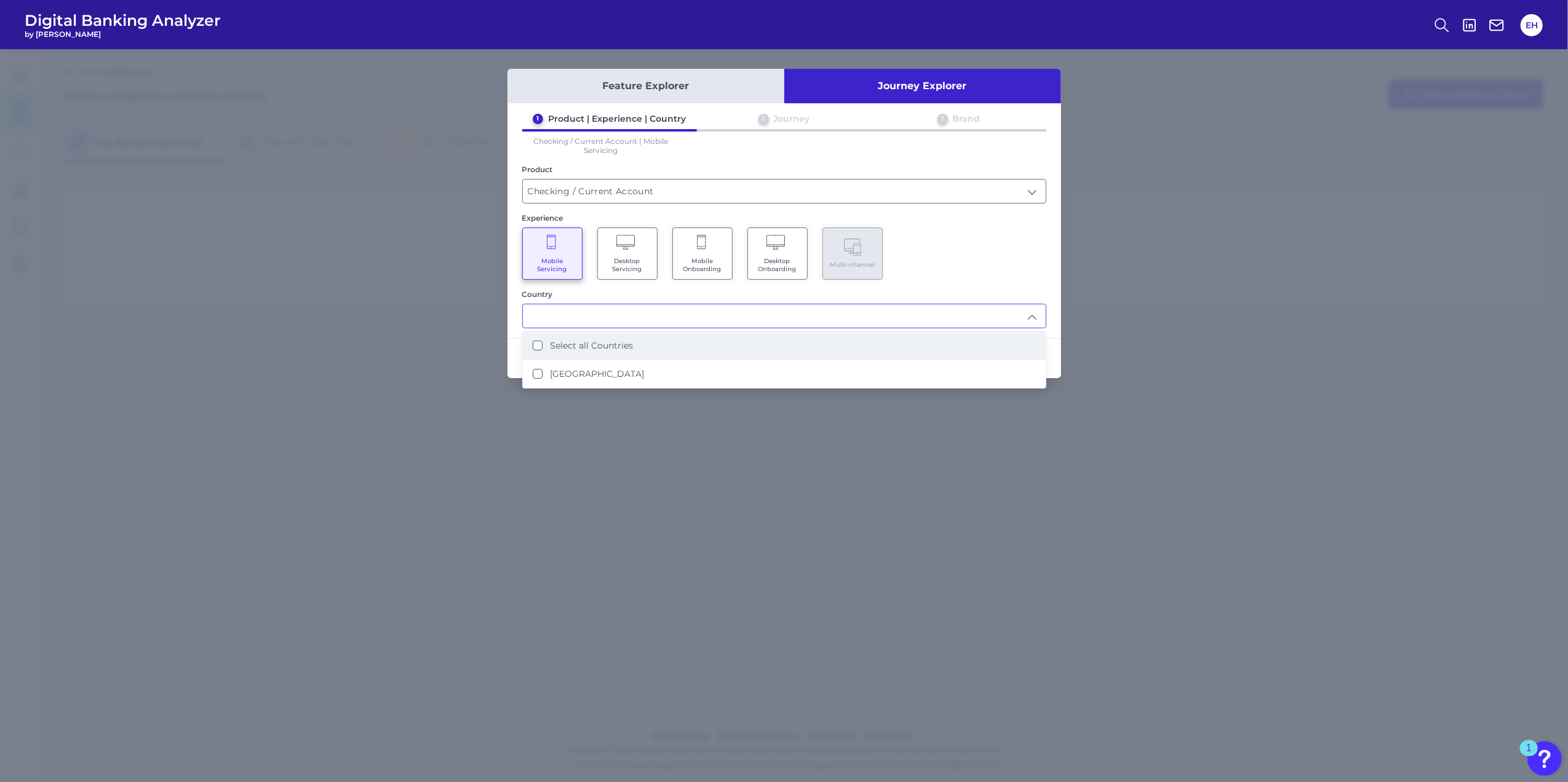
click at [625, 346] on label "Select all Countries" at bounding box center [591, 345] width 83 height 11
type input "Select all Countries"
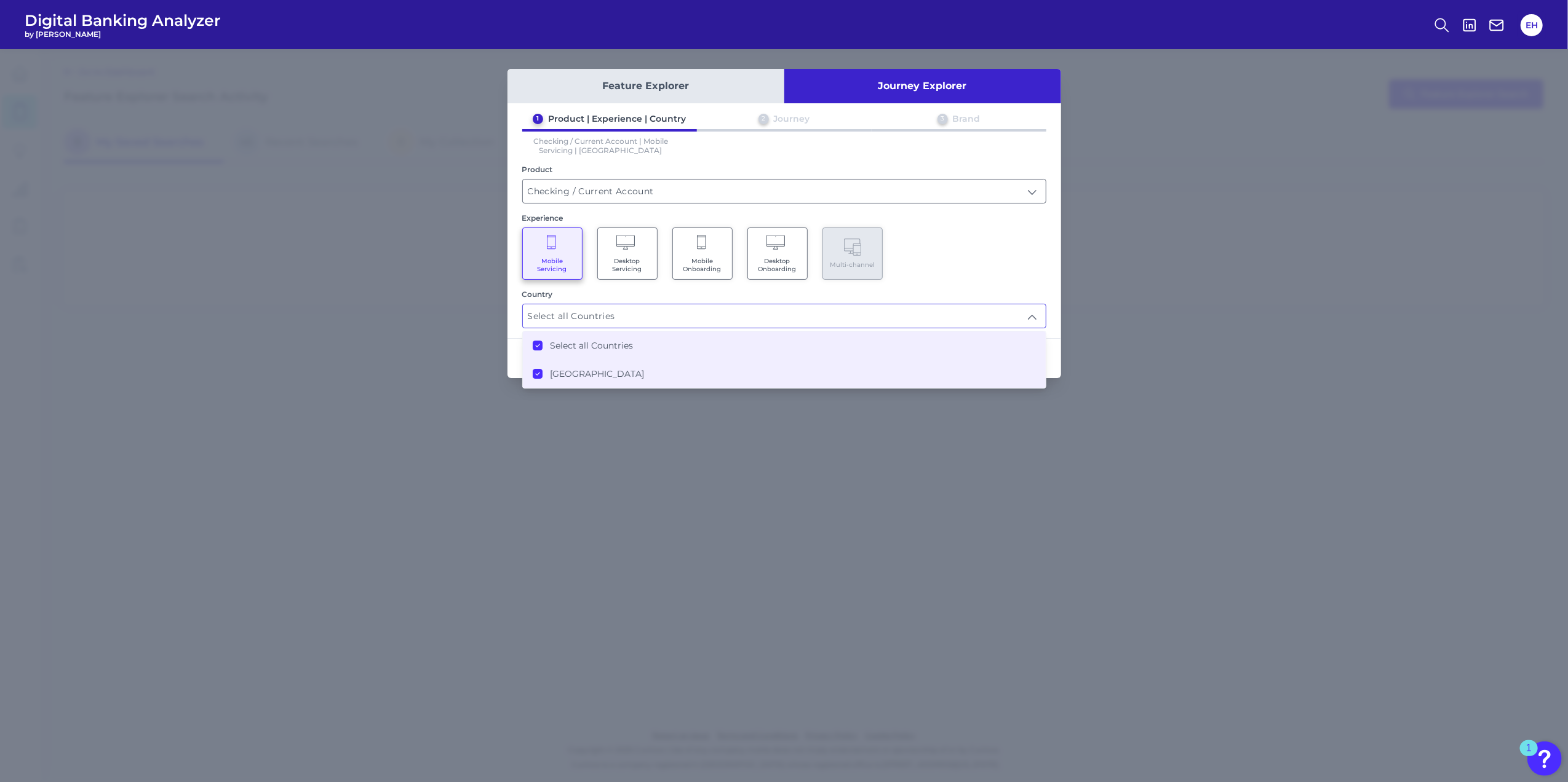
click at [985, 266] on div "Mobile Servicing Desktop Servicing Mobile Onboarding Desktop Onboarding Multi-c…" at bounding box center [784, 253] width 524 height 52
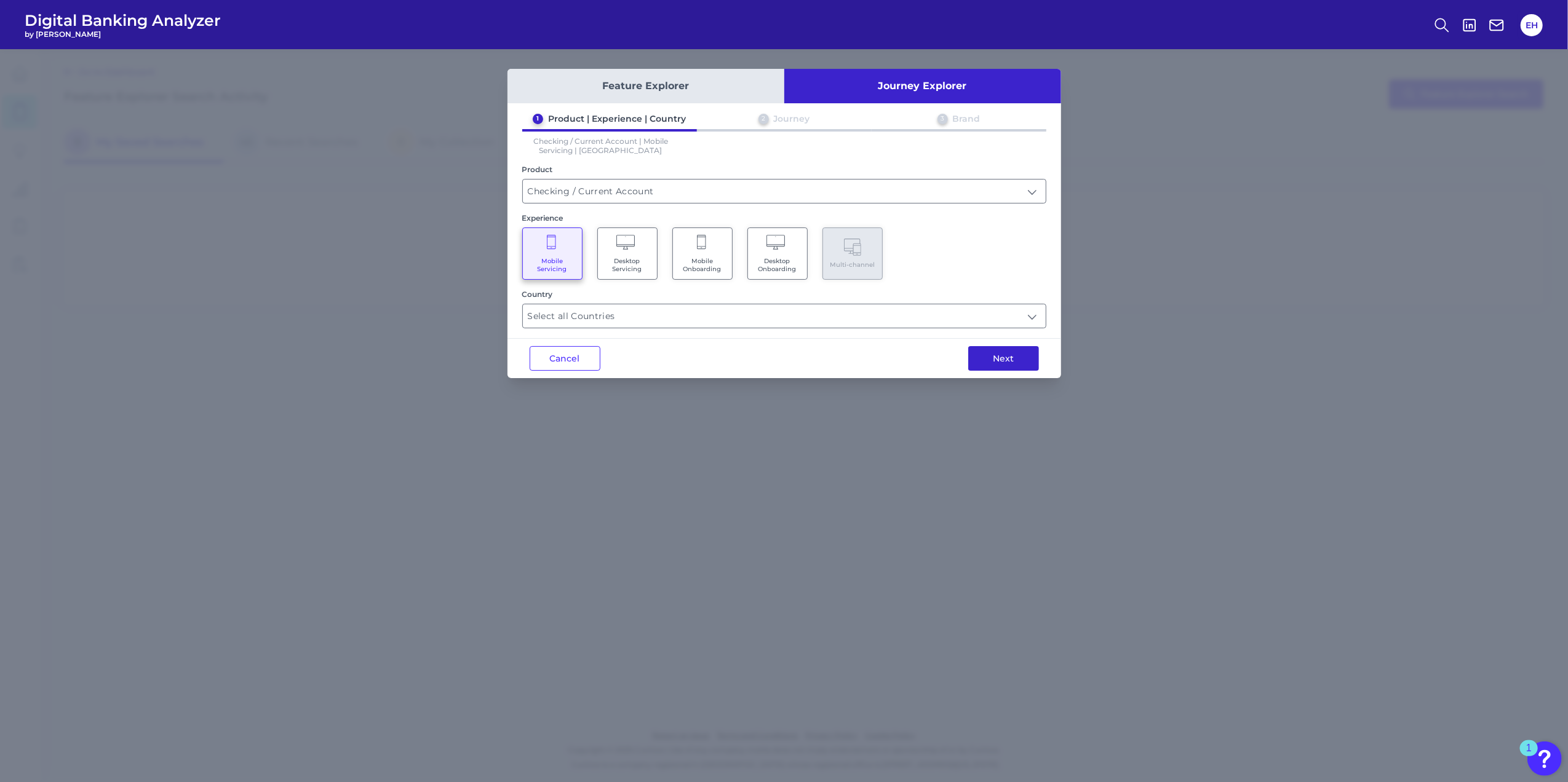
click at [1010, 366] on button "Next" at bounding box center [1003, 358] width 71 height 24
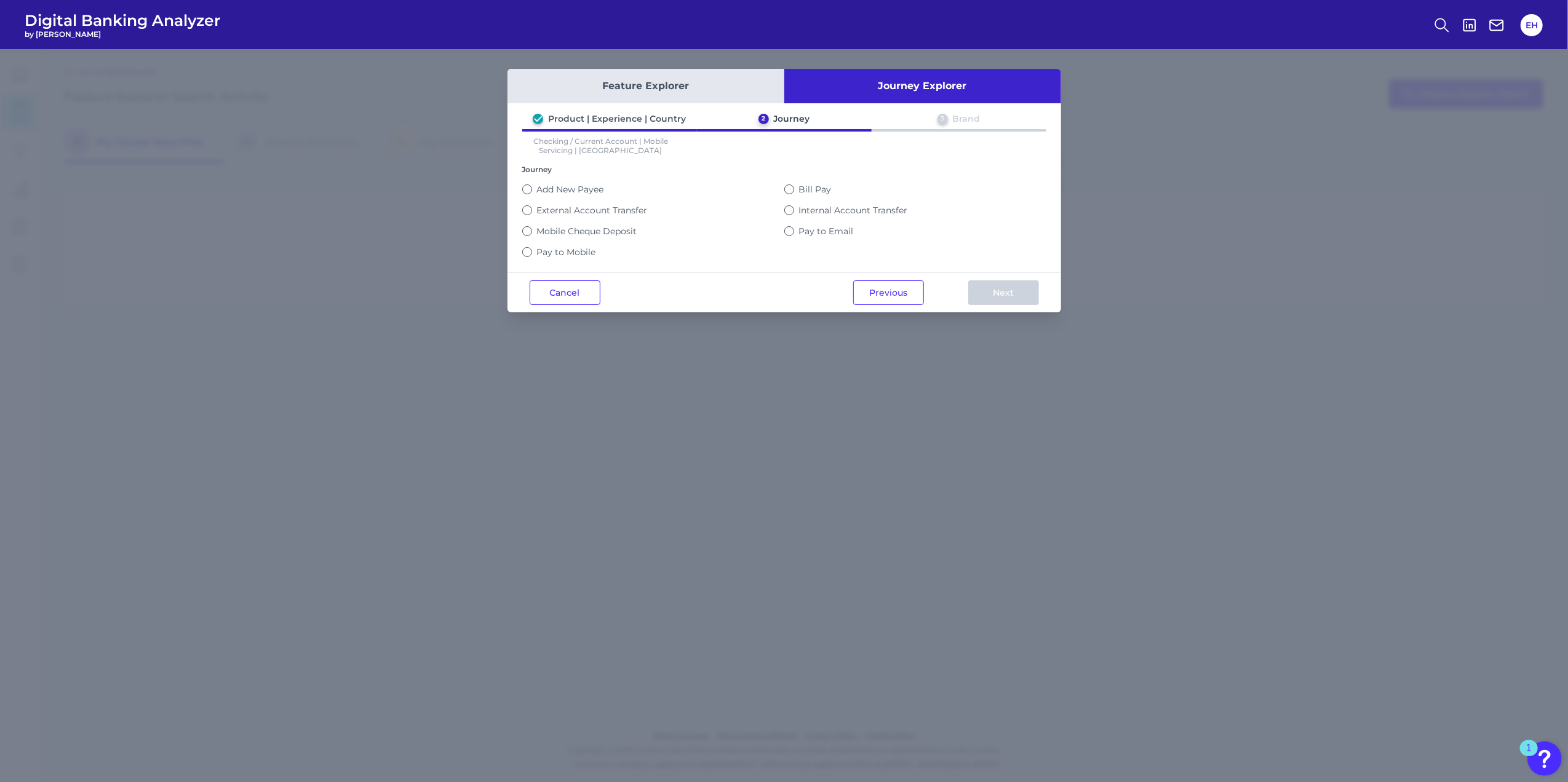
drag, startPoint x: 529, startPoint y: 187, endPoint x: 547, endPoint y: 187, distance: 18.0
click at [529, 187] on button "Add New Payee" at bounding box center [527, 189] width 10 height 10
click at [1010, 292] on button "Next" at bounding box center [1003, 293] width 71 height 24
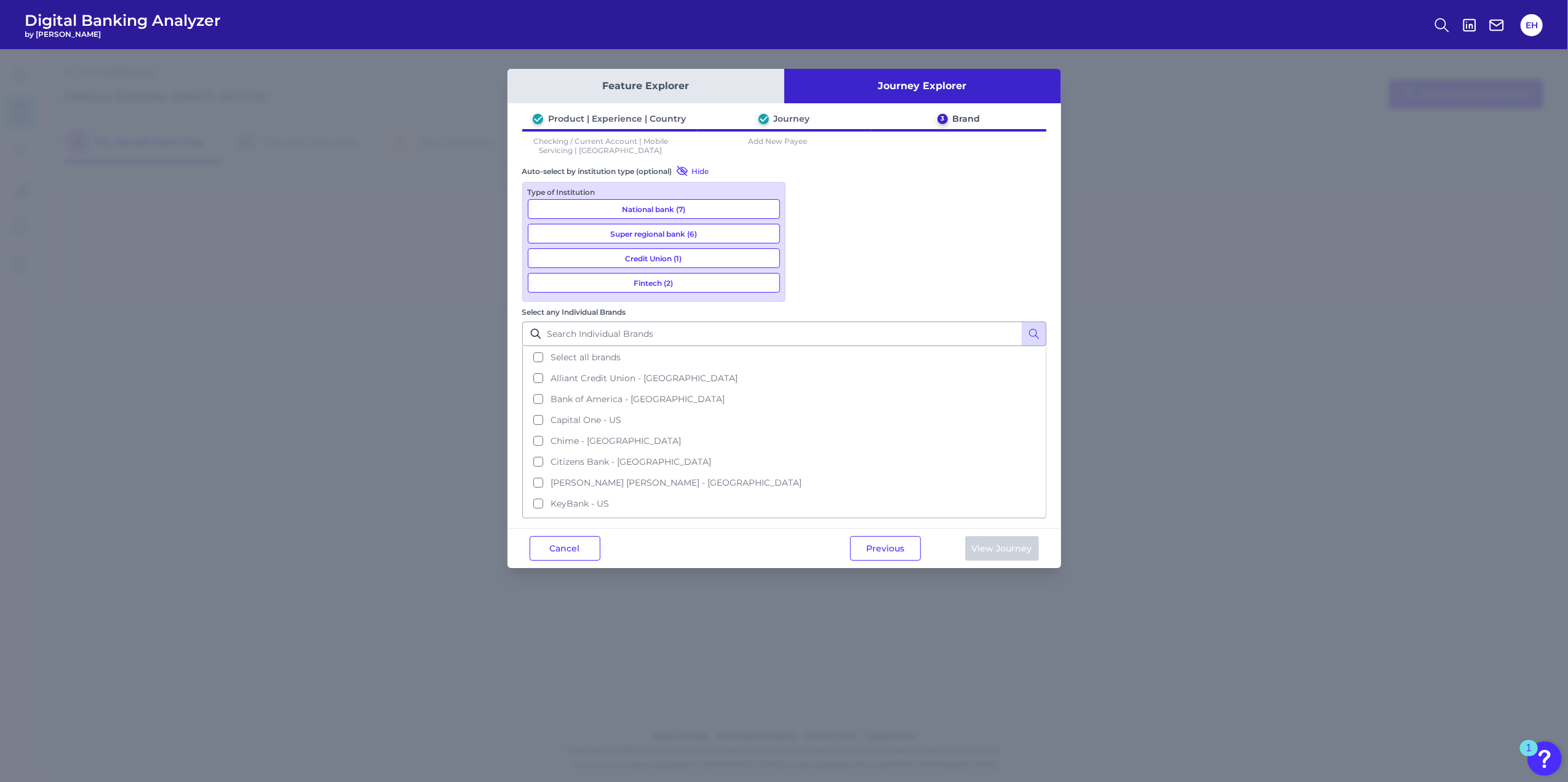
drag, startPoint x: 682, startPoint y: 207, endPoint x: 665, endPoint y: 222, distance: 22.7
click at [681, 207] on button "National bank (7)" at bounding box center [654, 209] width 252 height 20
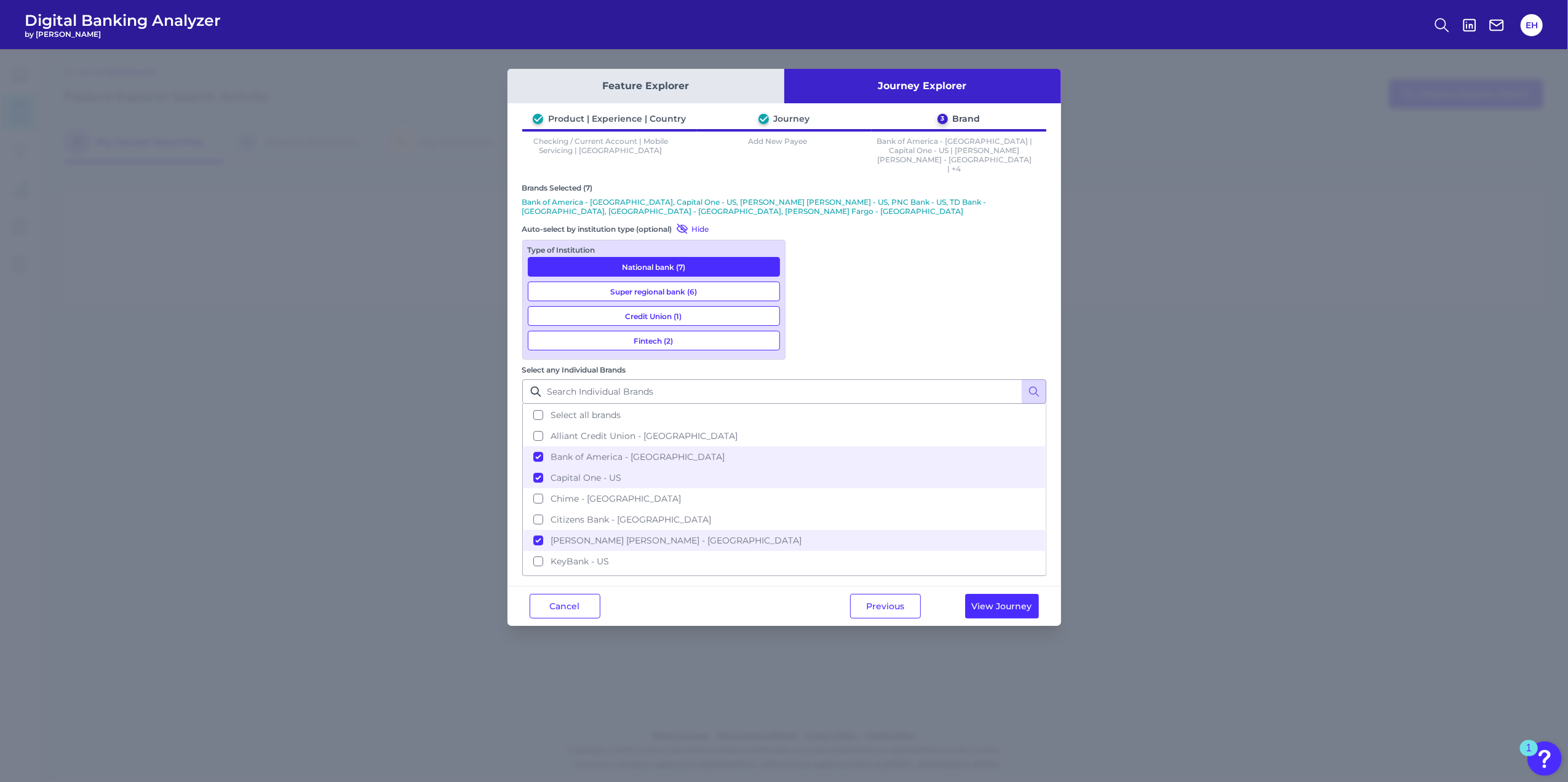
click at [650, 281] on button "Super regional bank (6)" at bounding box center [654, 291] width 252 height 20
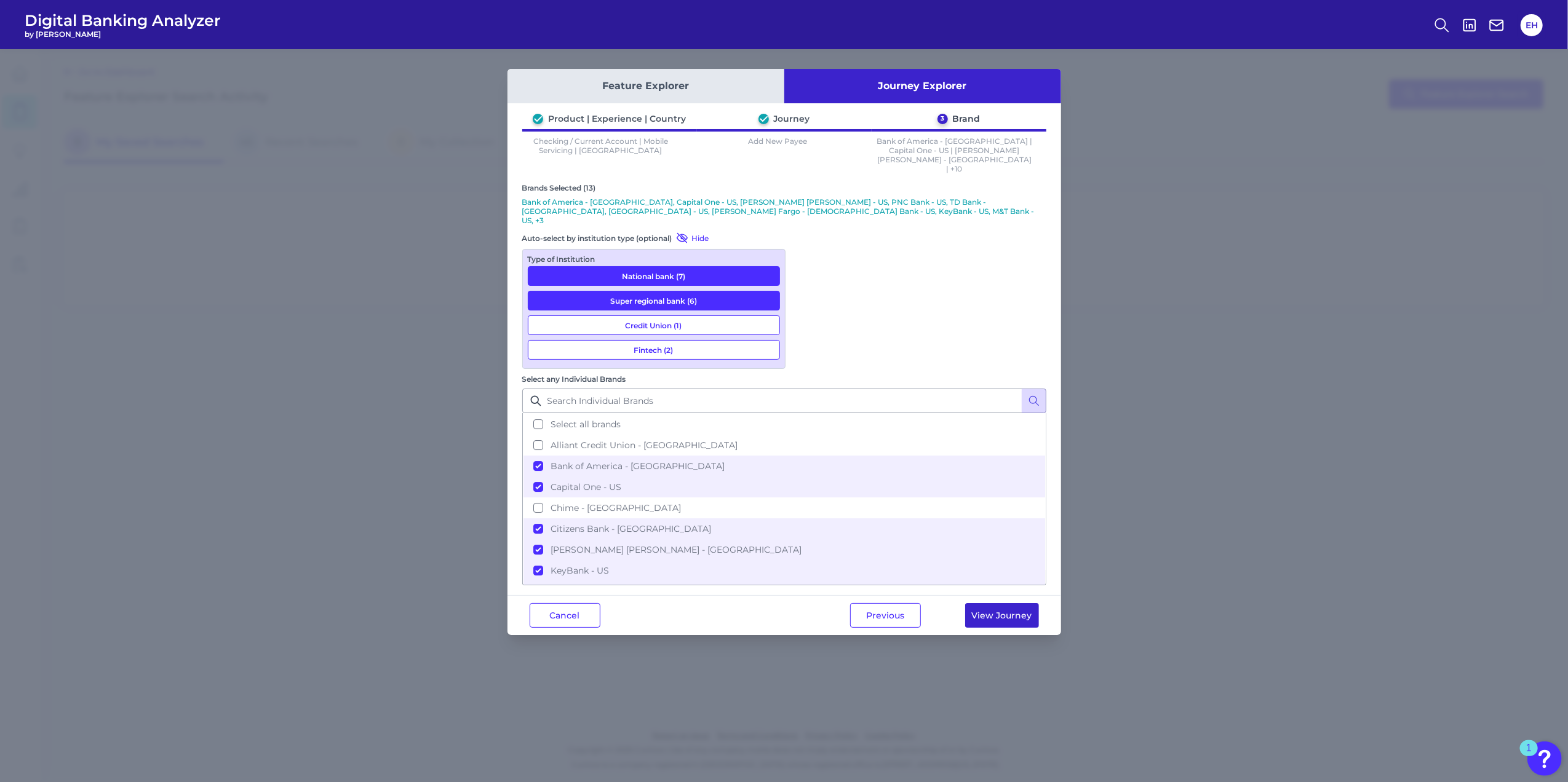
click at [1015, 603] on button "View Journey" at bounding box center [1002, 615] width 74 height 24
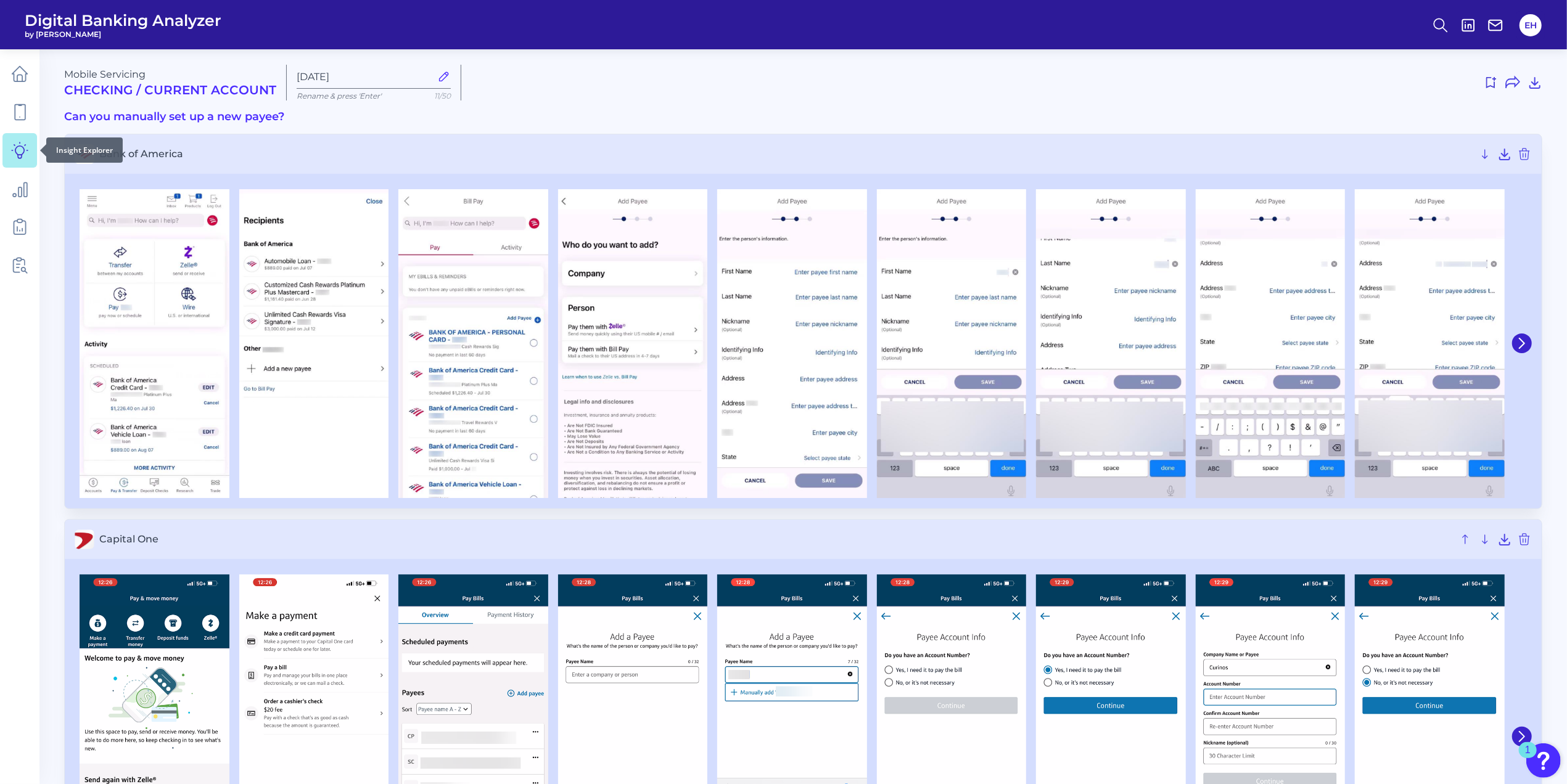
click at [19, 148] on icon at bounding box center [19, 150] width 17 height 17
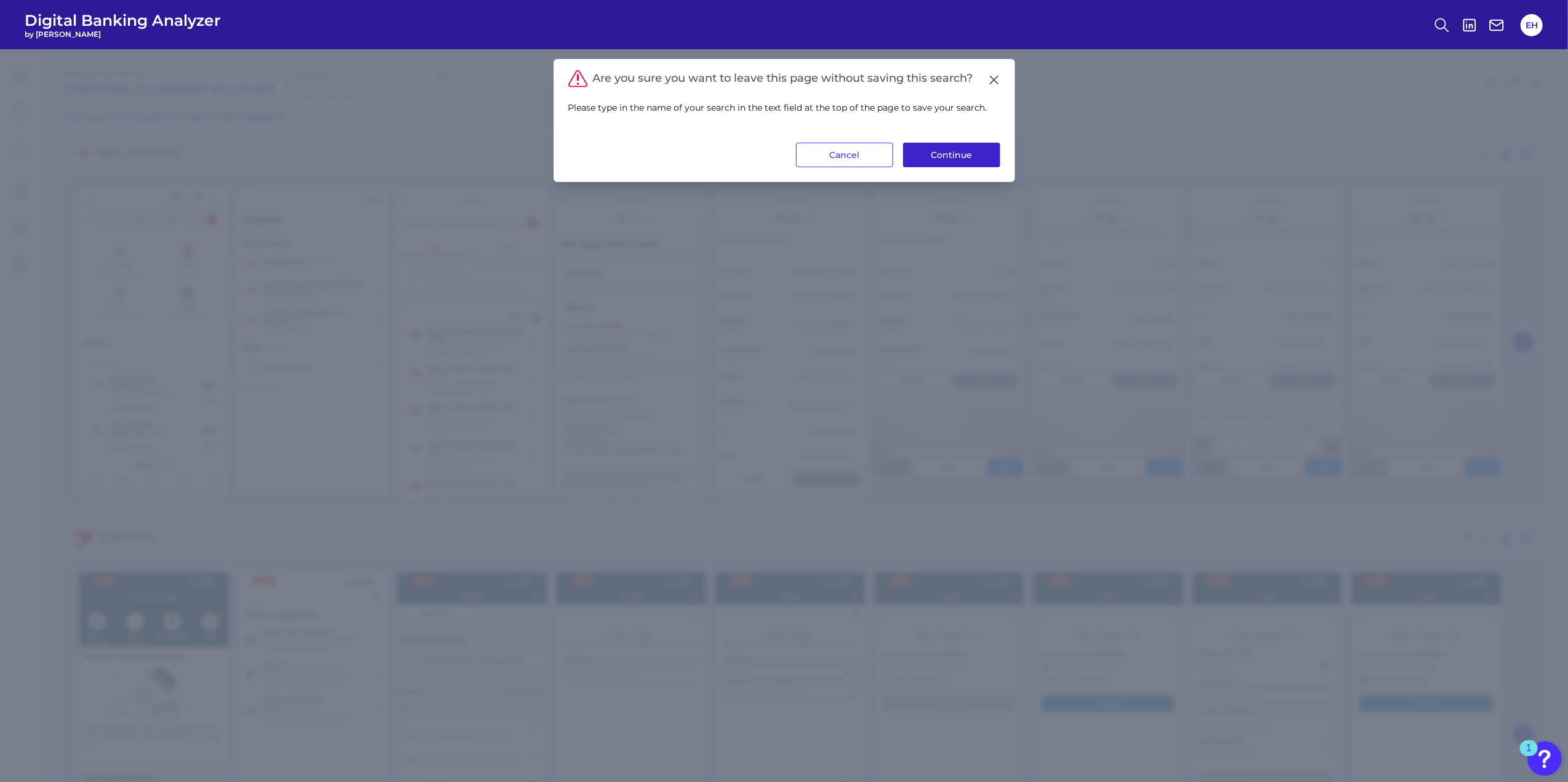
click at [978, 154] on button "Continue" at bounding box center [951, 155] width 97 height 24
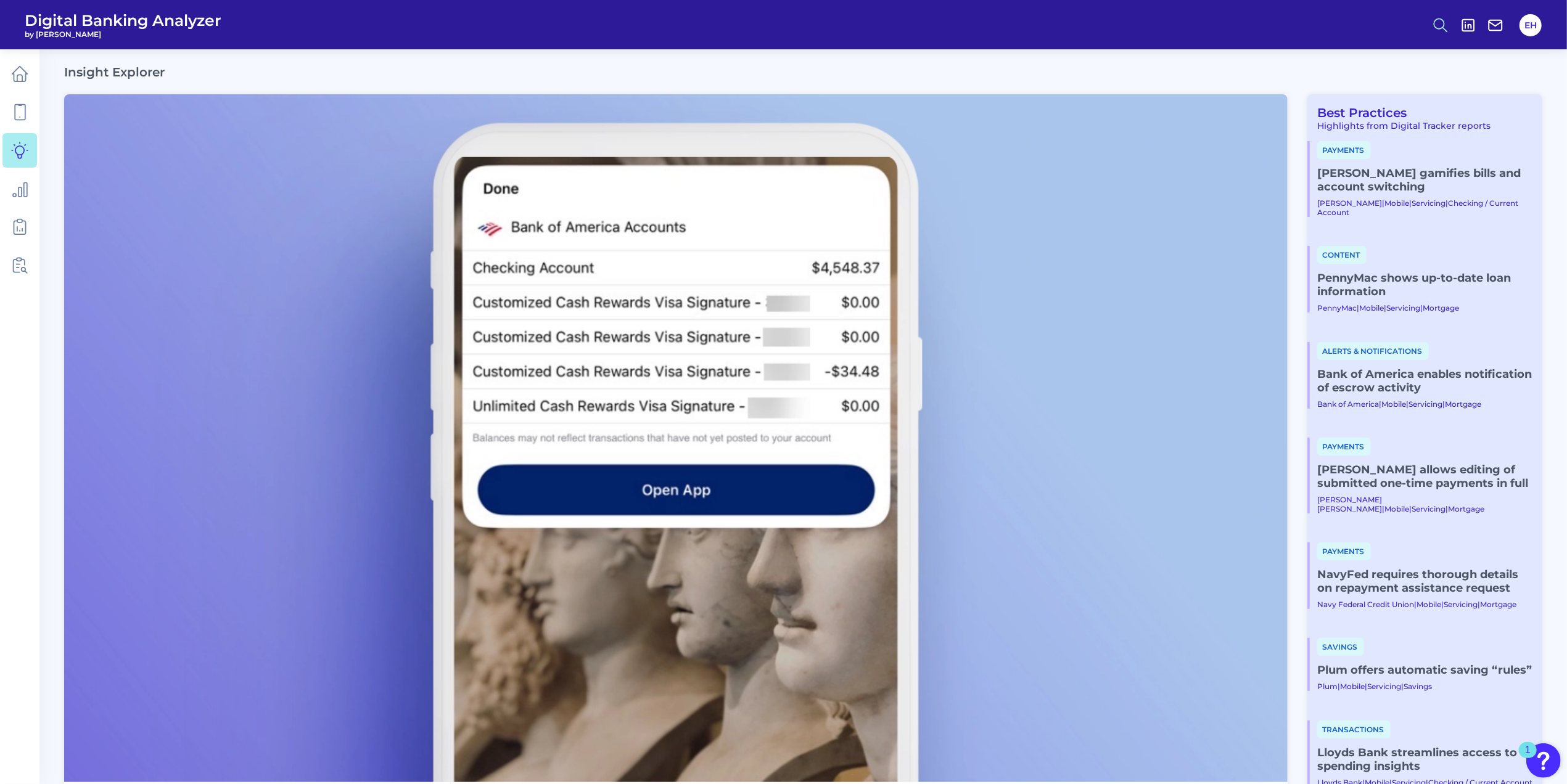
click at [1435, 17] on icon at bounding box center [1440, 25] width 17 height 17
click at [1346, 117] on button "Content Search" at bounding box center [1380, 120] width 148 height 31
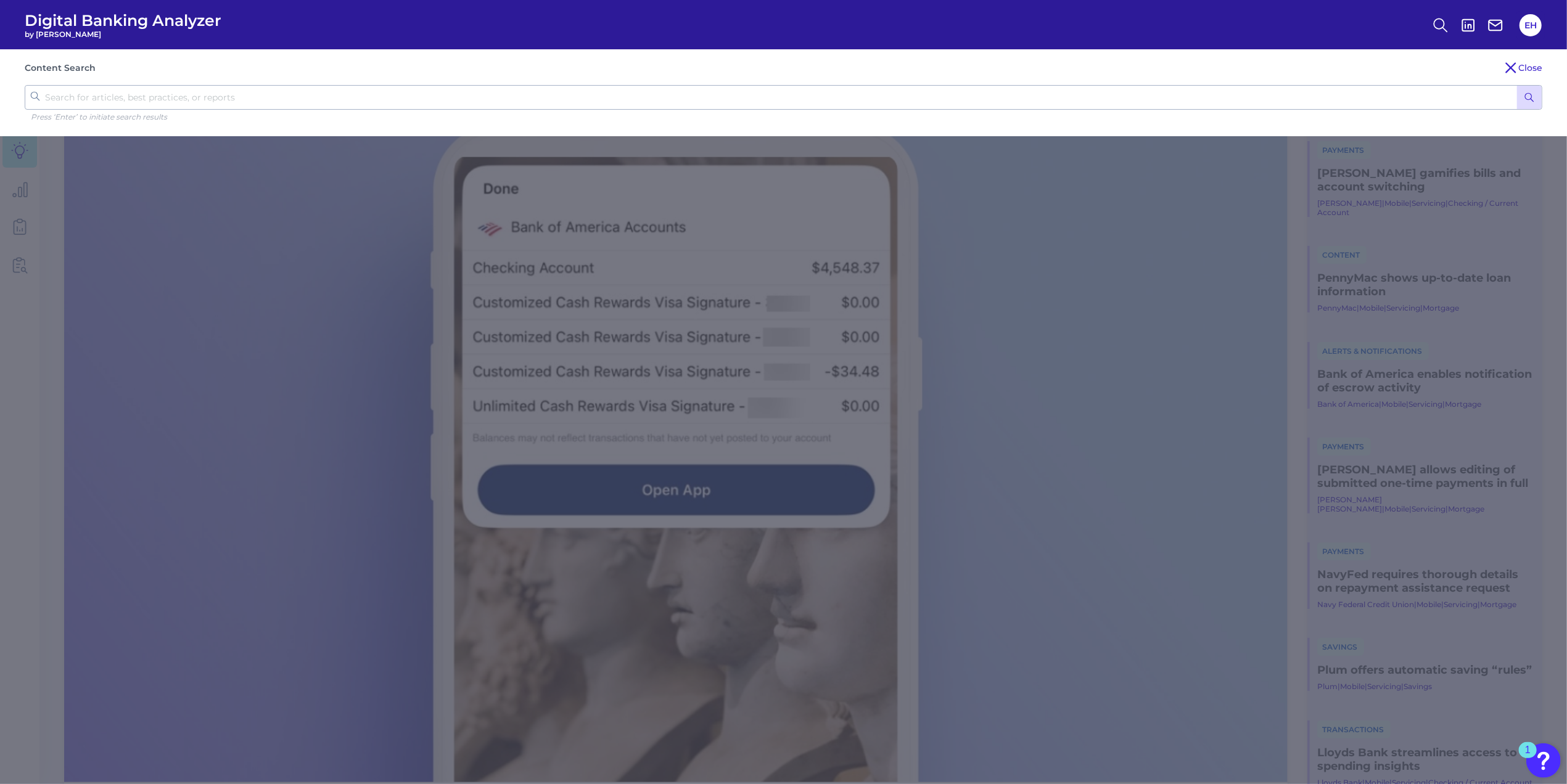
click at [99, 102] on input "text" at bounding box center [783, 97] width 1518 height 25
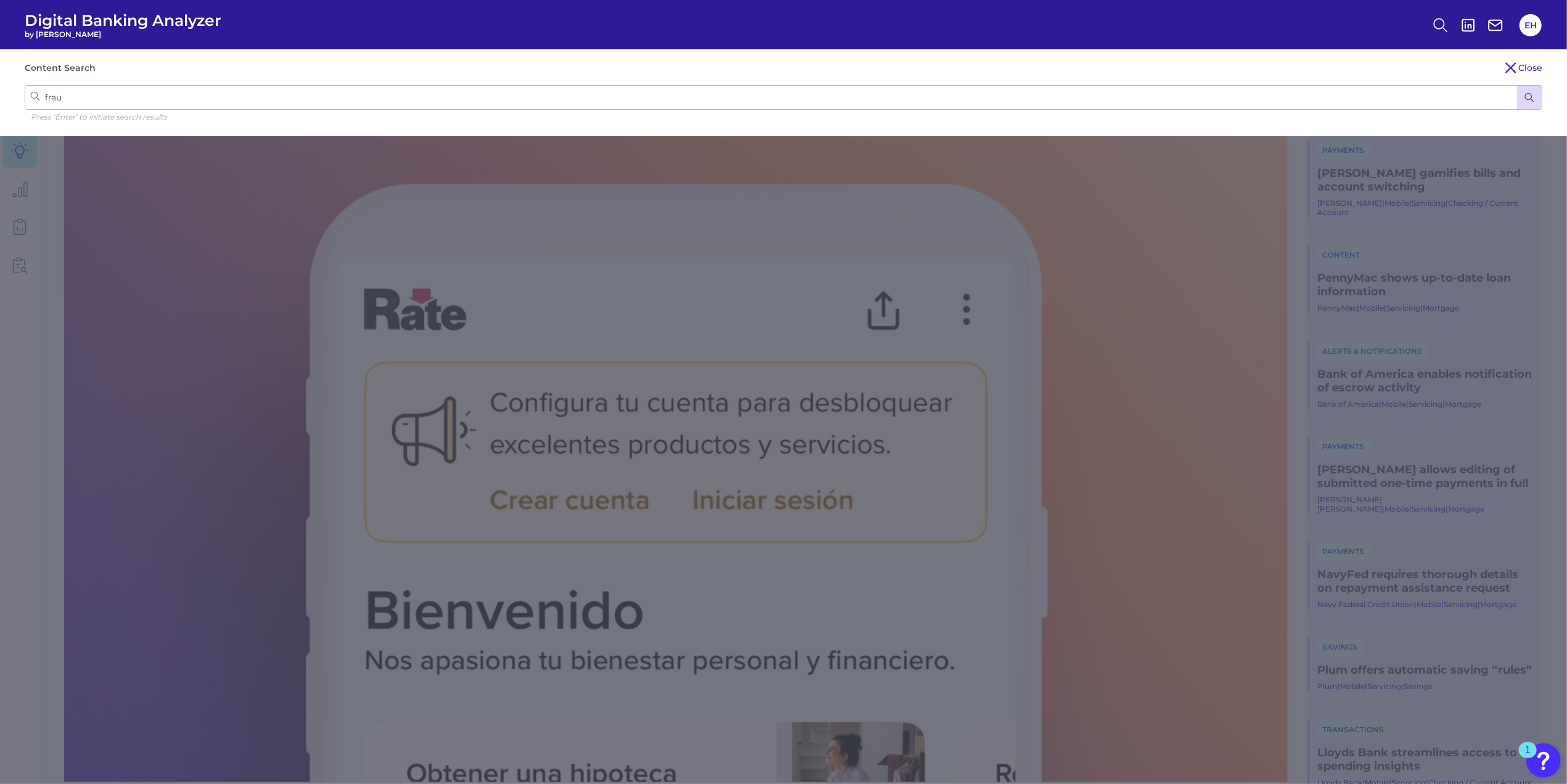
type input "fraud"
click button "submit" at bounding box center [1530, 97] width 25 height 23
